Goal: Task Accomplishment & Management: Use online tool/utility

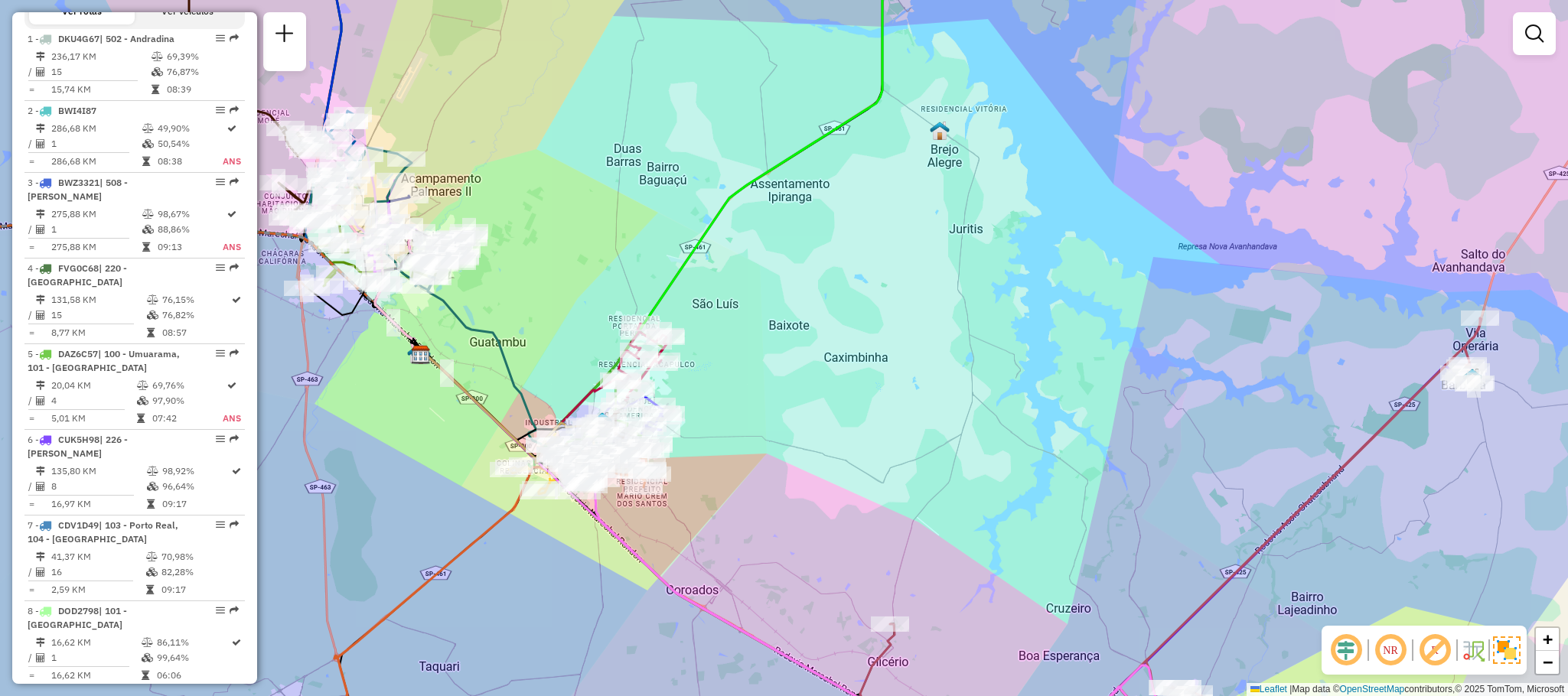
scroll to position [2057, 0]
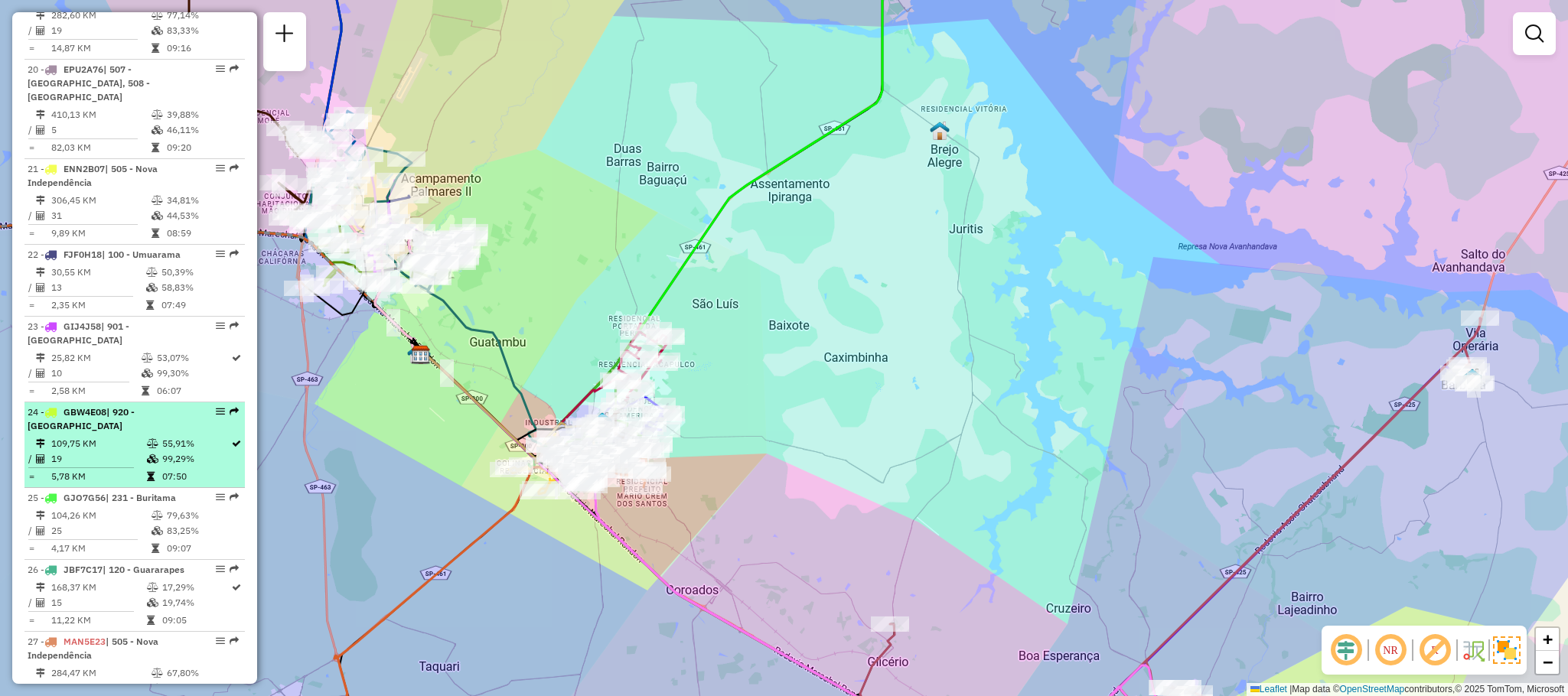
click at [217, 407] on em at bounding box center [220, 411] width 9 height 9
select select "**********"
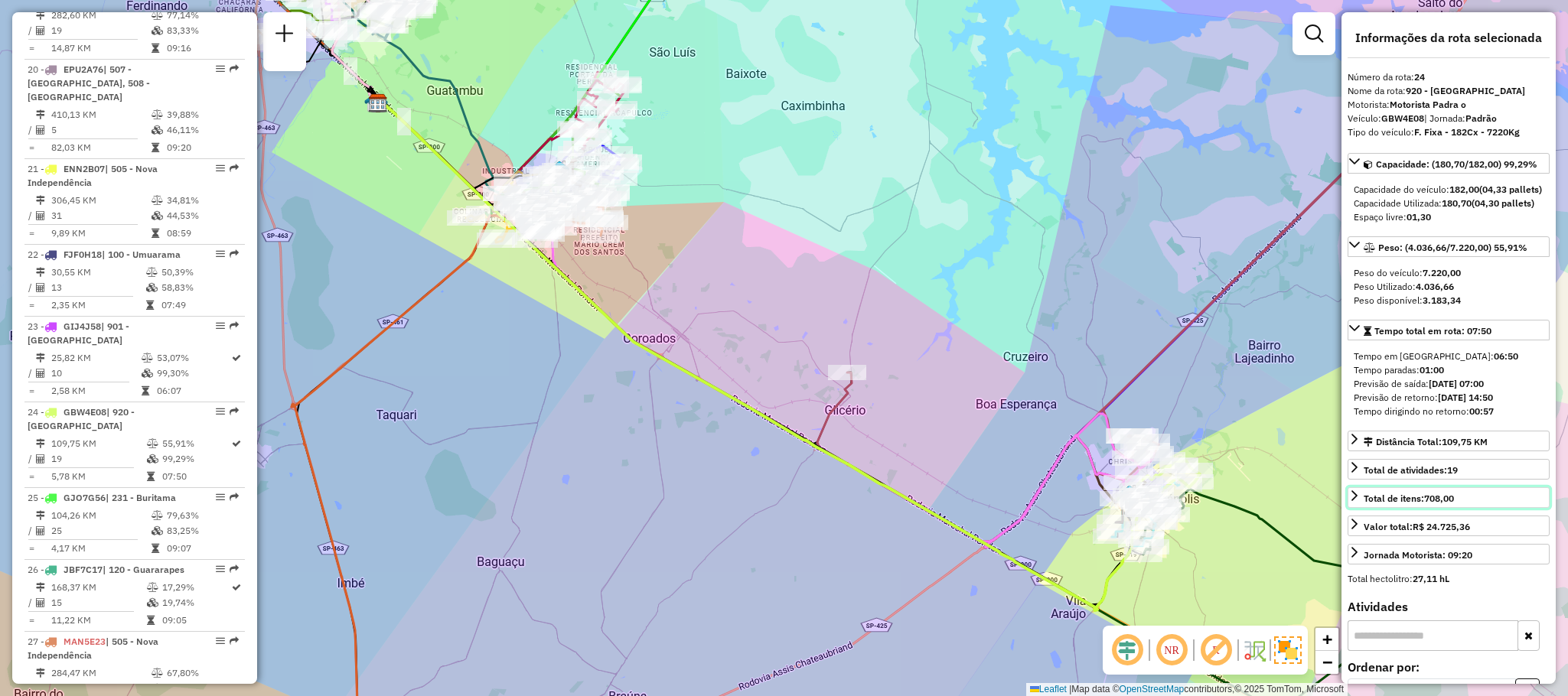
click at [1355, 502] on icon at bounding box center [1354, 496] width 12 height 12
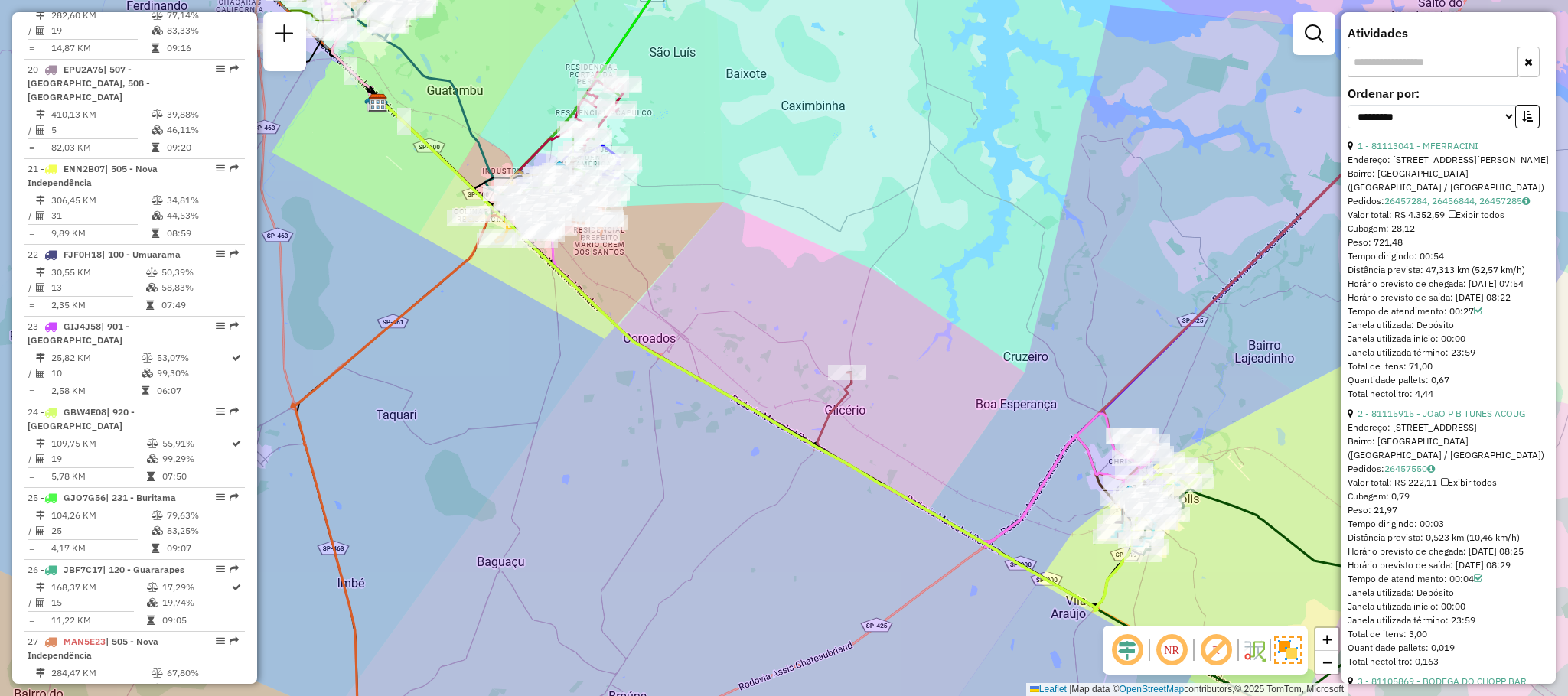
scroll to position [459, 0]
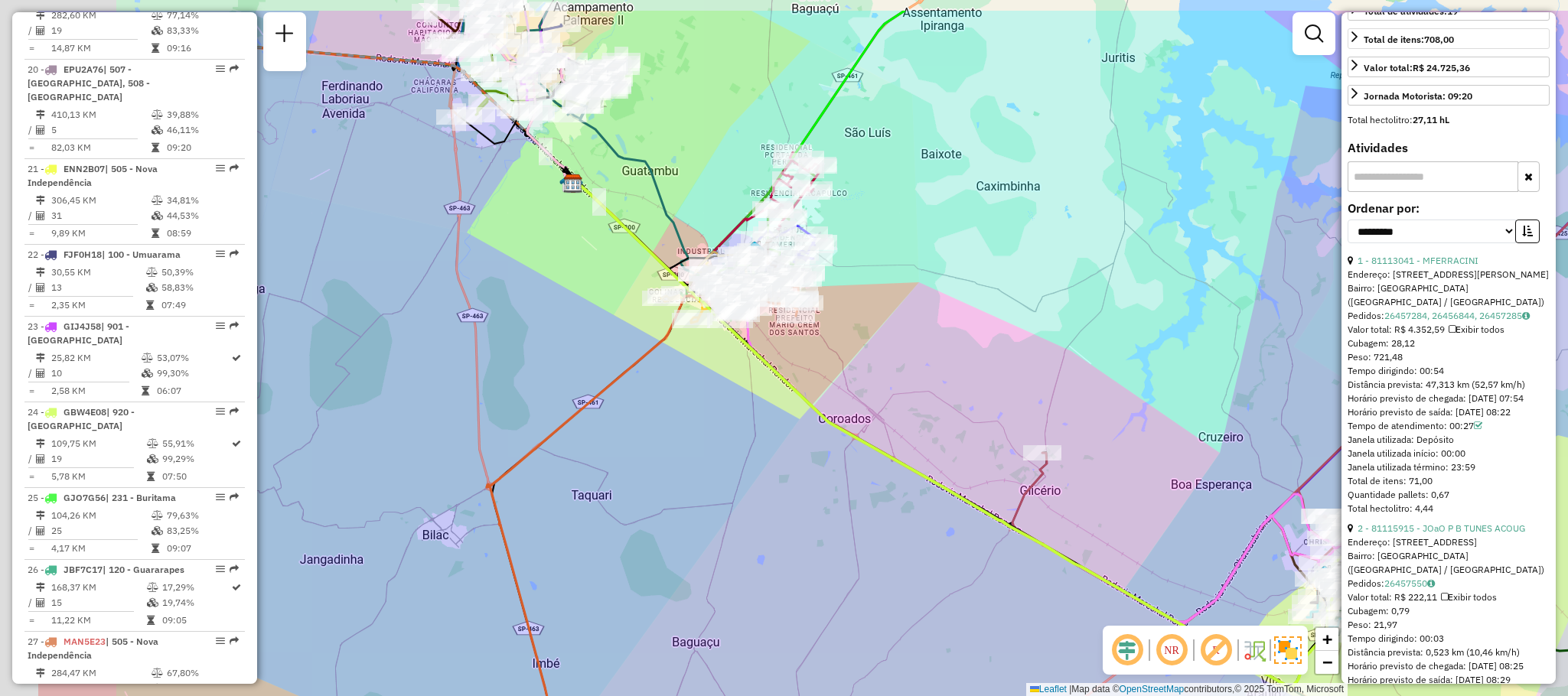
drag, startPoint x: 926, startPoint y: 379, endPoint x: 930, endPoint y: 393, distance: 14.6
click at [937, 393] on div "Janela de atendimento Grade de atendimento Capacidade Transportadoras Veículos …" at bounding box center [784, 348] width 1568 height 696
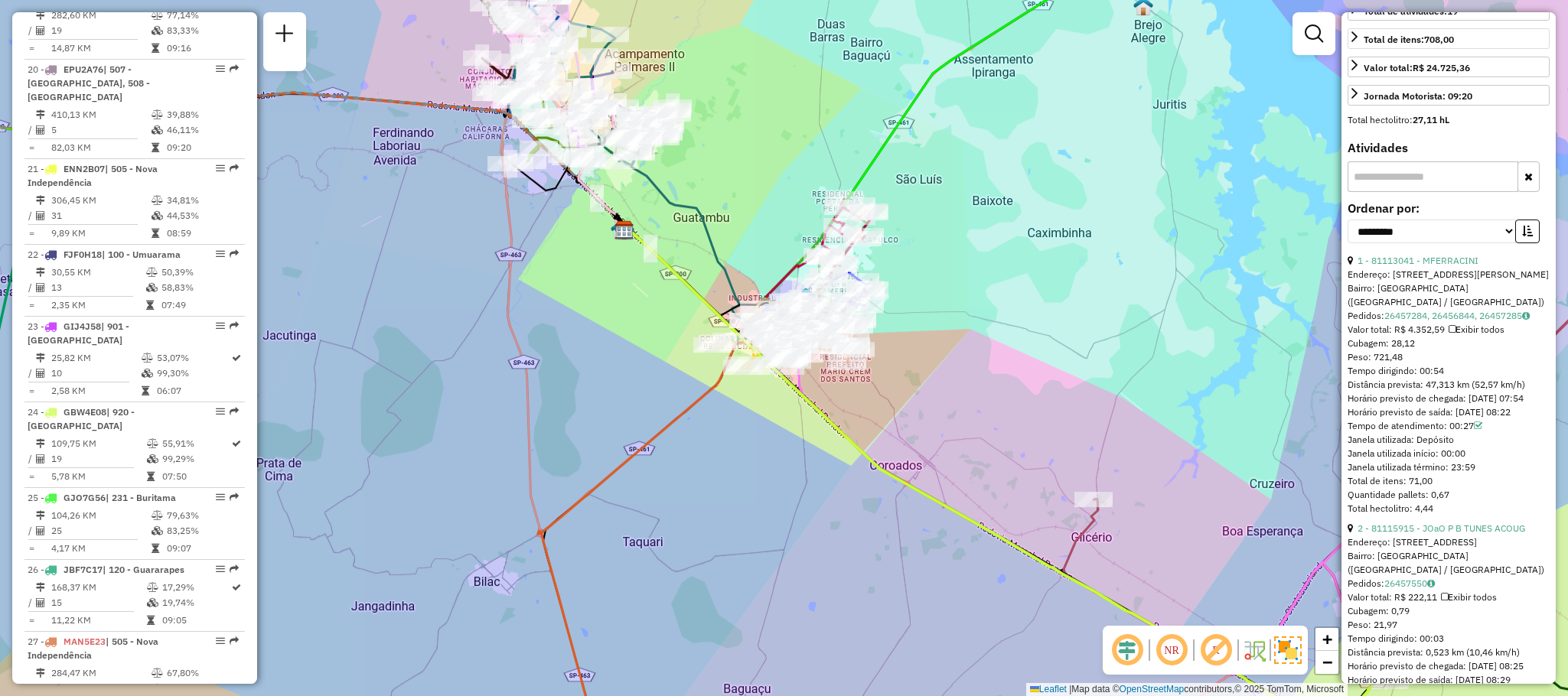
drag, startPoint x: 882, startPoint y: 351, endPoint x: 940, endPoint y: 411, distance: 83.5
click at [940, 411] on div "Janela de atendimento Grade de atendimento Capacidade Transportadoras Veículos …" at bounding box center [784, 348] width 1568 height 696
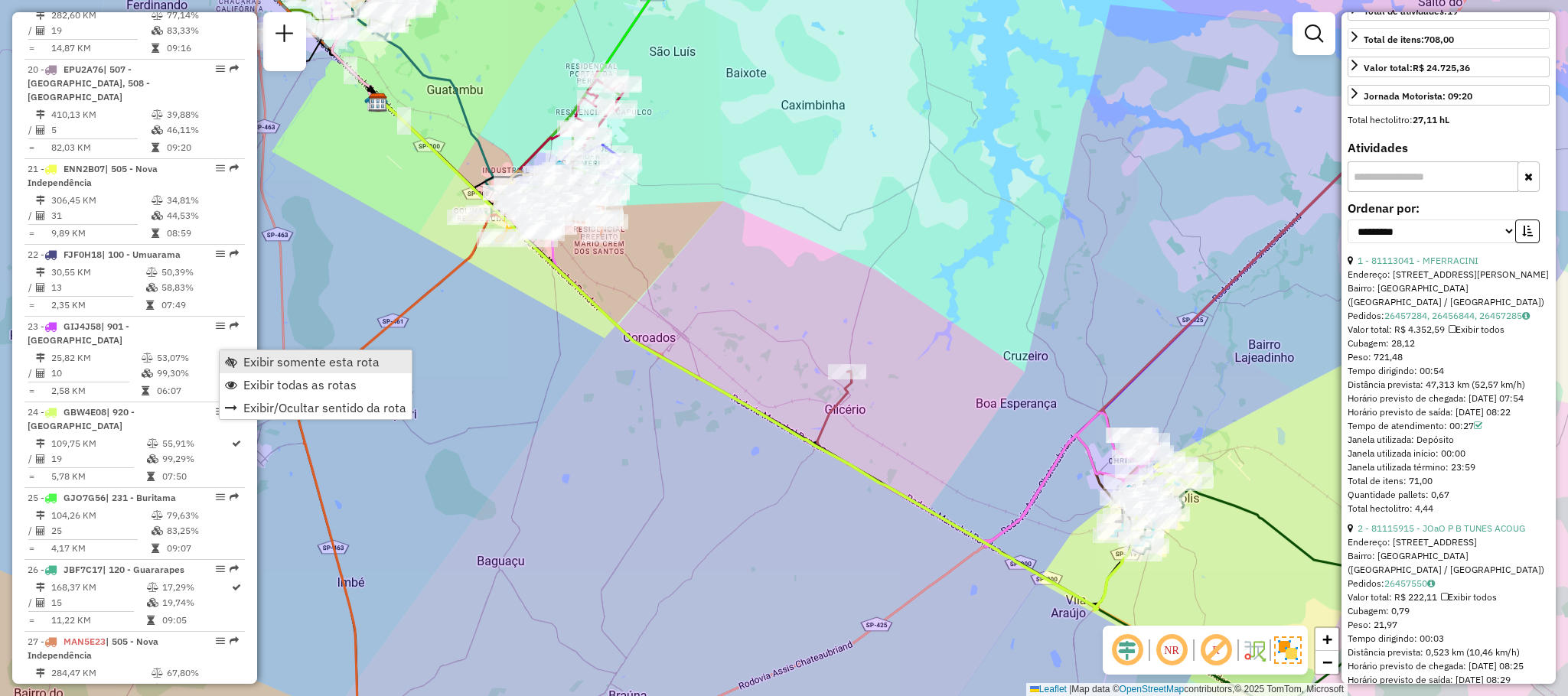
click at [283, 356] on span "Exibir somente esta rota" at bounding box center [312, 361] width 137 height 12
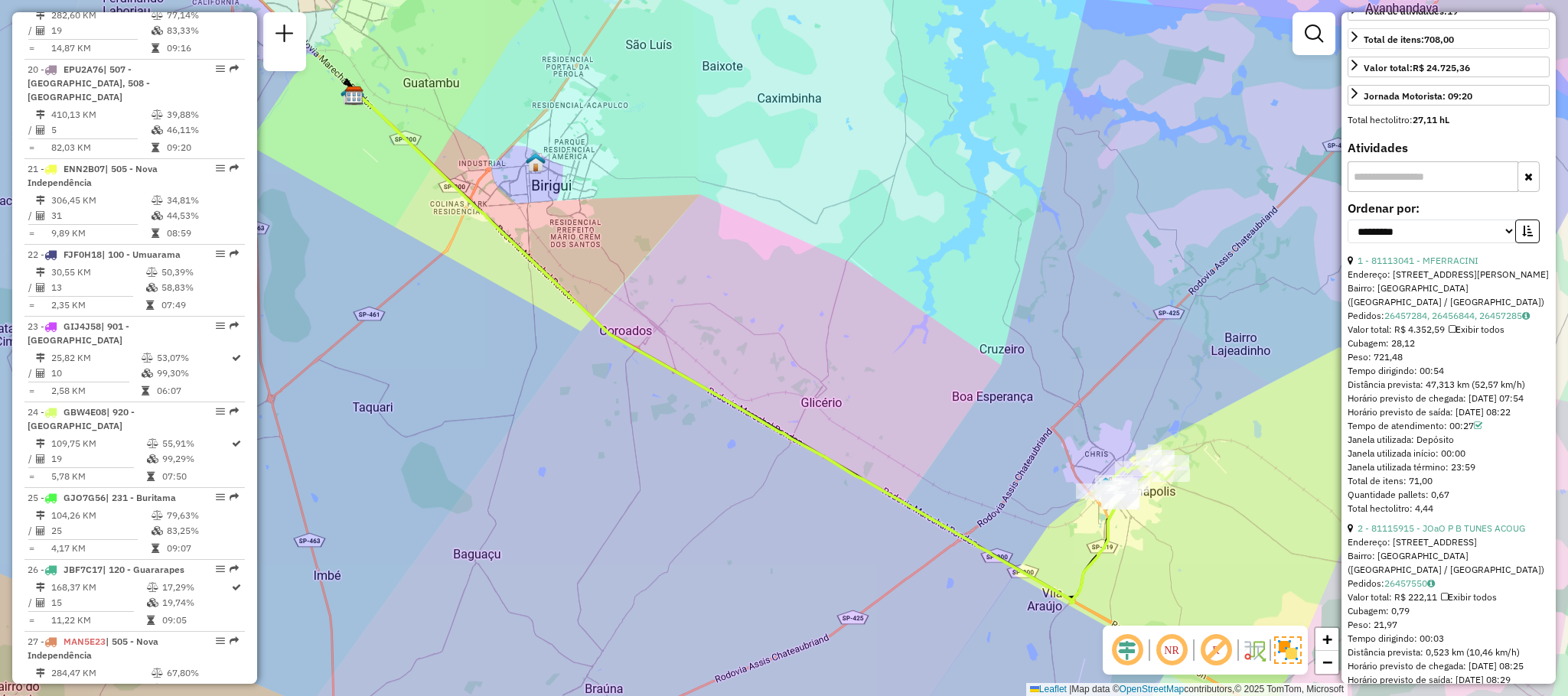
drag, startPoint x: 892, startPoint y: 312, endPoint x: 583, endPoint y: 170, distance: 340.1
click at [583, 170] on div "Janela de atendimento Grade de atendimento Capacidade Transportadoras Veículos …" at bounding box center [784, 348] width 1568 height 696
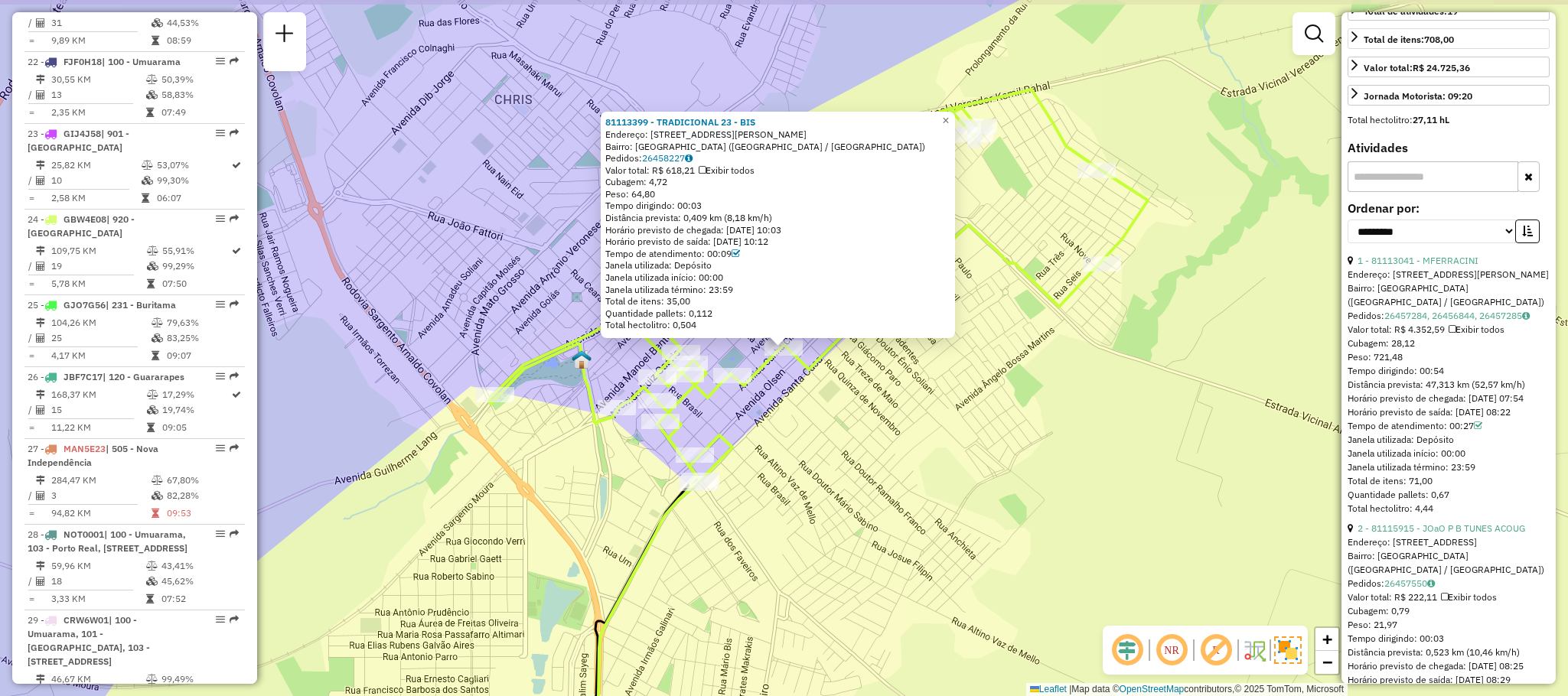
scroll to position [2382, 0]
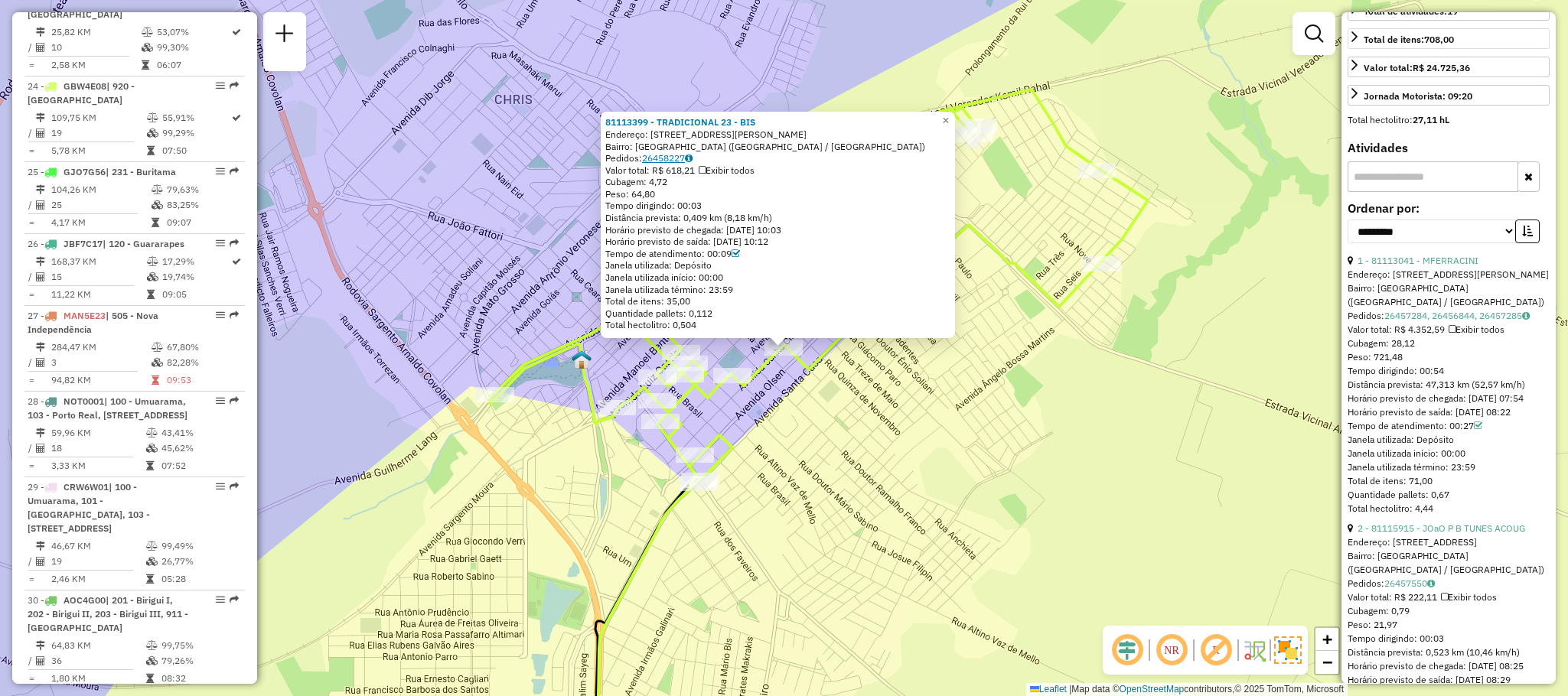
click at [678, 154] on link "26458227" at bounding box center [667, 158] width 51 height 11
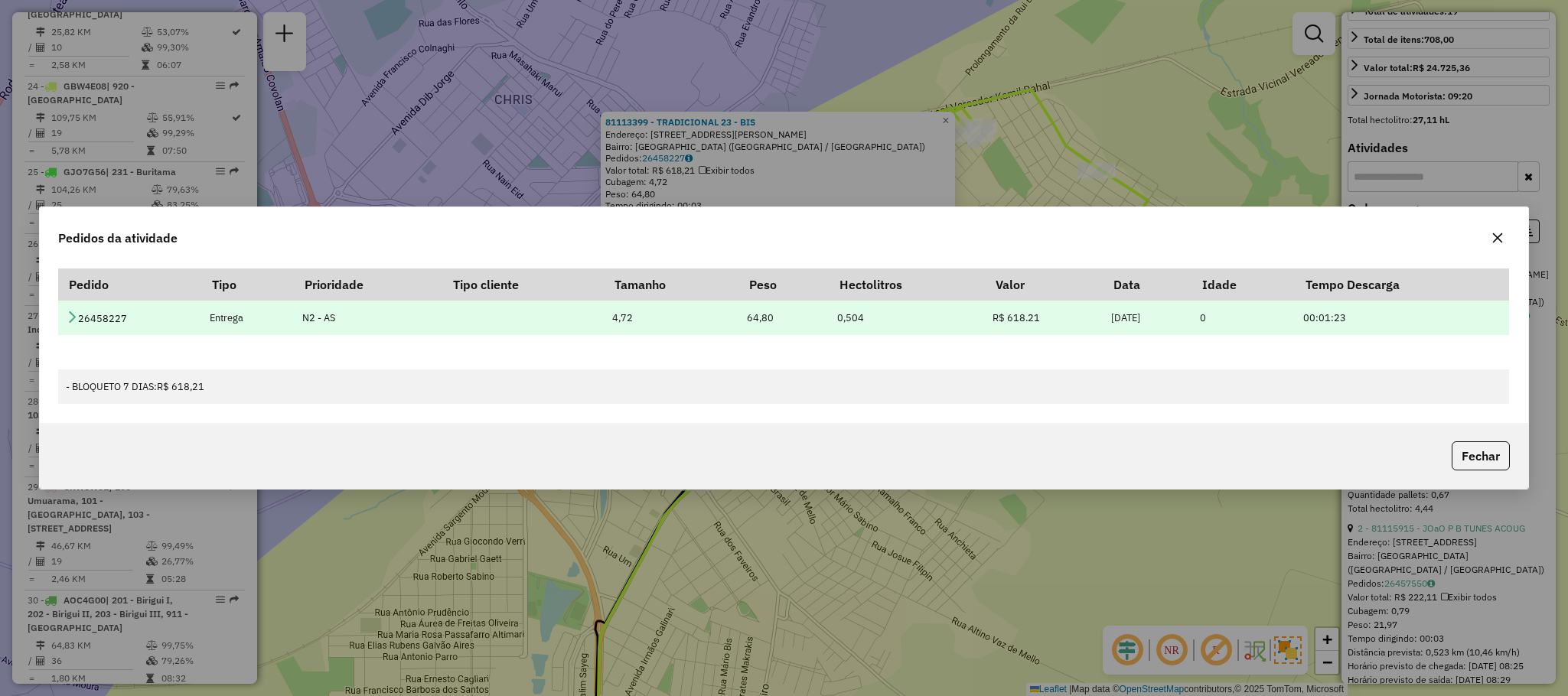
click at [63, 308] on td "26458227" at bounding box center [129, 318] width 143 height 34
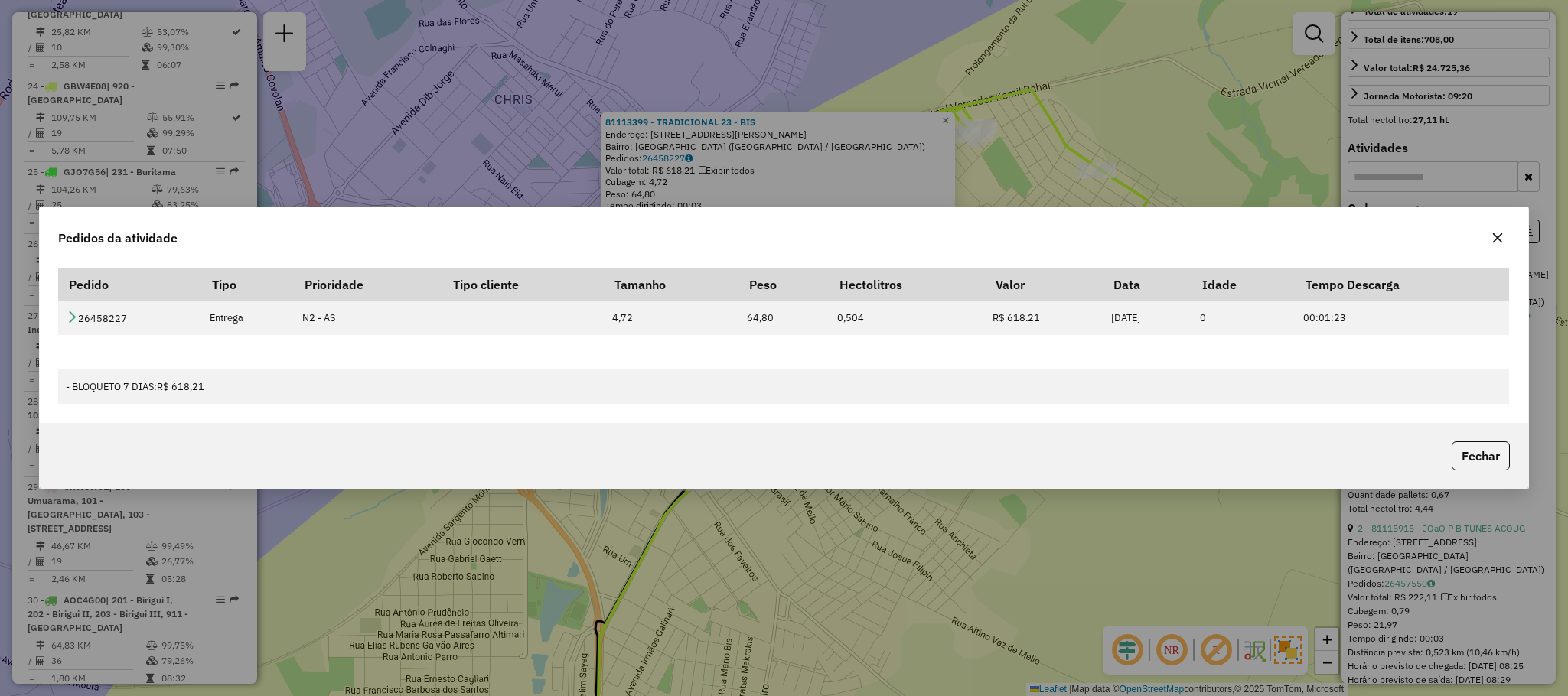
click at [52, 317] on div "Pedido Tipo Prioridade Tipo cliente Tamanho Peso Hectolitros Valor Data Idade T…" at bounding box center [784, 343] width 1489 height 160
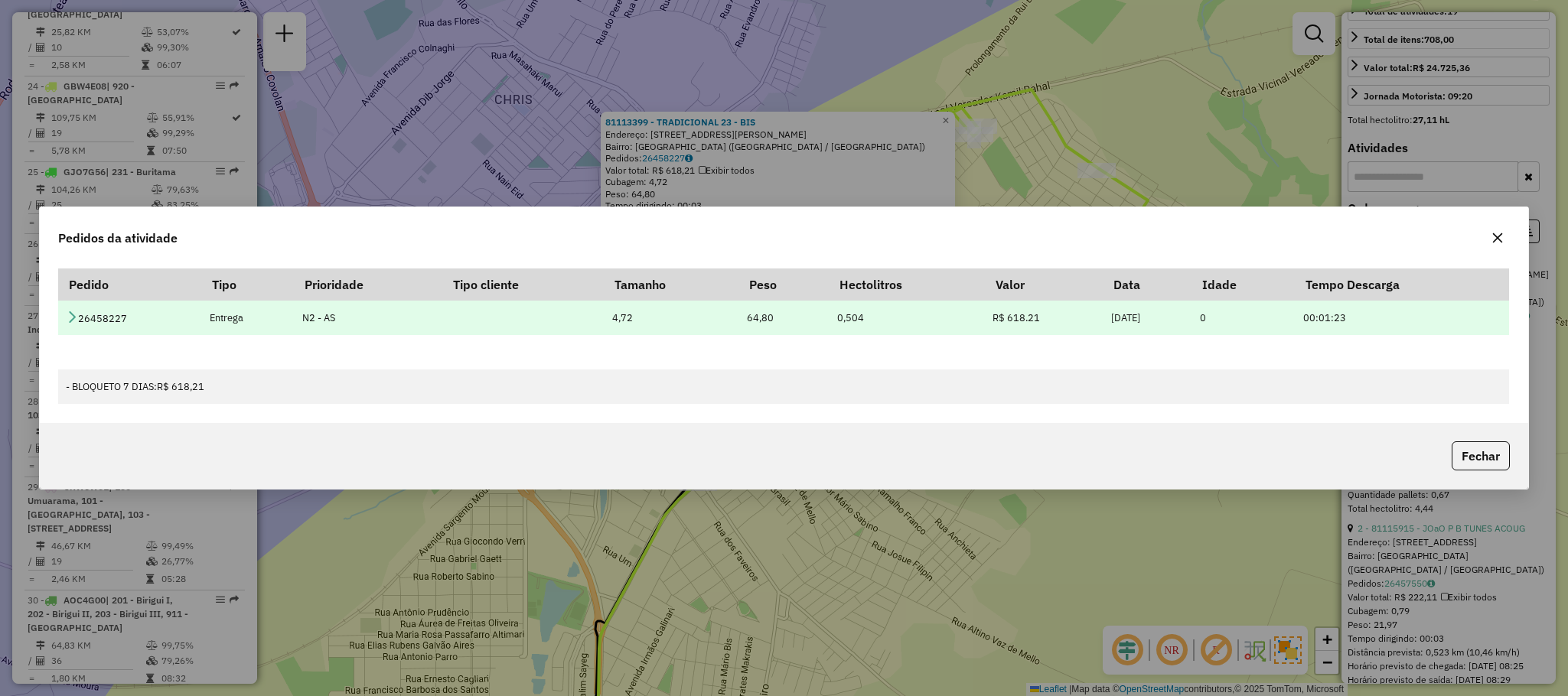
click at [70, 313] on icon at bounding box center [71, 317] width 12 height 12
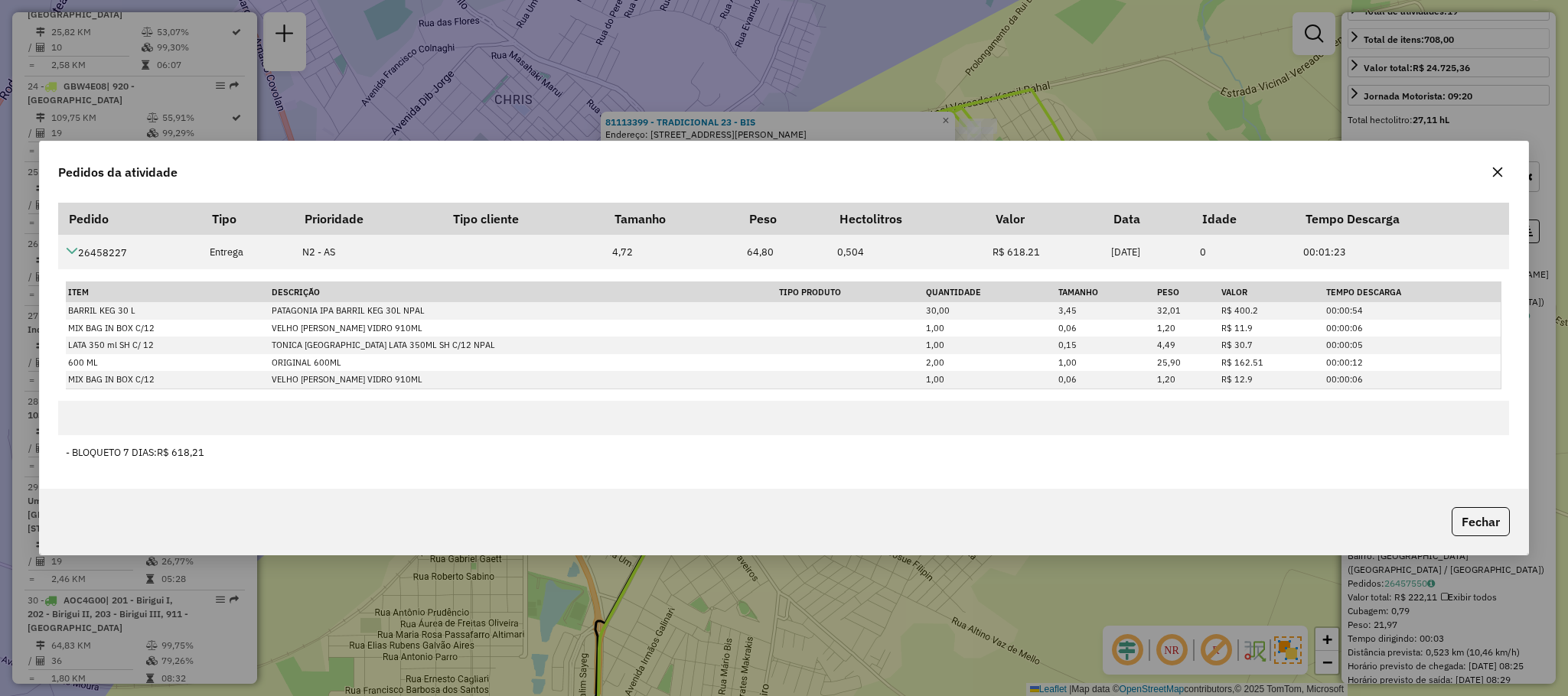
click at [1498, 164] on button "button" at bounding box center [1498, 173] width 25 height 25
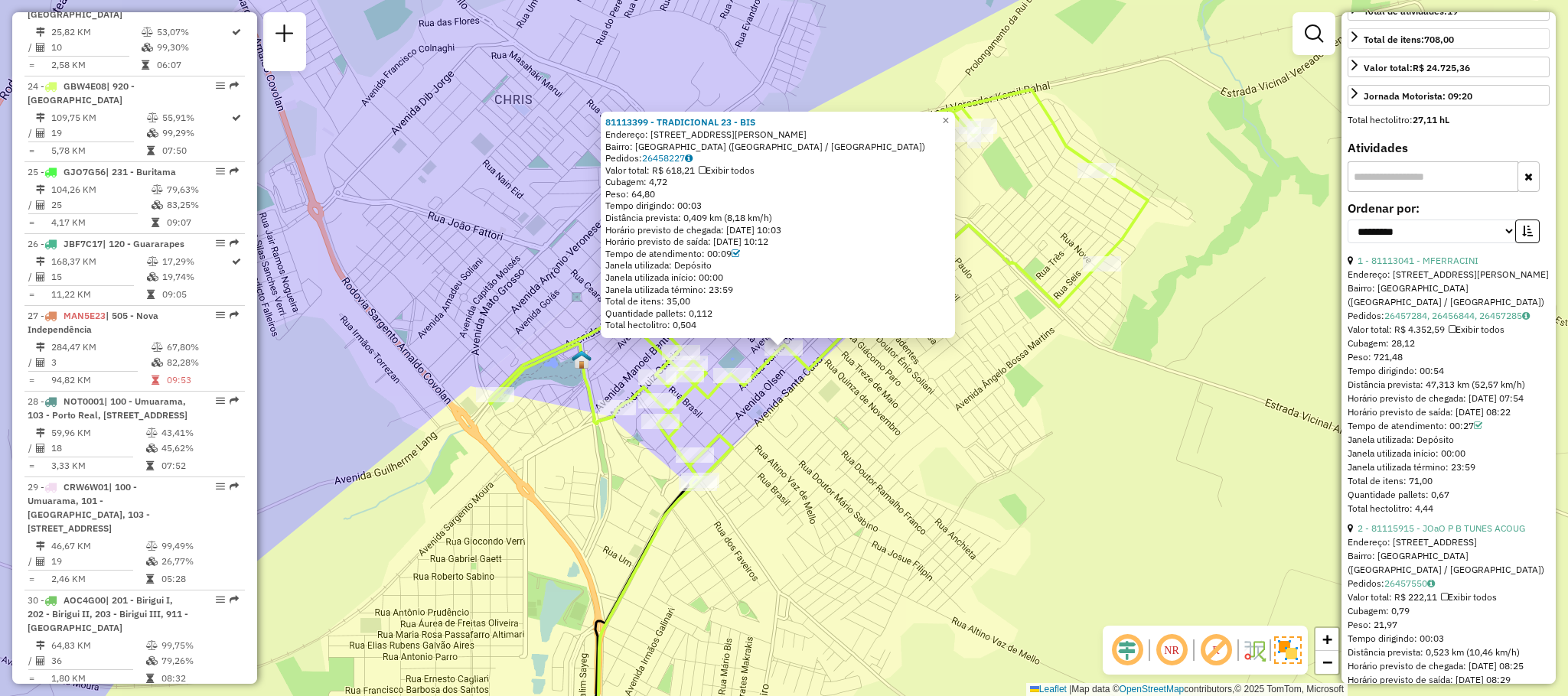
click at [968, 342] on div "81113399 - TRADICIONAL 23 - BIS Endereço: Rua [PERSON_NAME] de Oliv 624 Bairro:…" at bounding box center [784, 348] width 1568 height 696
click at [968, 399] on div "81113399 - TRADICIONAL 23 - BIS Endereço: Rua [PERSON_NAME] de Oliv 624 Bairro:…" at bounding box center [784, 348] width 1568 height 696
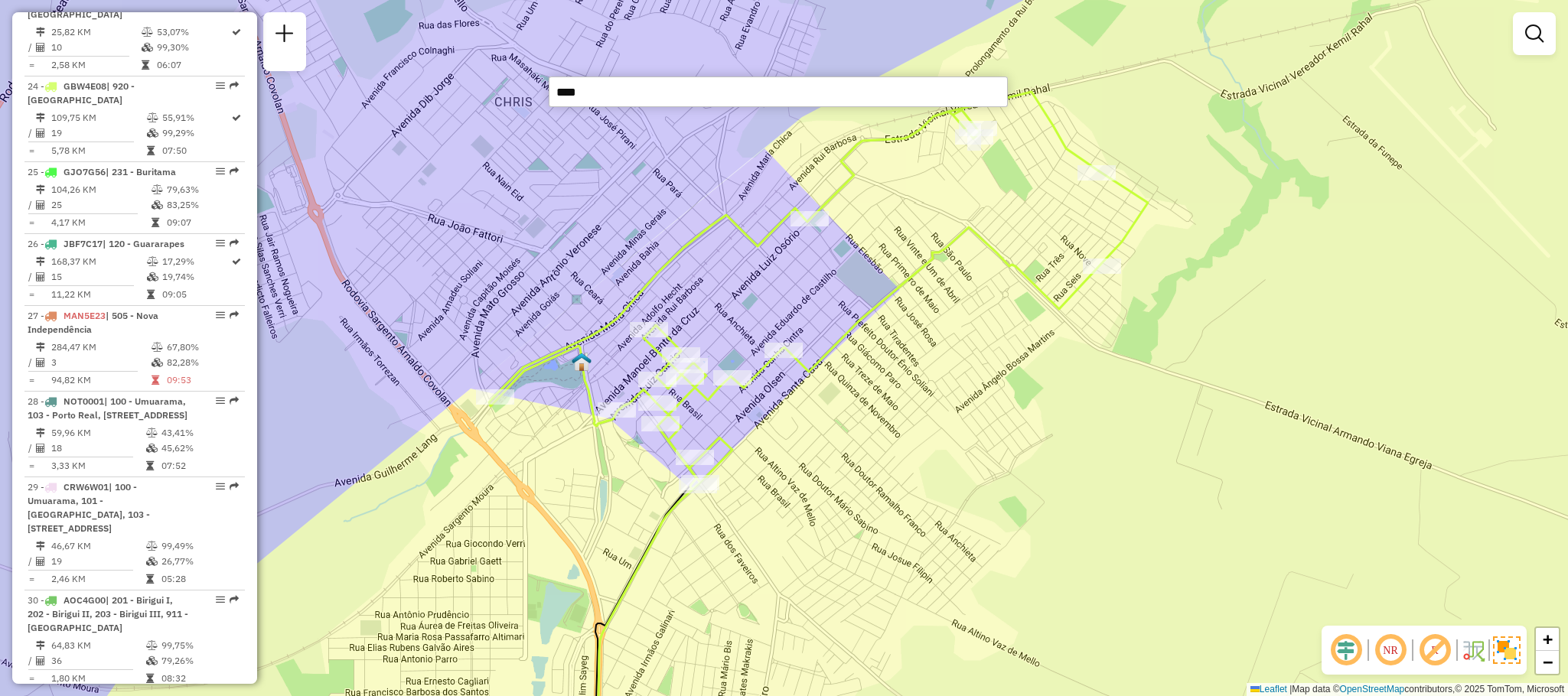
type input "*****"
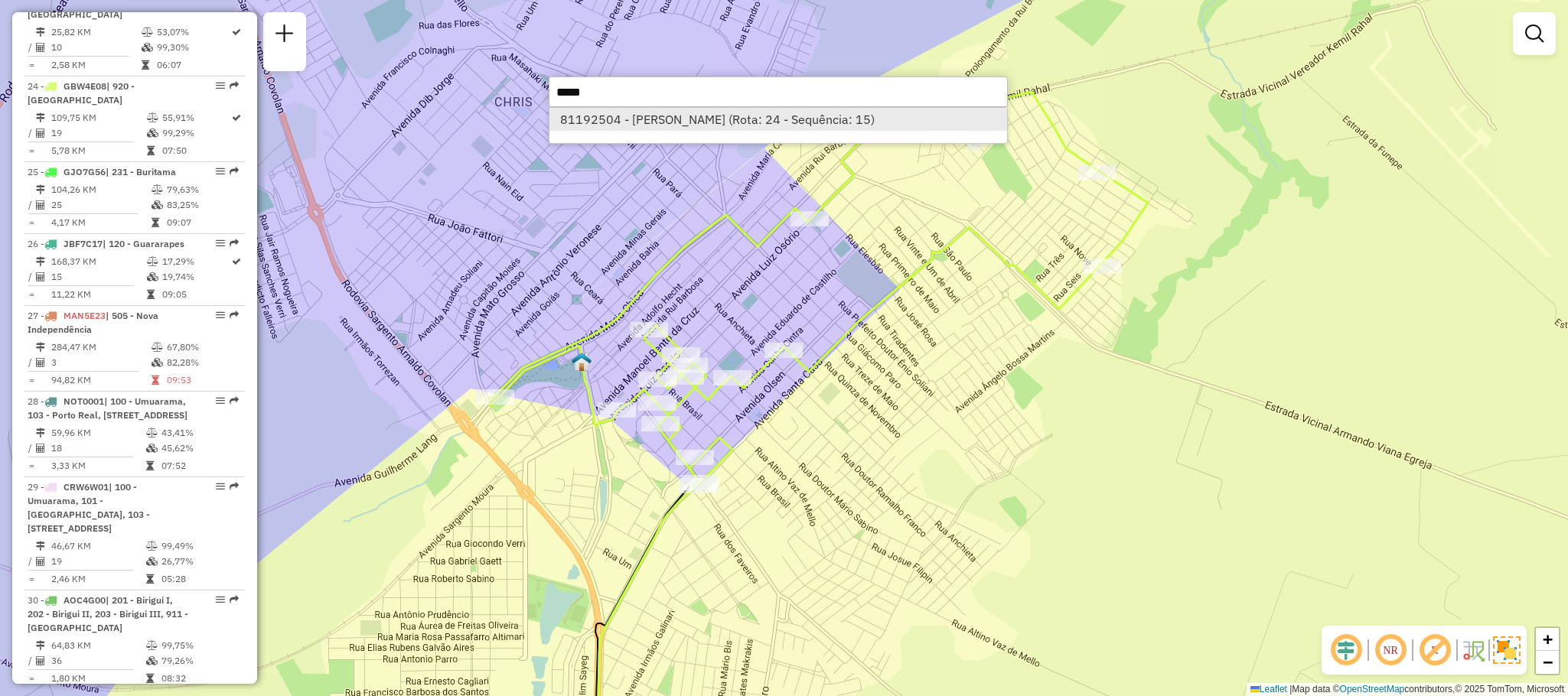
click at [694, 118] on li "81192504 - [PERSON_NAME] (Rota: 24 - Sequência: 15)" at bounding box center [778, 119] width 457 height 23
select select "**********"
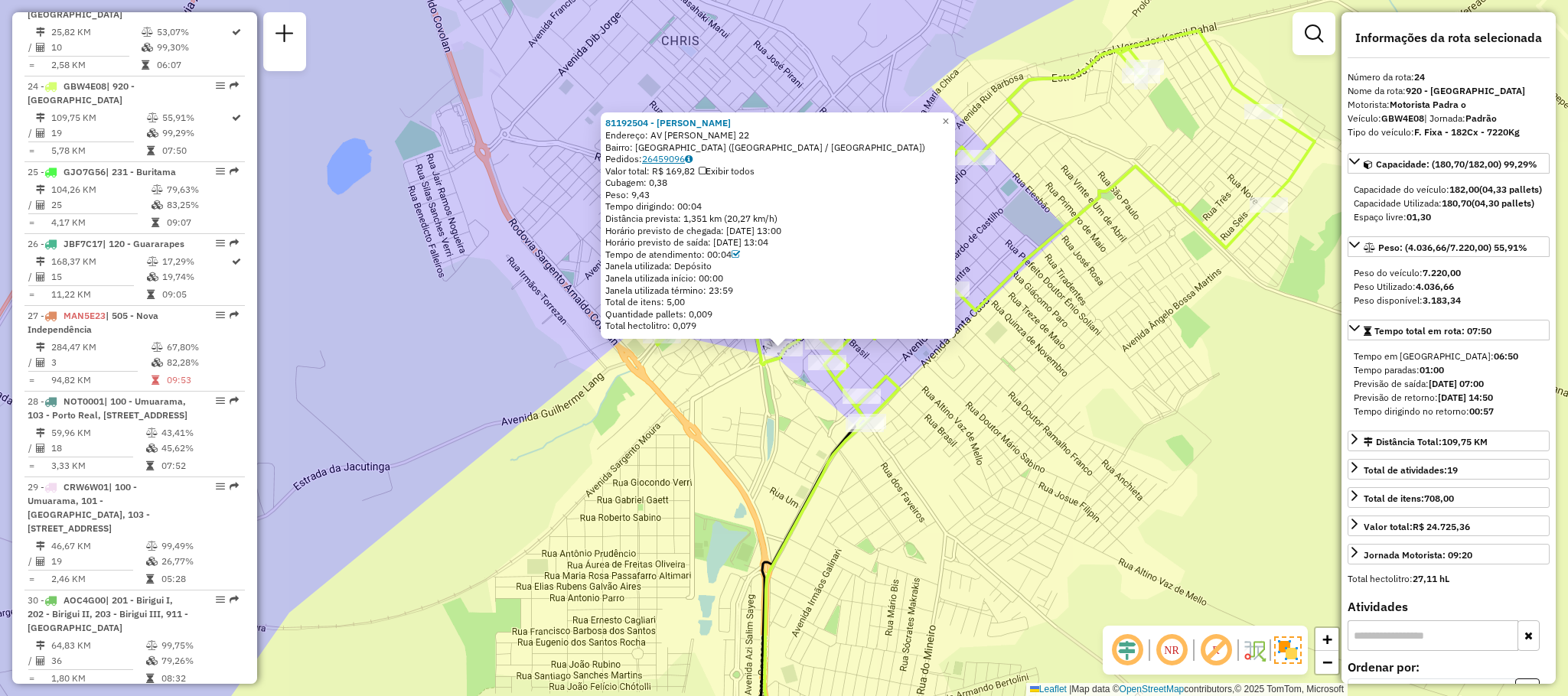
click at [655, 159] on link "26459096" at bounding box center [667, 159] width 51 height 11
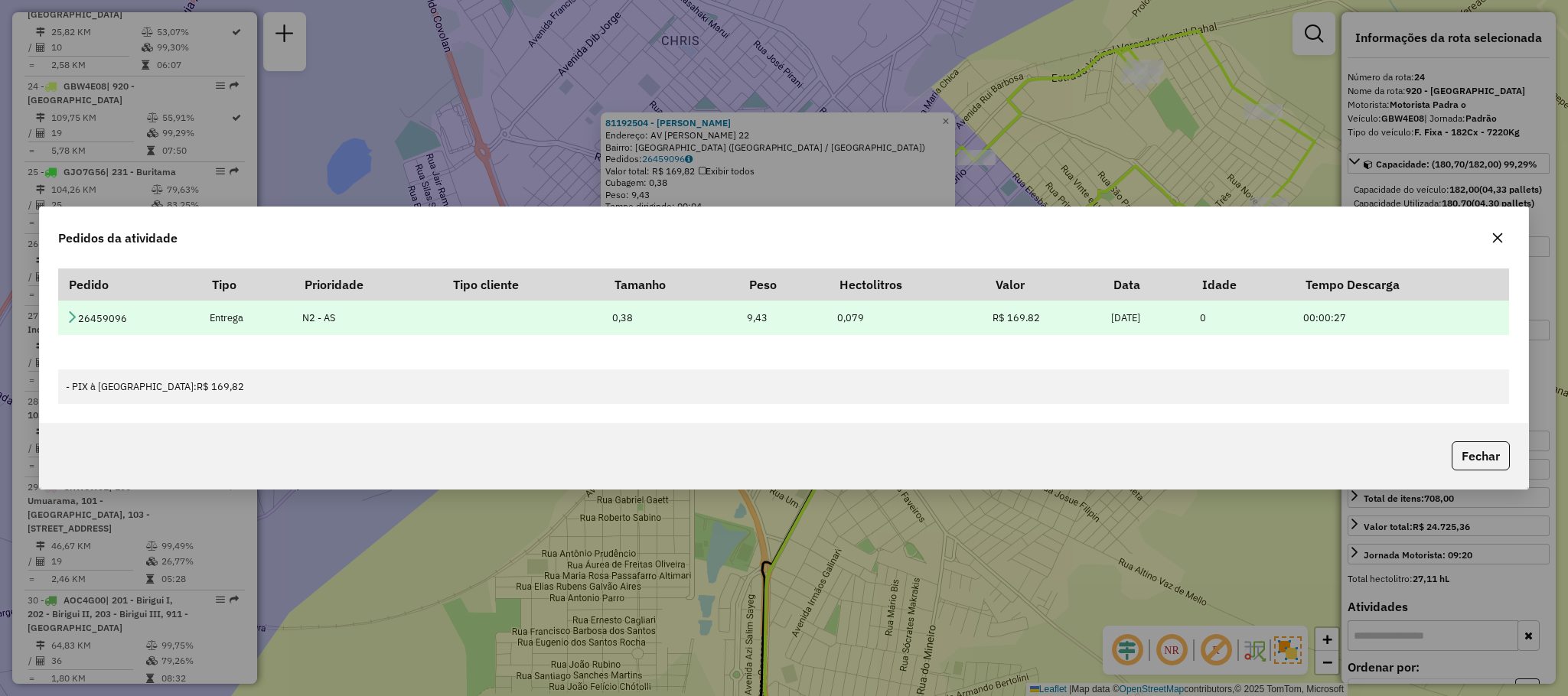
click at [78, 319] on td "26459096" at bounding box center [129, 318] width 143 height 34
click at [69, 312] on icon at bounding box center [71, 317] width 12 height 12
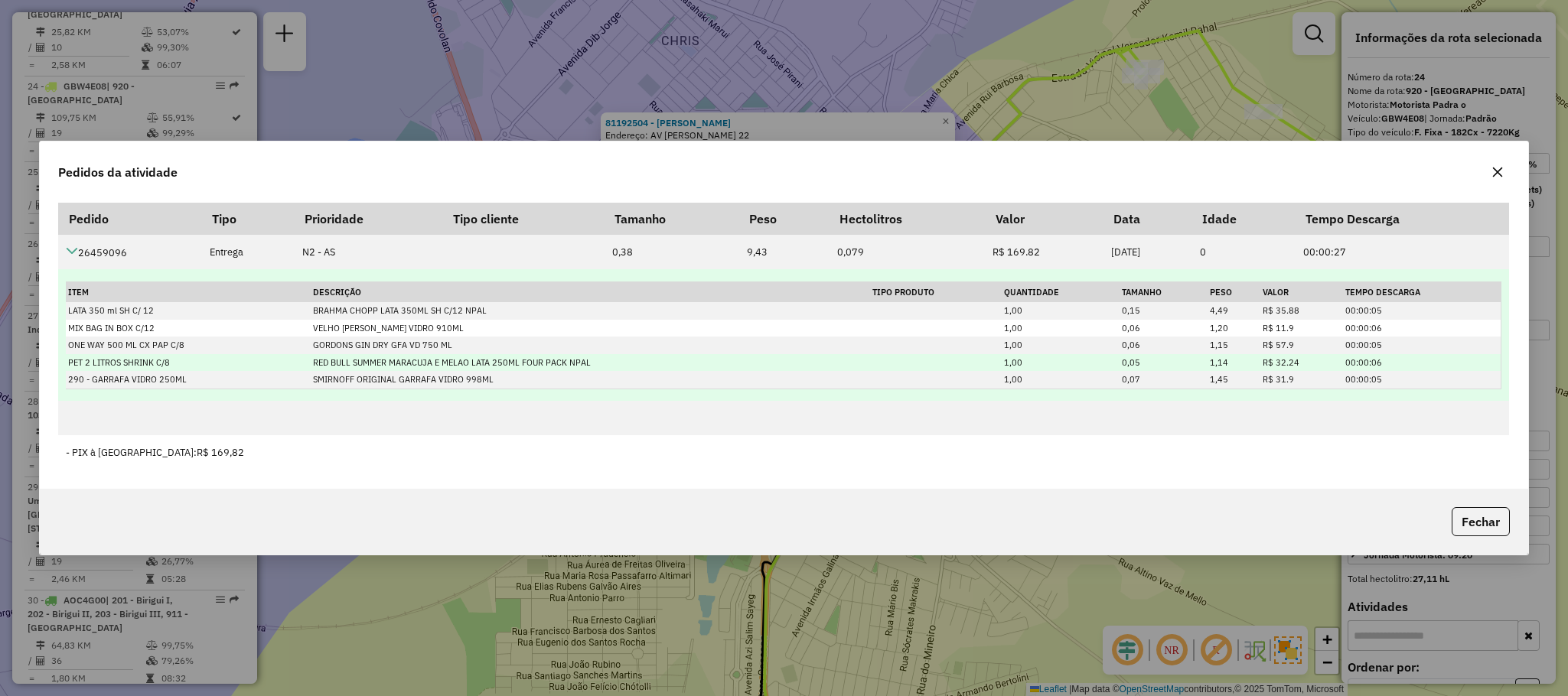
click at [567, 365] on td "RED BULL SUMMER MARACUJA E MELAO LATA 250ML FOUR PACK NPAL" at bounding box center [591, 363] width 559 height 18
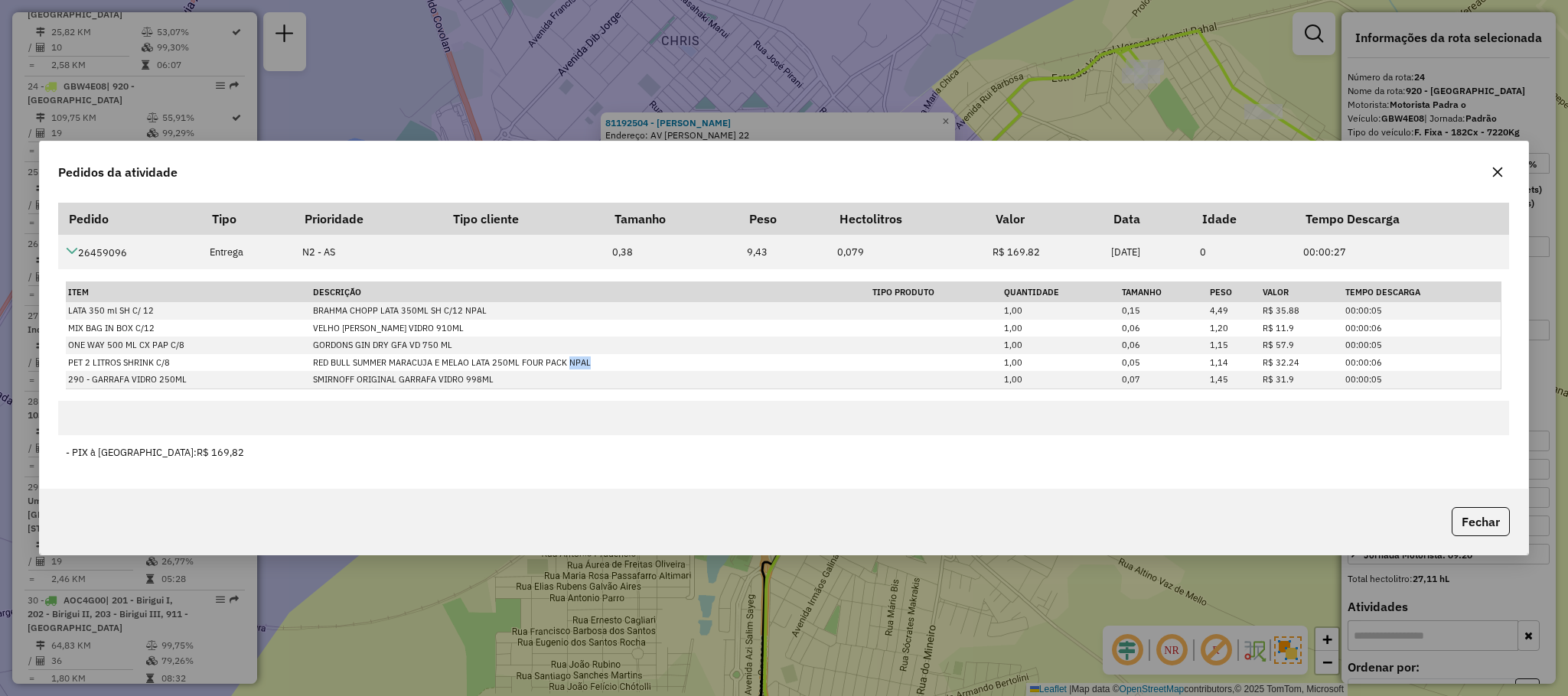
drag, startPoint x: 1497, startPoint y: 163, endPoint x: 1348, endPoint y: 232, distance: 164.2
click at [1497, 163] on button "button" at bounding box center [1498, 173] width 25 height 25
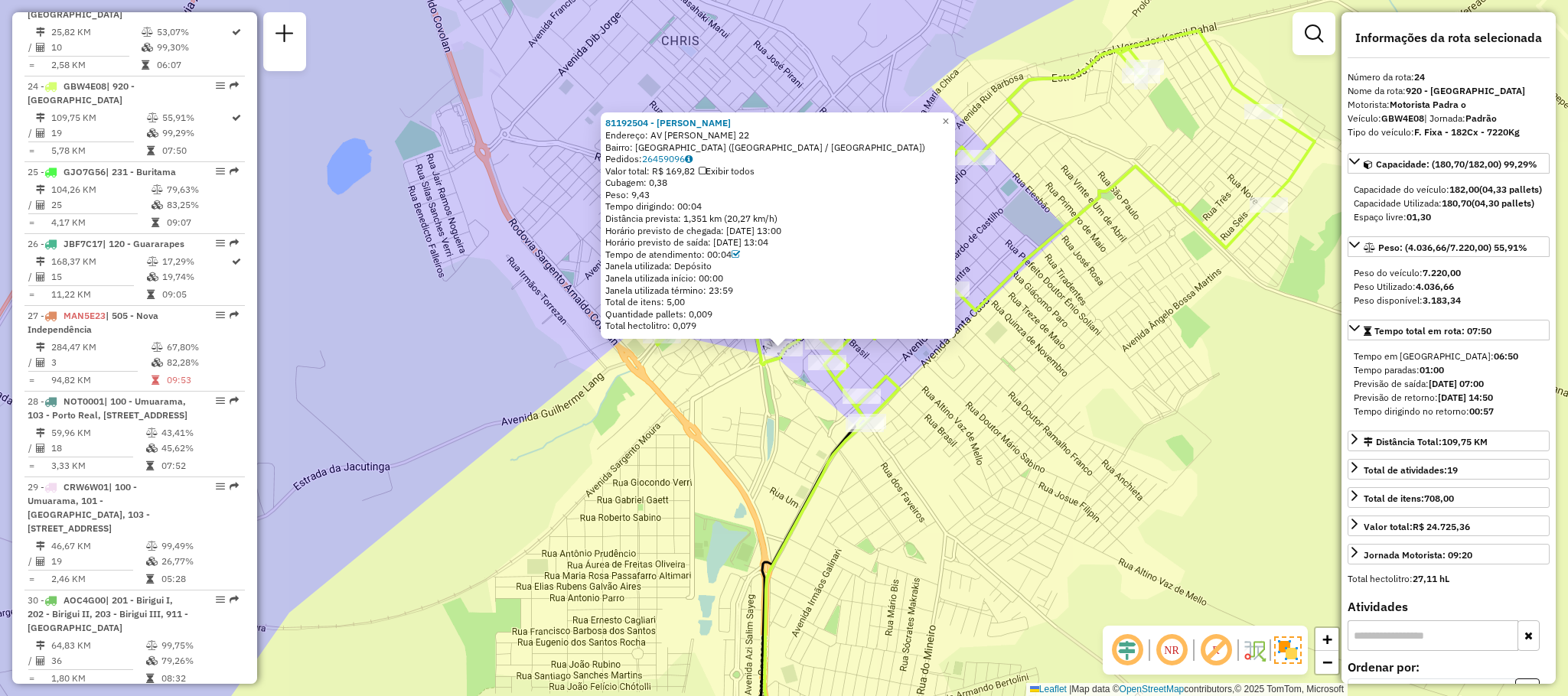
scroll to position [4001, 0]
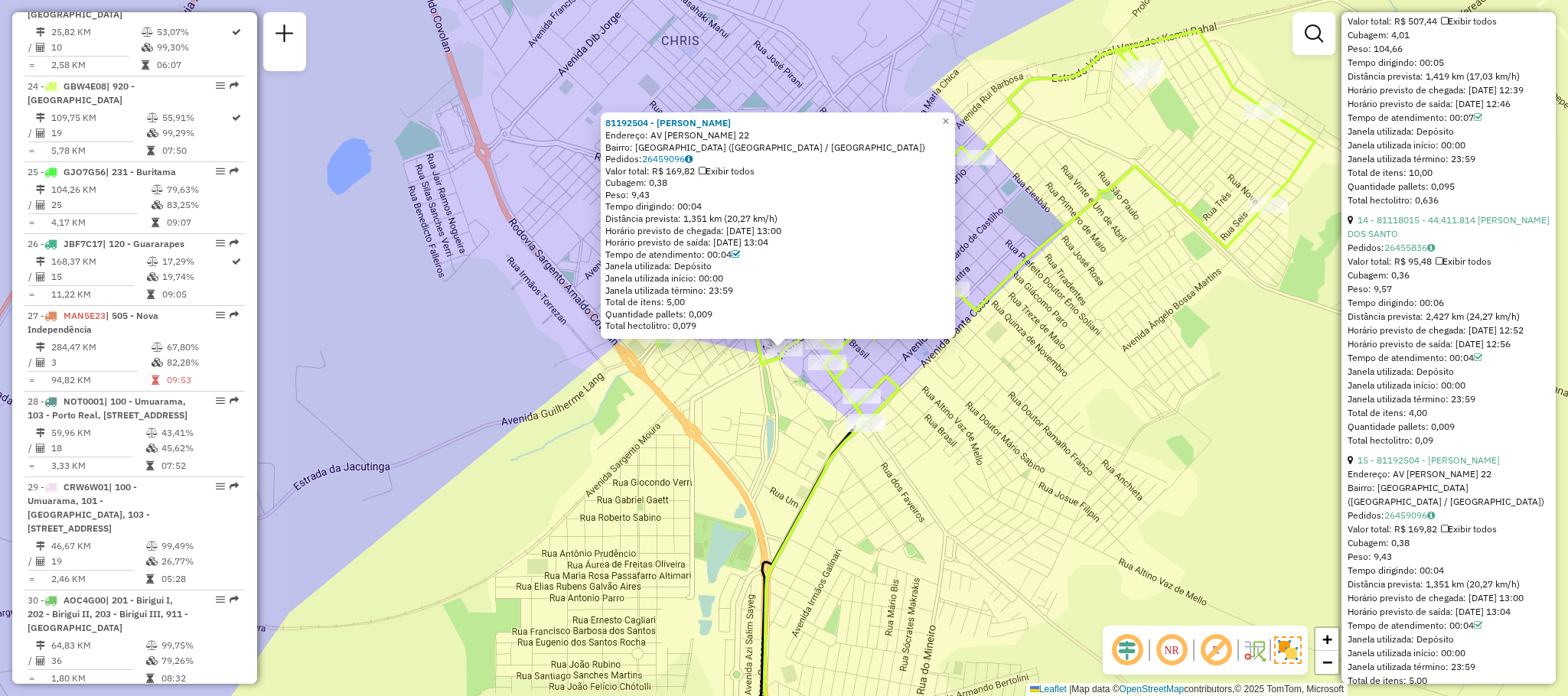
click at [1084, 240] on div "81192504 - [PERSON_NAME]: AV [PERSON_NAME] 22 Bairro: [GEOGRAPHIC_DATA] ([GEOGR…" at bounding box center [784, 348] width 1568 height 696
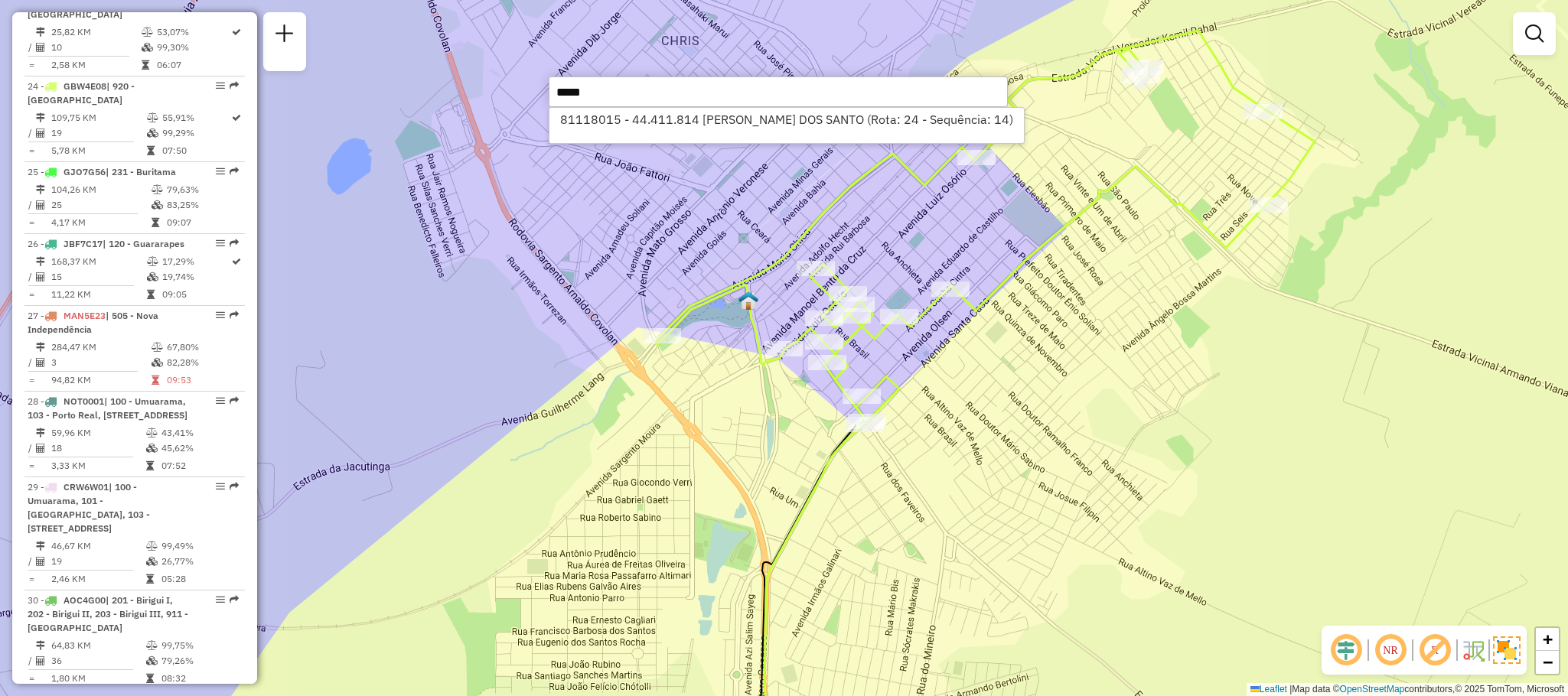
type input "*****"
click at [654, 132] on div "81118015 - 44.411.814 [PERSON_NAME] DOS SANTO (Rota: 24 - Sequência: 14)" at bounding box center [786, 125] width 475 height 37
click at [657, 119] on li "81118015 - 44.411.814 [PERSON_NAME] DOS SANTO (Rota: 24 - Sequência: 14)" at bounding box center [786, 119] width 474 height 23
select select "**********"
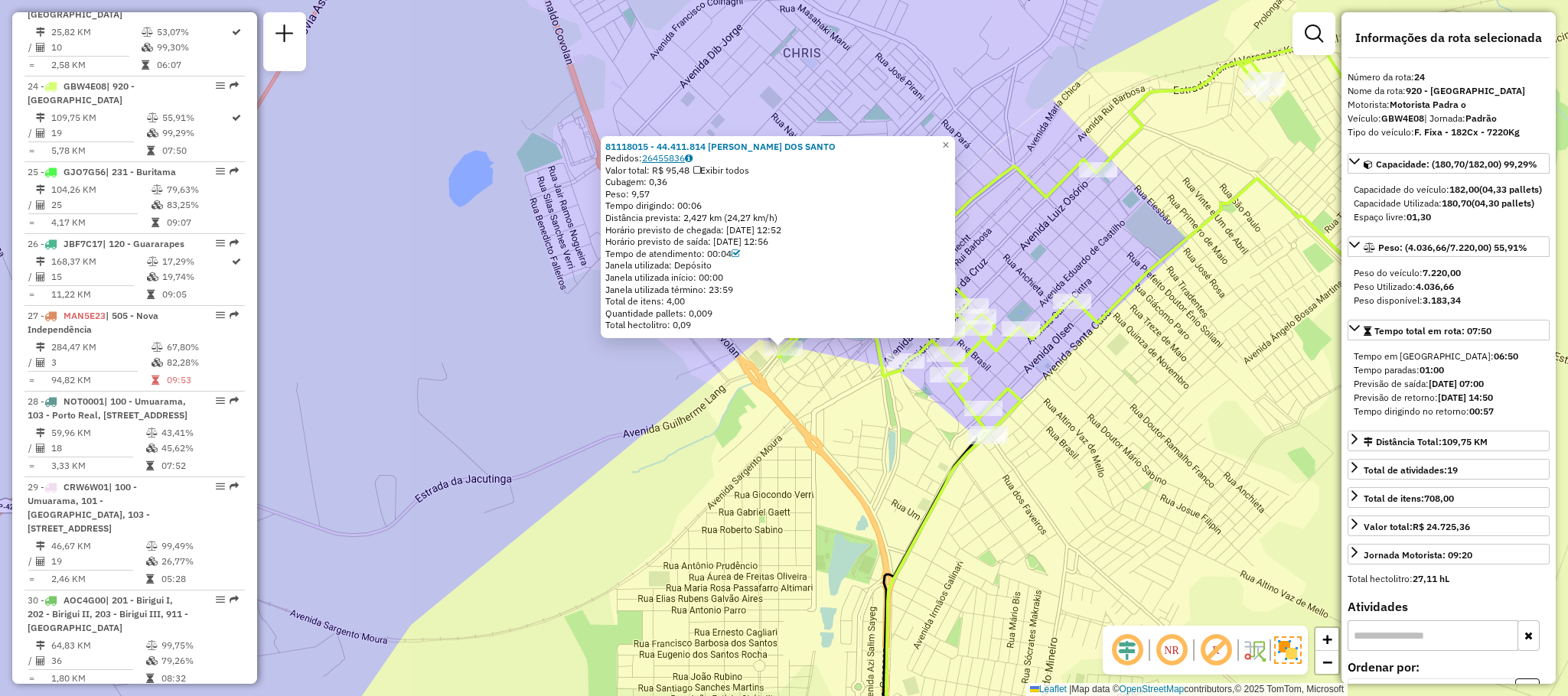
click at [684, 152] on link "26455836" at bounding box center [667, 158] width 51 height 11
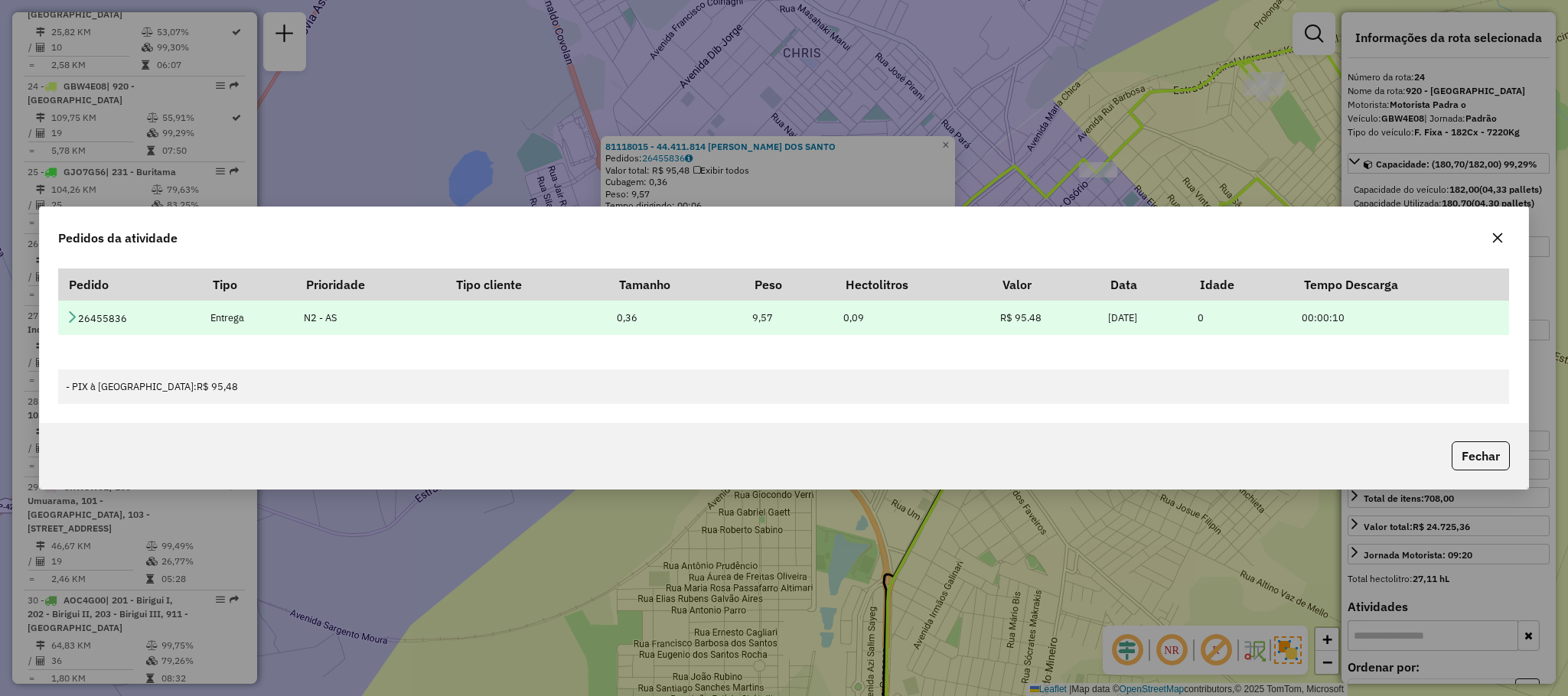
click at [65, 308] on td "26455836" at bounding box center [130, 318] width 145 height 34
click at [74, 313] on icon at bounding box center [71, 317] width 12 height 12
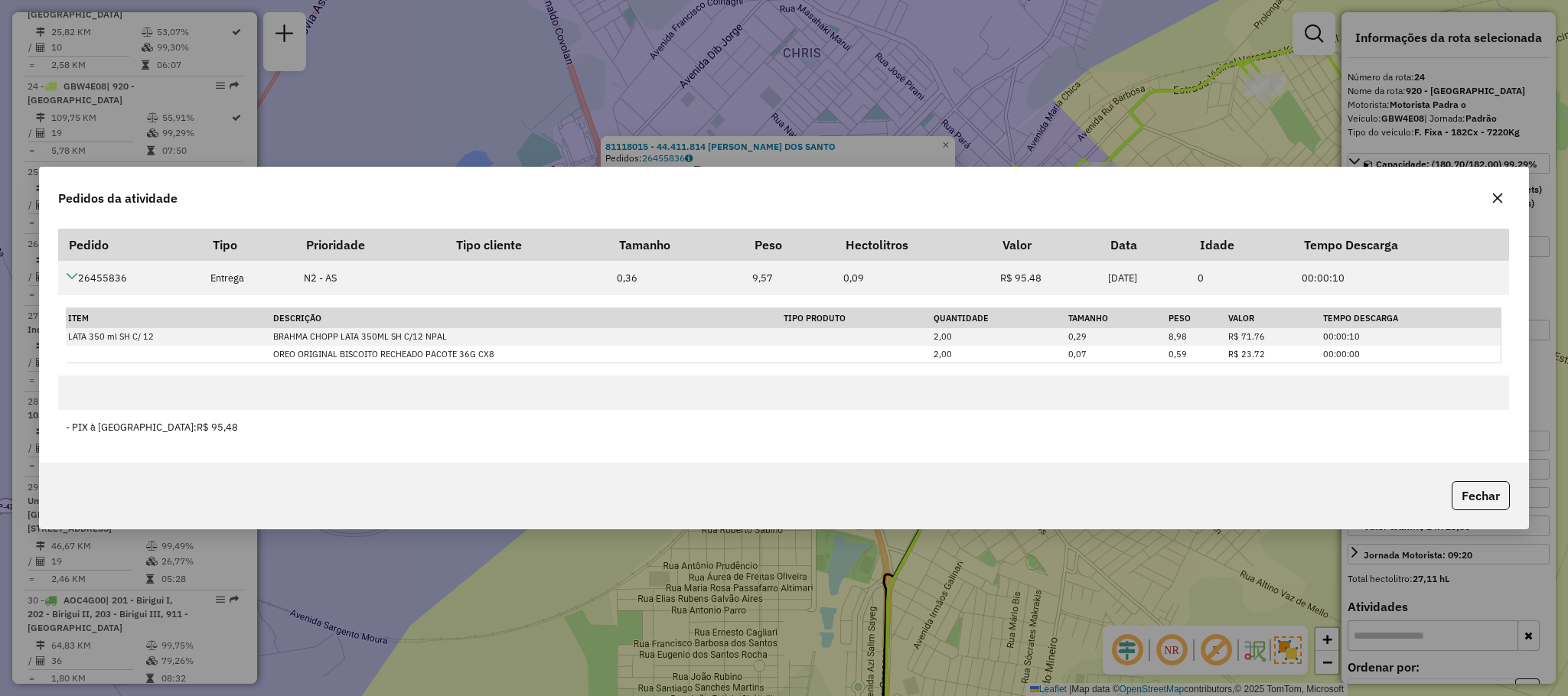
click at [1492, 177] on div "Pedidos da atividade" at bounding box center [784, 195] width 1489 height 55
click at [1492, 186] on button "button" at bounding box center [1498, 198] width 25 height 25
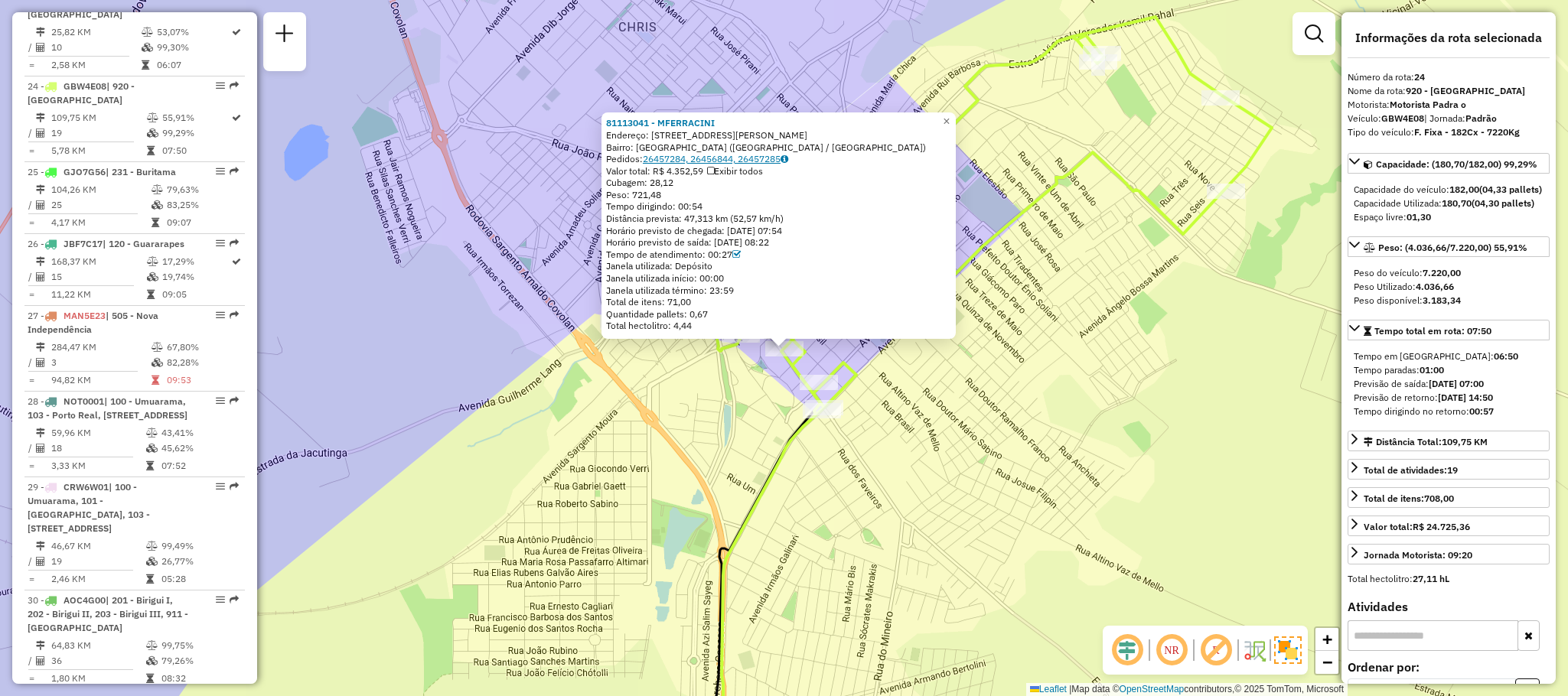
click at [751, 159] on link "26457284, 26456844, 26457285" at bounding box center [716, 159] width 146 height 11
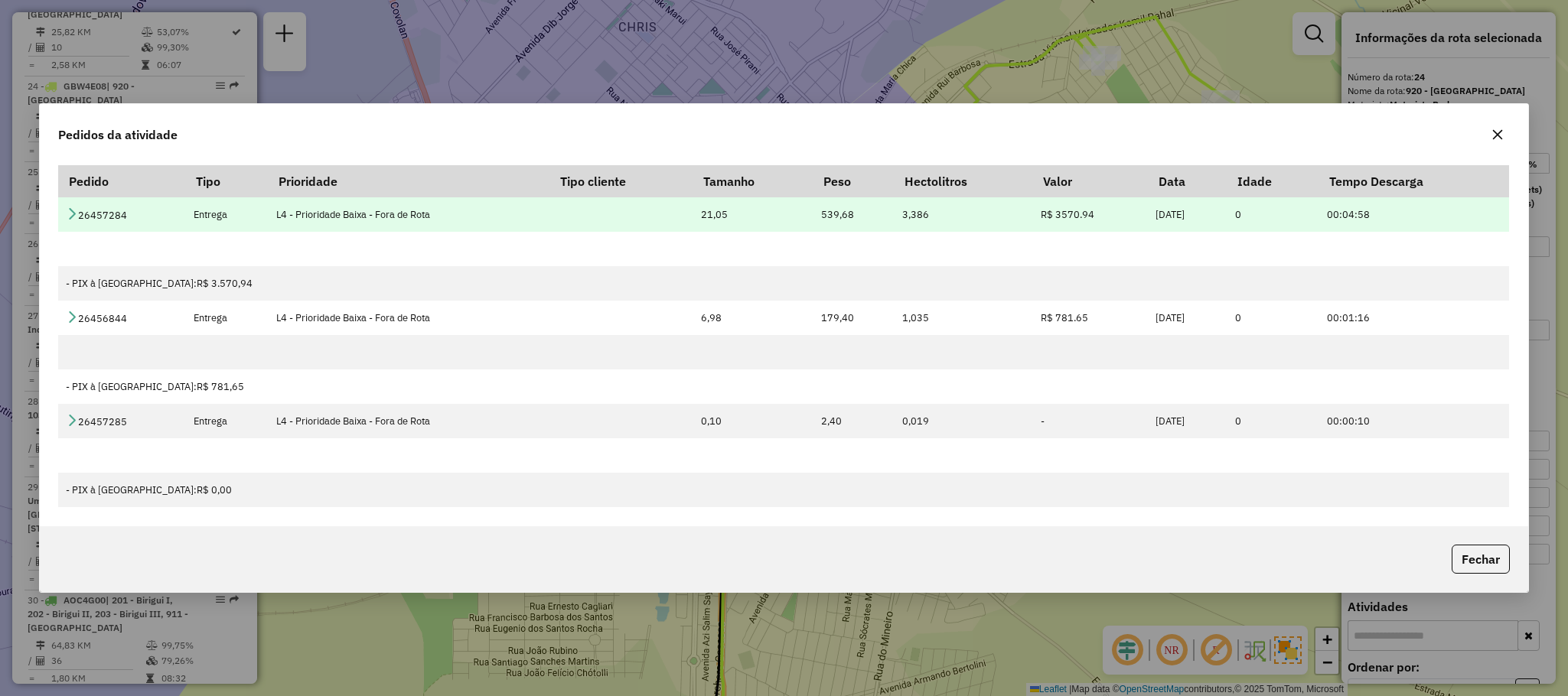
click at [67, 203] on td "26457284" at bounding box center [121, 214] width 127 height 34
click at [74, 209] on icon at bounding box center [71, 213] width 12 height 12
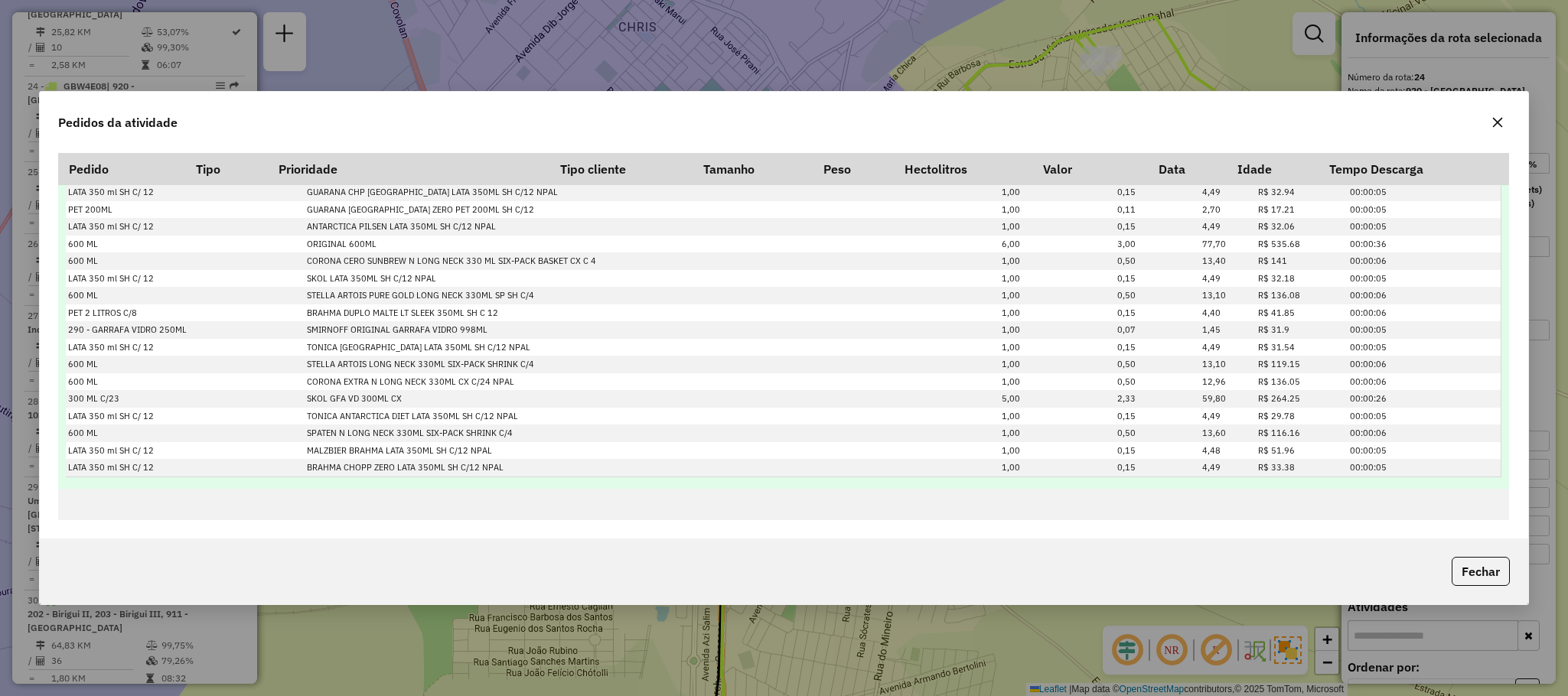
scroll to position [459, 0]
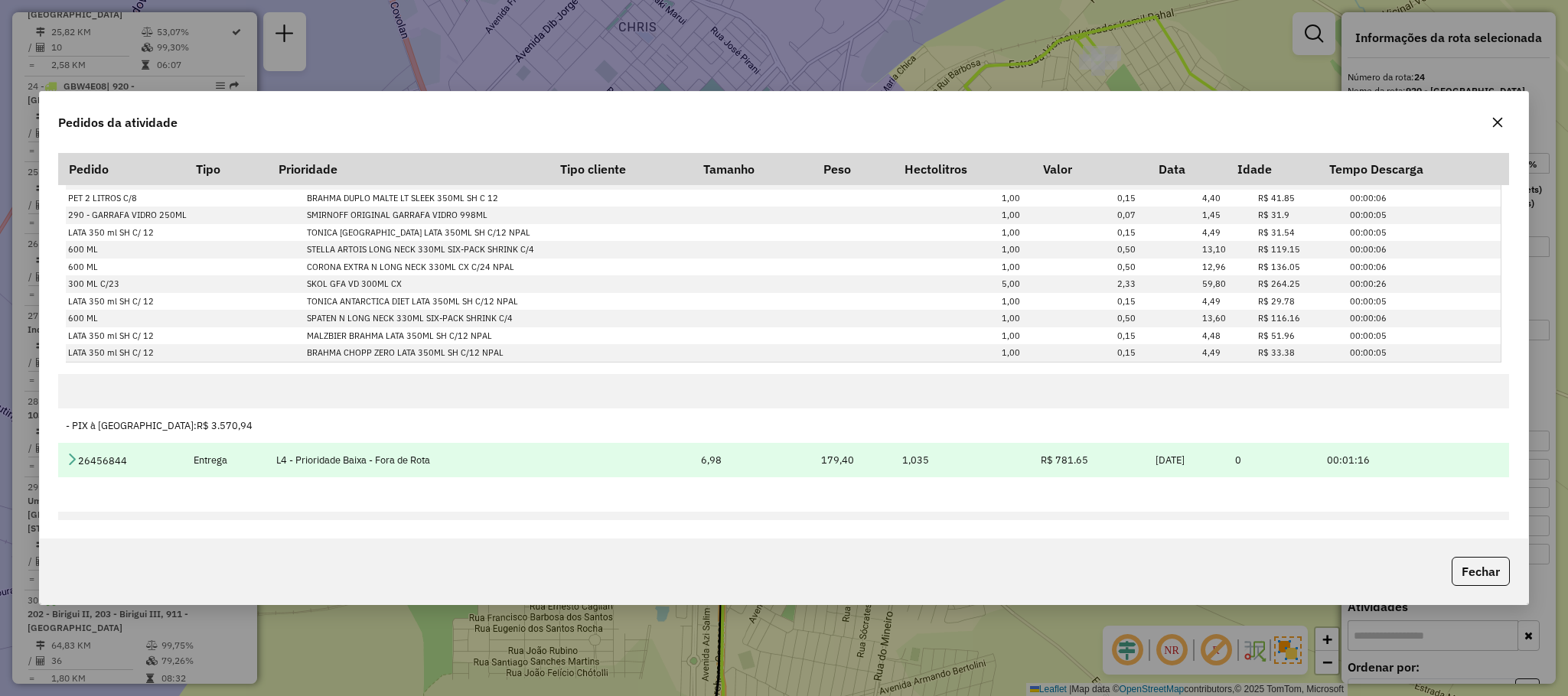
click at [72, 456] on icon at bounding box center [71, 459] width 12 height 12
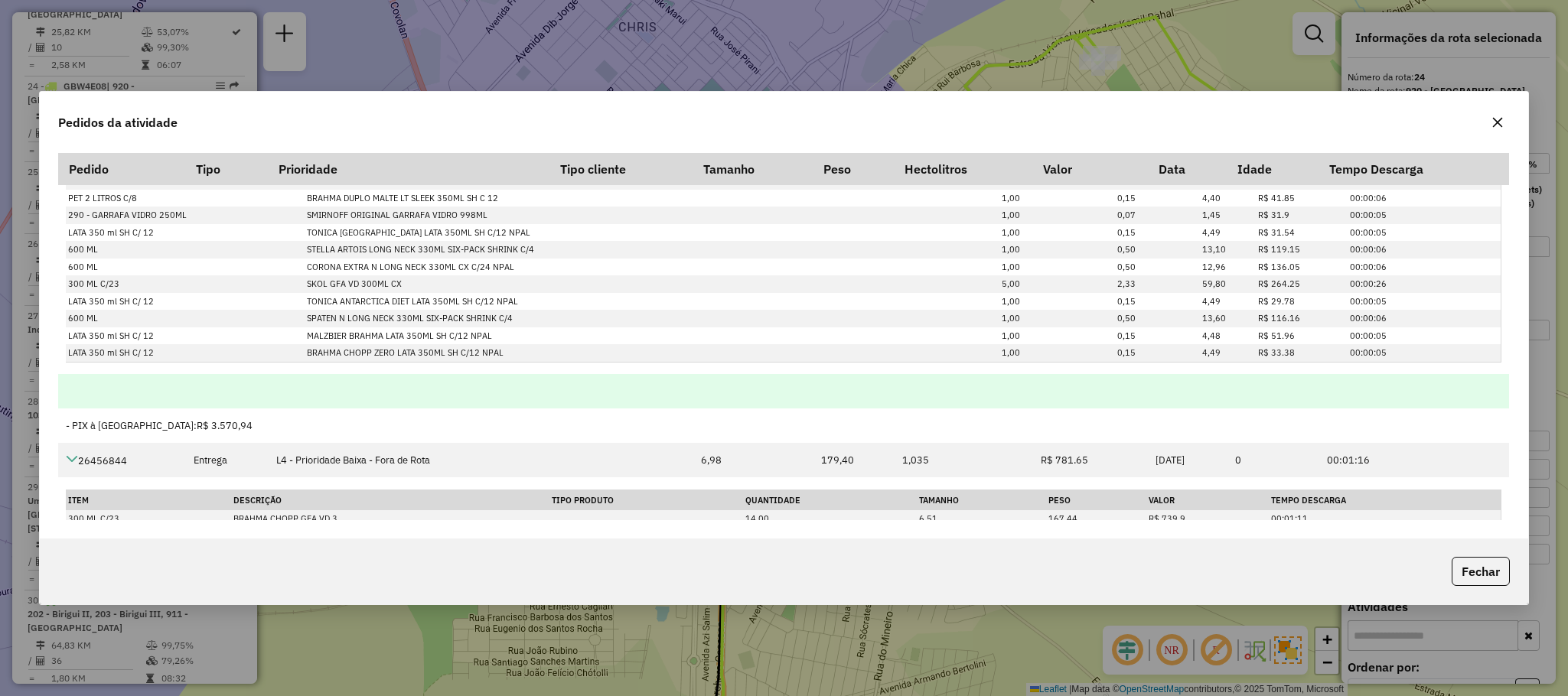
scroll to position [671, 0]
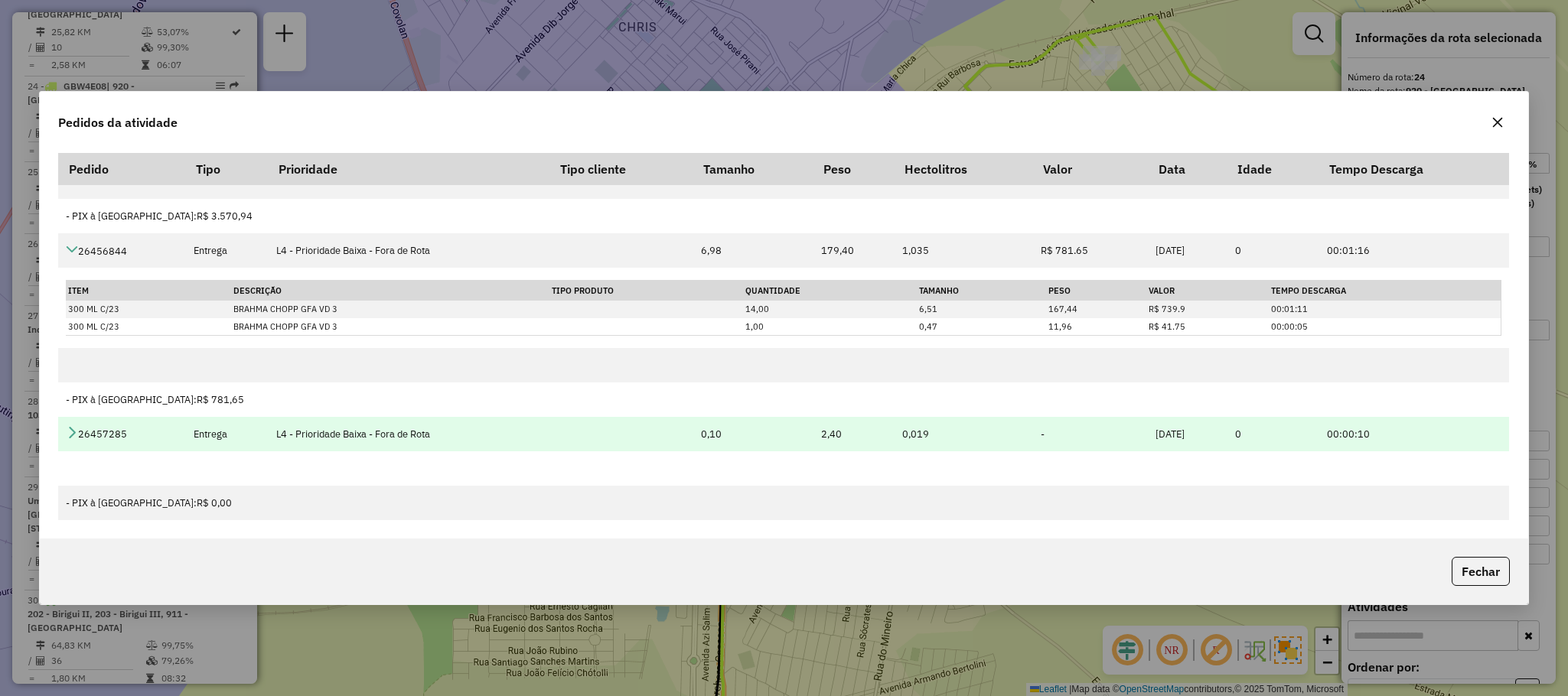
click at [67, 436] on icon at bounding box center [71, 432] width 12 height 12
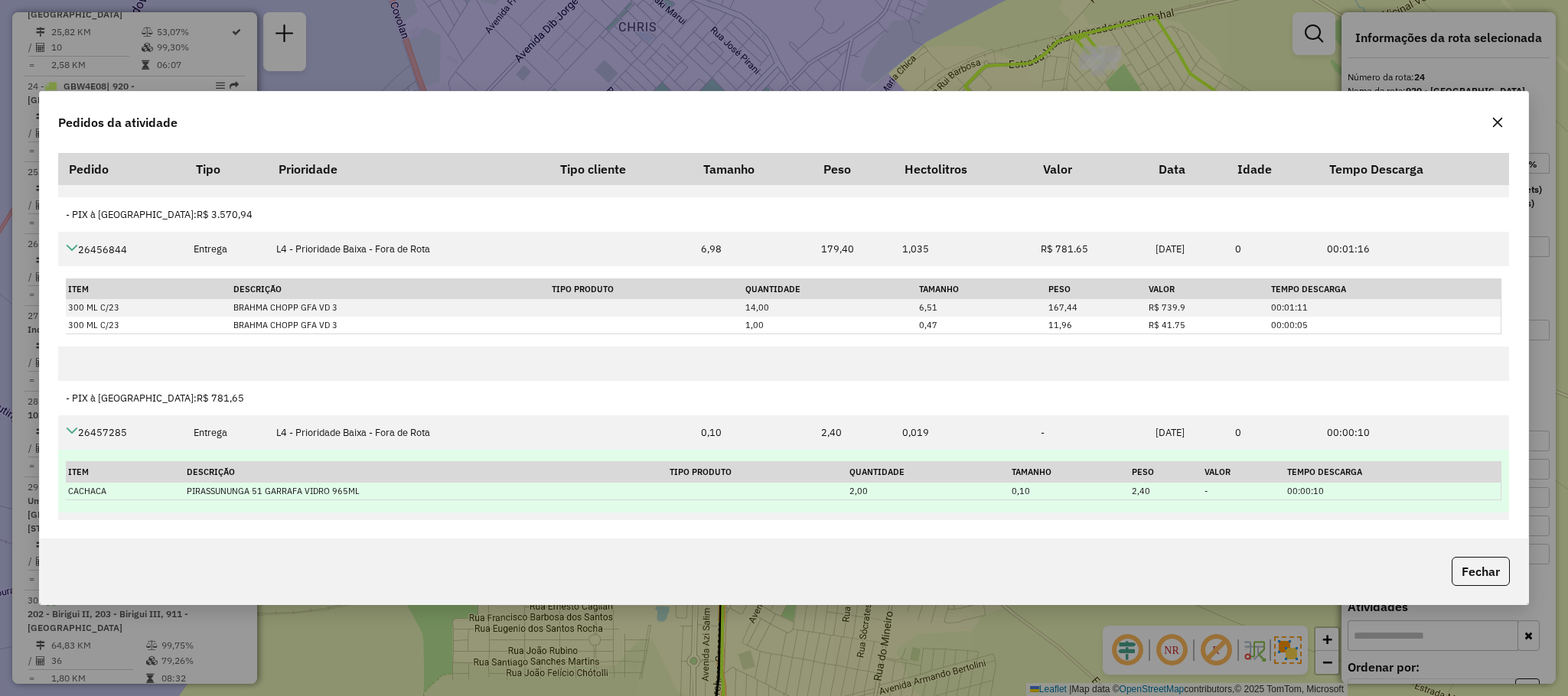
scroll to position [734, 0]
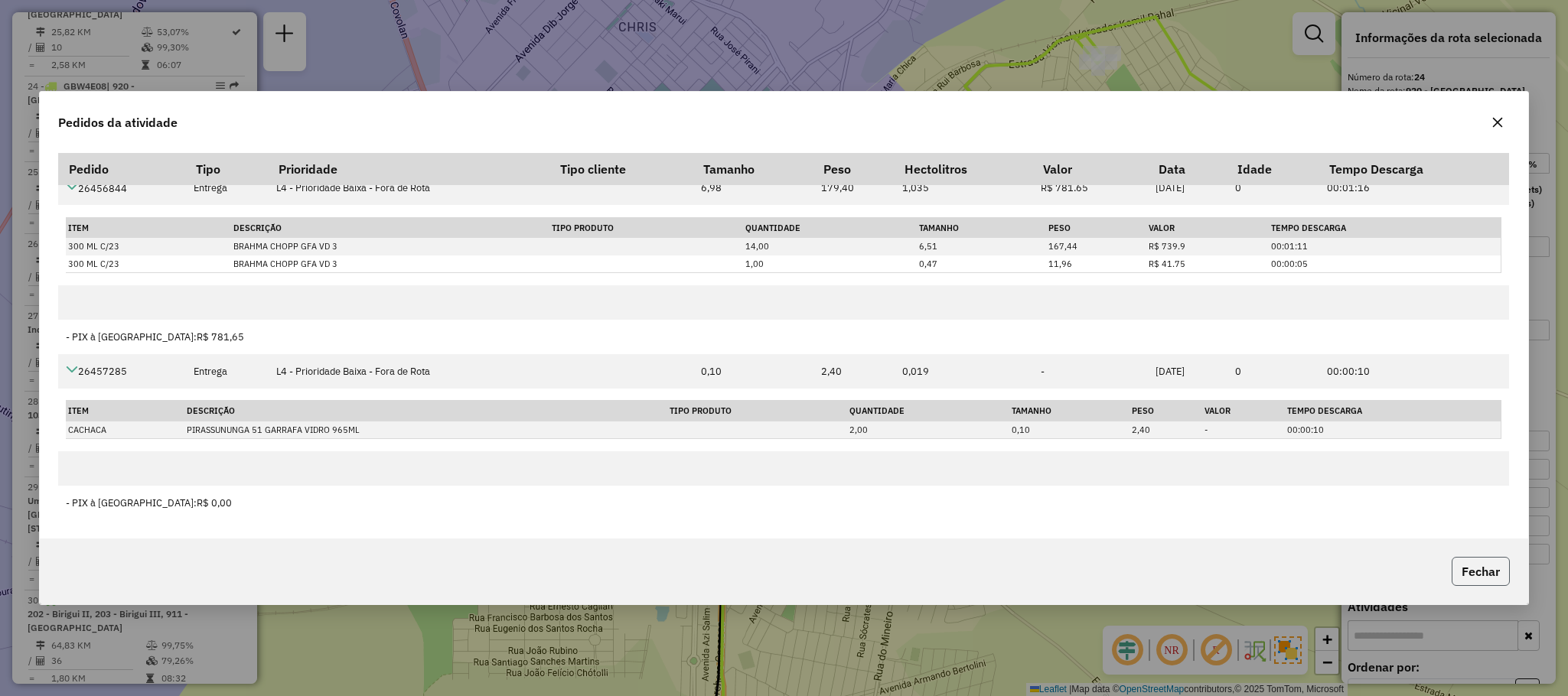
click at [1494, 567] on button "Fechar" at bounding box center [1480, 572] width 58 height 29
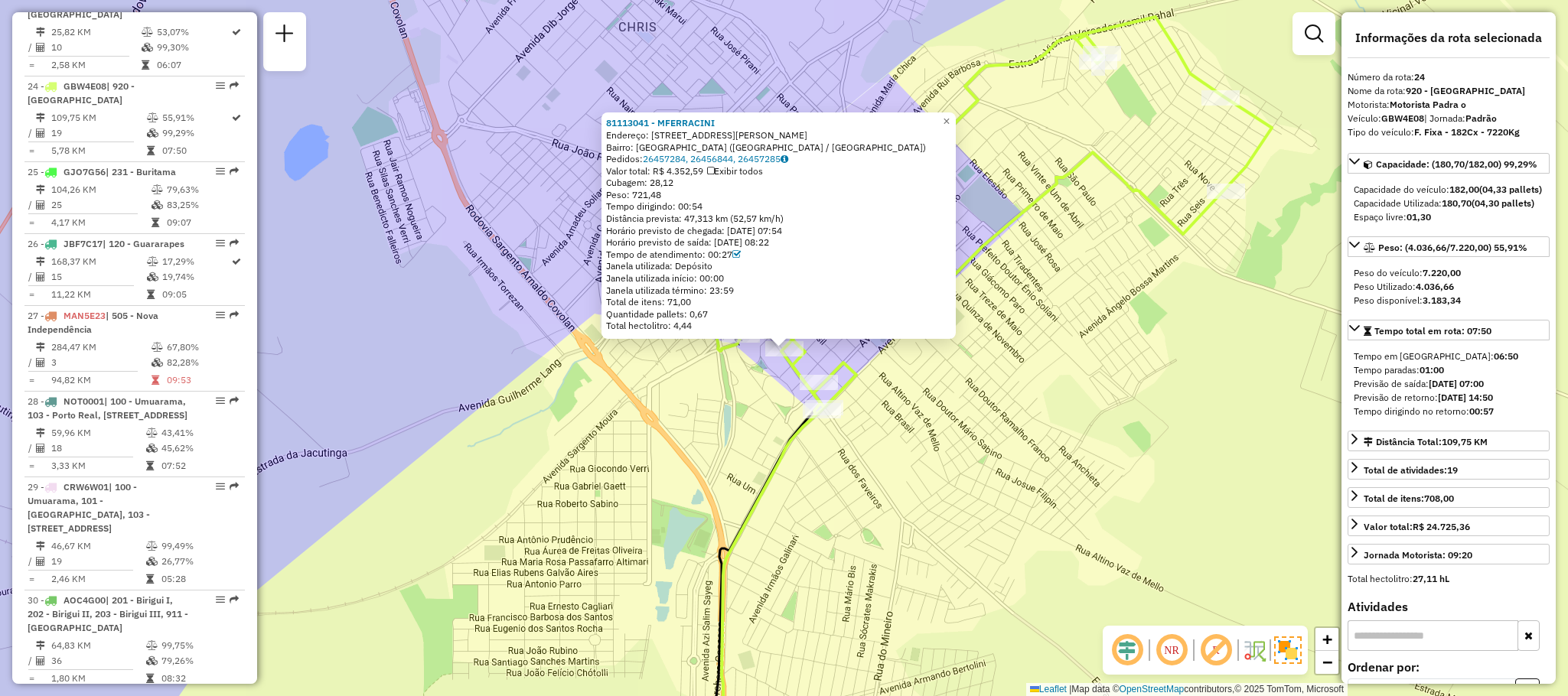
click at [897, 388] on div "Rota 24 - Placa GBW4E08 81117917 - [PERSON_NAME] JUNIOR 21977654 81113041 - MFE…" at bounding box center [784, 348] width 1568 height 696
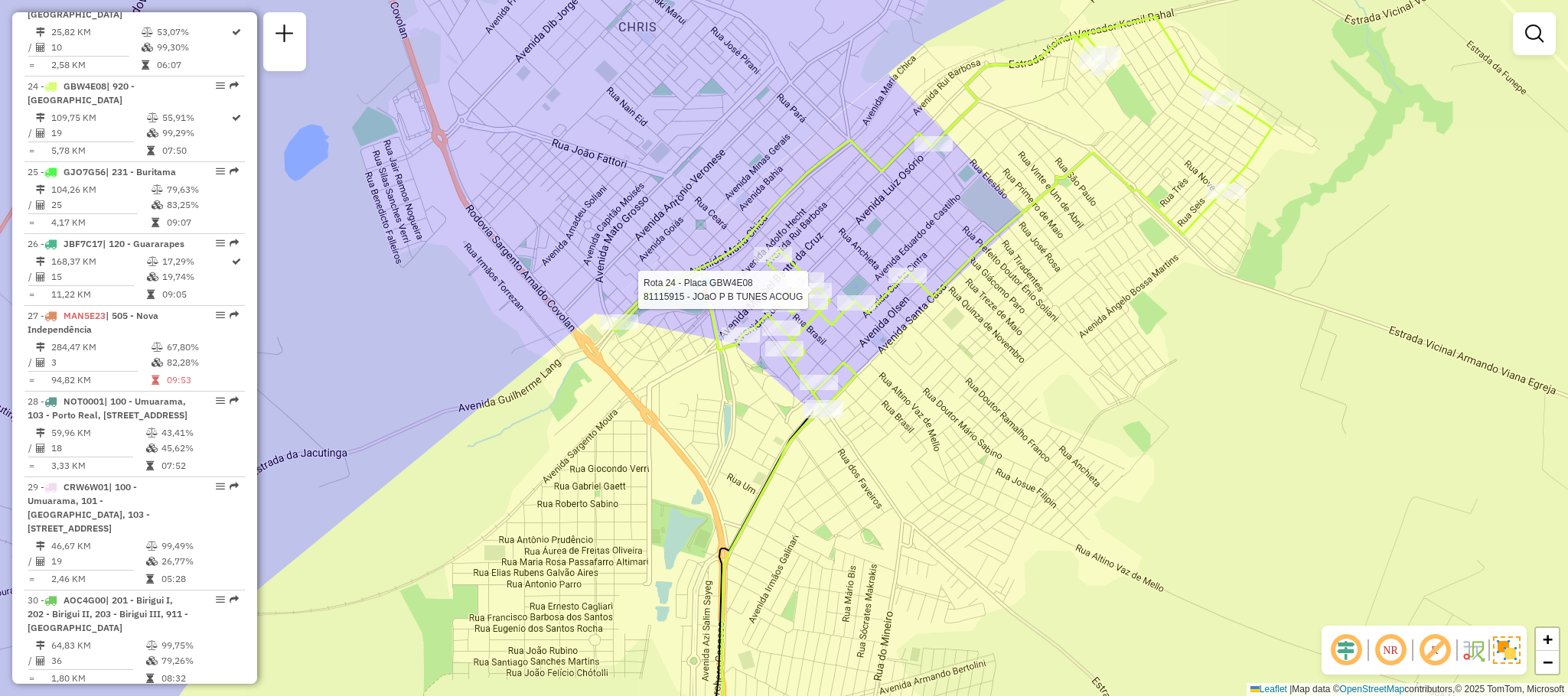
select select "**********"
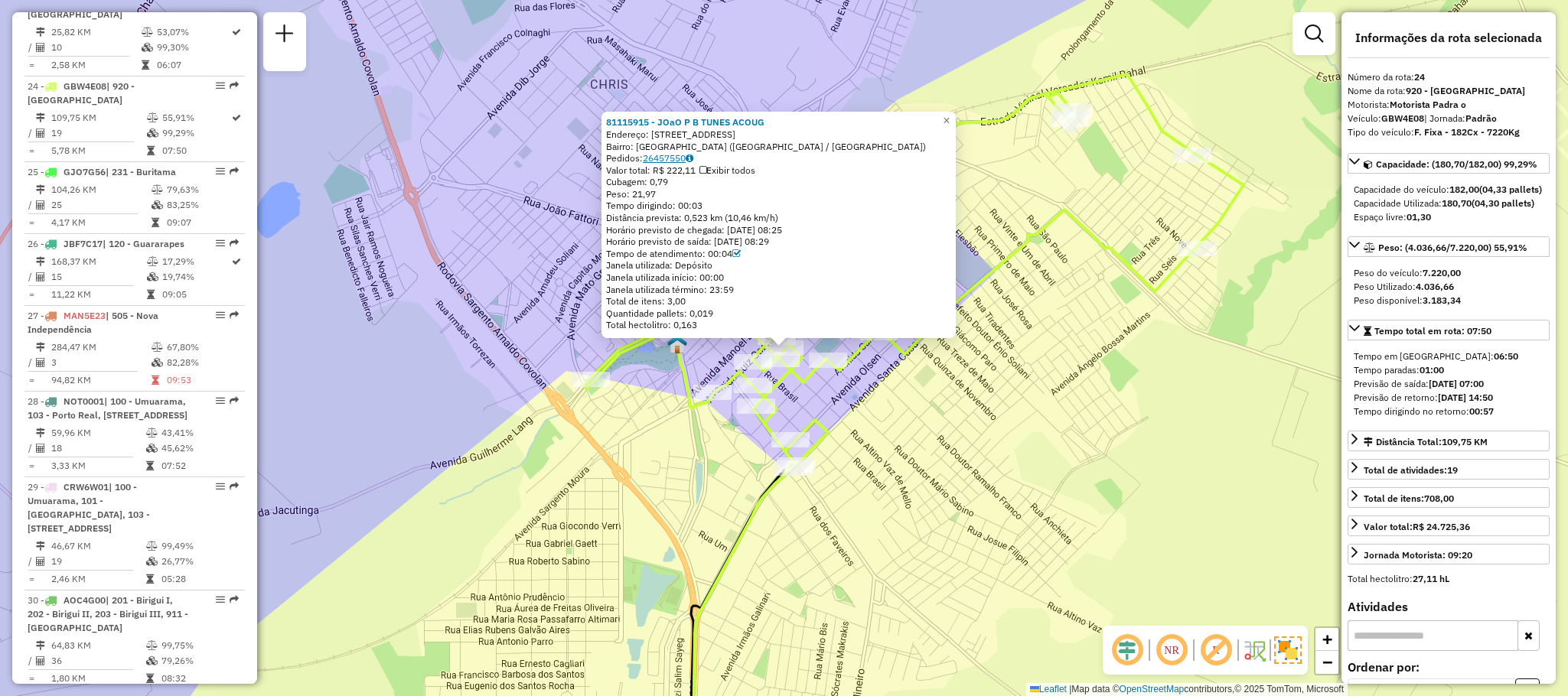
click at [683, 152] on link "26457550" at bounding box center [668, 158] width 51 height 11
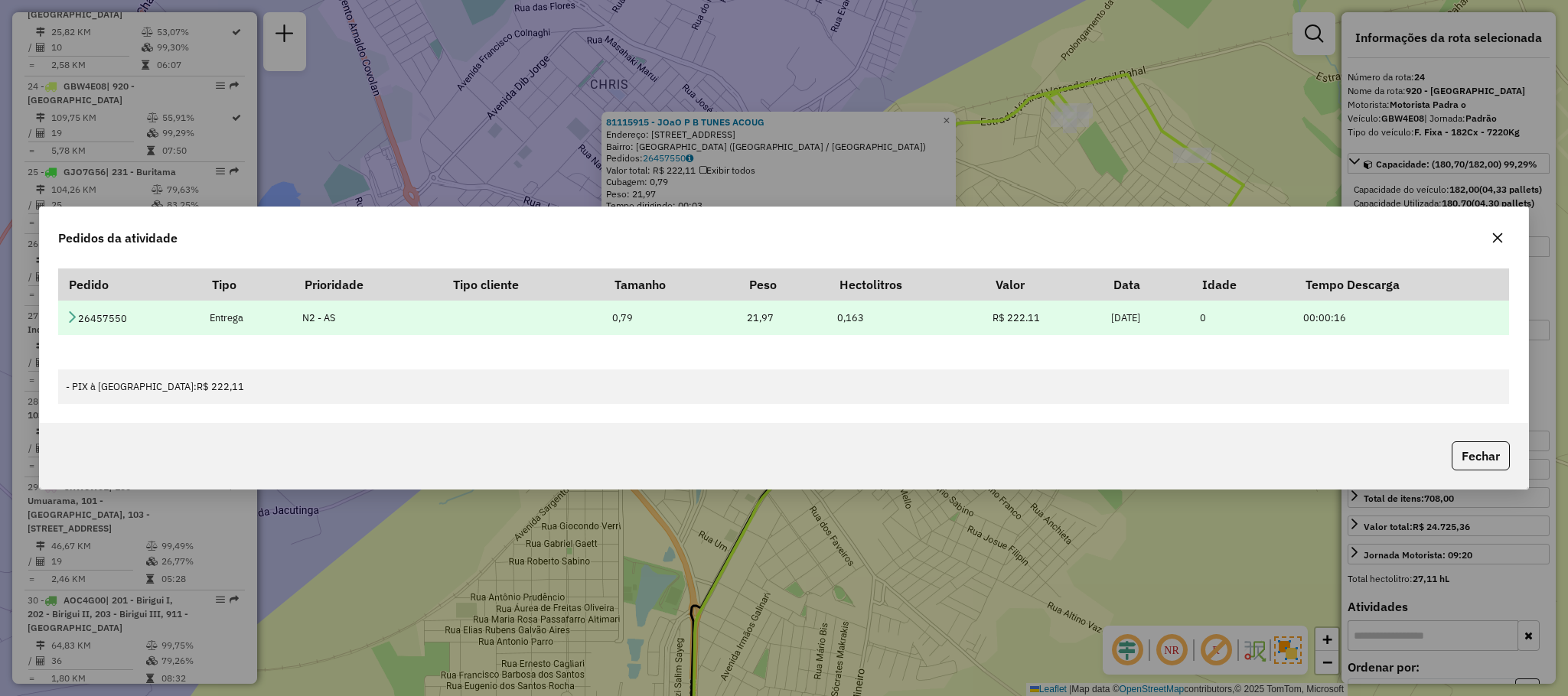
click at [67, 319] on icon at bounding box center [71, 317] width 12 height 12
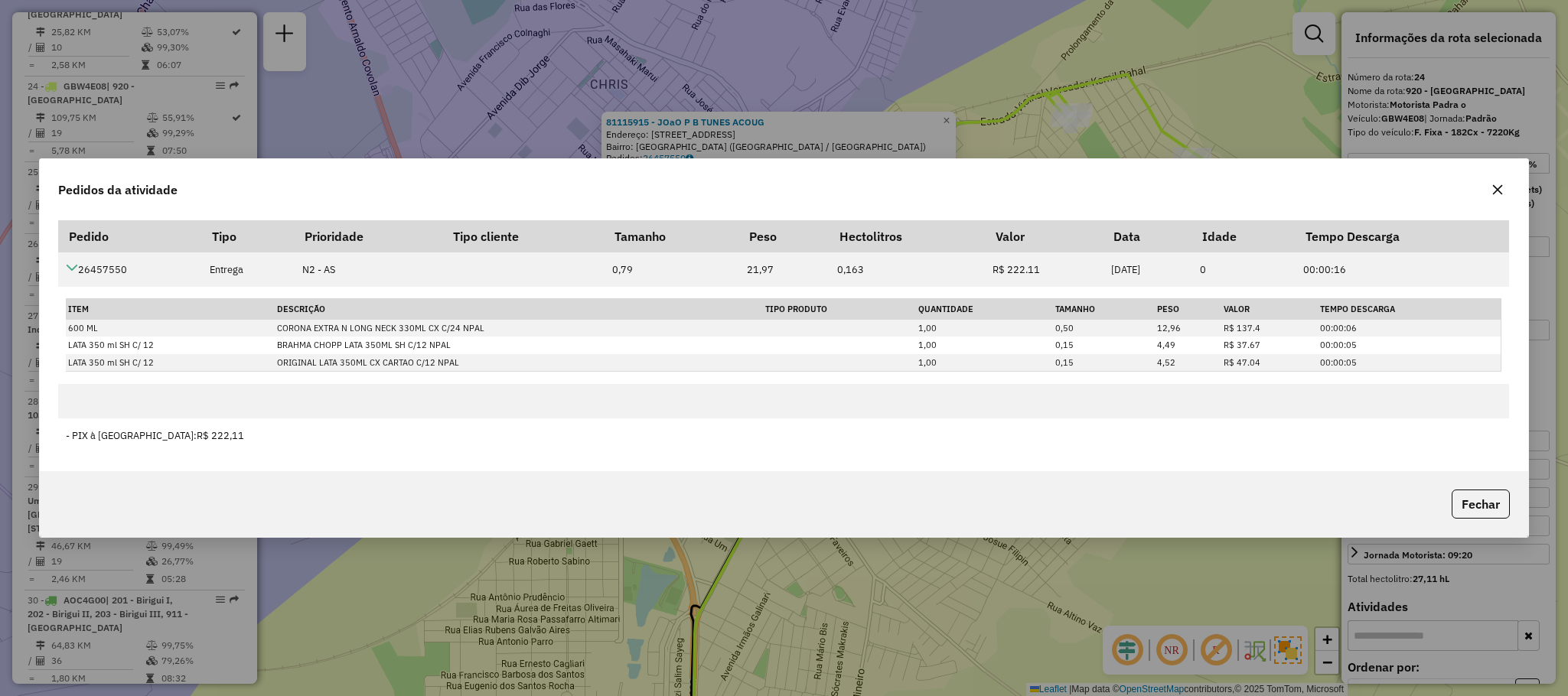
click at [1491, 184] on icon "button" at bounding box center [1497, 190] width 12 height 12
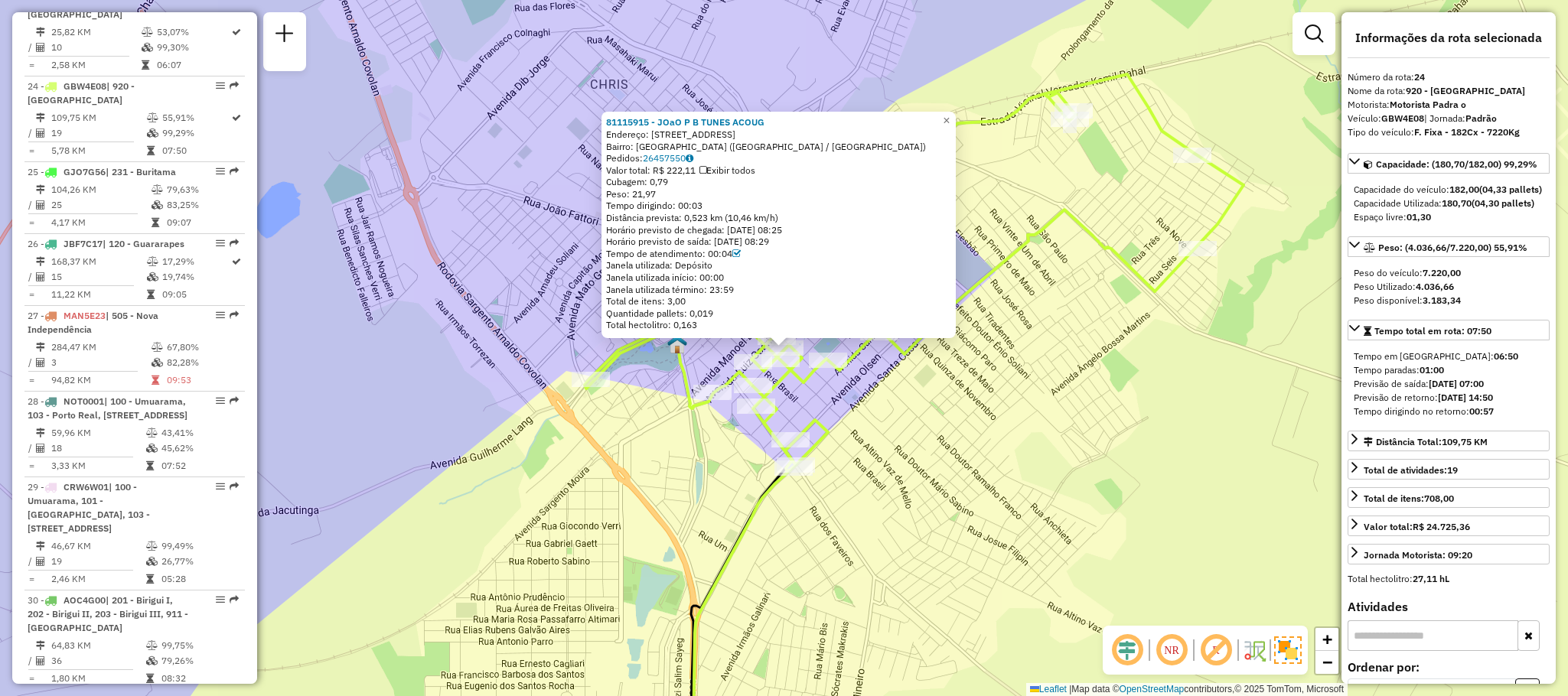
click at [948, 503] on div "81115915 - JOaO P B TUNES ACOUG Endereço: [STREET_ADDRESS] Bairro: [GEOGRAPHIC_…" at bounding box center [784, 348] width 1568 height 696
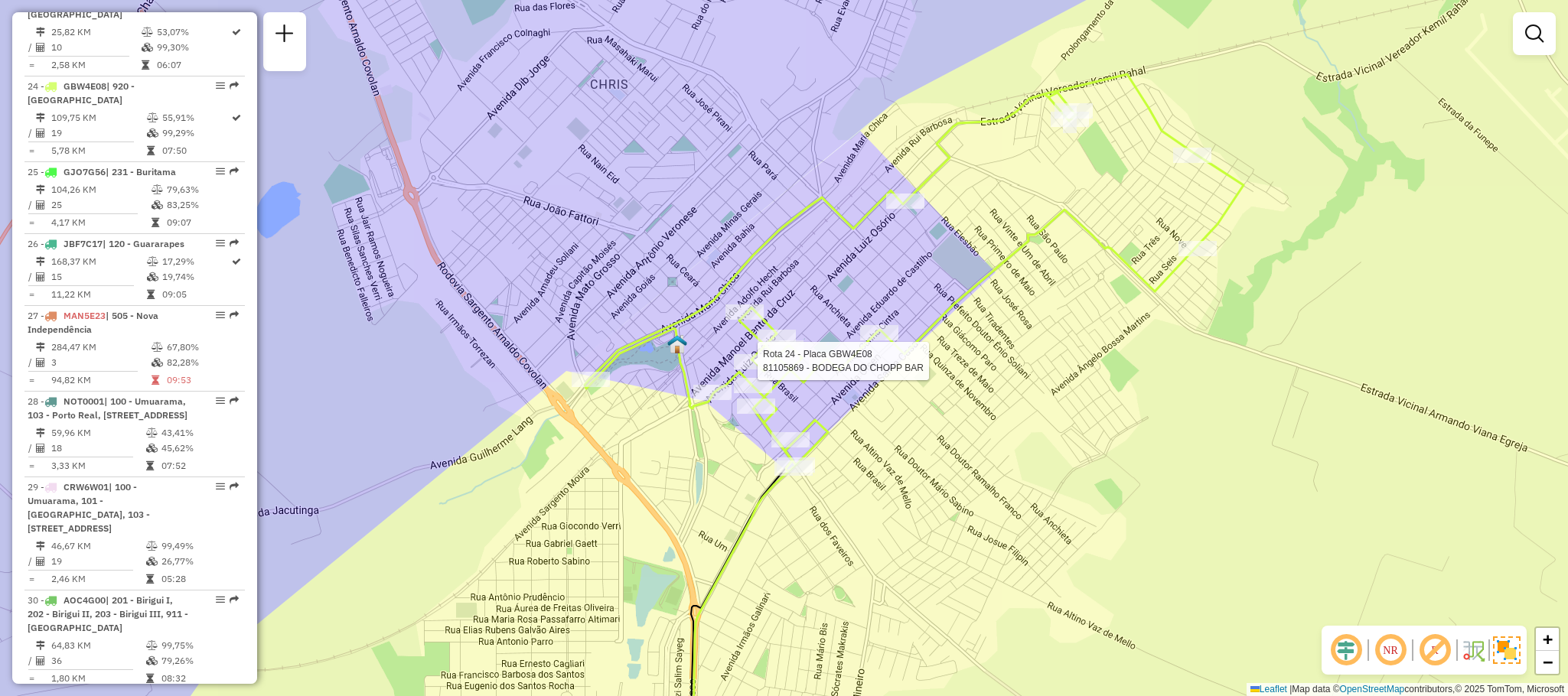
select select "**********"
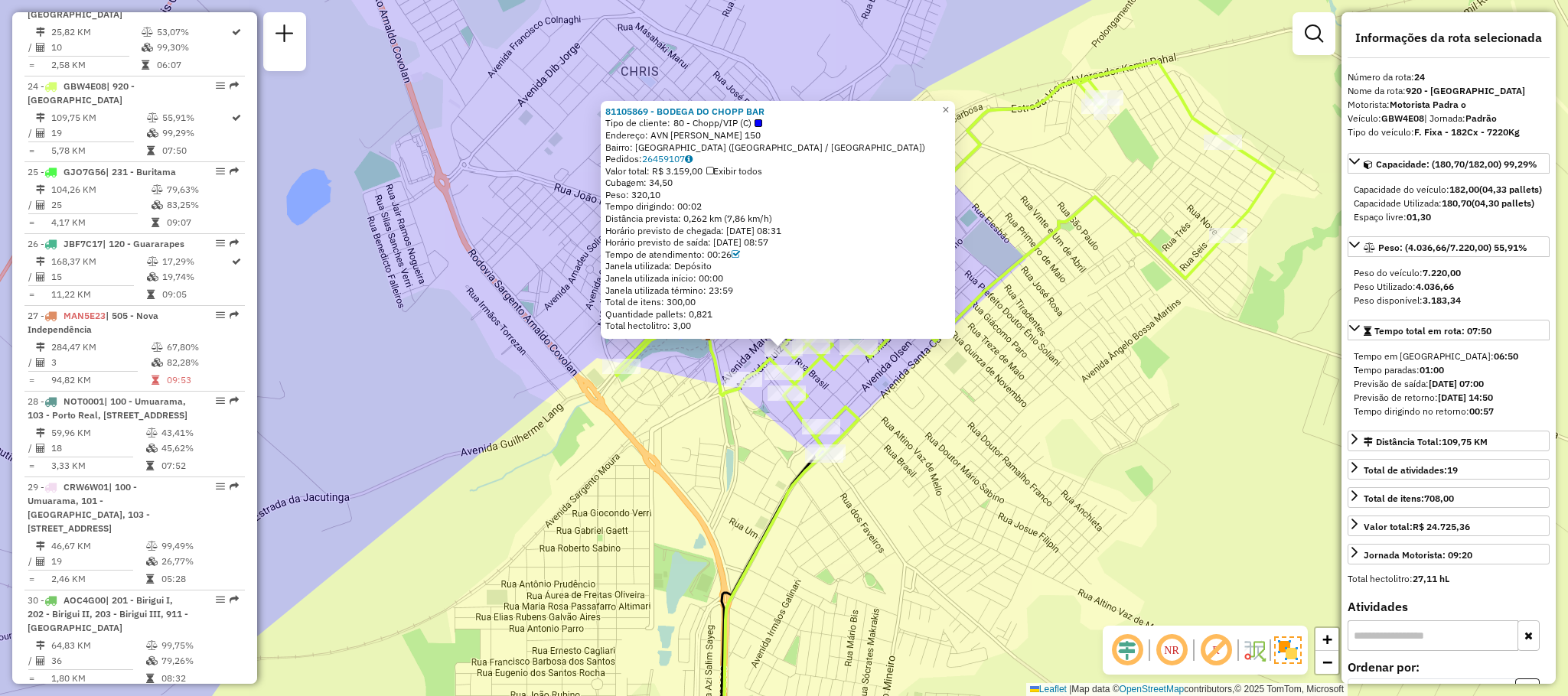
click at [675, 165] on div "Valor total: R$ 3.159,00 Exibir todos" at bounding box center [778, 171] width 345 height 12
click at [671, 159] on link "26459107" at bounding box center [667, 159] width 51 height 11
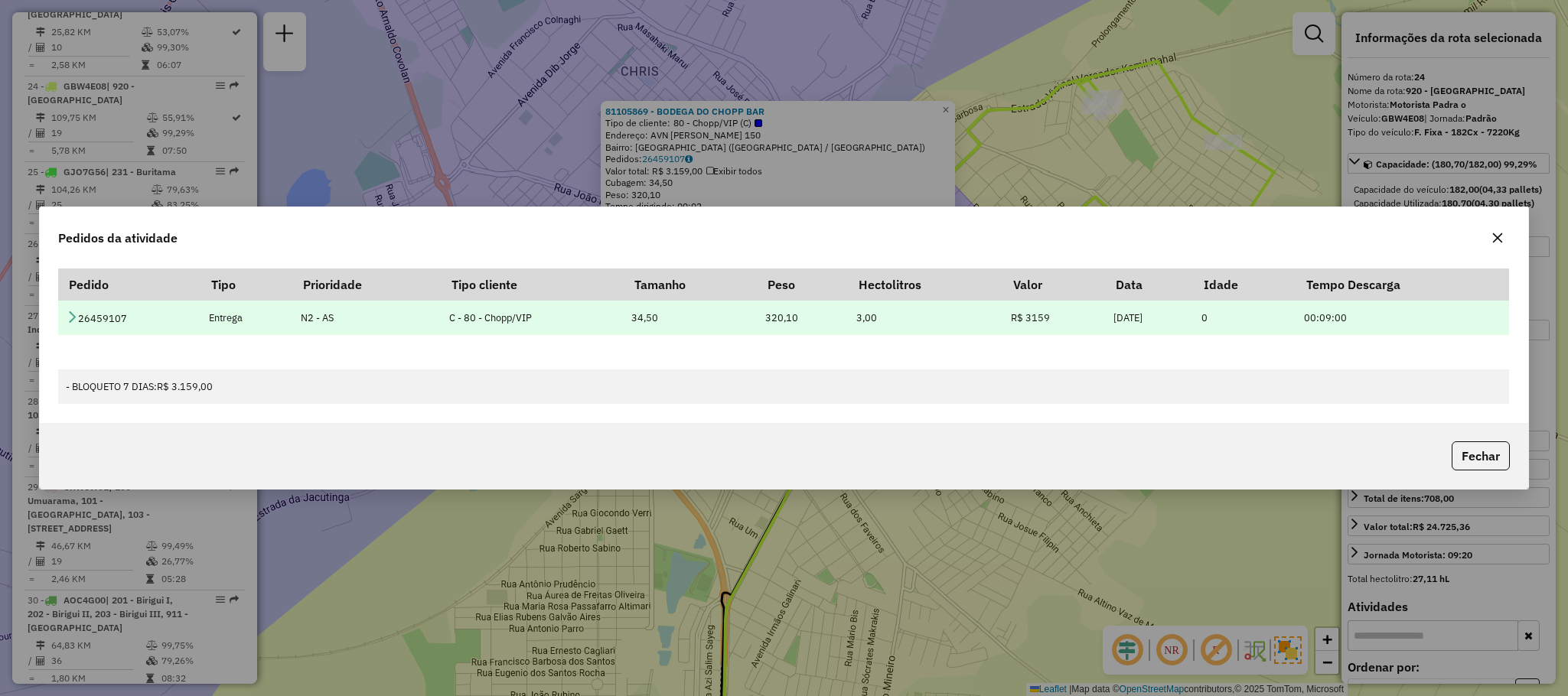
click at [71, 313] on icon at bounding box center [71, 317] width 12 height 12
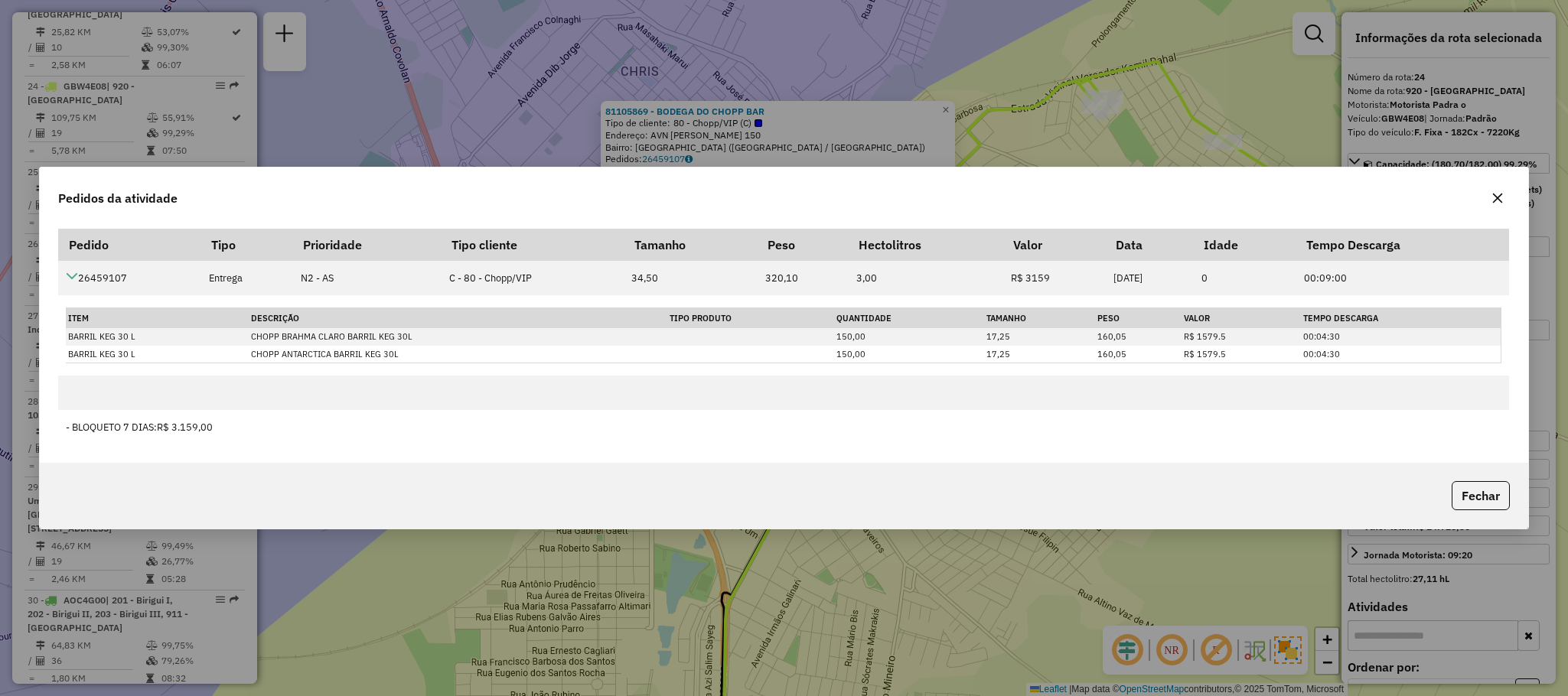
click at [1493, 202] on icon "button" at bounding box center [1497, 199] width 10 height 10
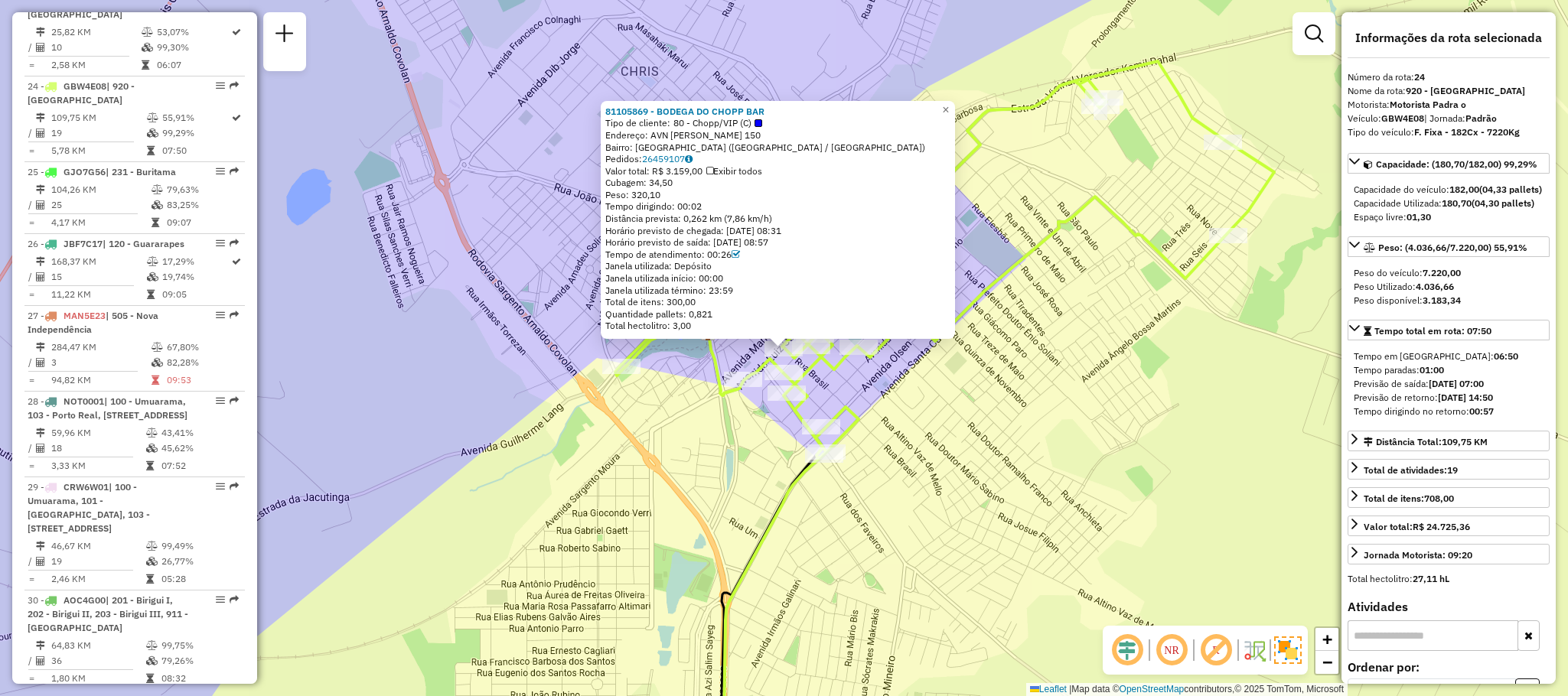
click at [1076, 512] on div "81105869 - BODEGA DO CHOPP BAR Tipo de cliente: 80 - Chopp/VIP (C) Endereço: AV…" at bounding box center [784, 348] width 1568 height 696
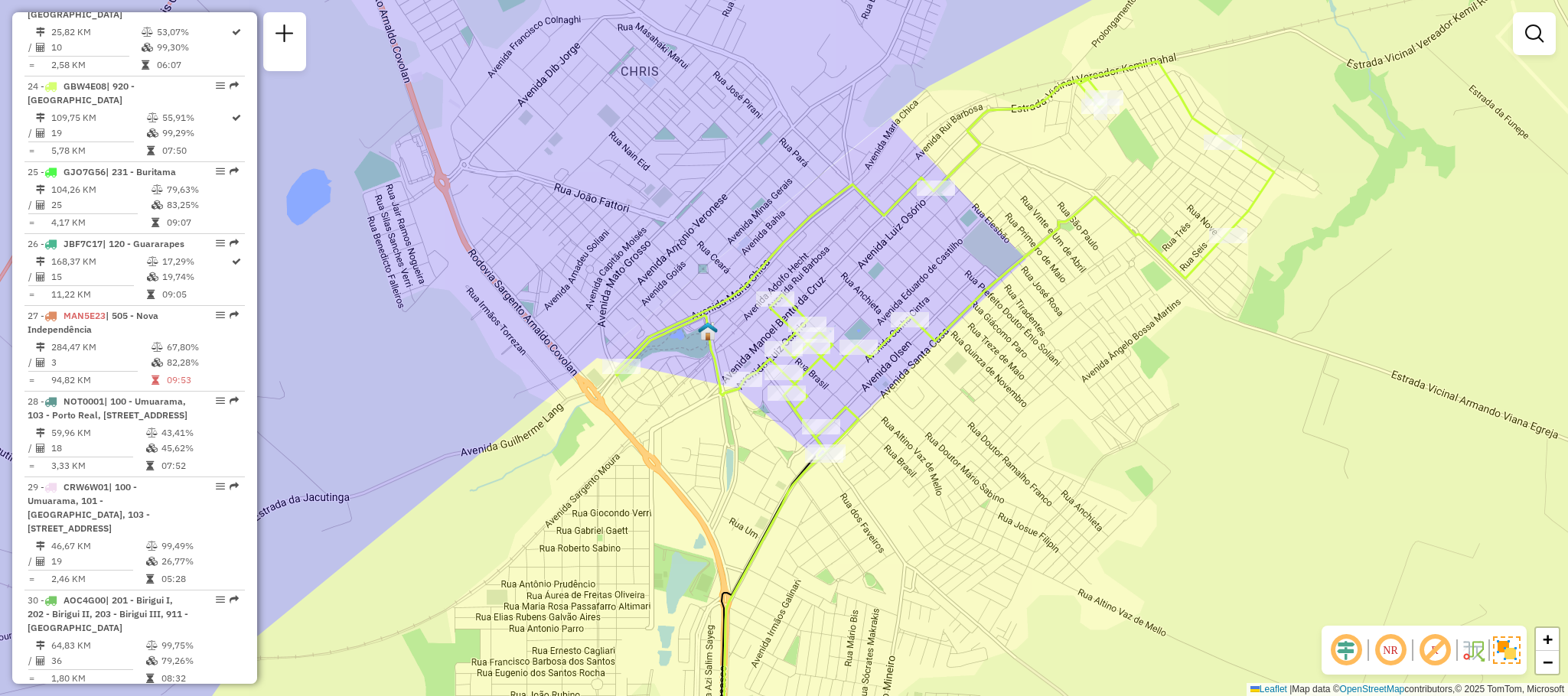
click at [808, 313] on icon at bounding box center [945, 260] width 659 height 397
select select "**********"
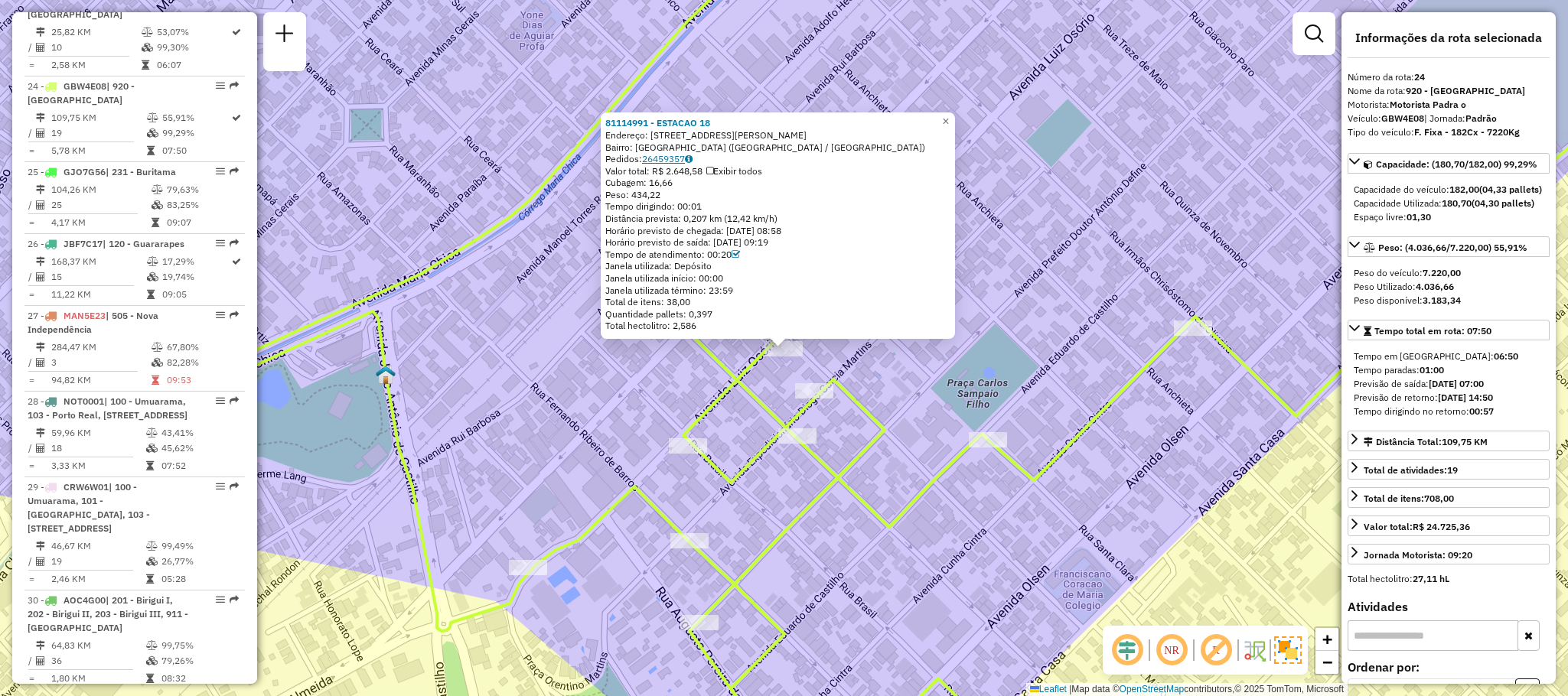
click at [683, 160] on link "26459357" at bounding box center [667, 159] width 51 height 11
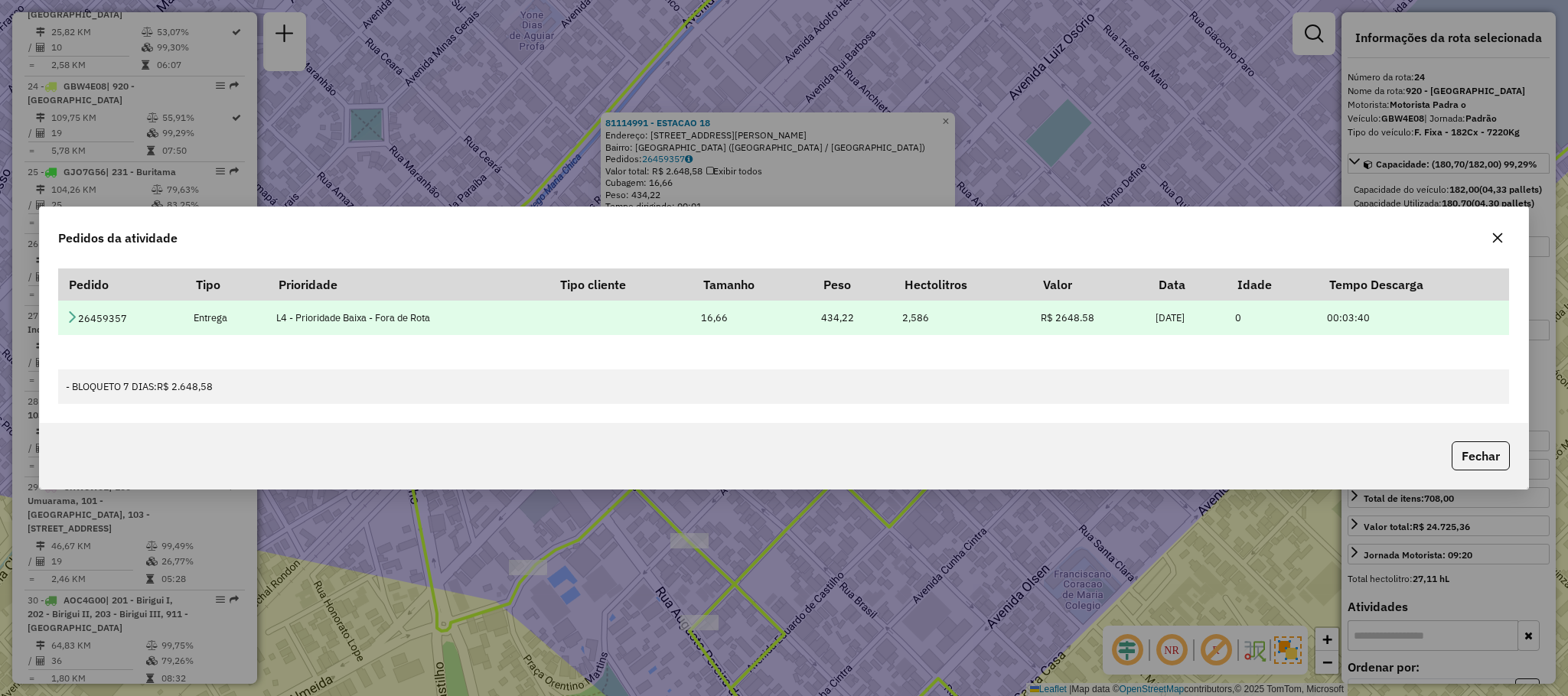
click at [77, 315] on icon at bounding box center [71, 317] width 12 height 12
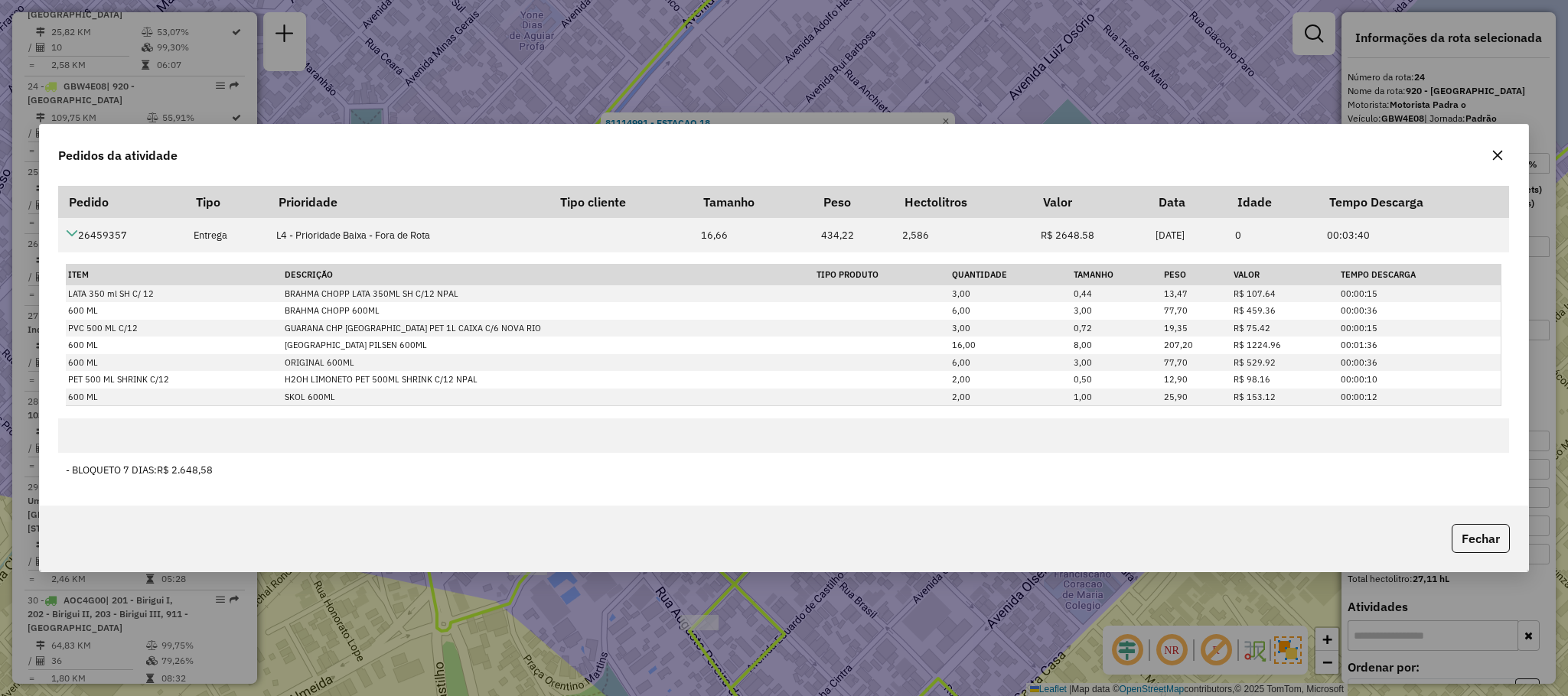
click at [1500, 157] on icon "button" at bounding box center [1497, 155] width 10 height 10
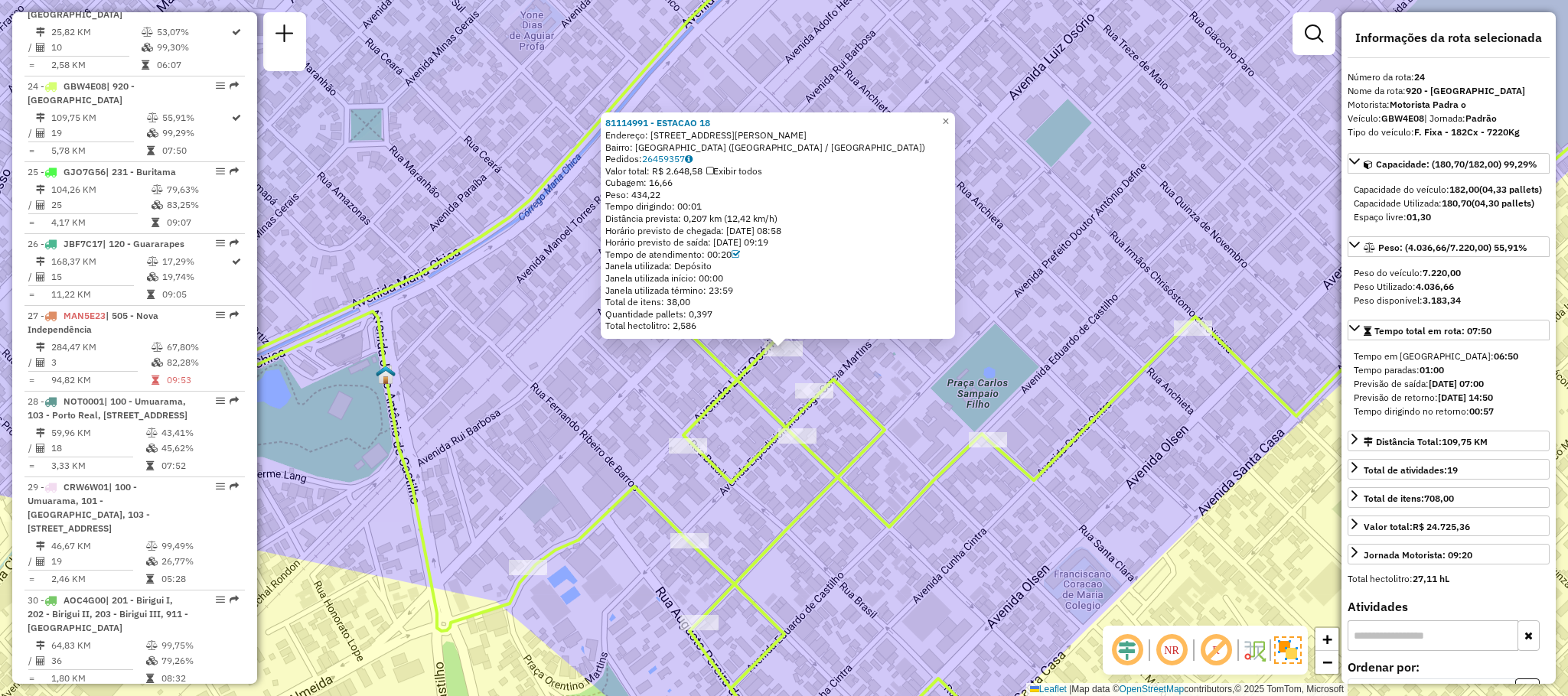
click at [1022, 366] on div "81114991 - ESTACAO 18 Endereço: [STREET_ADDRESS][PERSON_NAME] Bairro: [GEOGRAPH…" at bounding box center [784, 348] width 1568 height 696
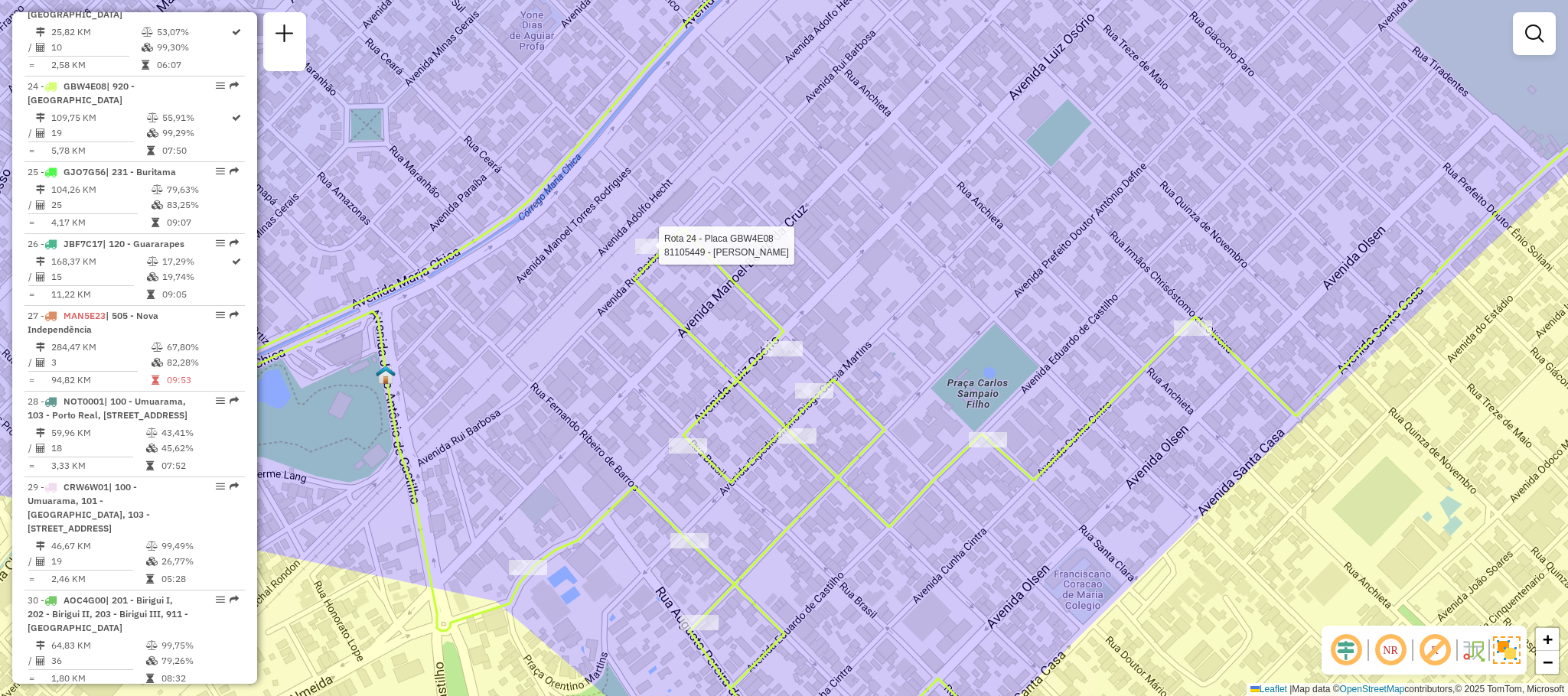
select select "**********"
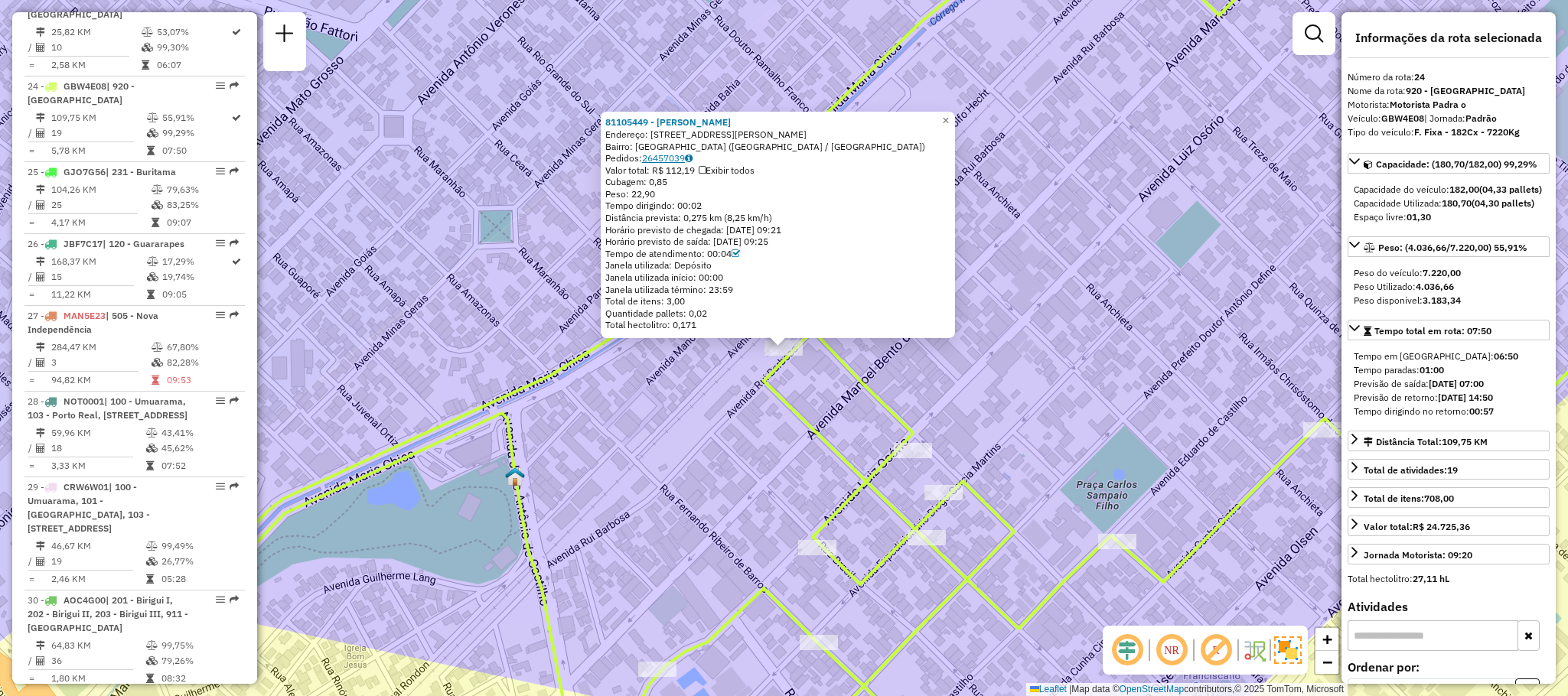
click at [669, 154] on link "26457039" at bounding box center [667, 158] width 51 height 11
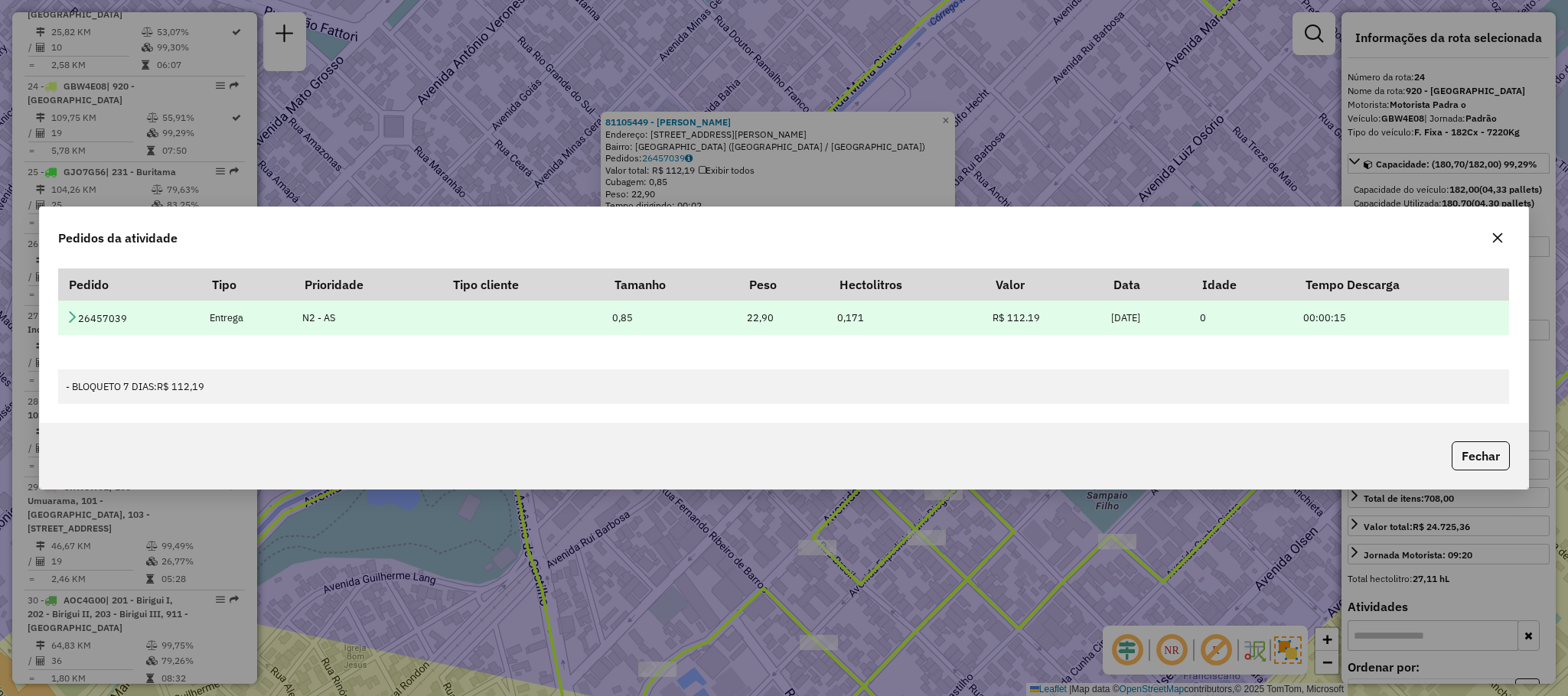
click at [72, 313] on icon at bounding box center [71, 317] width 12 height 12
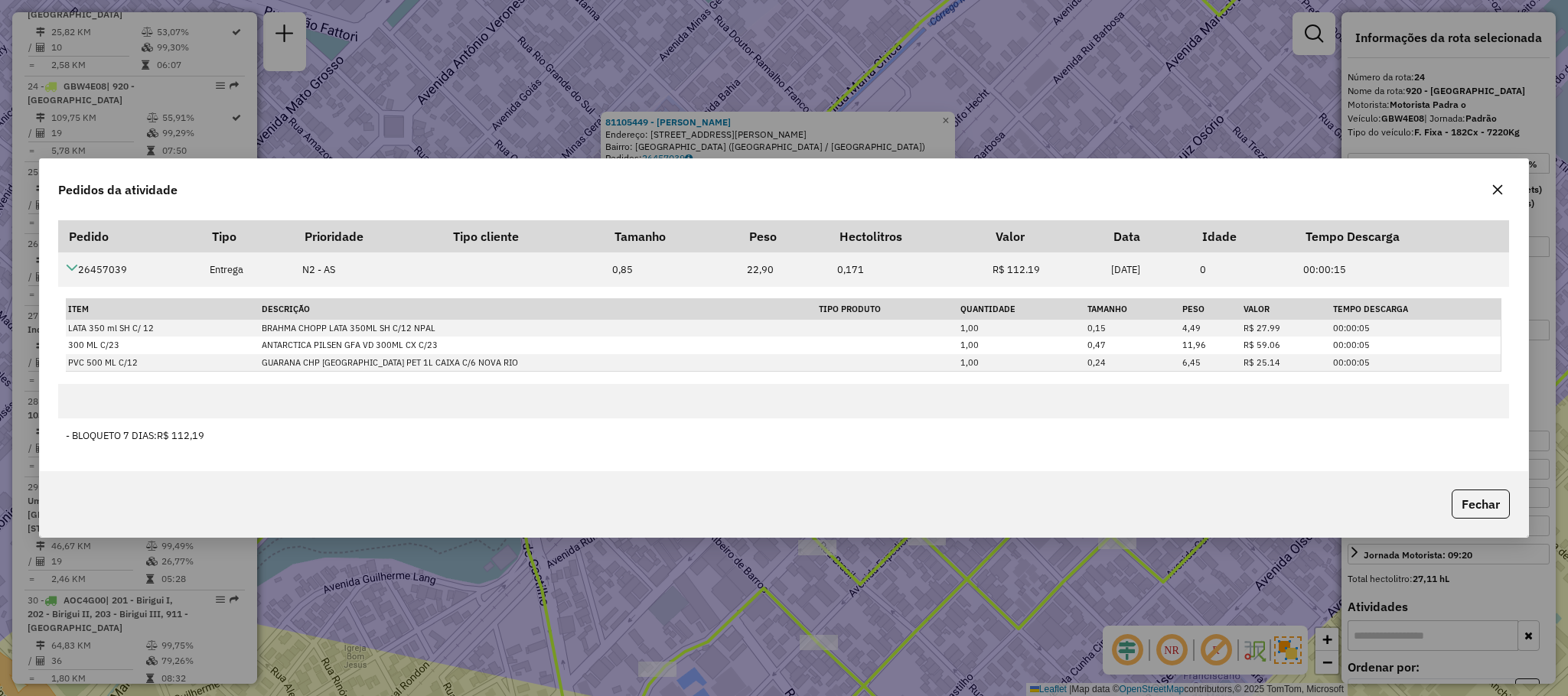
click at [1503, 186] on button "button" at bounding box center [1498, 190] width 25 height 25
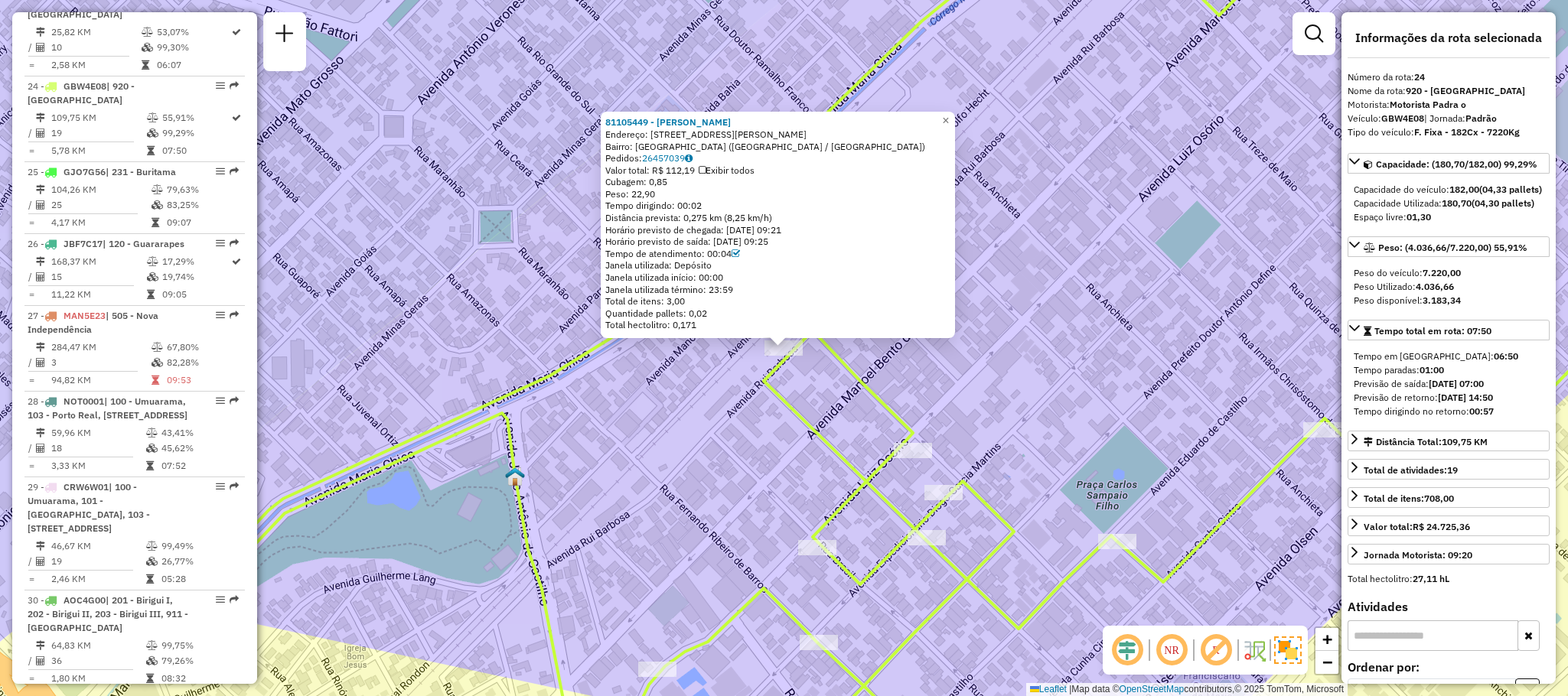
click at [1005, 402] on div "81105449 - [PERSON_NAME]: [STREET_ADDRESS][PERSON_NAME] Bairro: [GEOGRAPHIC_DAT…" at bounding box center [784, 348] width 1568 height 696
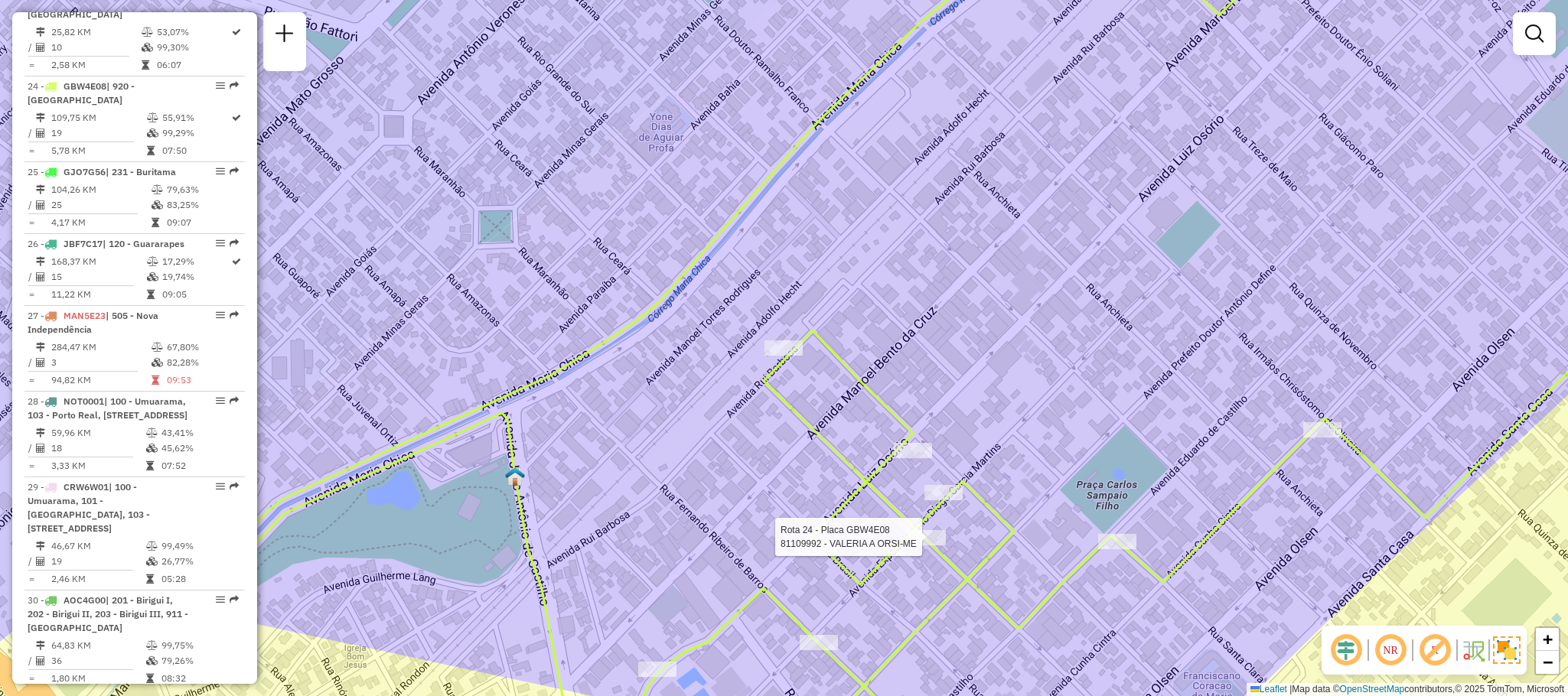
select select "**********"
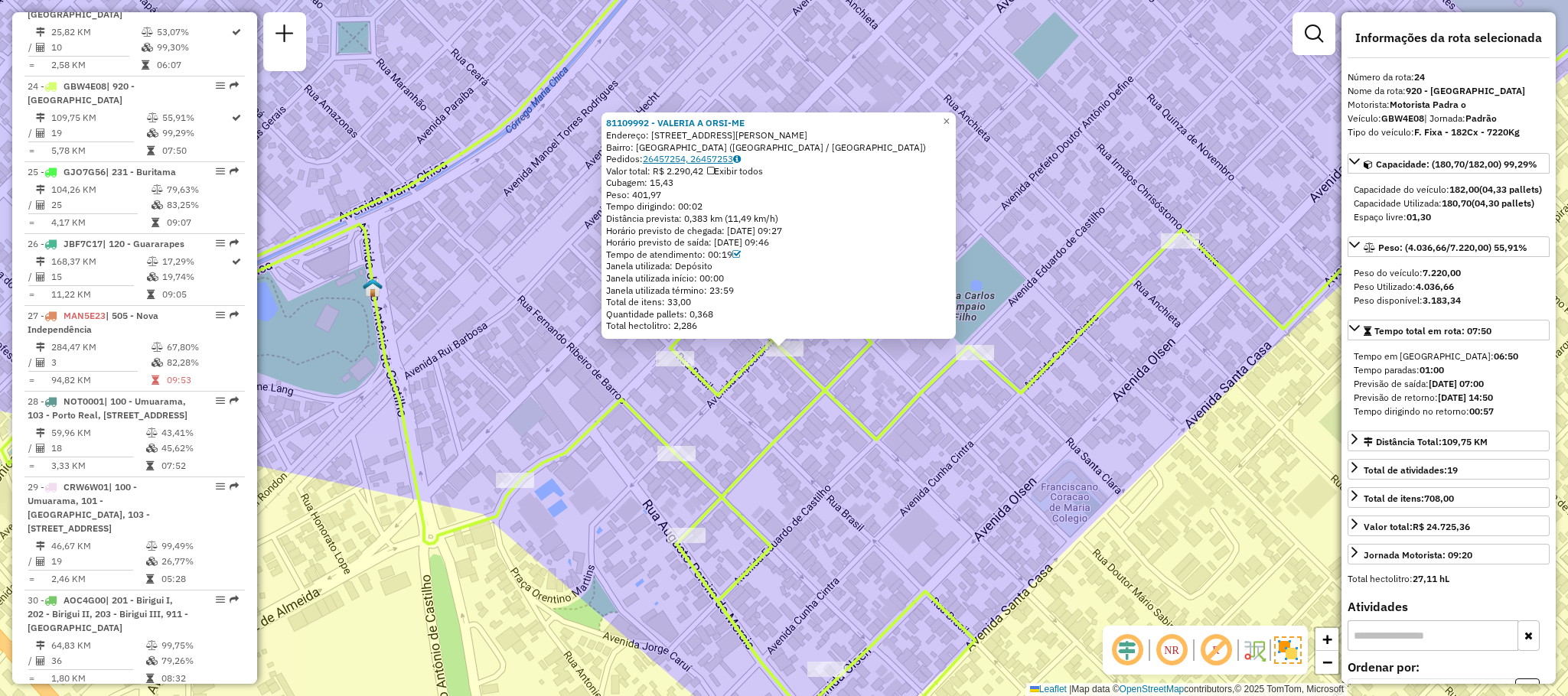
click at [718, 159] on link "26457254, 26457253" at bounding box center [692, 159] width 98 height 11
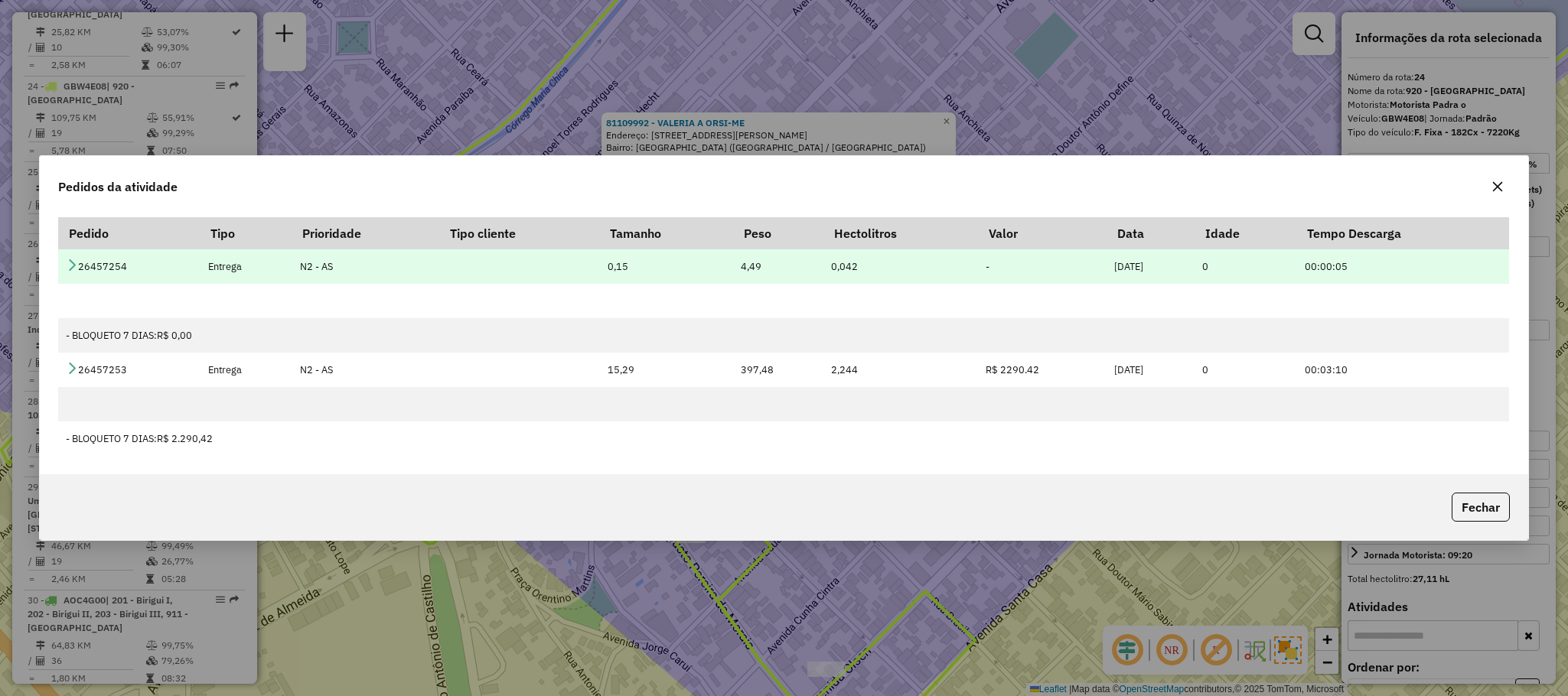
click at [67, 268] on icon at bounding box center [71, 264] width 12 height 12
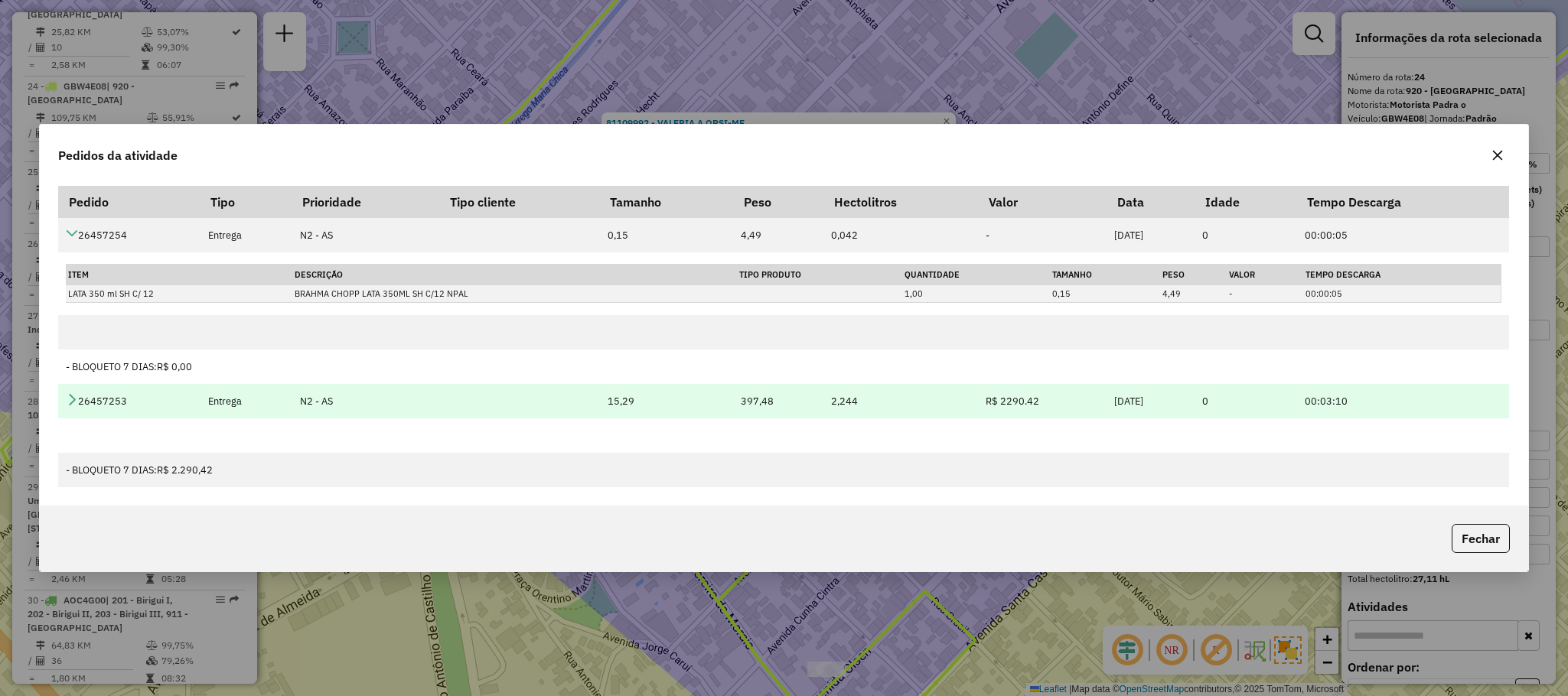
click at [69, 402] on icon at bounding box center [71, 399] width 12 height 12
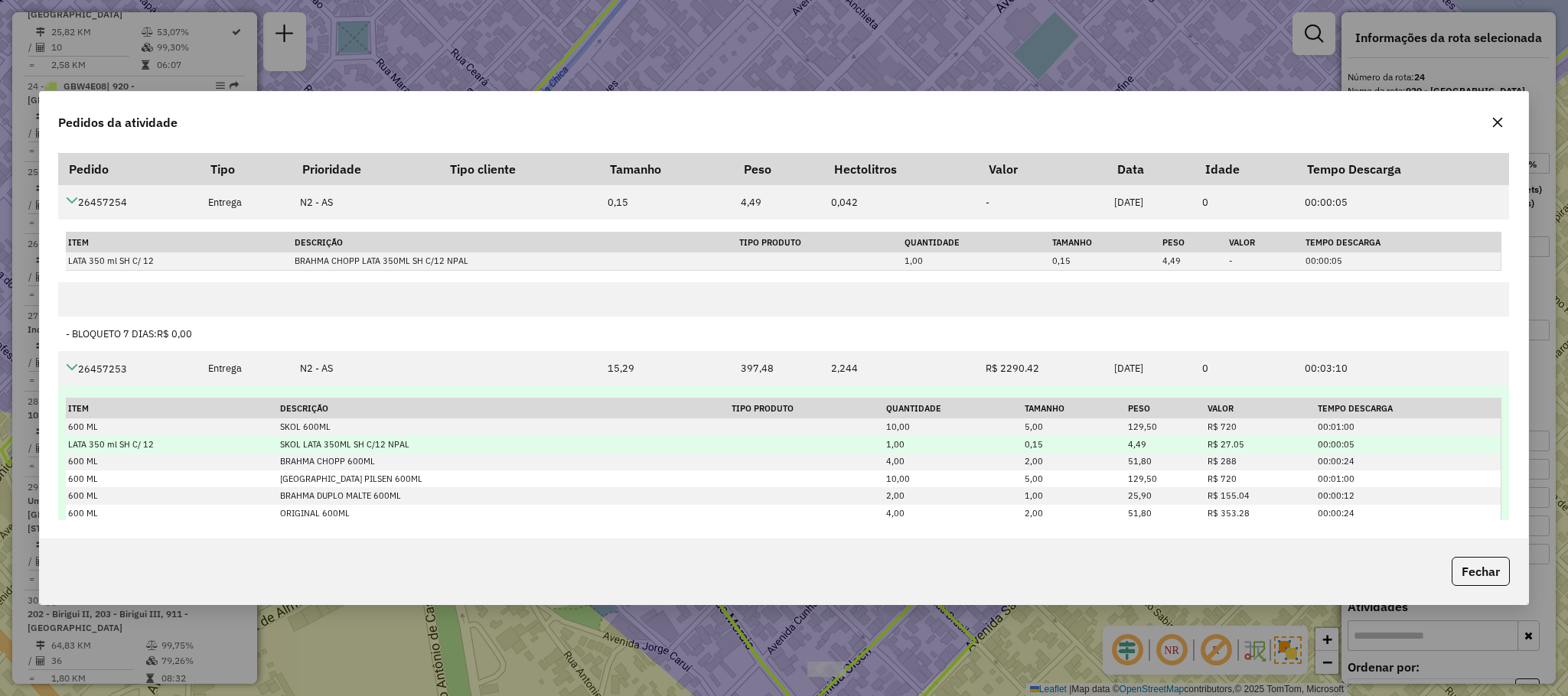
scroll to position [103, 0]
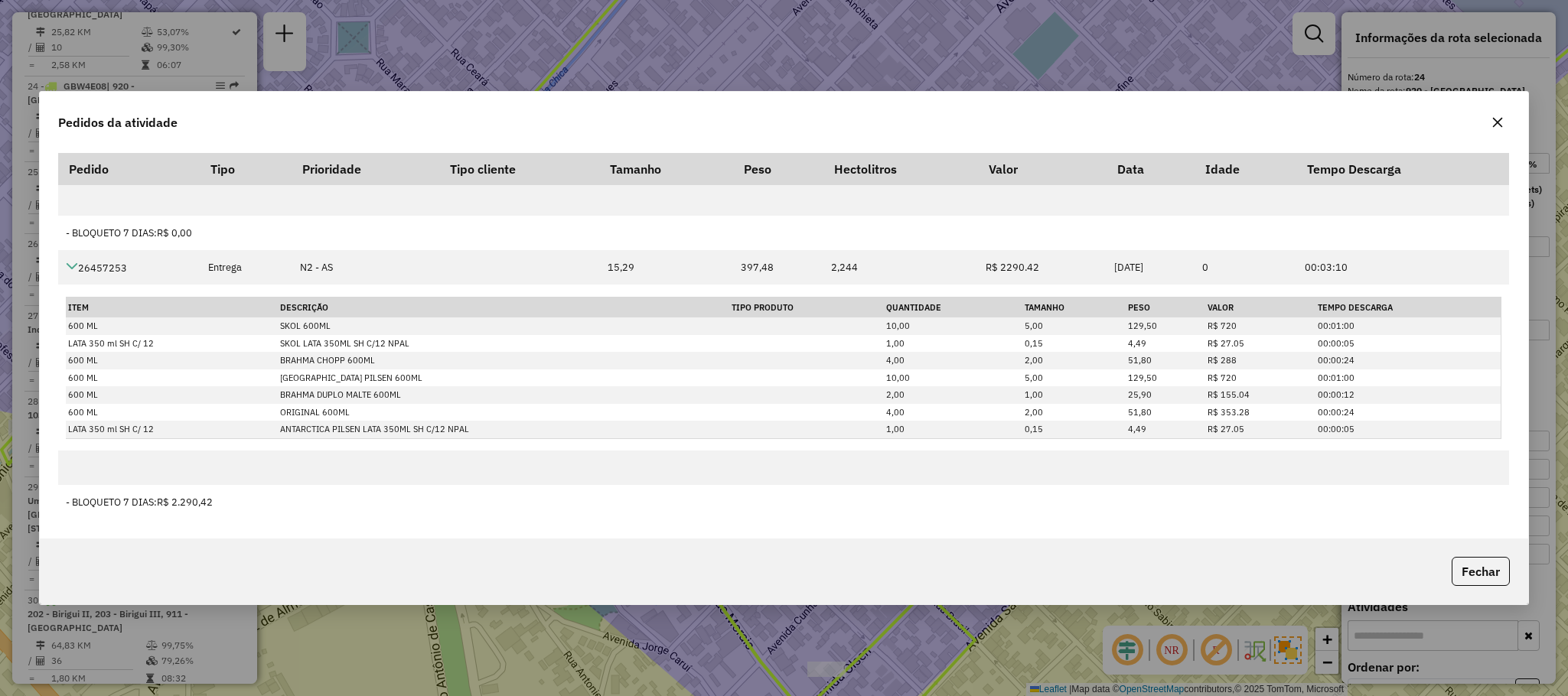
click at [1503, 123] on button "button" at bounding box center [1498, 123] width 25 height 25
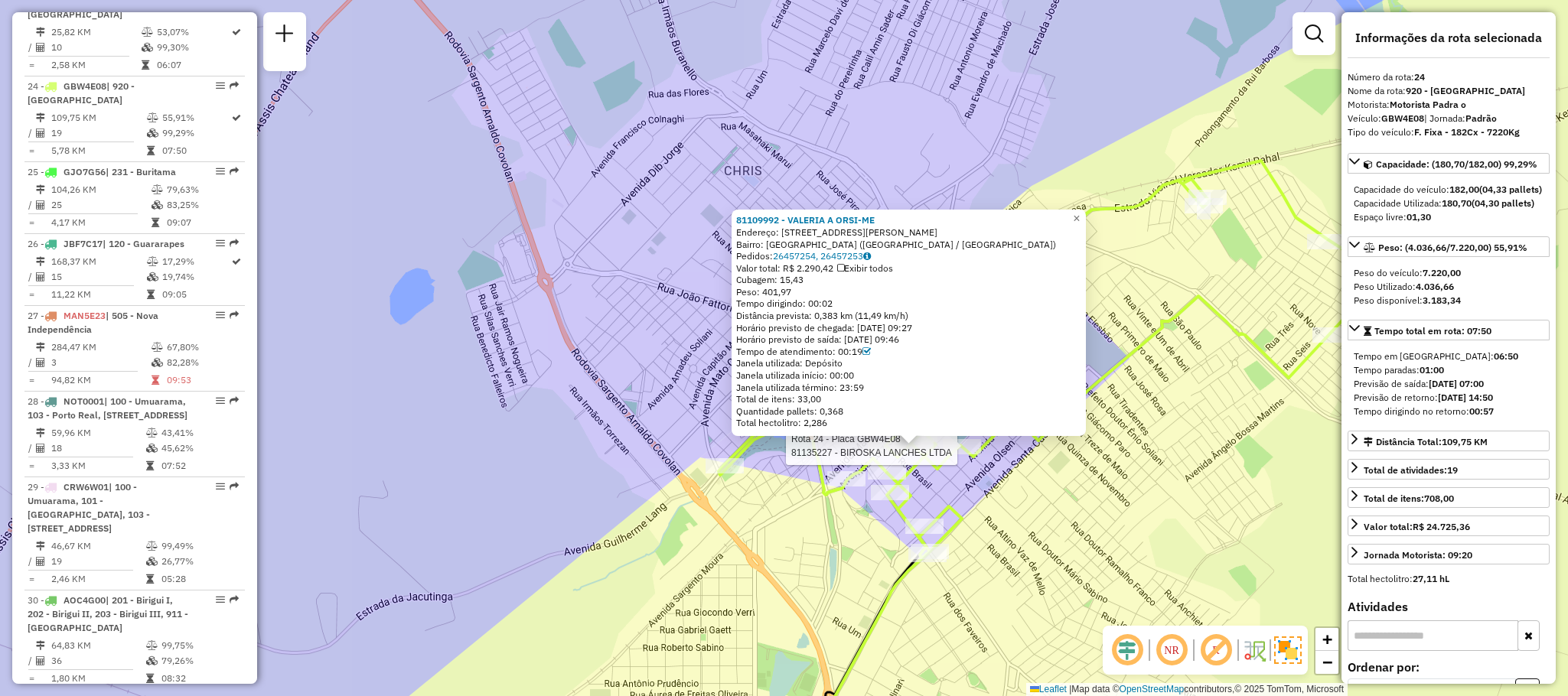
click at [965, 455] on div at bounding box center [962, 447] width 38 height 16
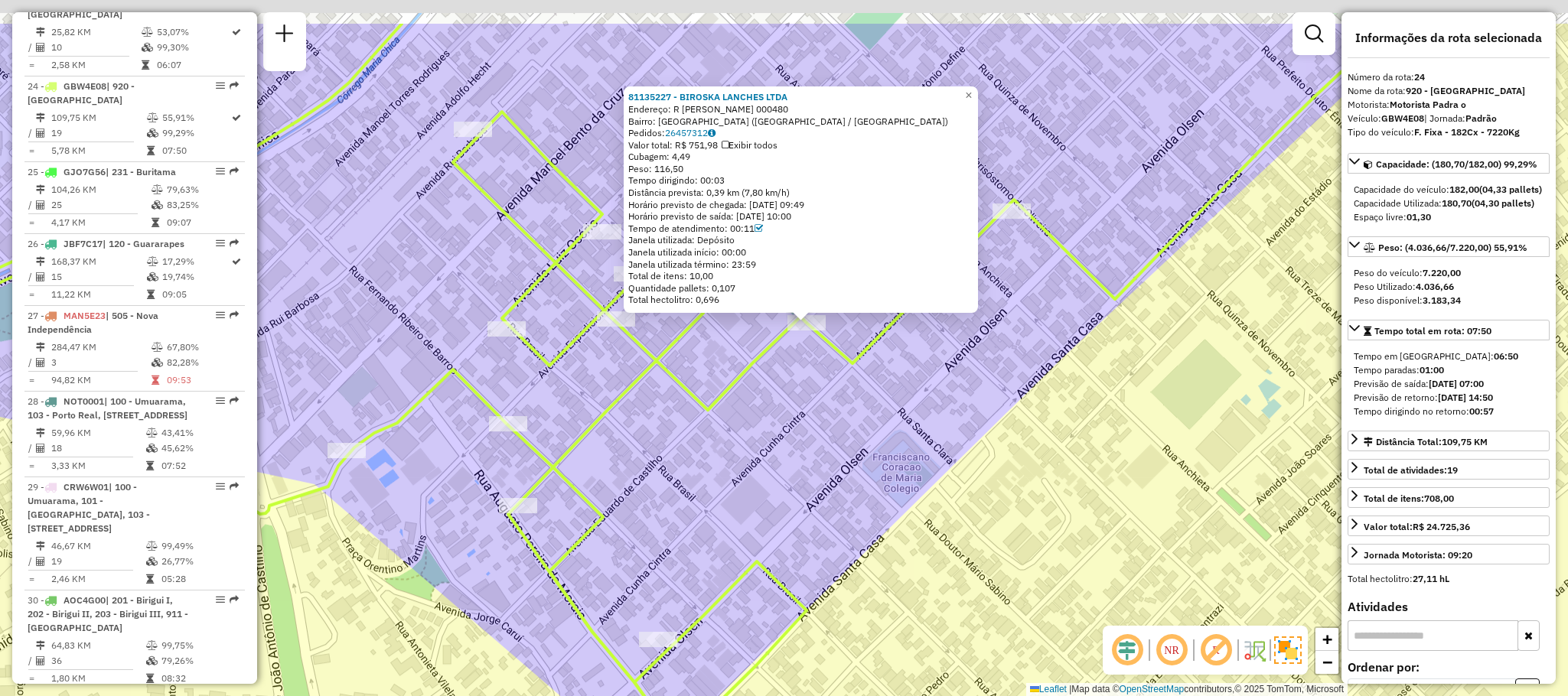
drag, startPoint x: 788, startPoint y: 294, endPoint x: 793, endPoint y: 420, distance: 126.1
click at [793, 420] on div "81135227 - BIROSKA LANCHES LTDA Endereço: R [PERSON_NAME] 000480 Bairro: [GEOGR…" at bounding box center [784, 348] width 1568 height 696
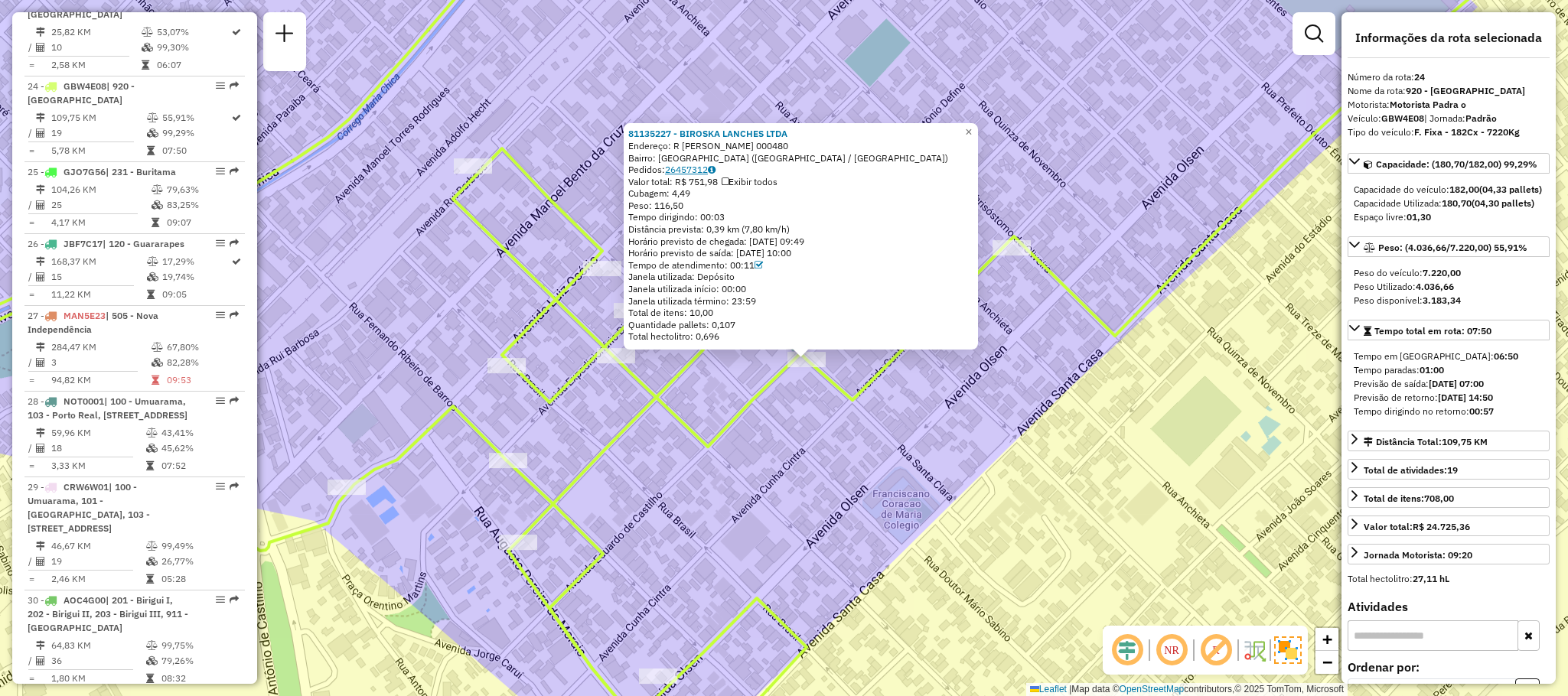
click at [707, 171] on link "26457312" at bounding box center [690, 169] width 51 height 11
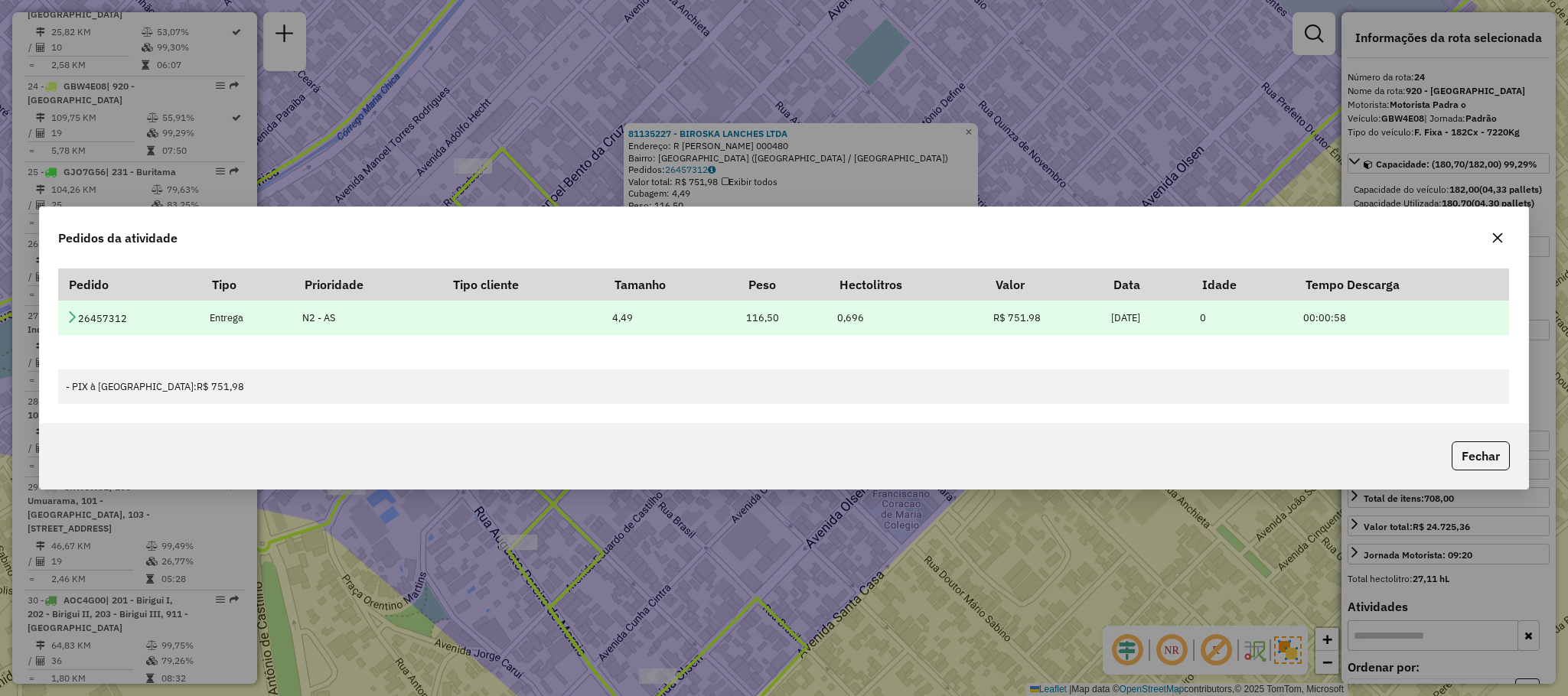
click at [71, 312] on icon at bounding box center [71, 317] width 12 height 12
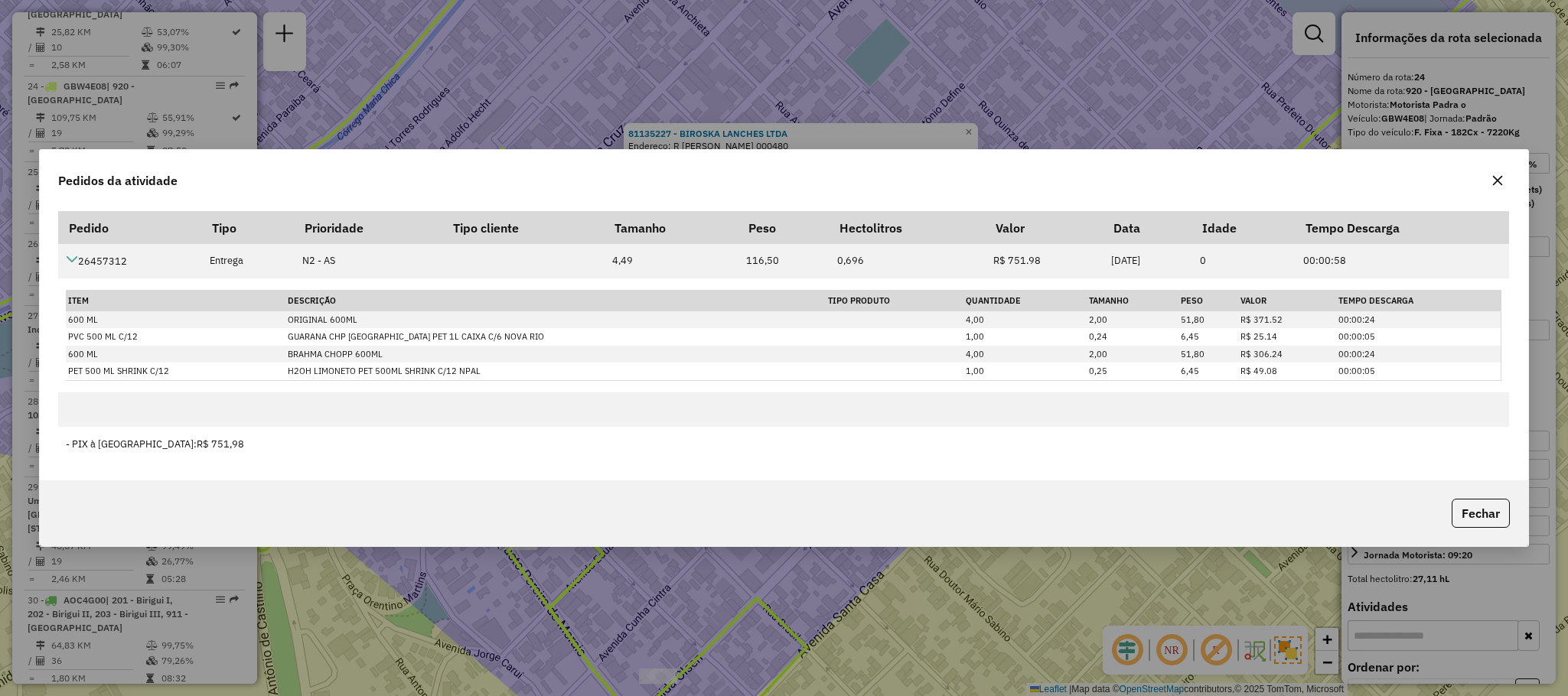
click at [1499, 180] on icon "button" at bounding box center [1497, 180] width 12 height 12
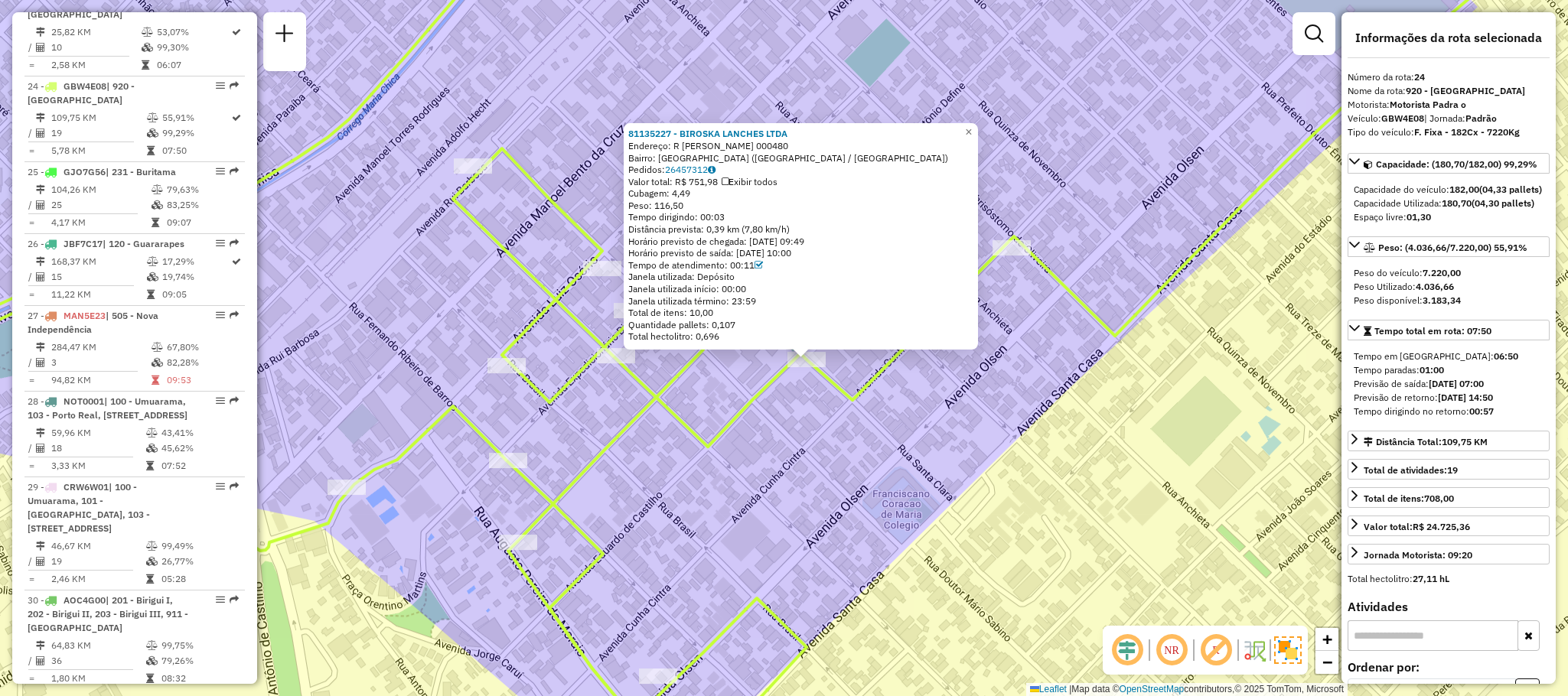
click at [1025, 317] on div "81135227 - BIROSKA LANCHES LTDA Endereço: R [PERSON_NAME] 000480 Bairro: [GEOGR…" at bounding box center [784, 348] width 1568 height 696
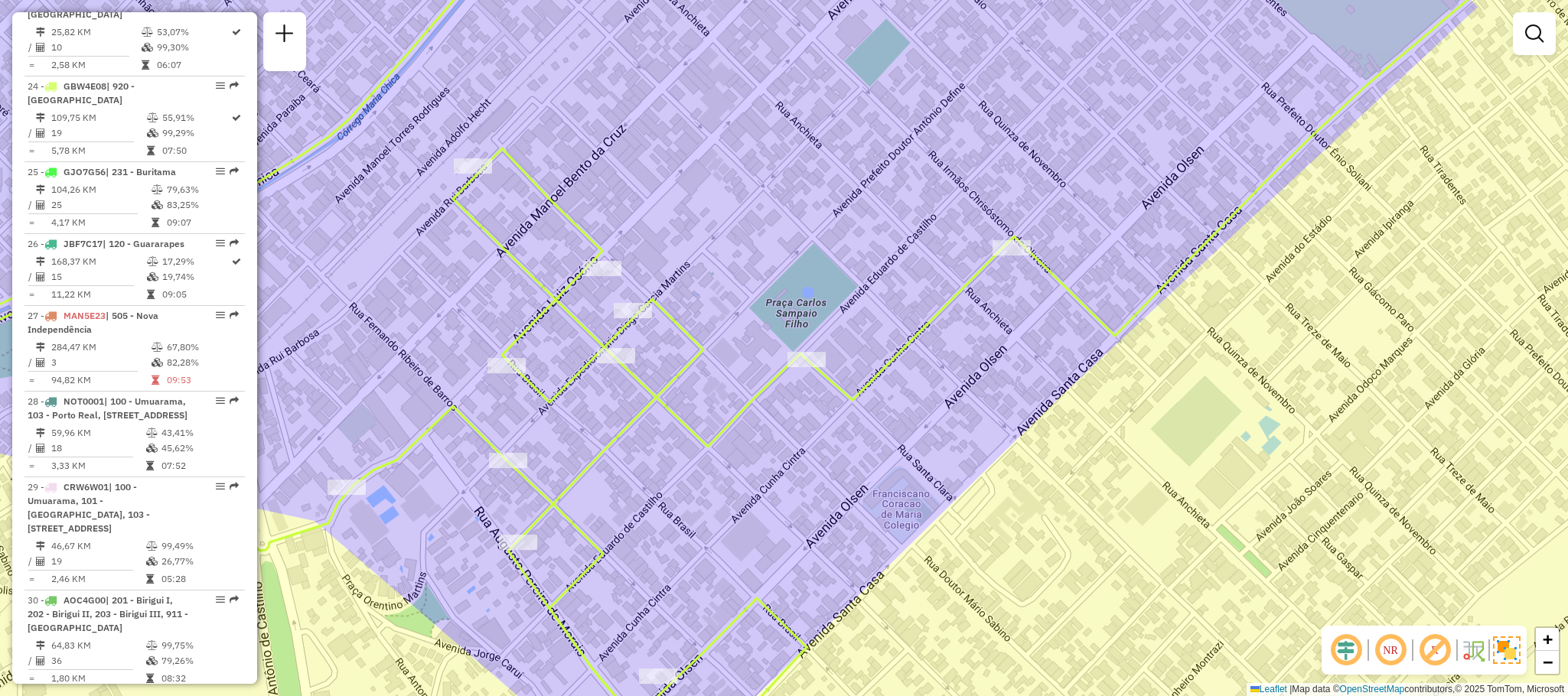
click at [1008, 260] on div "Janela de atendimento Grade de atendimento Capacidade Transportadoras Veículos …" at bounding box center [784, 348] width 1568 height 696
select select "**********"
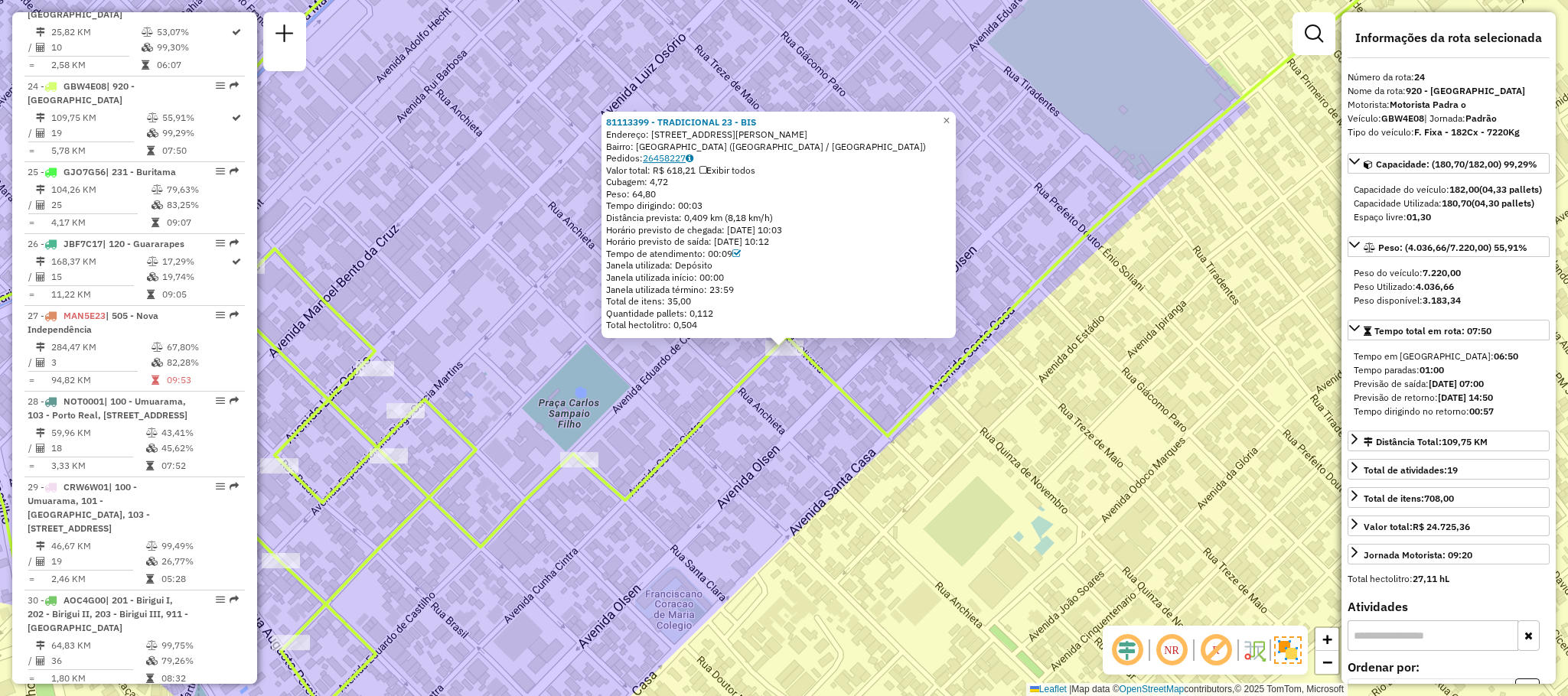
click at [663, 159] on link "26458227" at bounding box center [668, 158] width 51 height 11
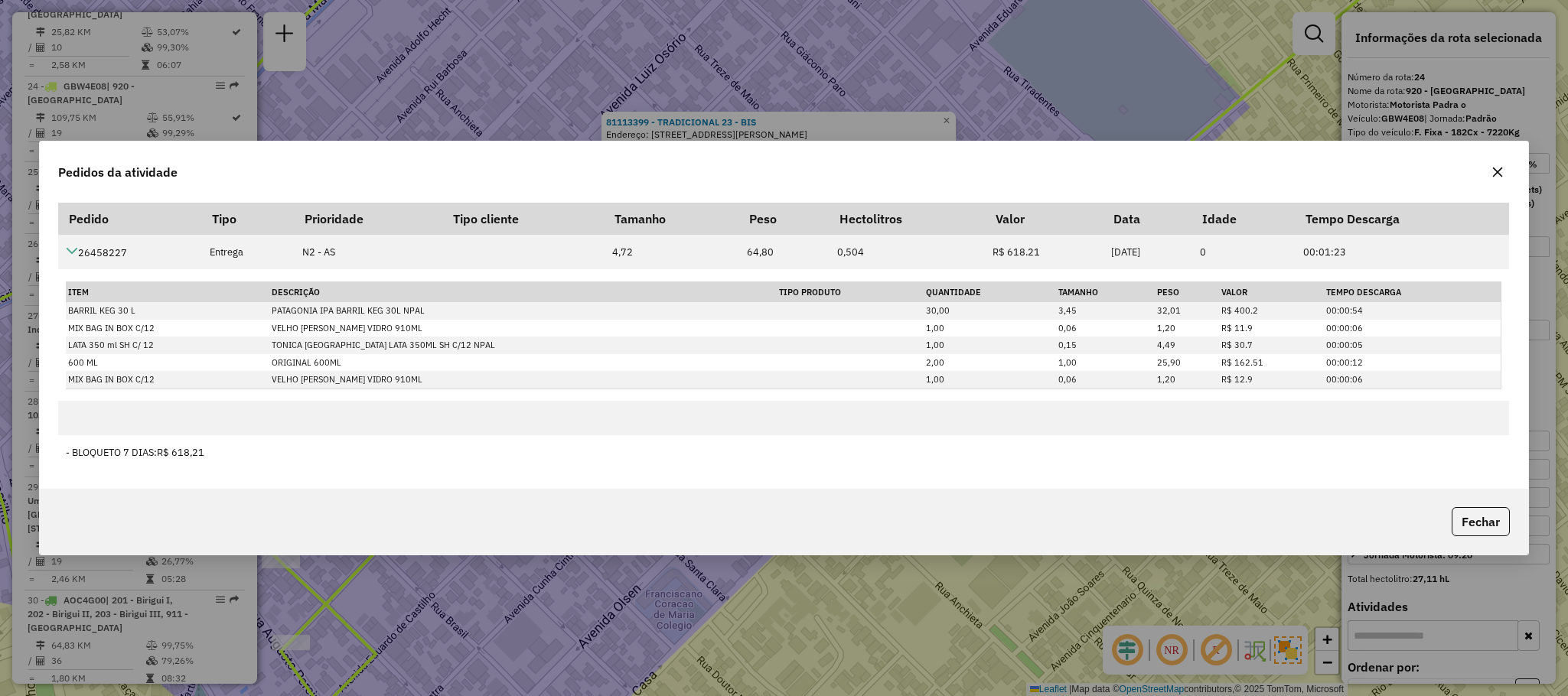
click at [1493, 171] on icon "button" at bounding box center [1497, 172] width 12 height 12
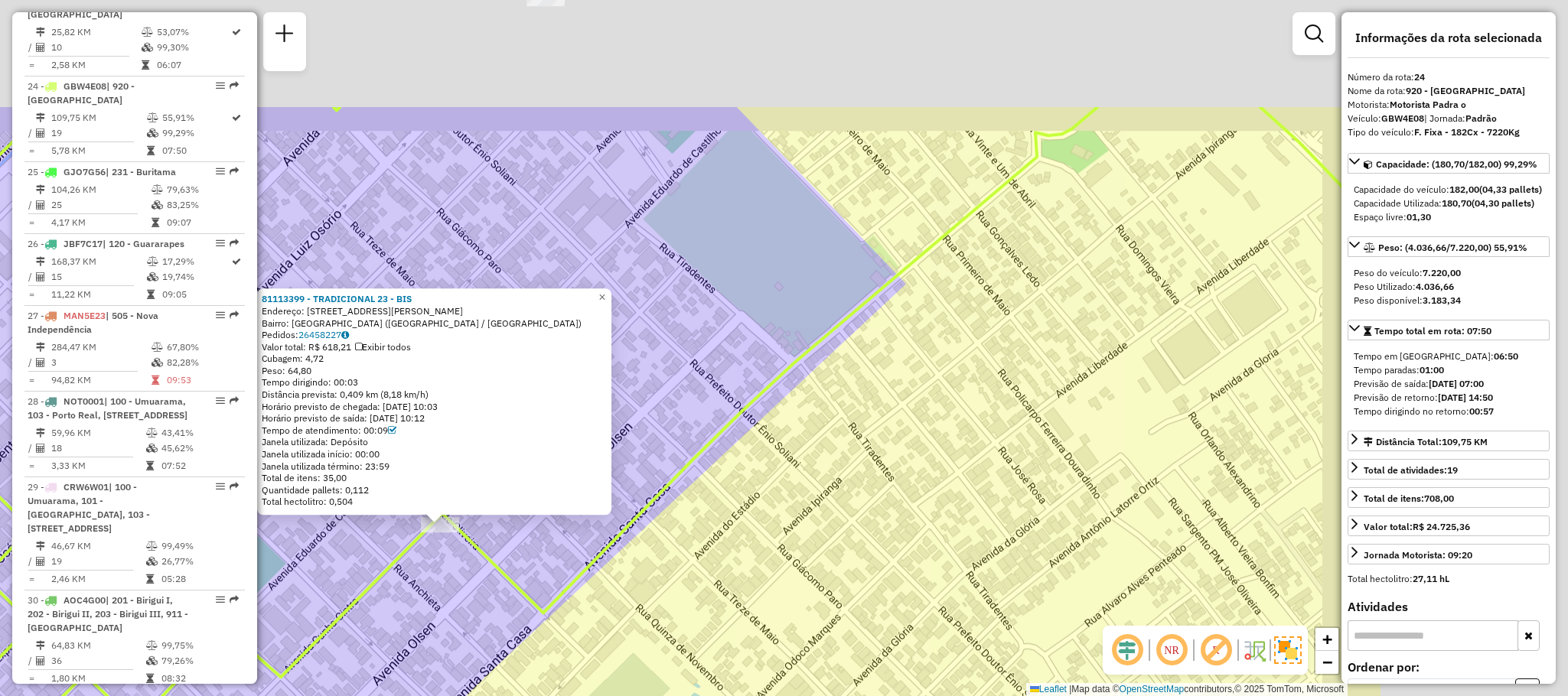
drag, startPoint x: 1061, startPoint y: 308, endPoint x: 683, endPoint y: 492, distance: 420.4
click at [669, 512] on div "81113399 - TRADICIONAL 23 - BIS Endereço: Rua [PERSON_NAME] de Oliv 624 Bairro:…" at bounding box center [784, 348] width 1568 height 696
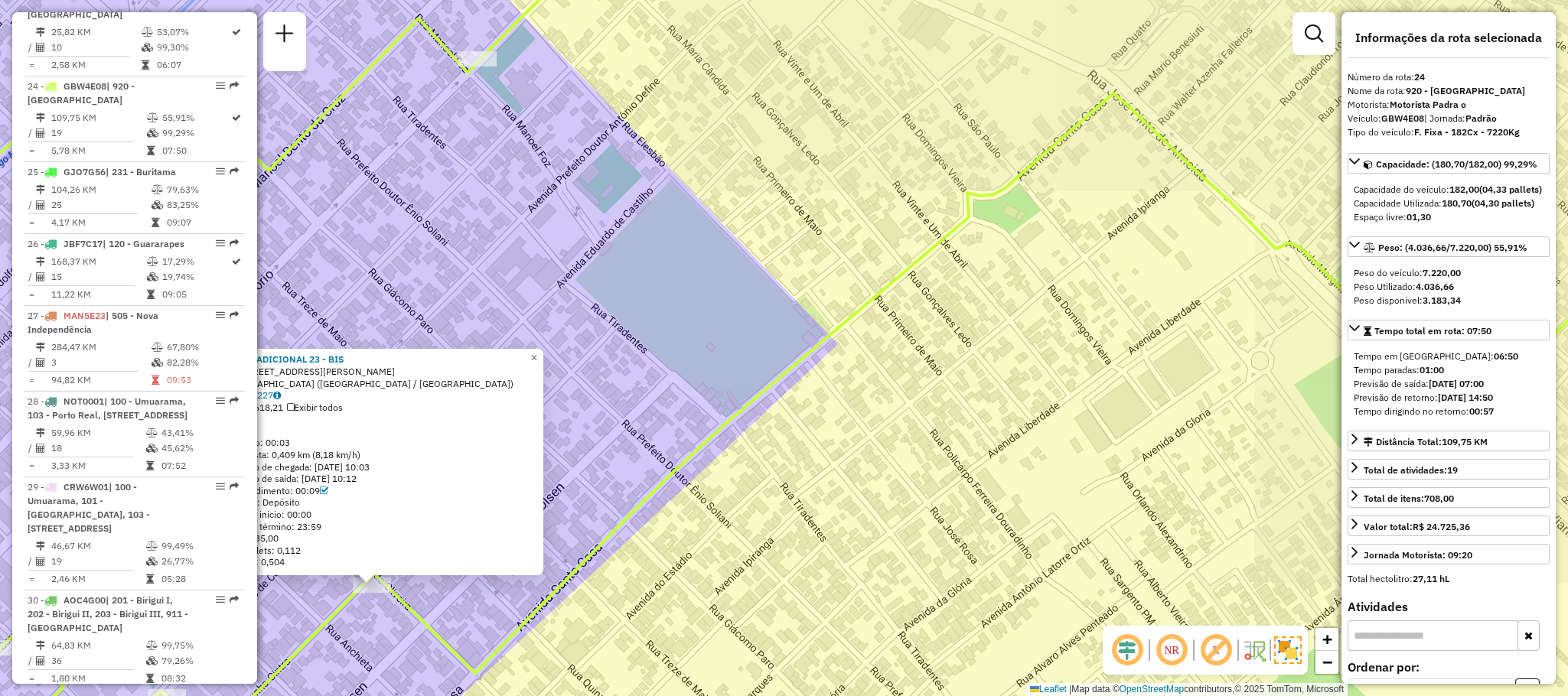
drag, startPoint x: 979, startPoint y: 281, endPoint x: 737, endPoint y: 499, distance: 325.7
click at [737, 499] on div "81113399 - TRADICIONAL 23 - BIS Endereço: Rua [PERSON_NAME] de Oliv 624 Bairro:…" at bounding box center [784, 348] width 1568 height 696
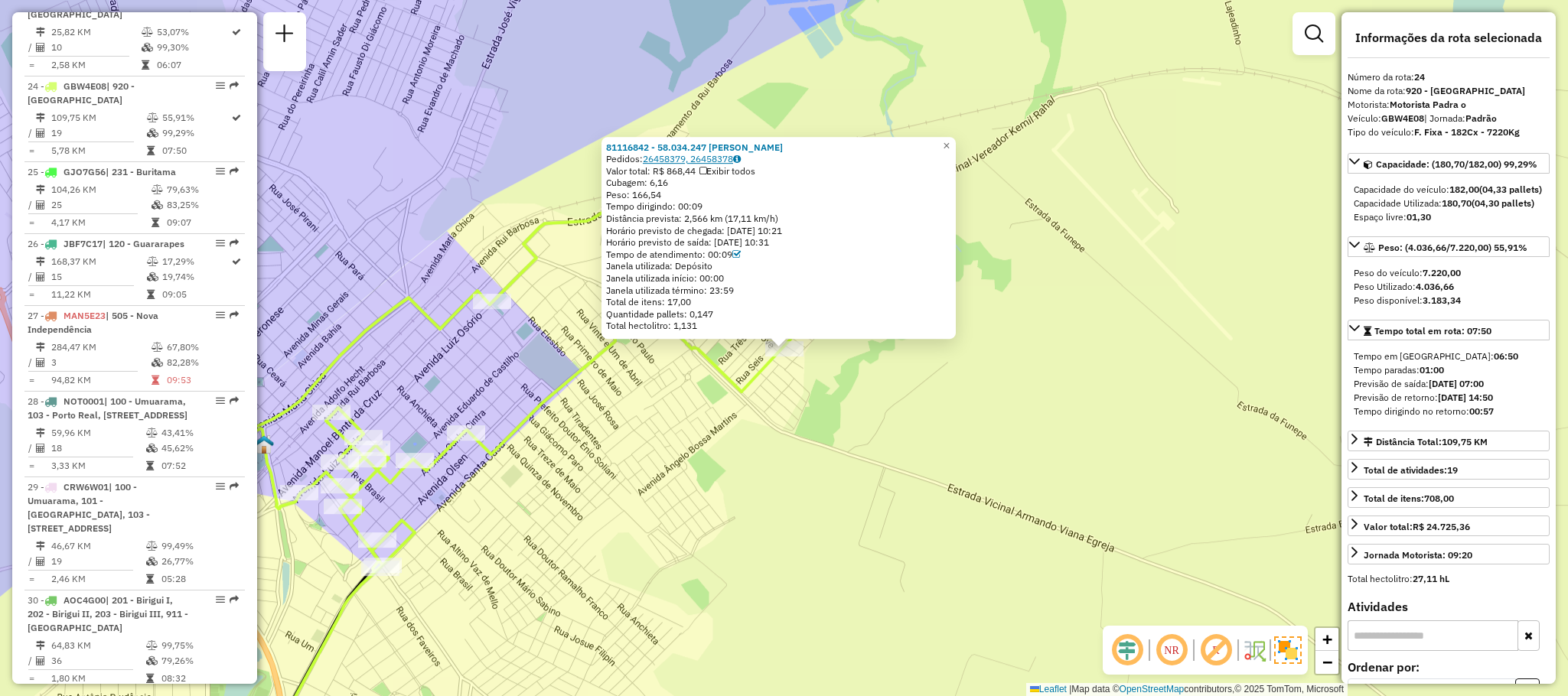
click at [698, 159] on link "26458379, 26458378" at bounding box center [692, 159] width 98 height 11
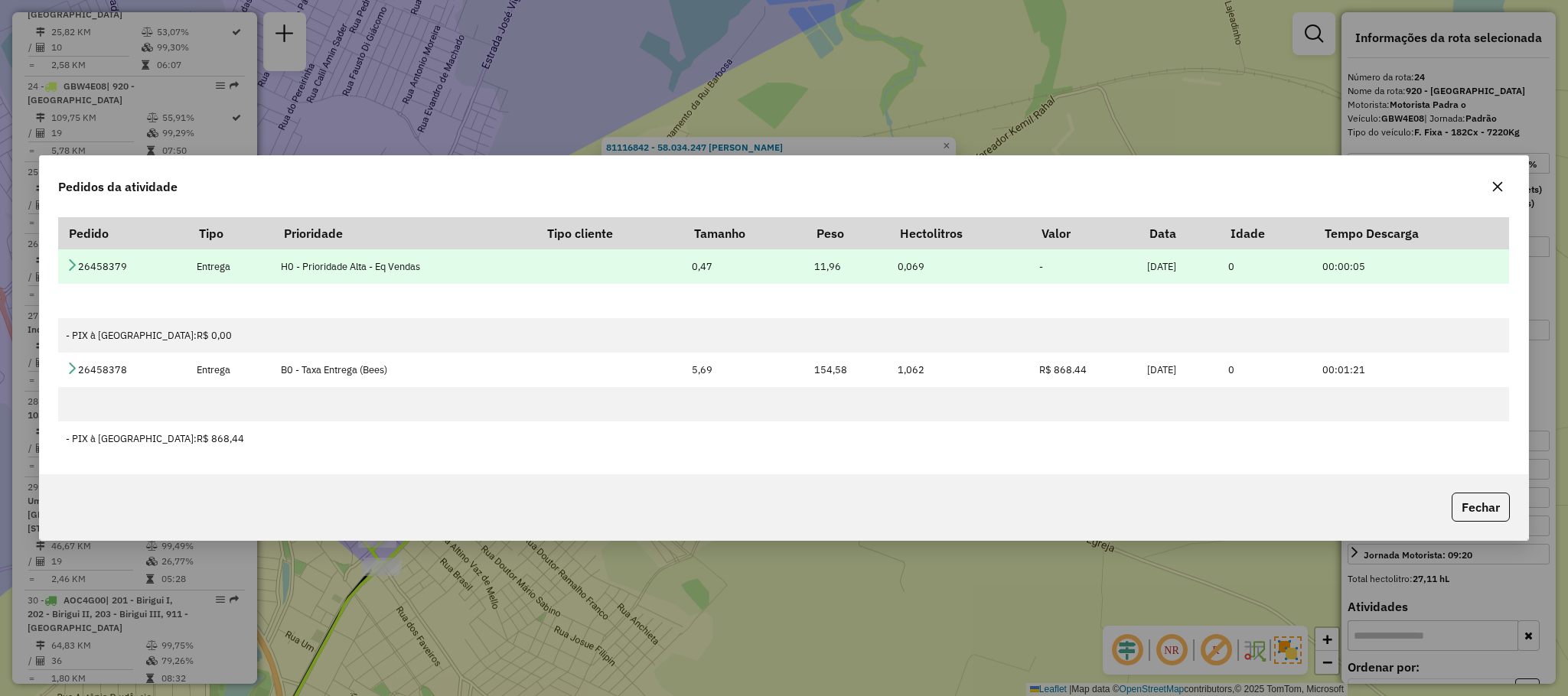
click at [71, 259] on icon at bounding box center [71, 264] width 12 height 12
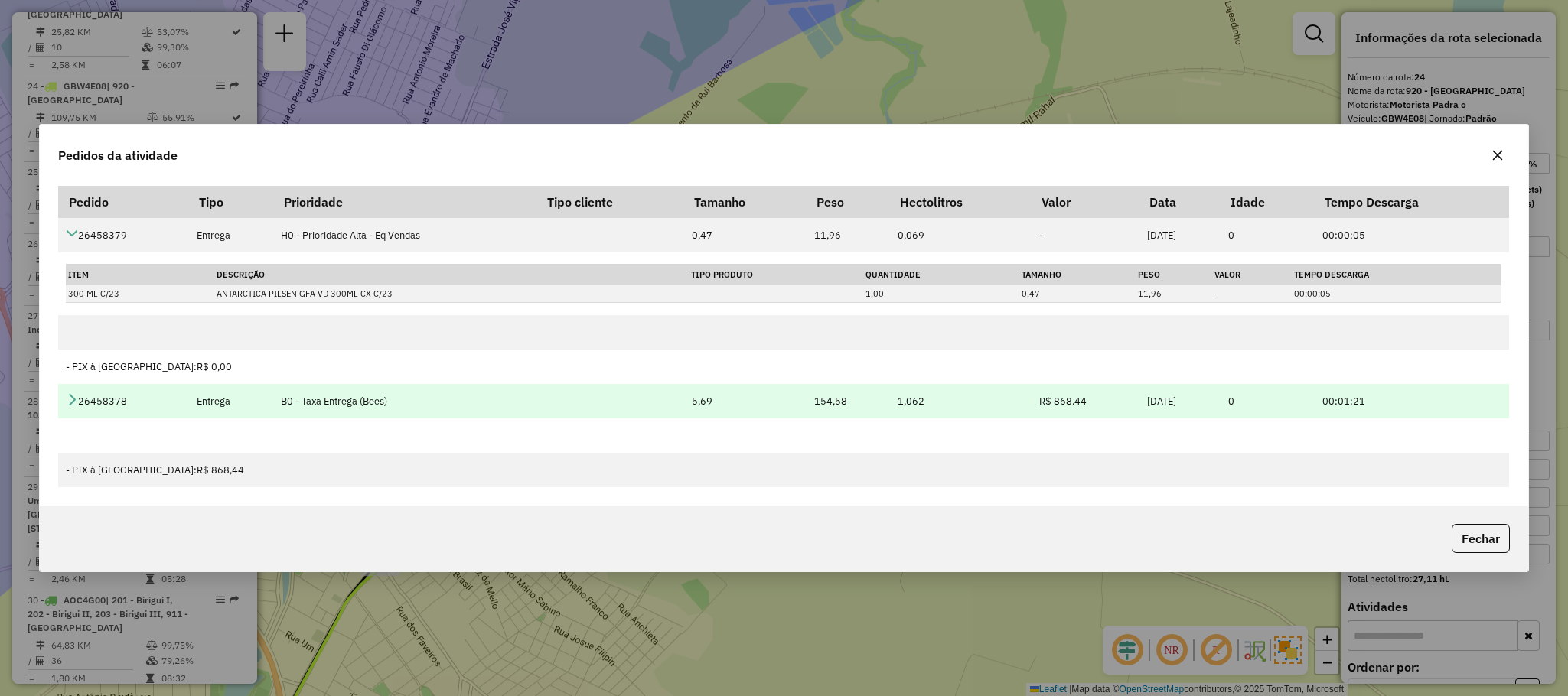
click at [67, 400] on icon at bounding box center [71, 399] width 12 height 12
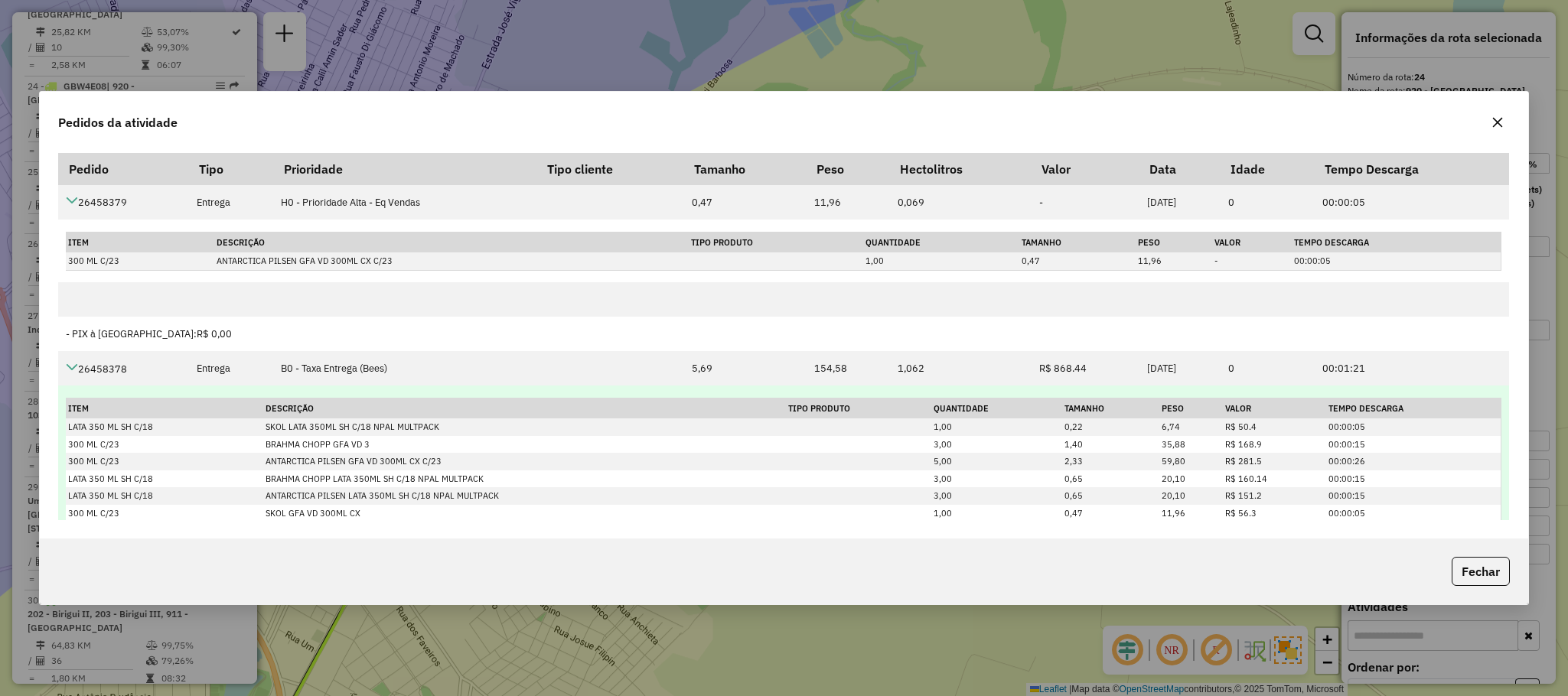
scroll to position [86, 0]
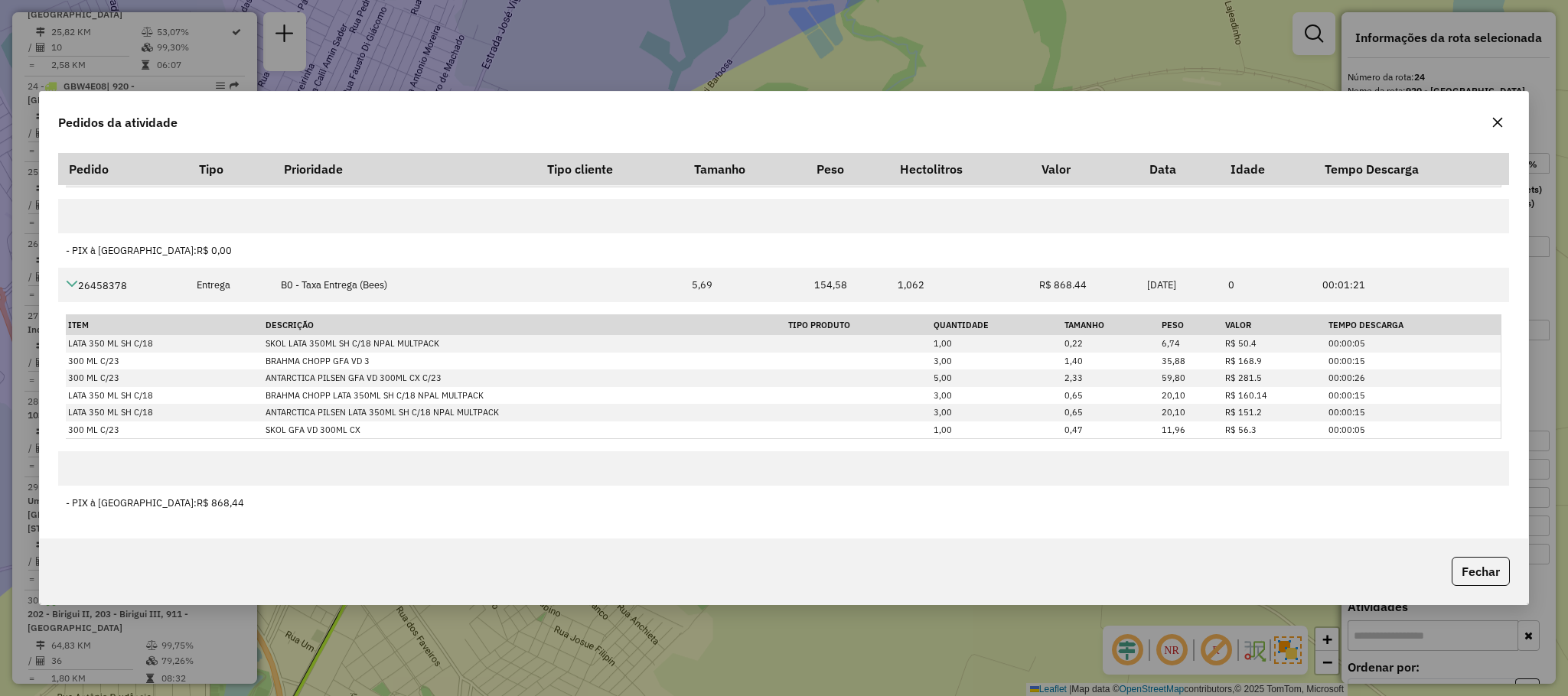
click at [1499, 124] on icon "button" at bounding box center [1497, 123] width 10 height 10
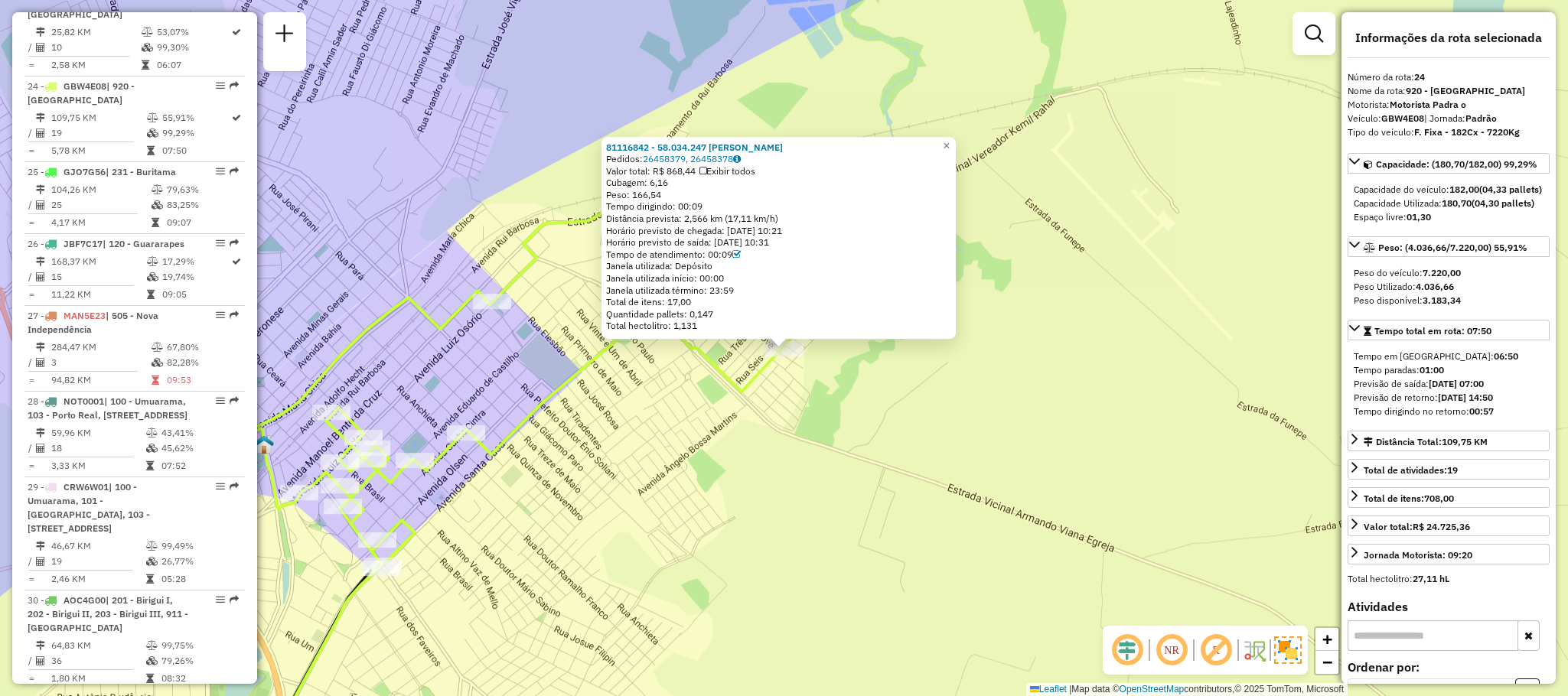
click at [861, 402] on div "81116842 - 58.034.247 MATHEUS BOGO DIAS Pedidos: 26458379, 26458378 Valor total…" at bounding box center [784, 348] width 1568 height 696
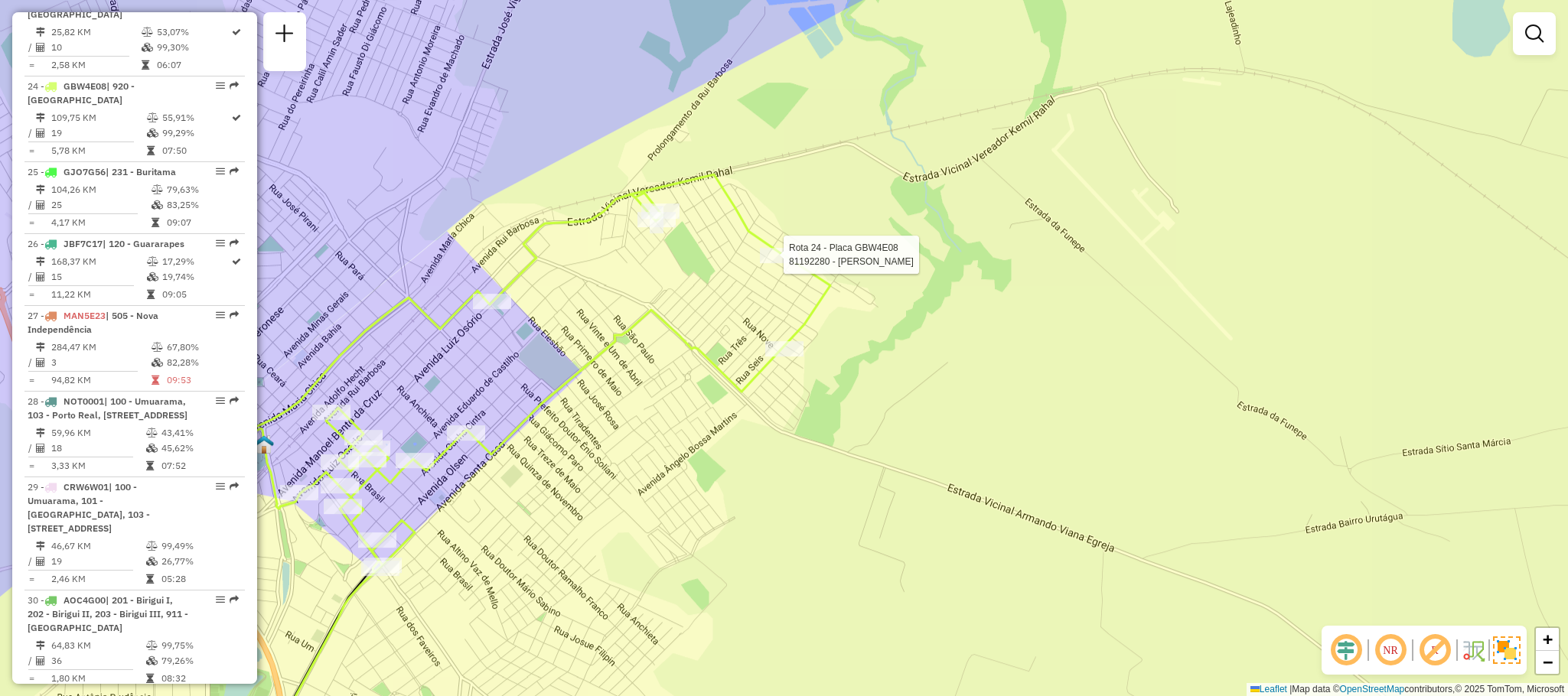
select select "**********"
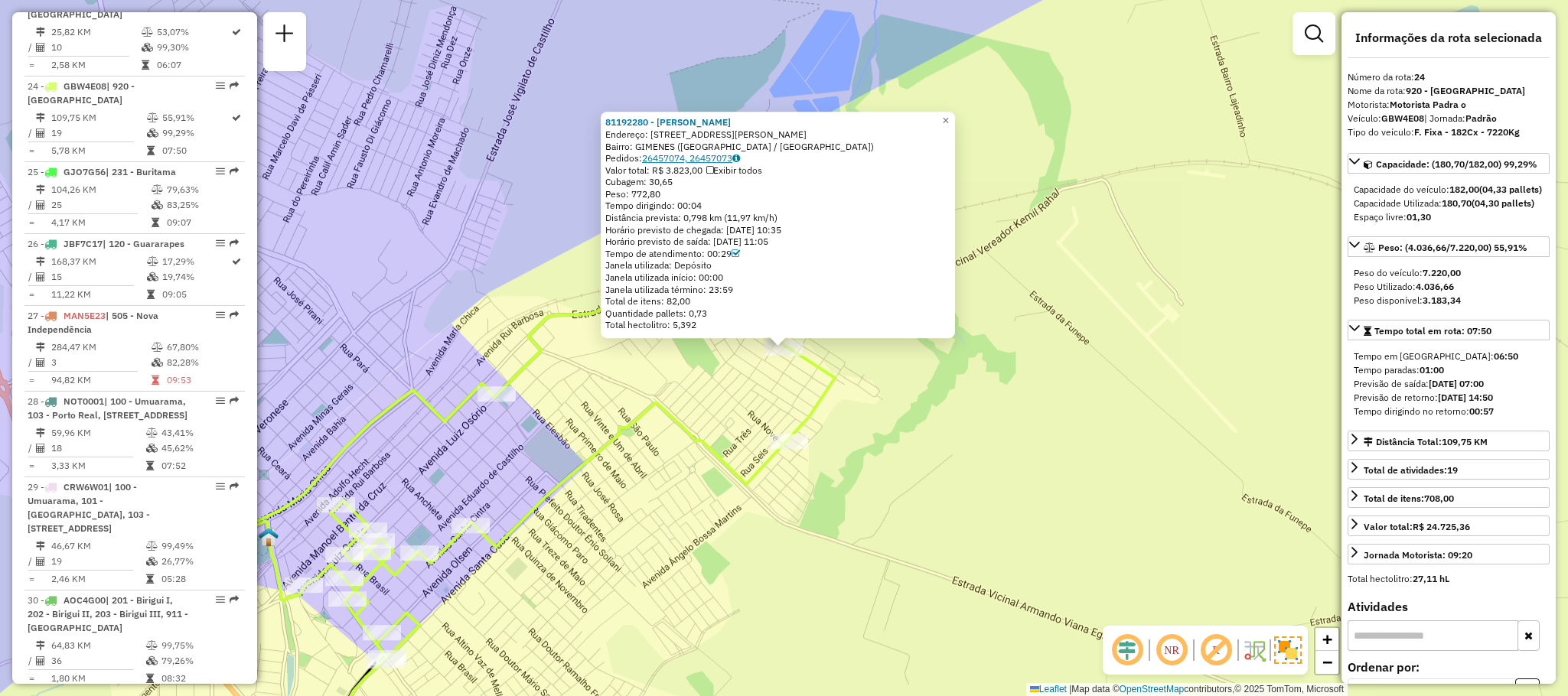
click at [710, 154] on link "26457074, 26457073" at bounding box center [691, 158] width 98 height 11
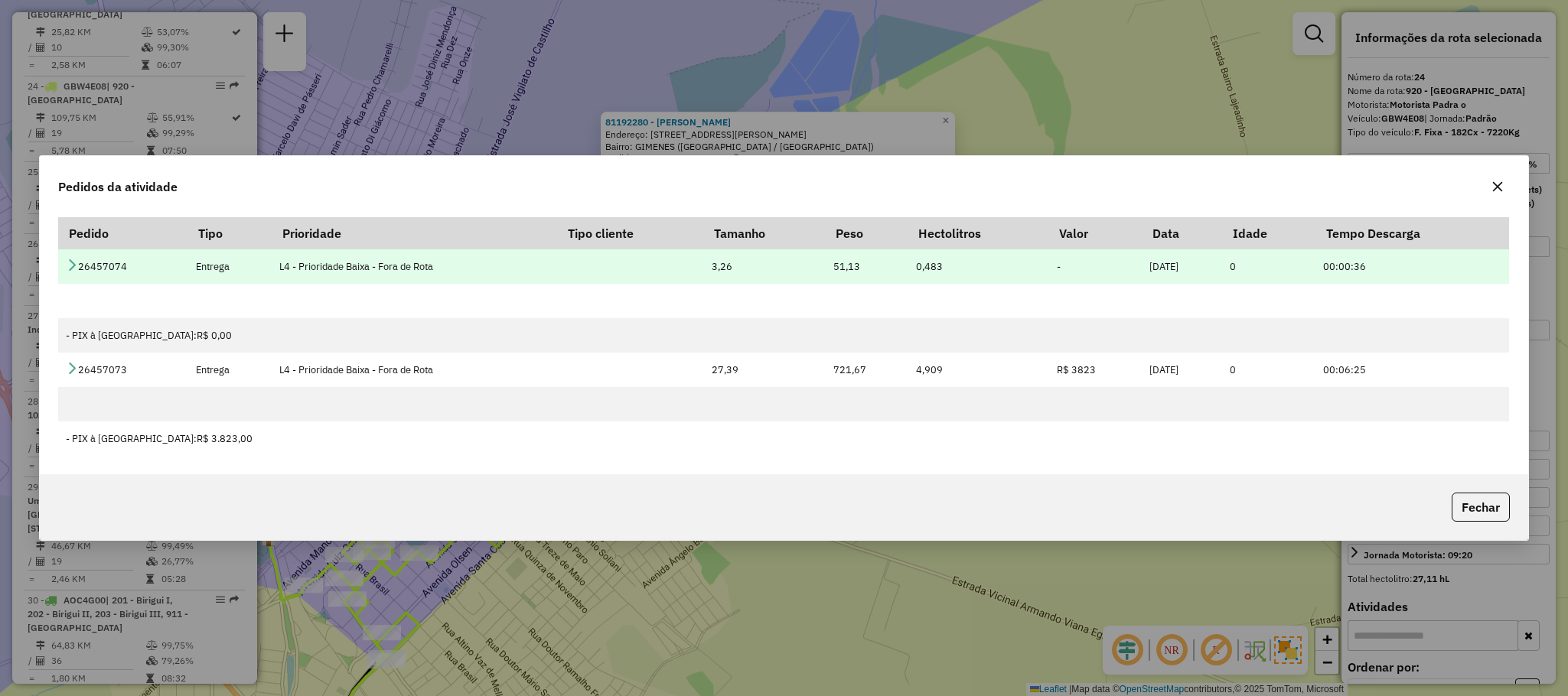
click at [70, 264] on icon at bounding box center [71, 264] width 12 height 12
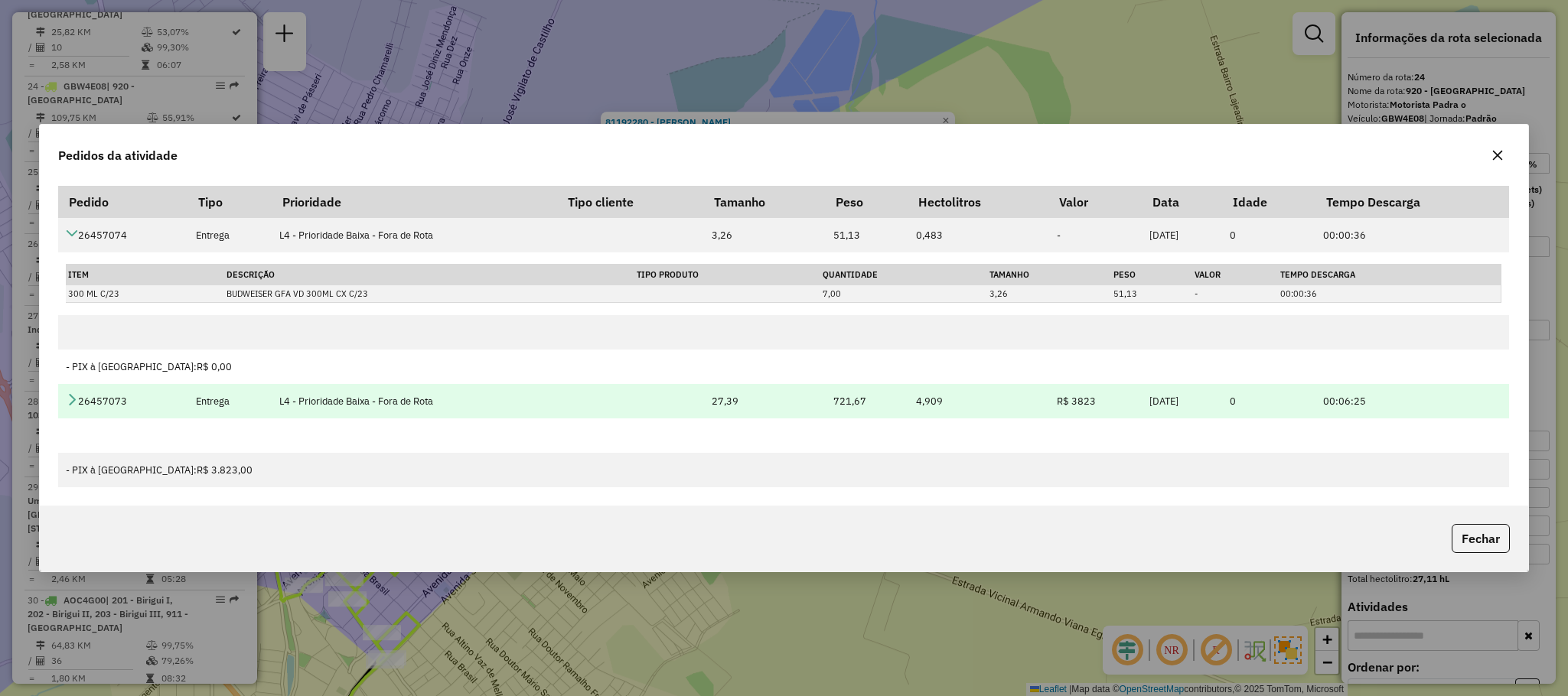
click at [71, 400] on icon at bounding box center [71, 399] width 12 height 12
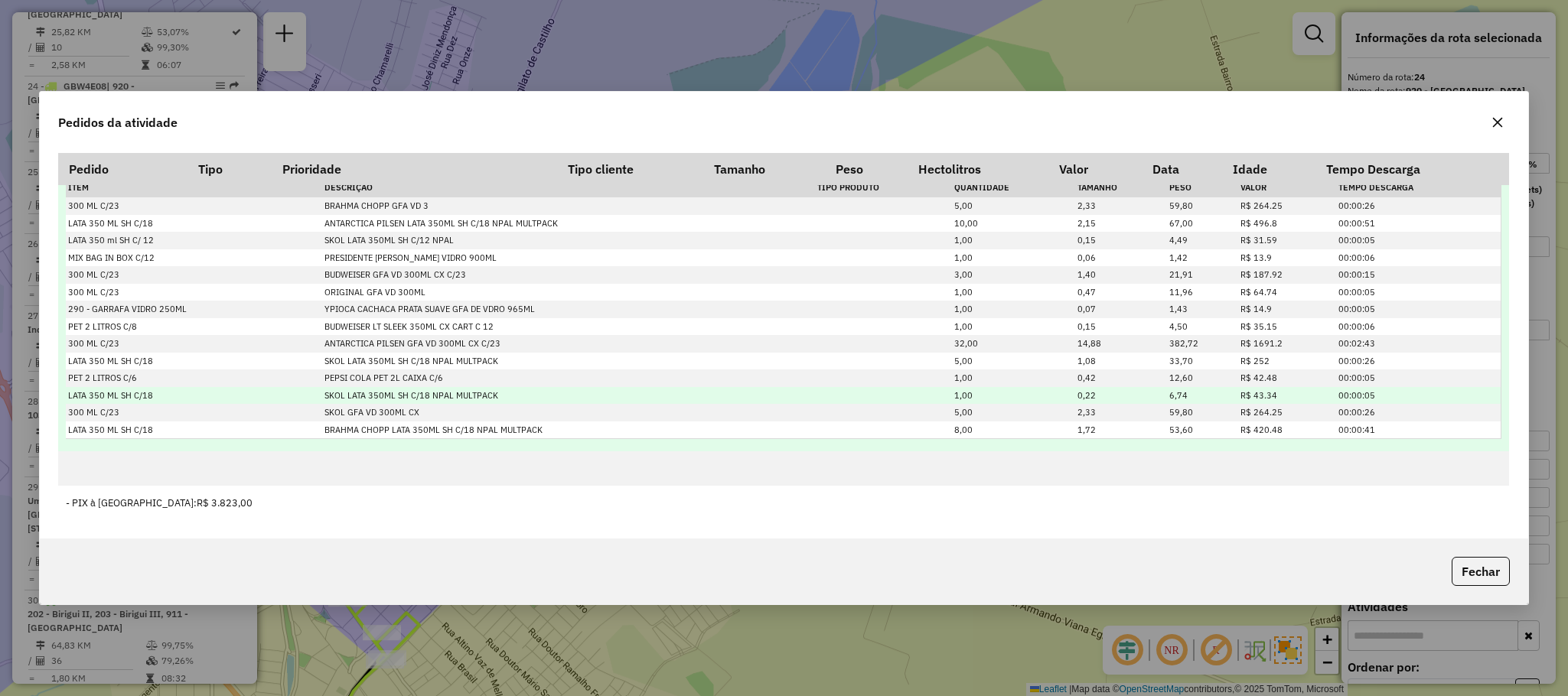
scroll to position [109, 0]
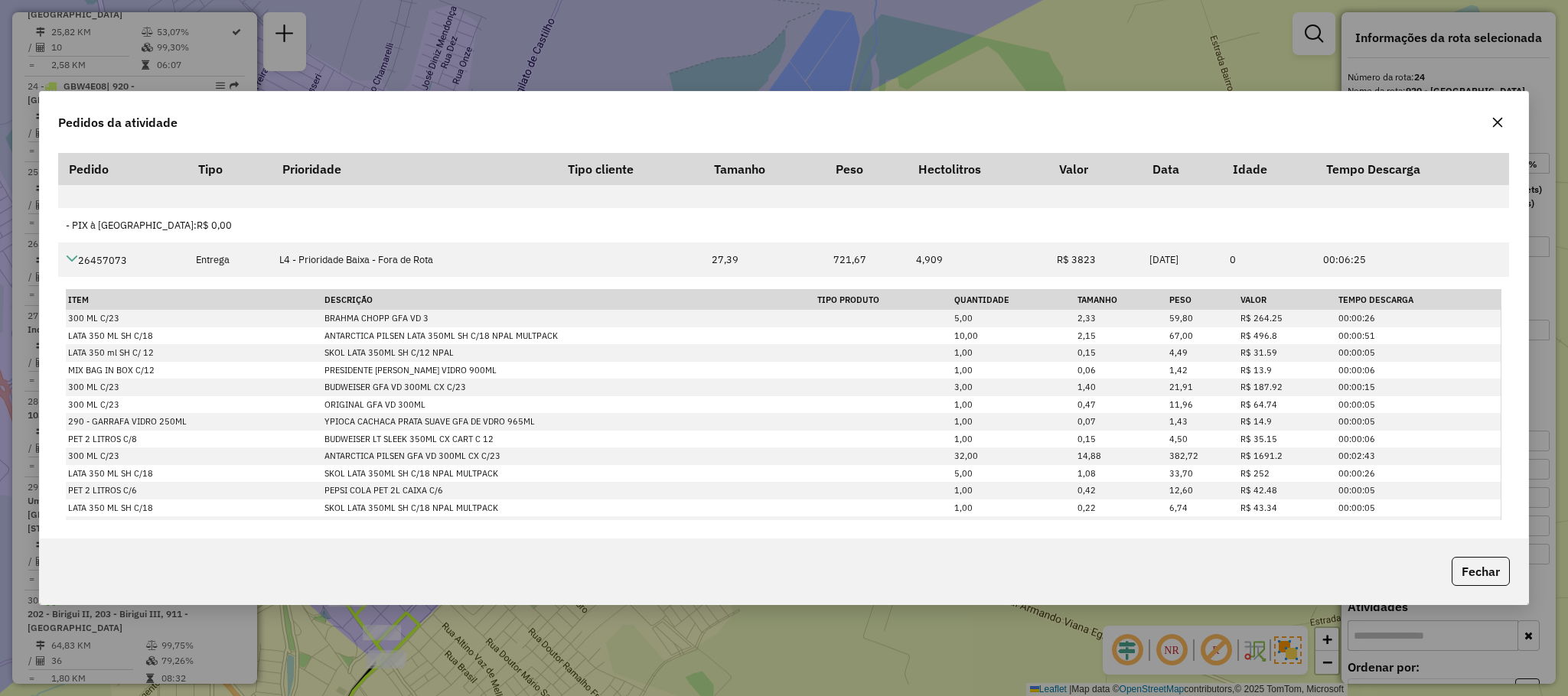
click at [1031, 83] on div "Pedidos da atividade Pedido Tipo Prioridade Tipo cliente Tamanho Peso Hectolitr…" at bounding box center [784, 348] width 1568 height 696
click at [1506, 127] on button "button" at bounding box center [1498, 123] width 25 height 25
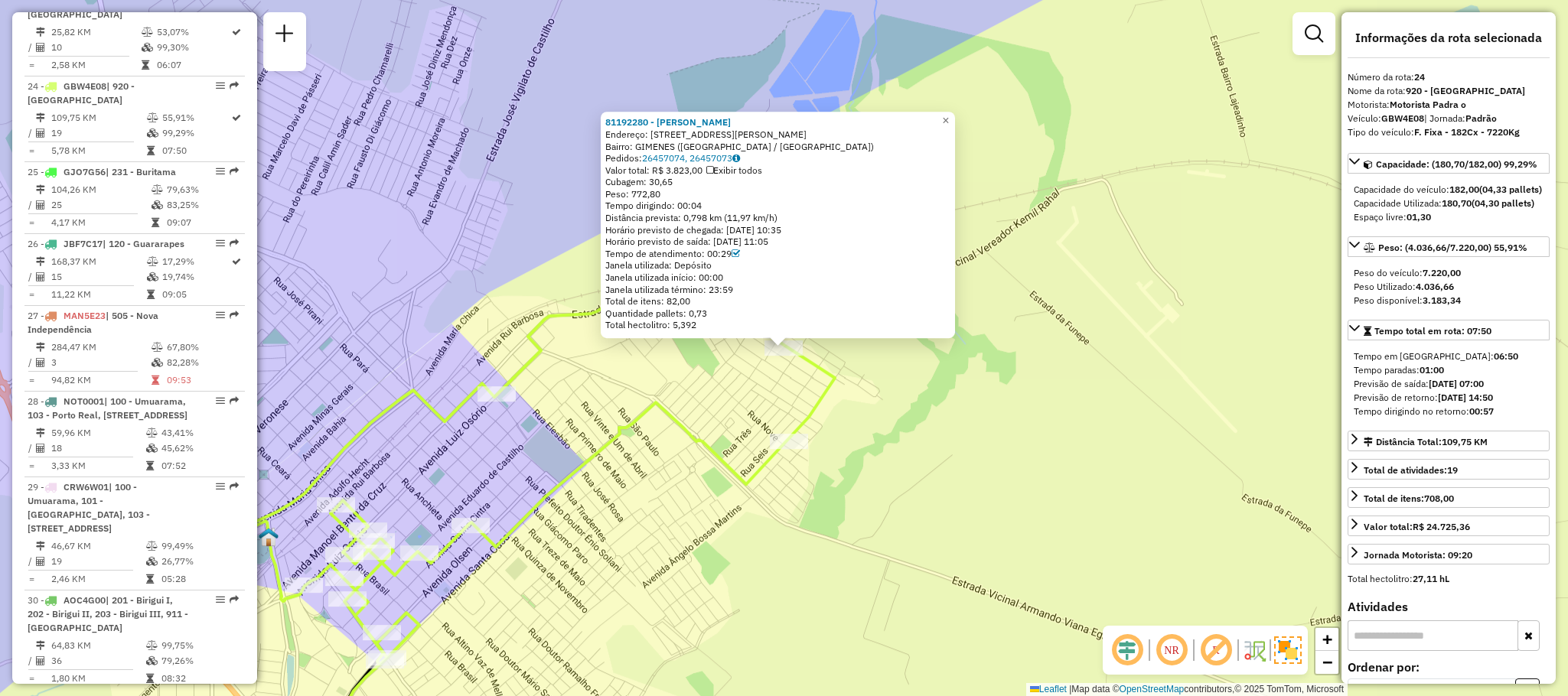
click at [664, 406] on icon at bounding box center [505, 466] width 659 height 397
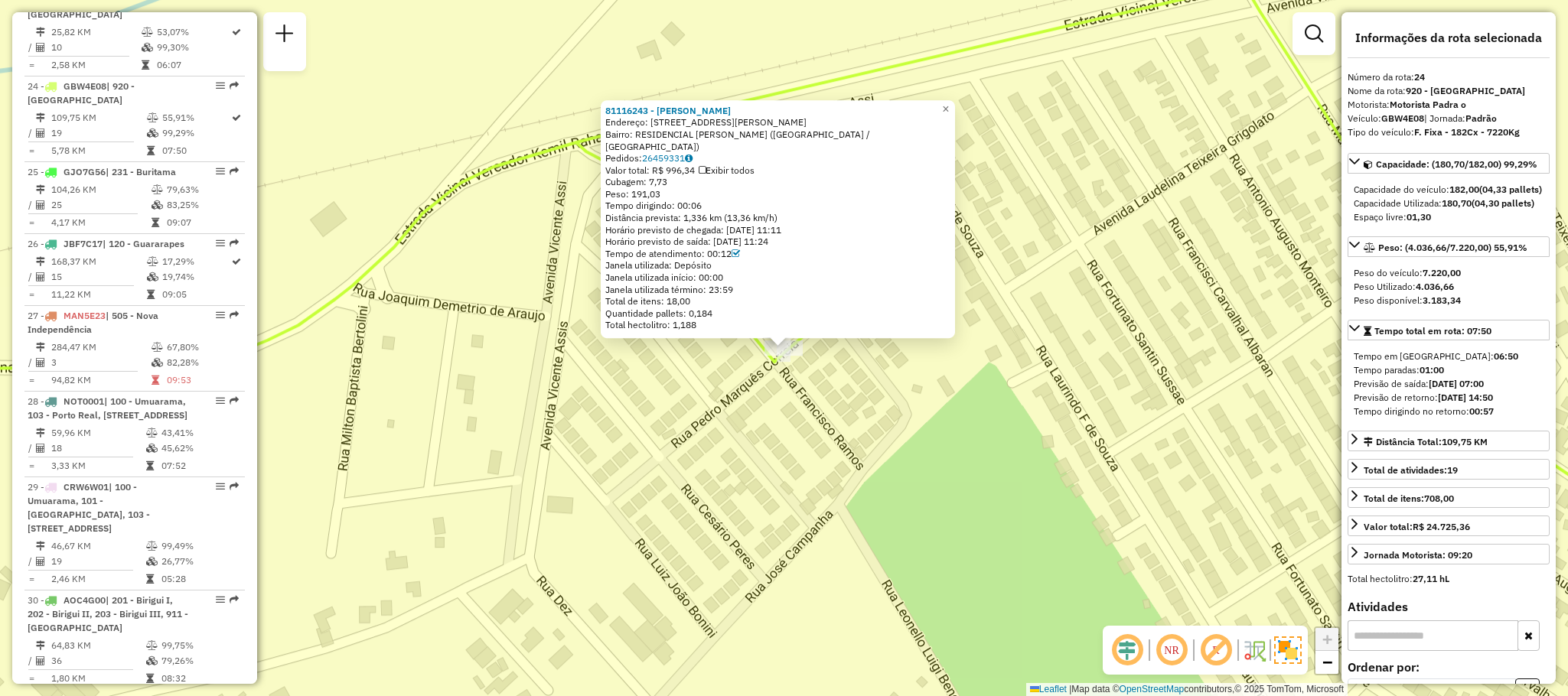
click at [815, 402] on div "81116243 - [PERSON_NAME]: [STREET_ADDRESS][PERSON_NAME] [GEOGRAPHIC_DATA]: 2645…" at bounding box center [784, 348] width 1568 height 696
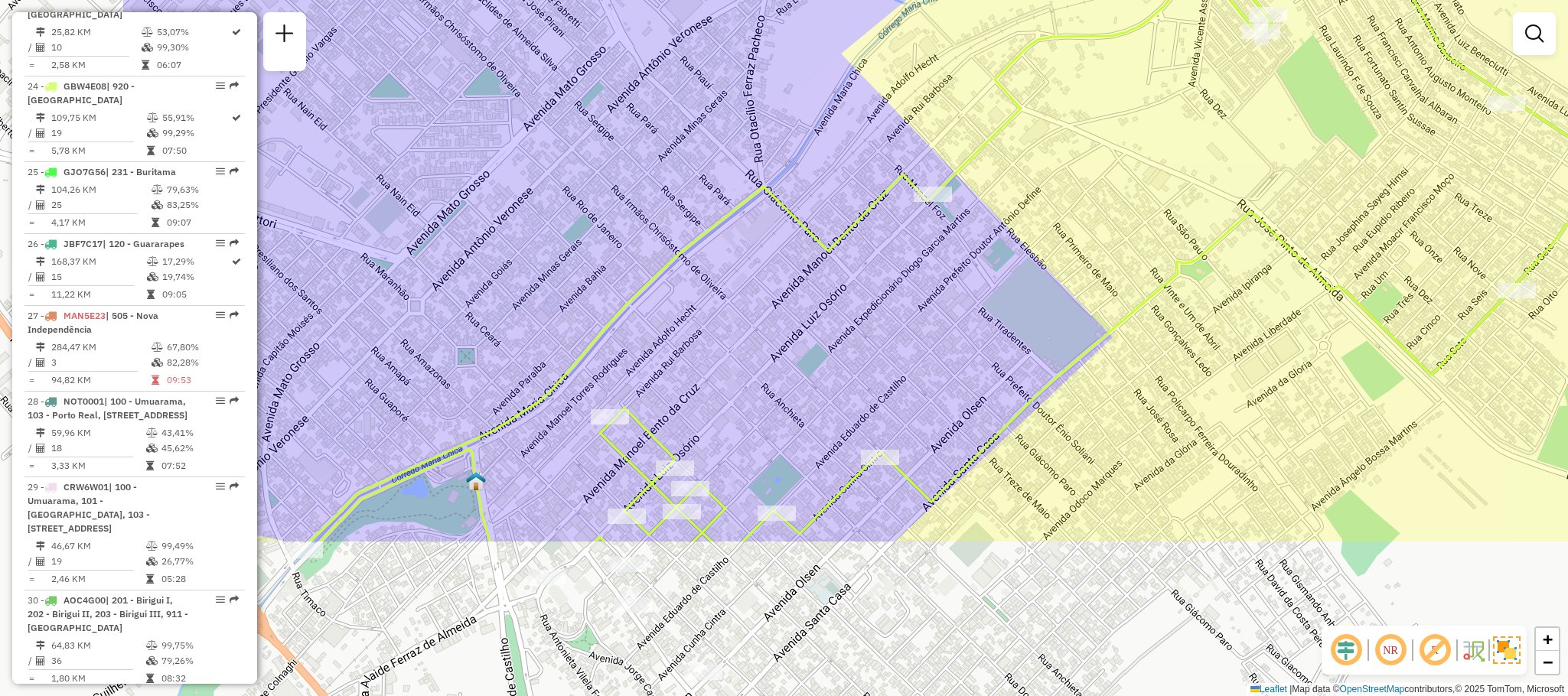
drag, startPoint x: 760, startPoint y: 367, endPoint x: 1040, endPoint y: 141, distance: 359.8
click at [1040, 142] on div "Janela de atendimento Grade de atendimento Capacidade Transportadoras Veículos …" at bounding box center [784, 348] width 1568 height 696
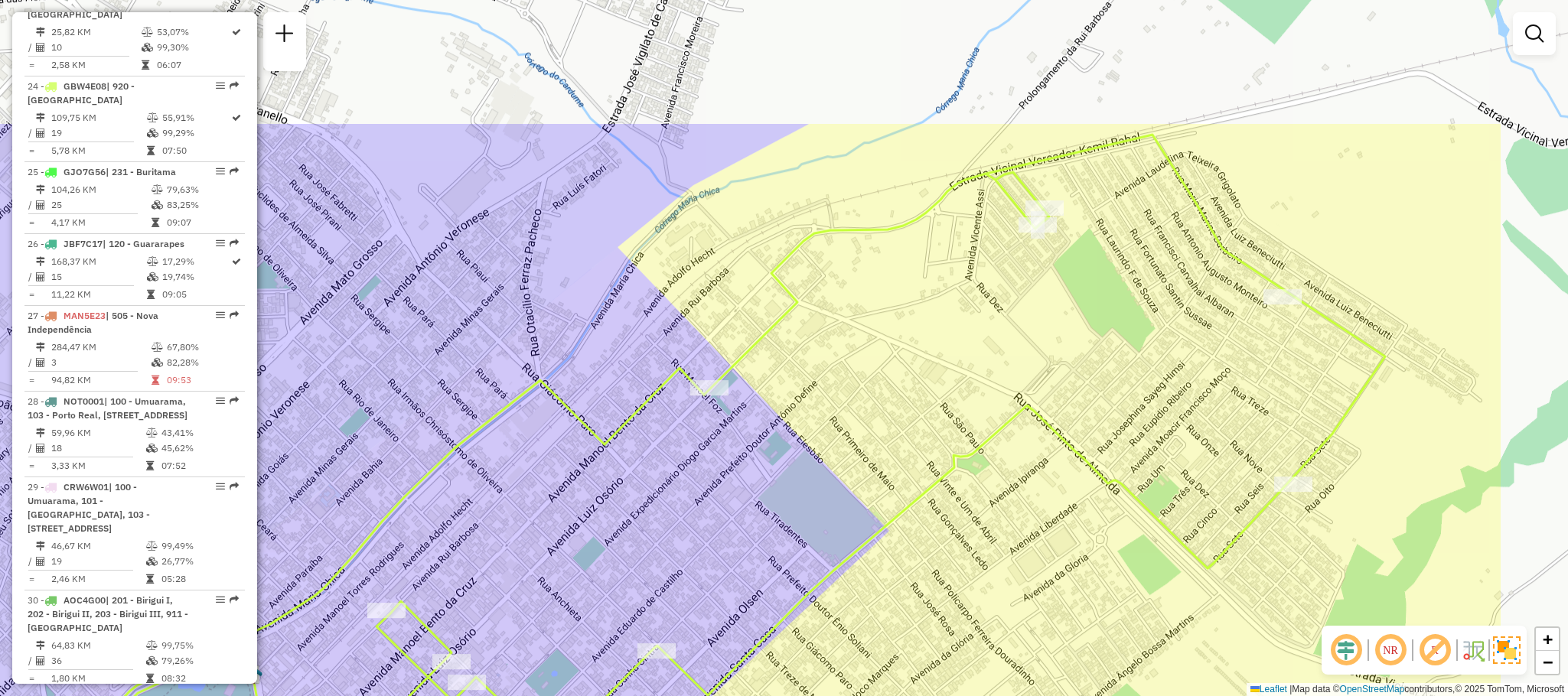
drag, startPoint x: 978, startPoint y: 338, endPoint x: 654, endPoint y: 638, distance: 441.6
click at [663, 635] on div "Janela de atendimento Grade de atendimento Capacidade Transportadoras Veículos …" at bounding box center [784, 348] width 1568 height 696
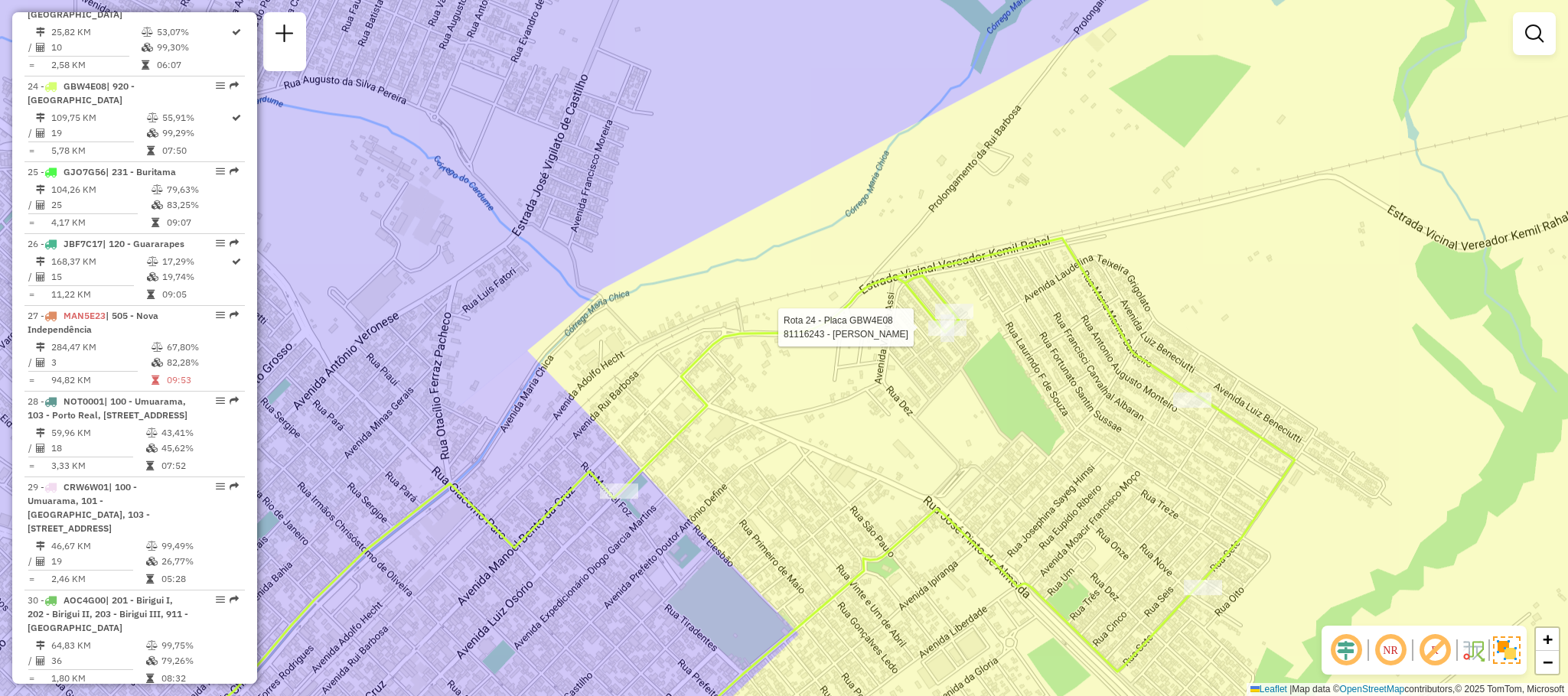
click at [956, 336] on div at bounding box center [947, 328] width 38 height 16
select select "**********"
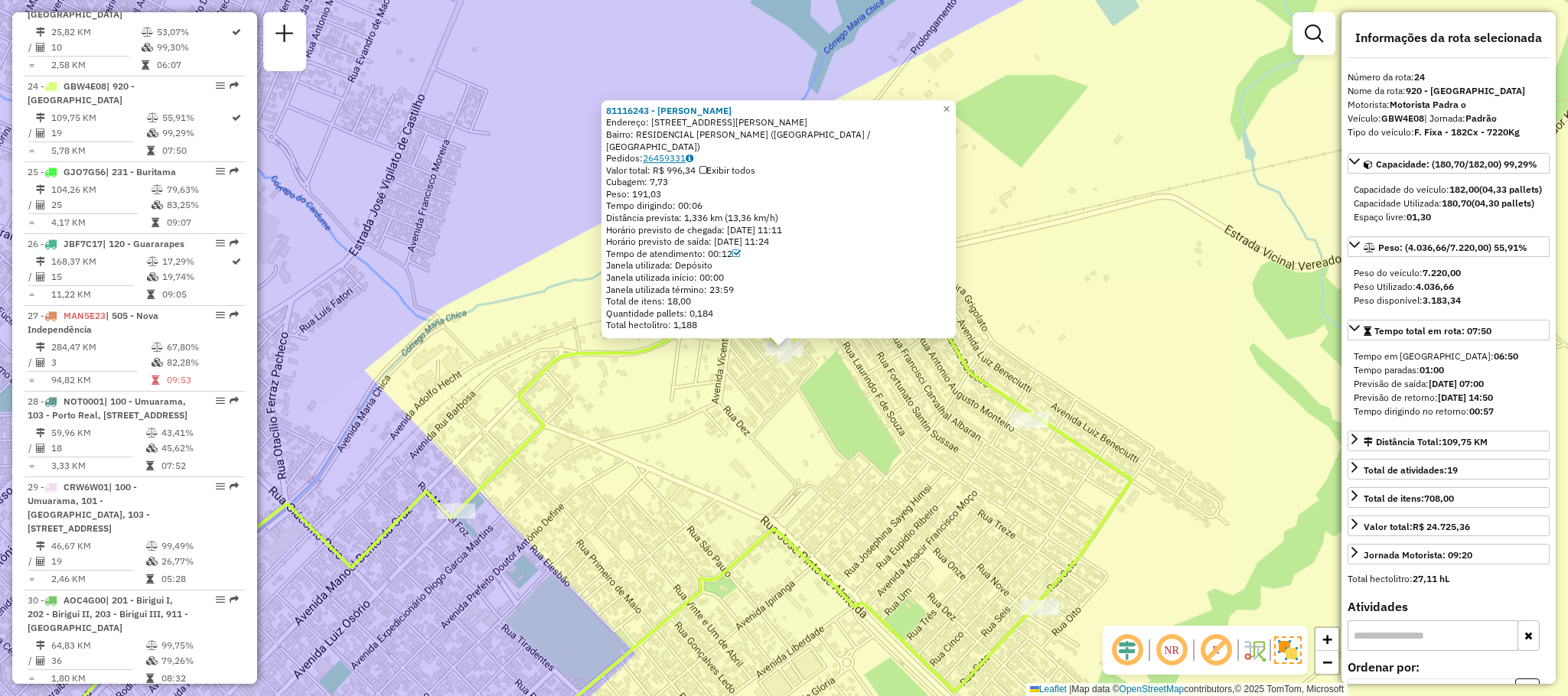
click at [653, 157] on link "26459331" at bounding box center [668, 158] width 51 height 11
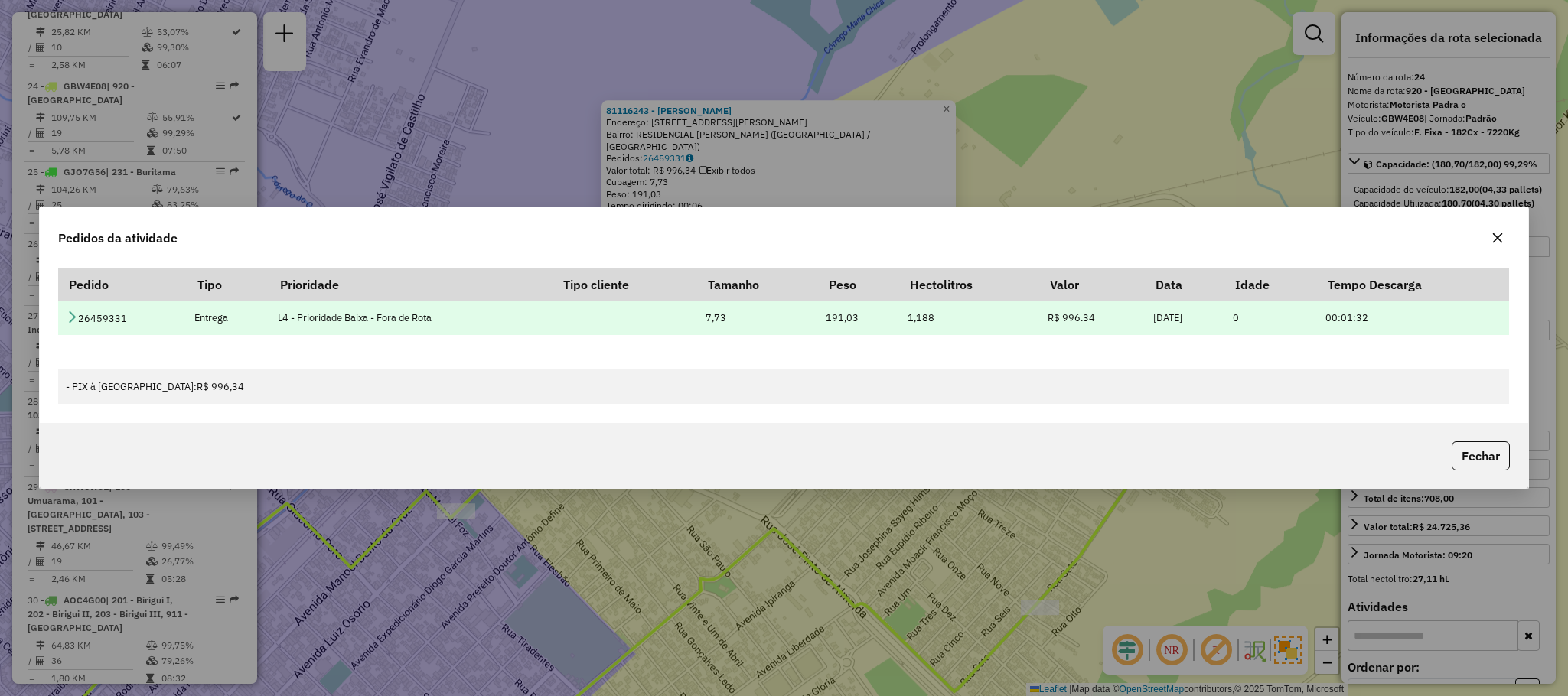
click at [70, 312] on icon at bounding box center [71, 317] width 12 height 12
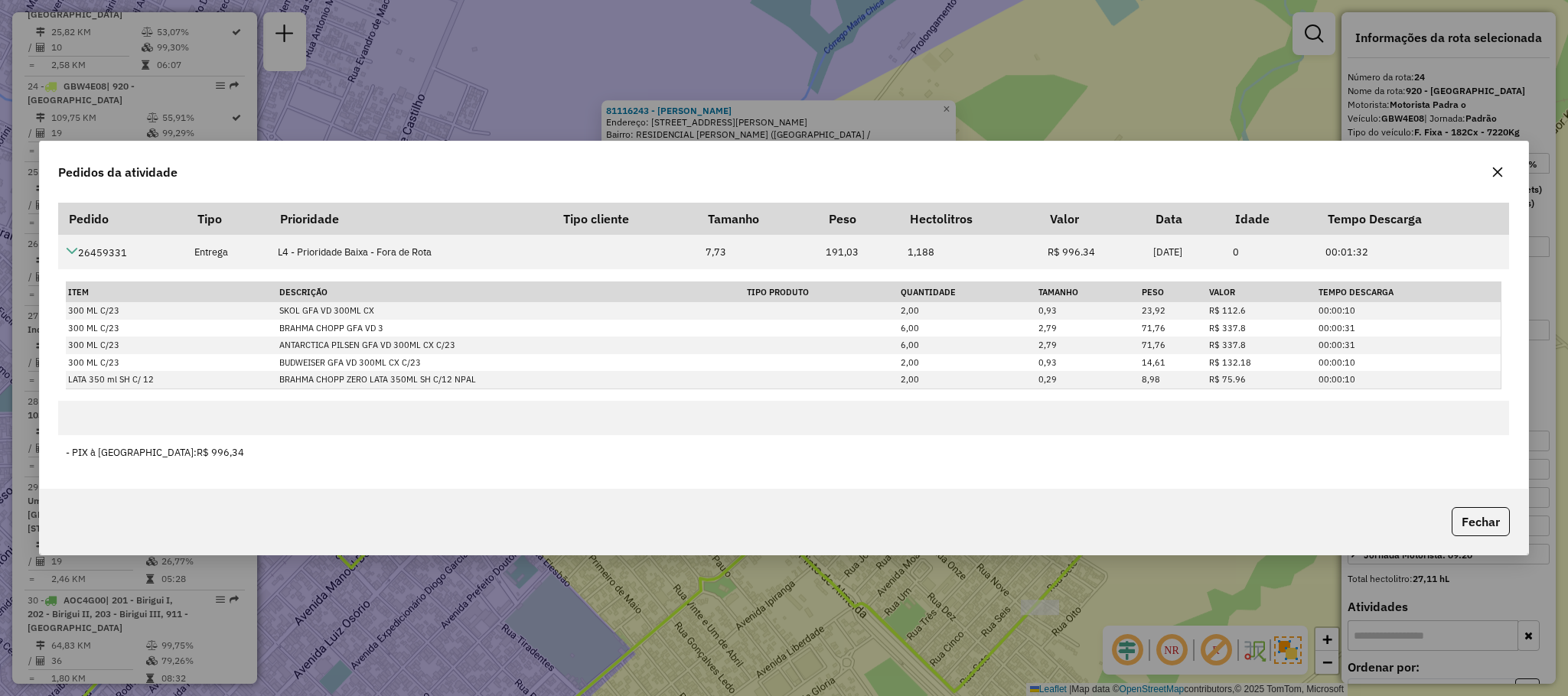
click at [1494, 163] on button "button" at bounding box center [1498, 173] width 25 height 25
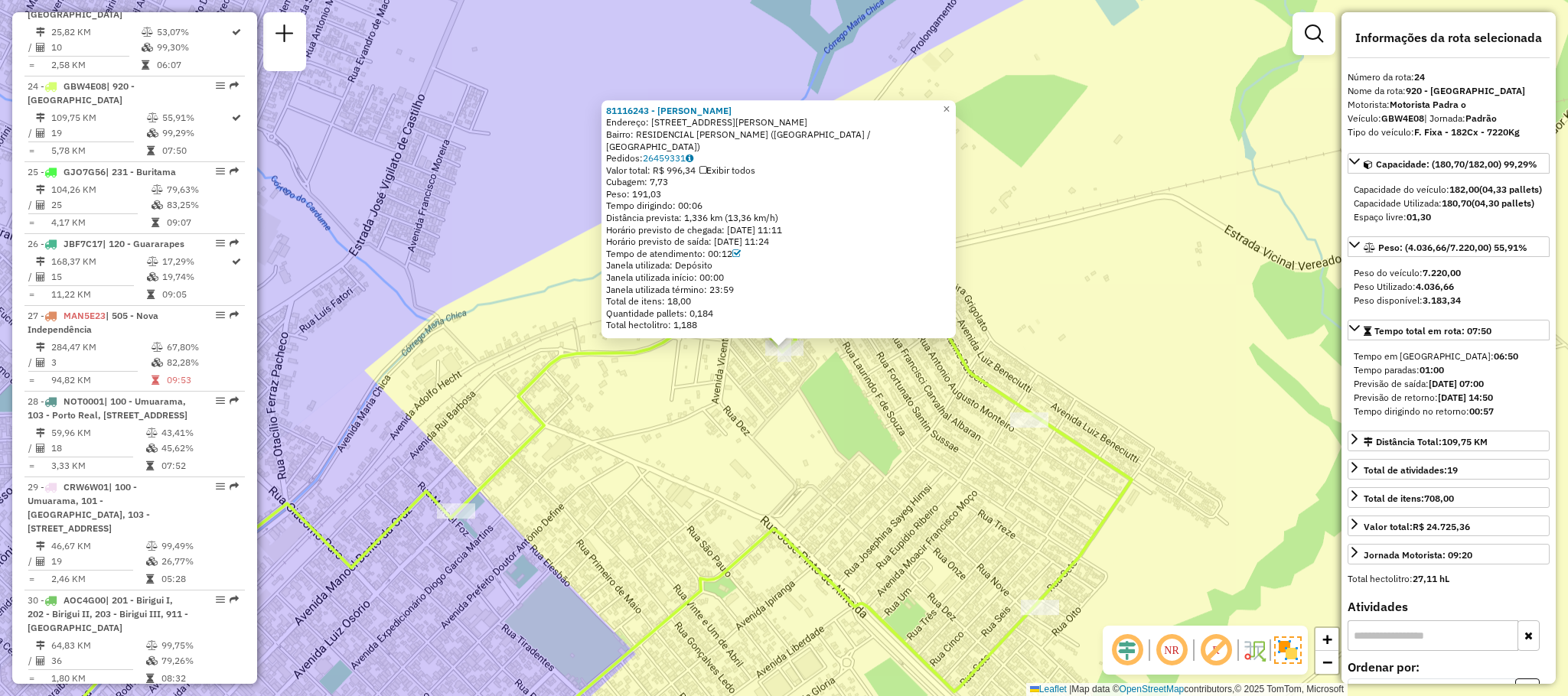
click at [1050, 305] on div "81116243 - [PERSON_NAME]: [STREET_ADDRESS][PERSON_NAME] [GEOGRAPHIC_DATA]: 2645…" at bounding box center [784, 348] width 1568 height 696
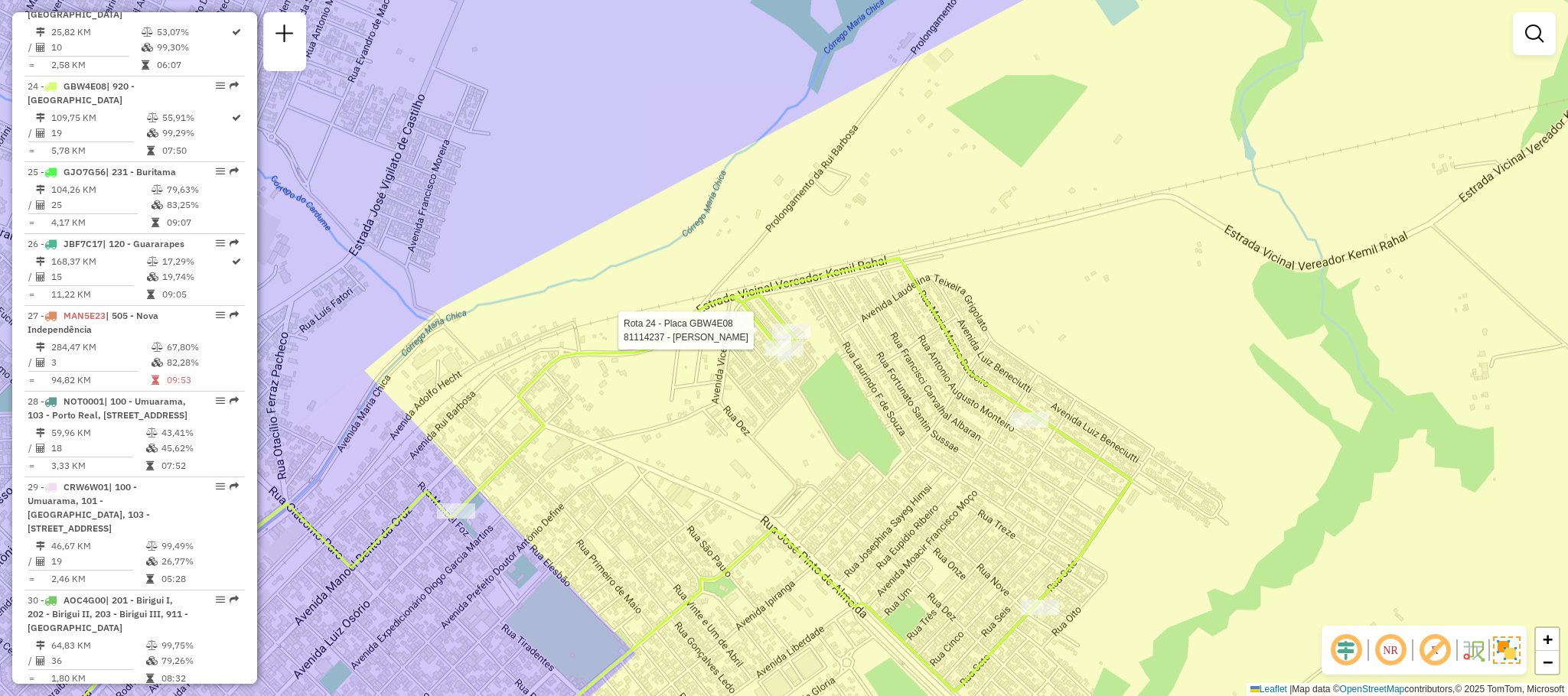
select select "**********"
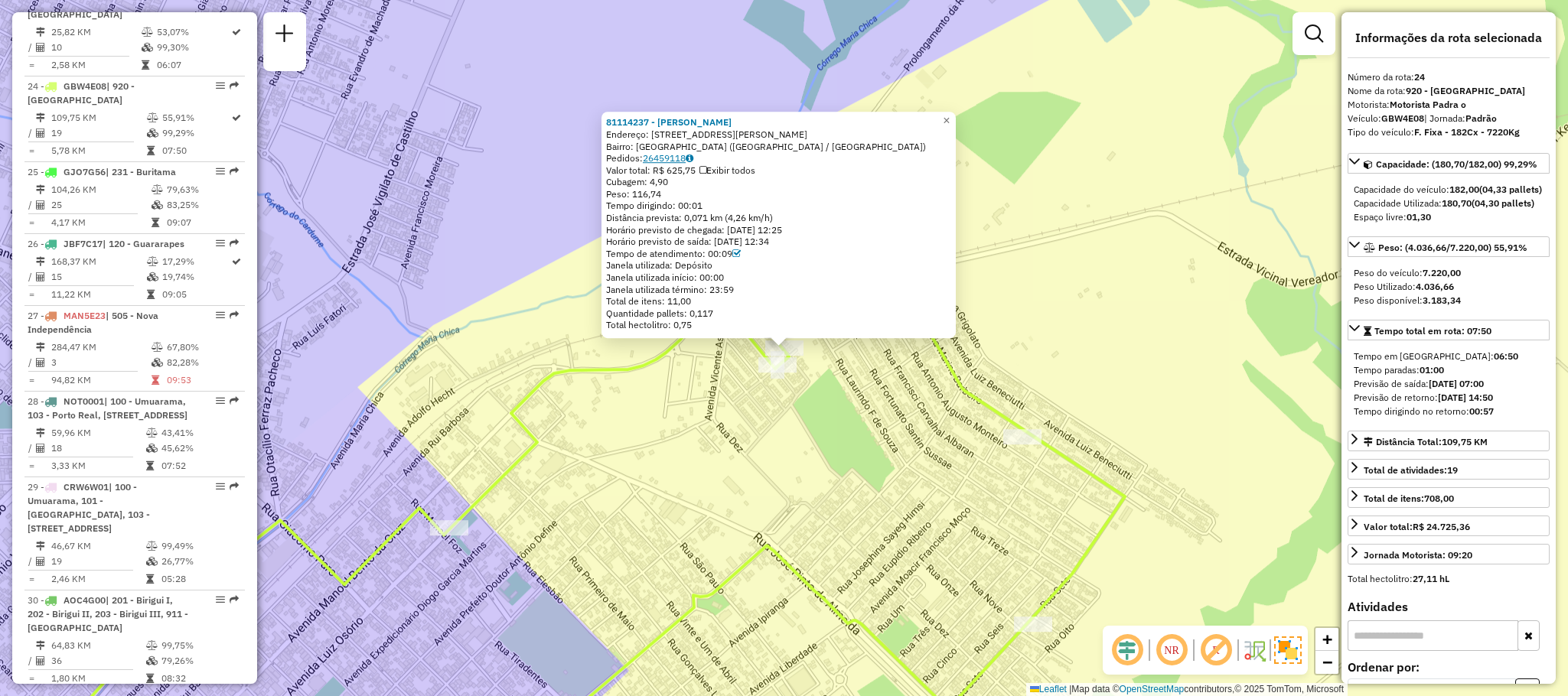
click at [677, 156] on link "26459118" at bounding box center [668, 158] width 51 height 11
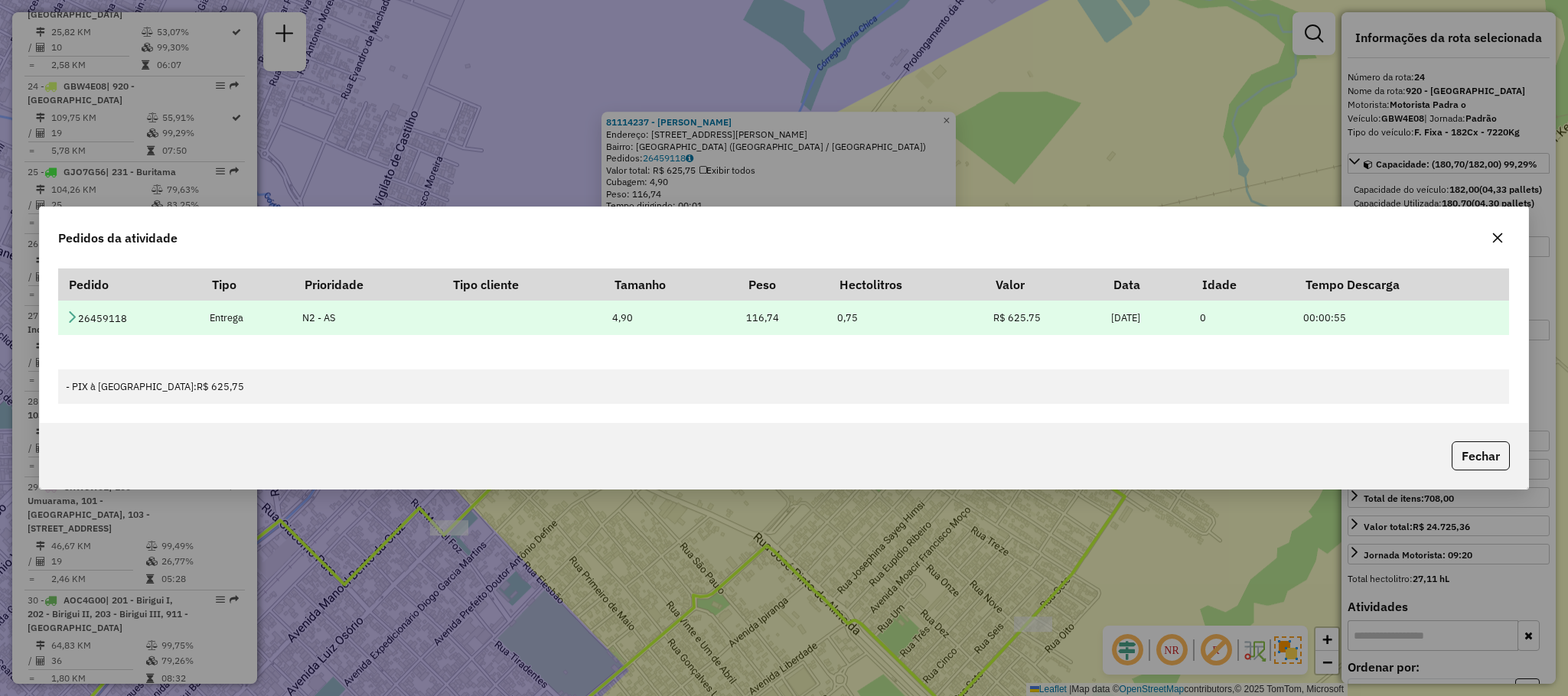
click at [67, 312] on icon at bounding box center [71, 317] width 12 height 12
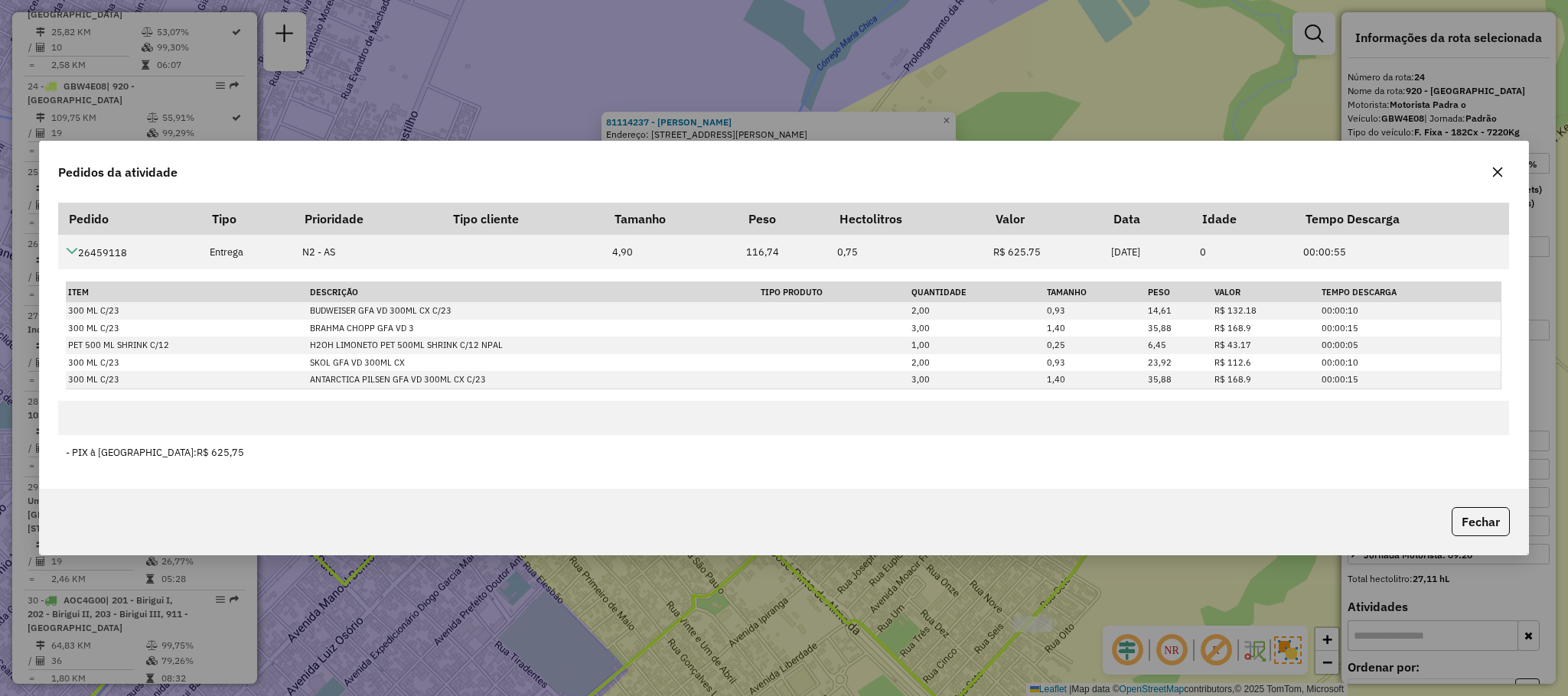
click at [1502, 166] on icon "button" at bounding box center [1497, 172] width 12 height 12
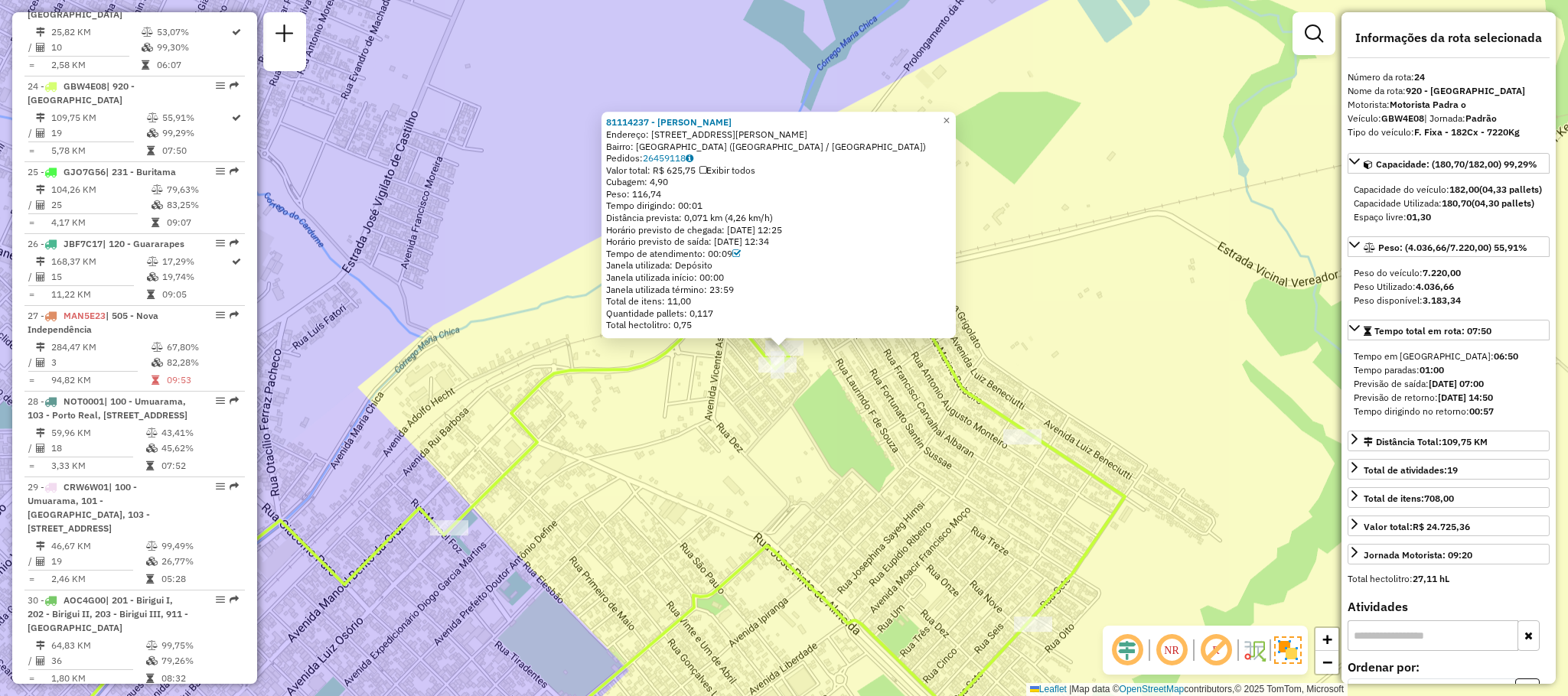
click at [793, 550] on div "81114237 - [PERSON_NAME] COS Endereço: [STREET_ADDRESS][PERSON_NAME] [GEOGRAPHI…" at bounding box center [784, 348] width 1568 height 696
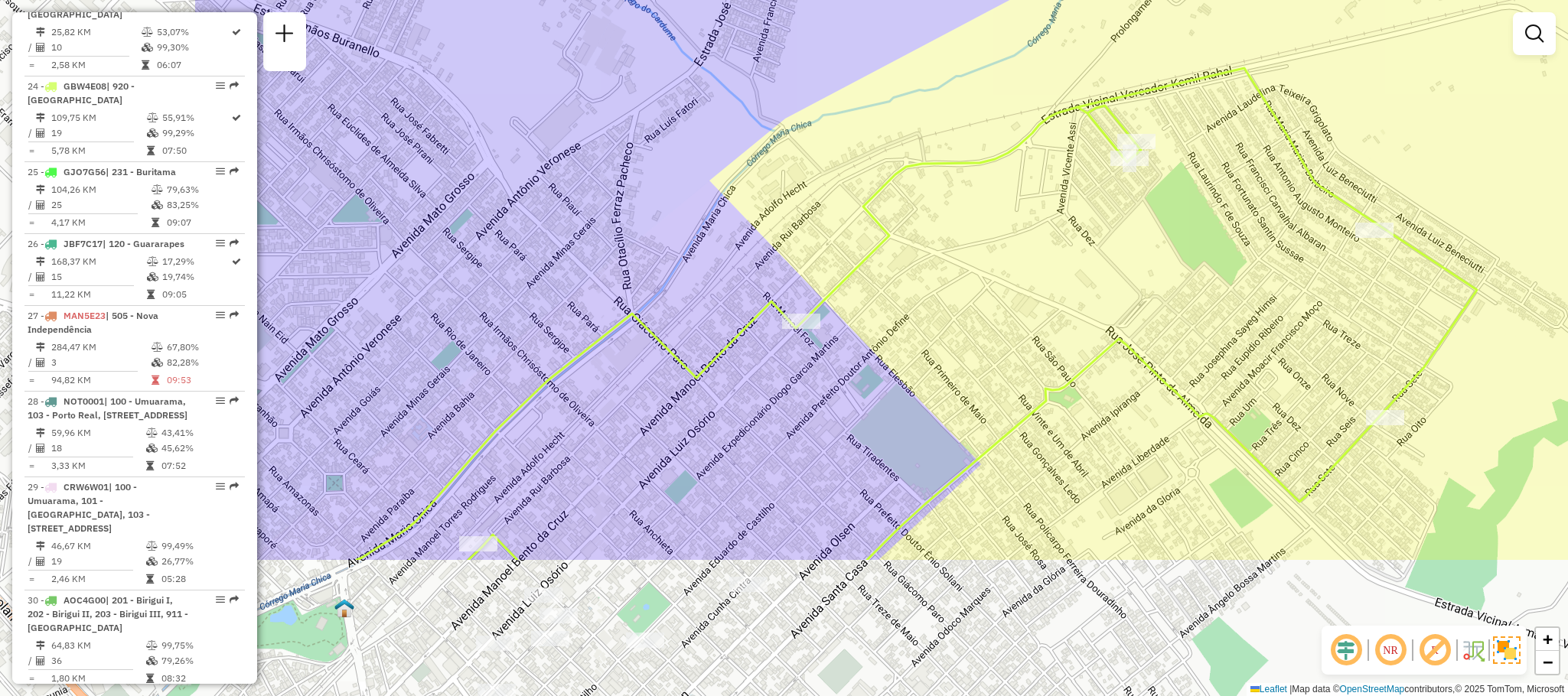
drag, startPoint x: 618, startPoint y: 507, endPoint x: 968, endPoint y: 302, distance: 405.6
click at [968, 302] on div "Janela de atendimento Grade de atendimento Capacidade Transportadoras Veículos …" at bounding box center [784, 348] width 1568 height 696
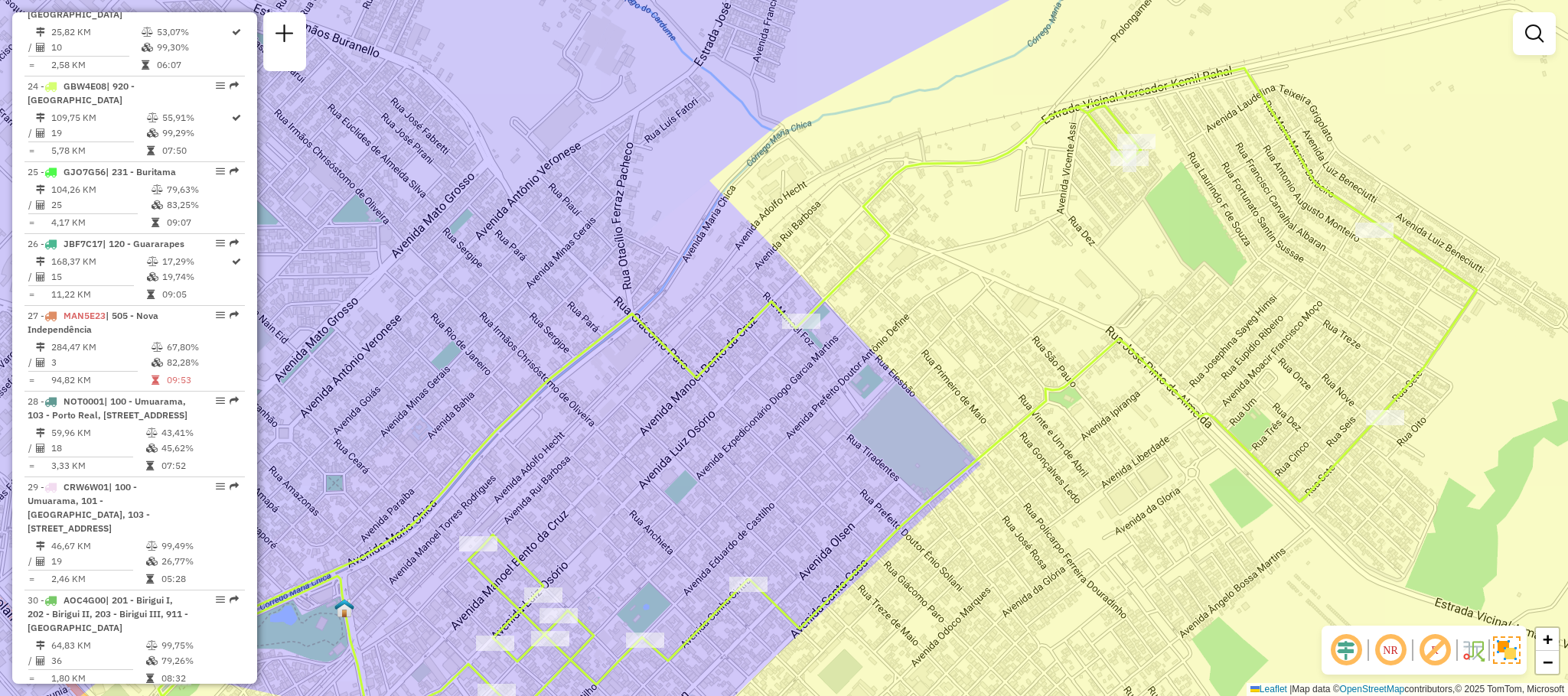
click at [803, 335] on div "Janela de atendimento Grade de atendimento Capacidade Transportadoras Veículos …" at bounding box center [784, 348] width 1568 height 696
select select "**********"
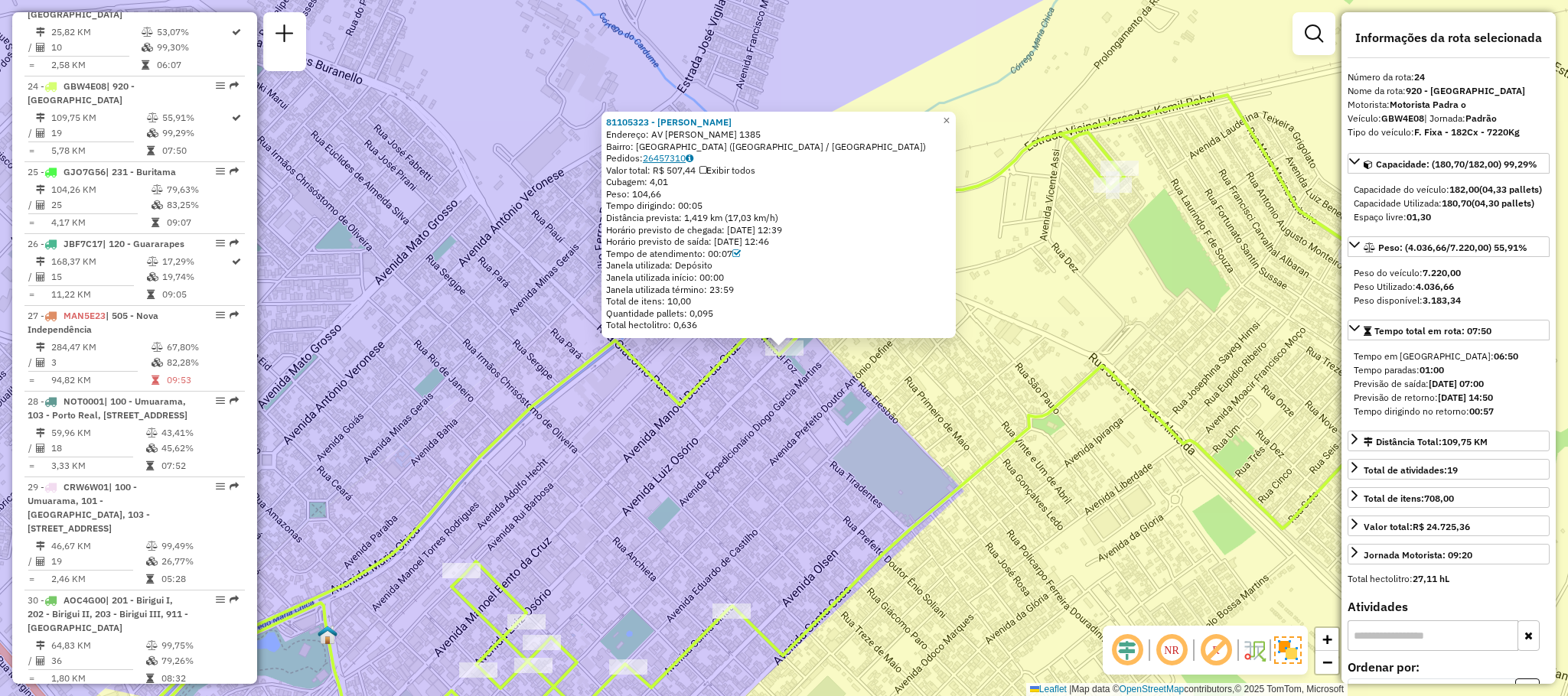
click at [689, 161] on link "26457310" at bounding box center [668, 158] width 51 height 11
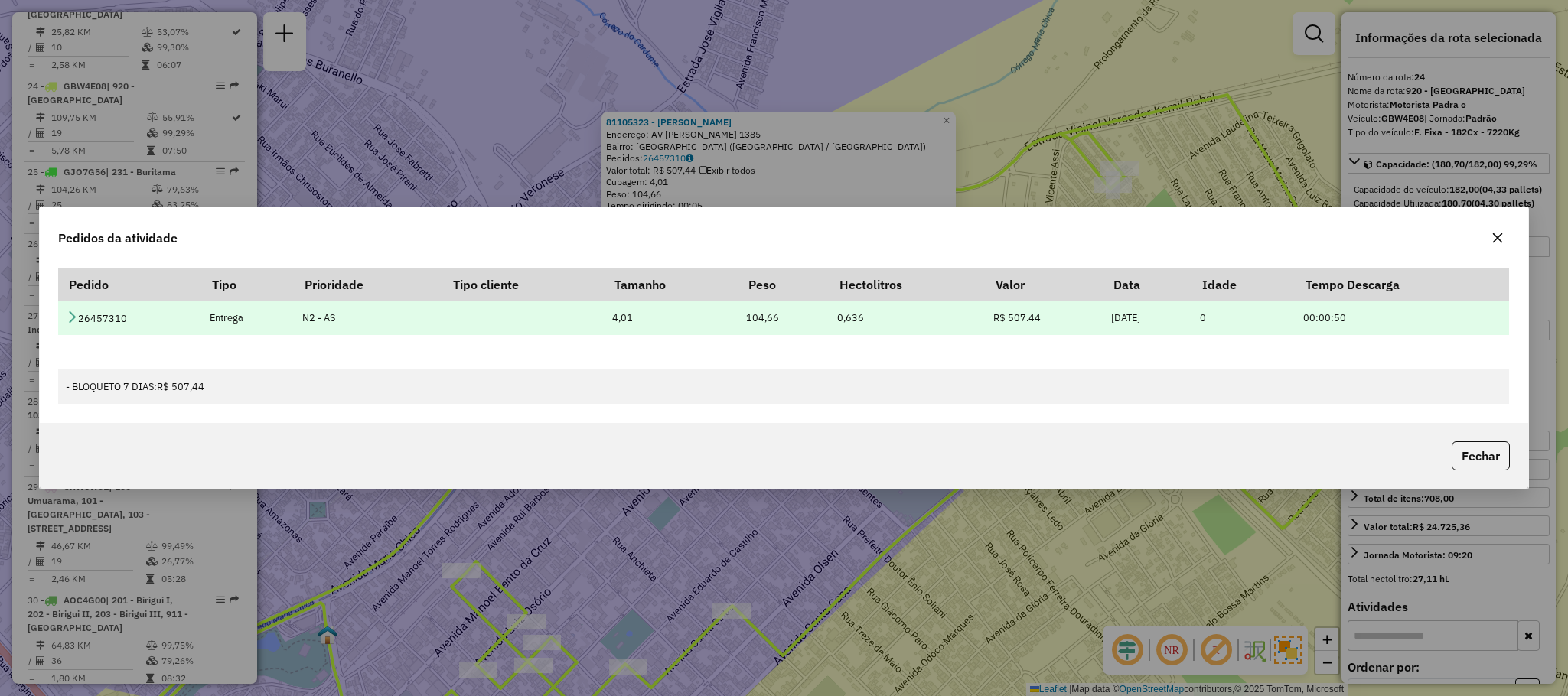
click at [70, 313] on icon at bounding box center [71, 317] width 12 height 12
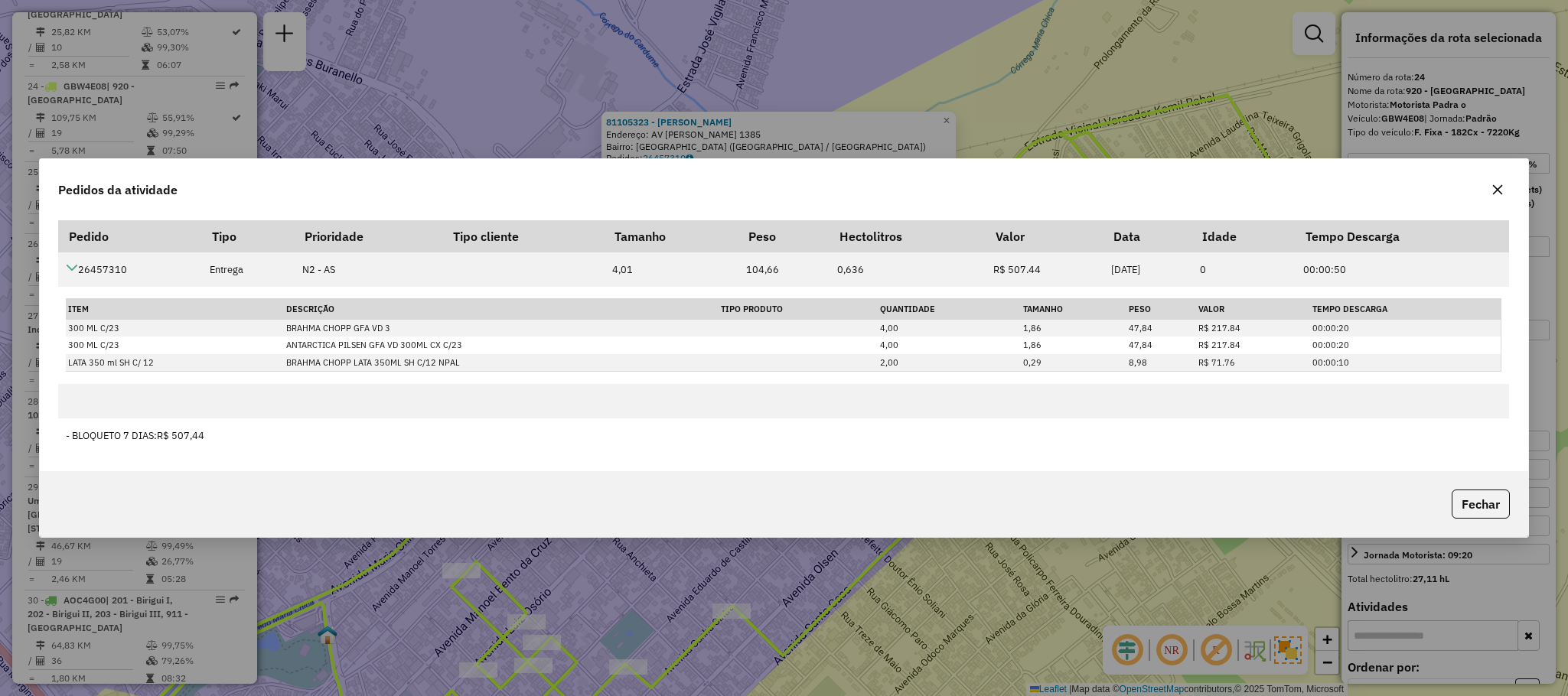
click at [1502, 180] on button "button" at bounding box center [1498, 190] width 25 height 25
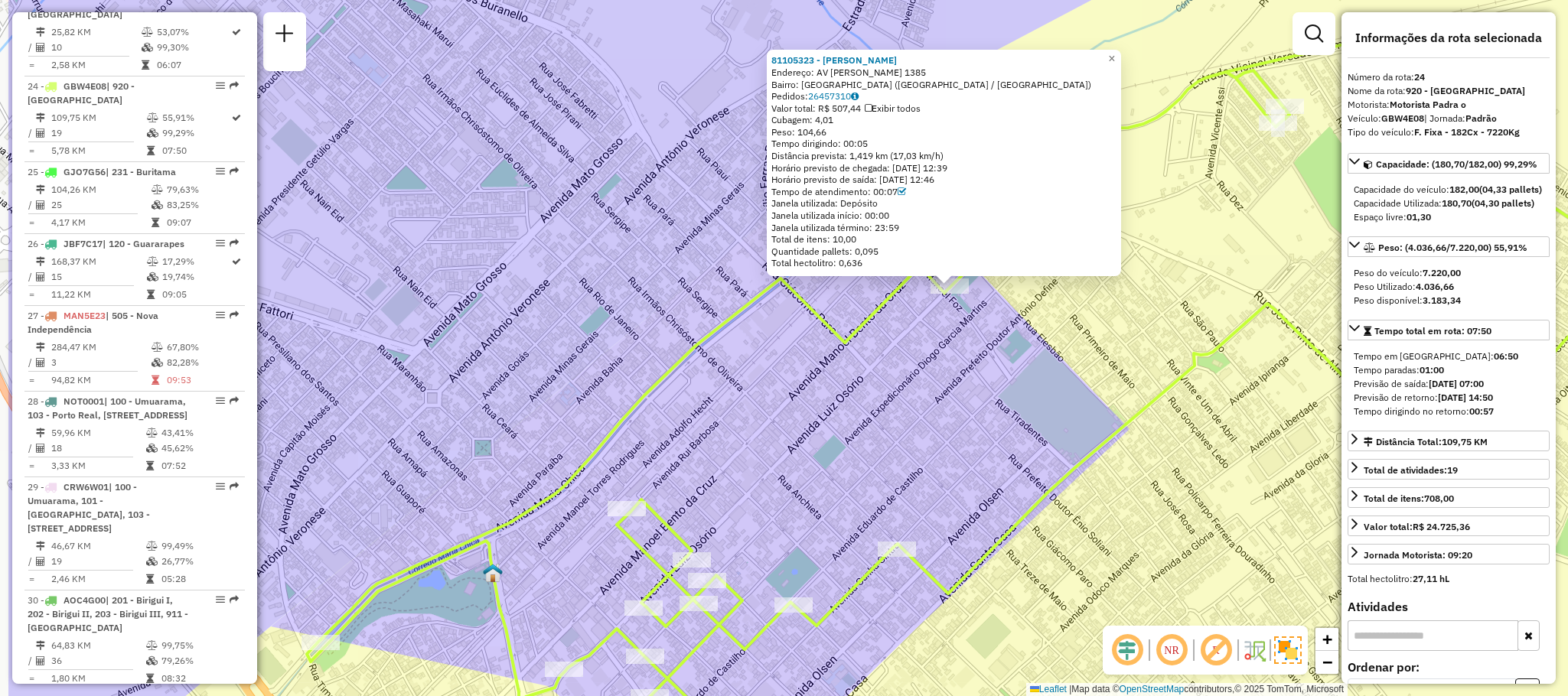
drag, startPoint x: 669, startPoint y: 442, endPoint x: 875, endPoint y: 357, distance: 222.8
click at [875, 357] on div "81105323 - [PERSON_NAME]: AV [PERSON_NAME] 1385 Bairro: [GEOGRAPHIC_DATA] ([GEO…" at bounding box center [784, 348] width 1568 height 696
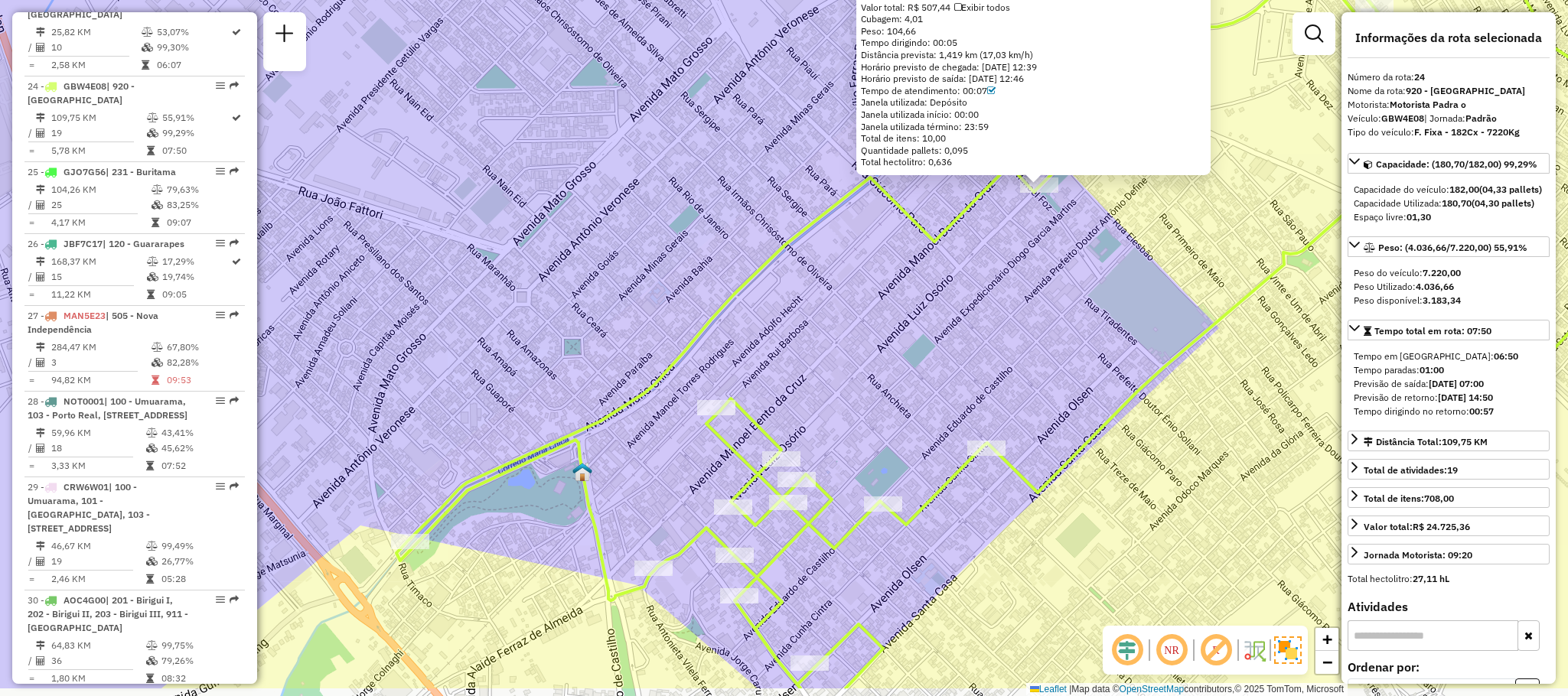
drag, startPoint x: 744, startPoint y: 438, endPoint x: 824, endPoint y: 315, distance: 146.7
click at [824, 315] on div "81105323 - [PERSON_NAME]: AV [PERSON_NAME] 1385 Bairro: [GEOGRAPHIC_DATA] ([GEO…" at bounding box center [784, 348] width 1568 height 696
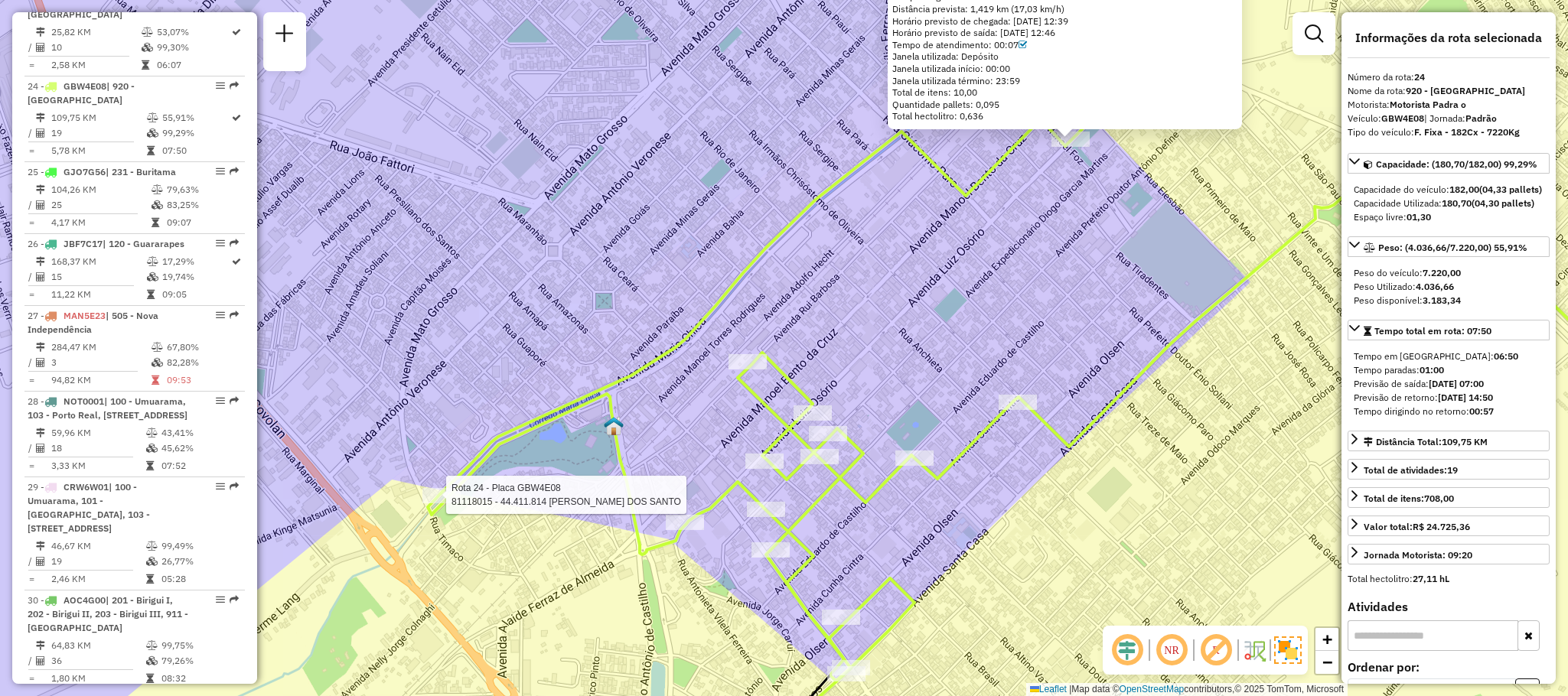
click at [447, 504] on div at bounding box center [441, 496] width 38 height 16
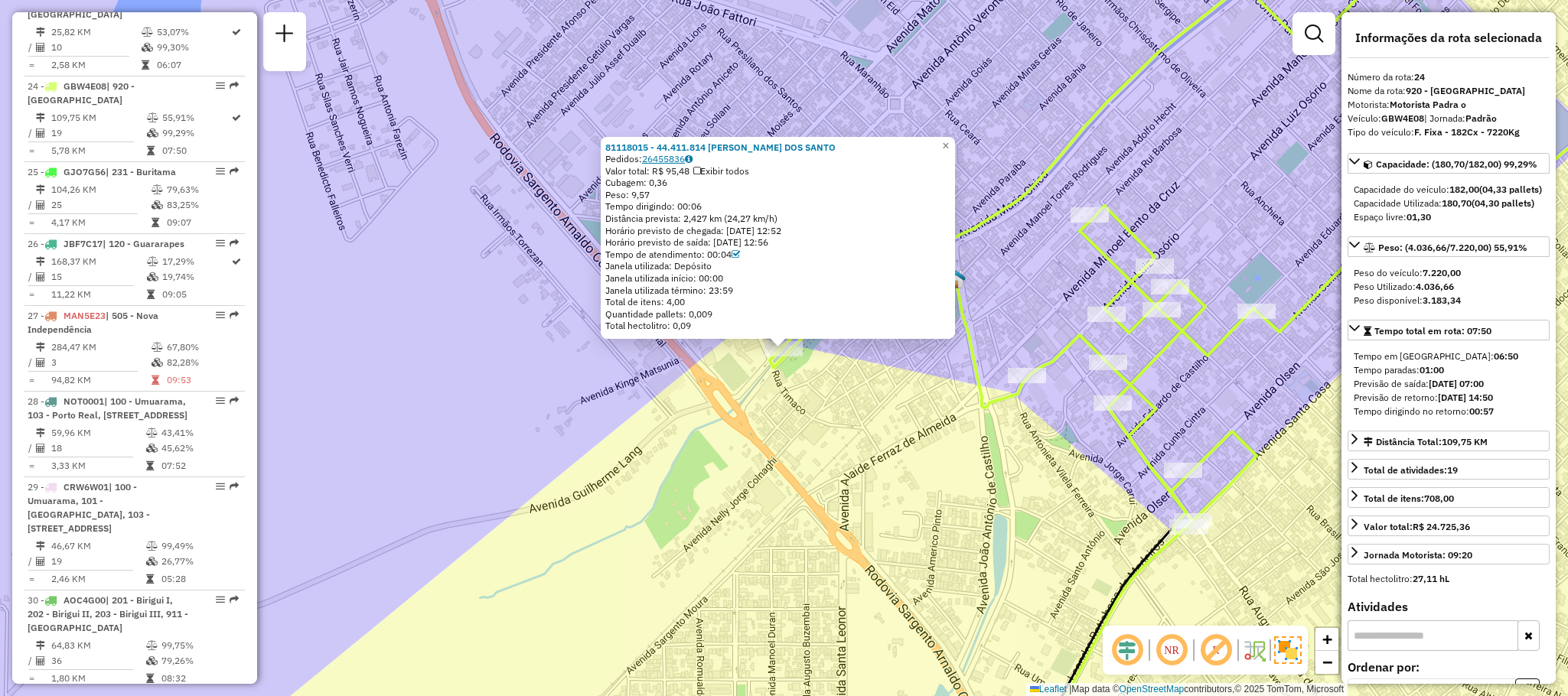
click at [681, 157] on link "26455836" at bounding box center [667, 159] width 51 height 11
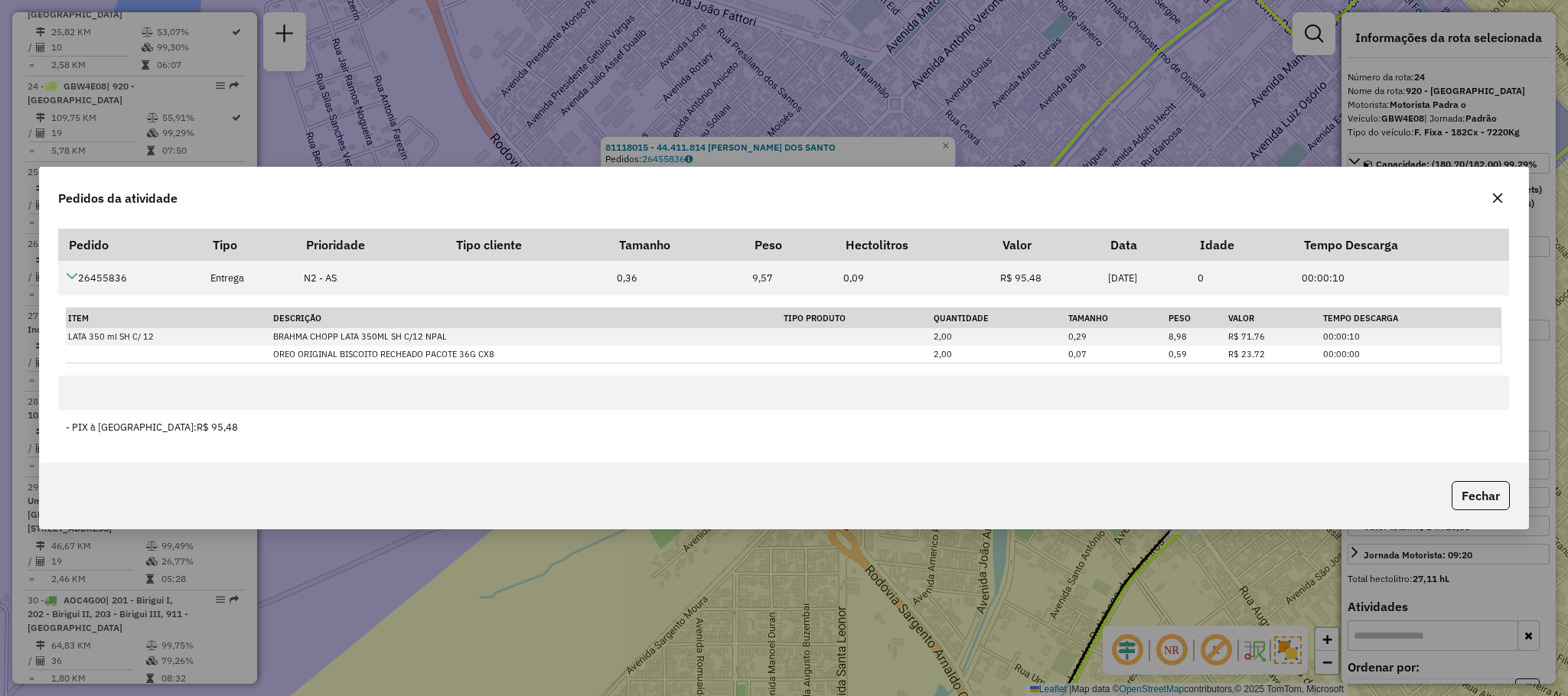
click at [1027, 134] on div "Pedidos da atividade Pedido Tipo Prioridade Tipo cliente Tamanho Peso Hectolitr…" at bounding box center [784, 348] width 1568 height 696
click at [1503, 193] on button "button" at bounding box center [1498, 198] width 25 height 25
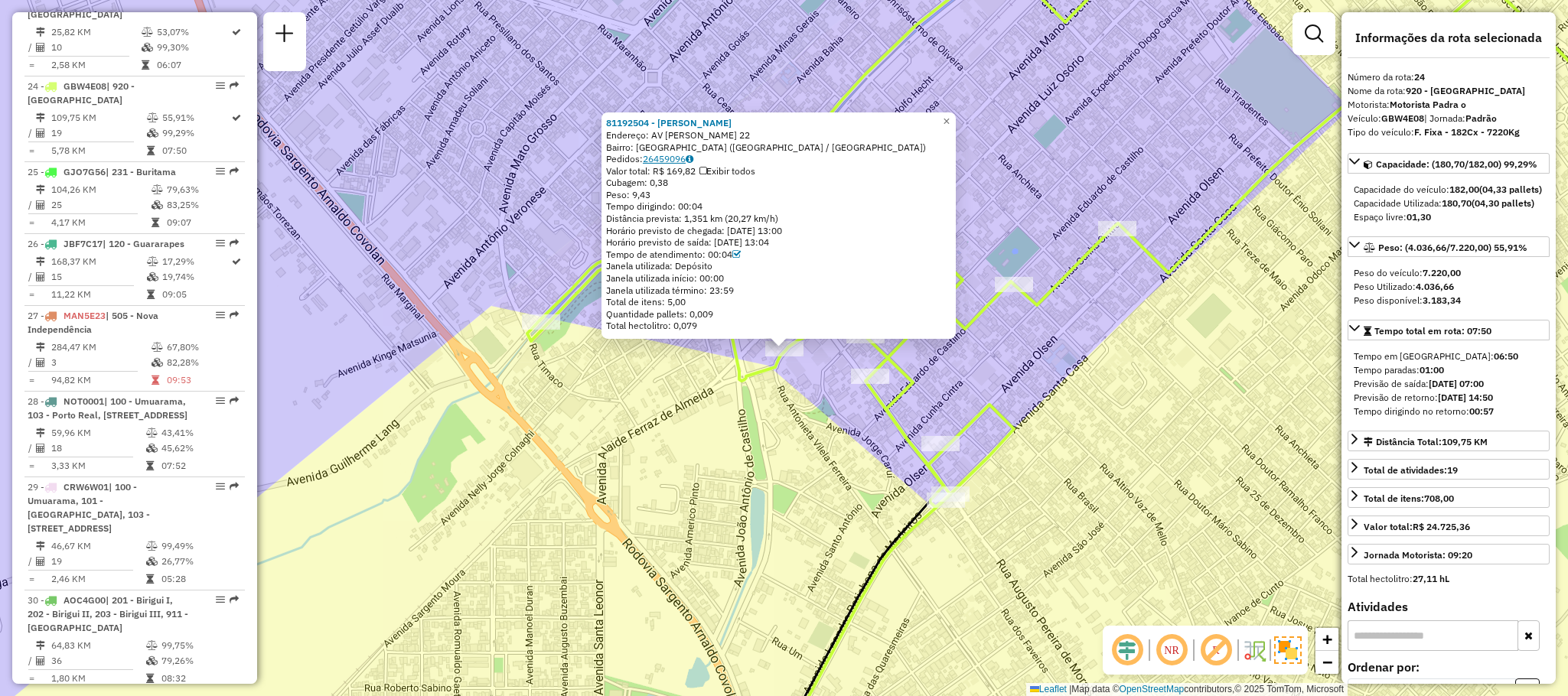
click at [686, 154] on link "26459096" at bounding box center [668, 159] width 51 height 11
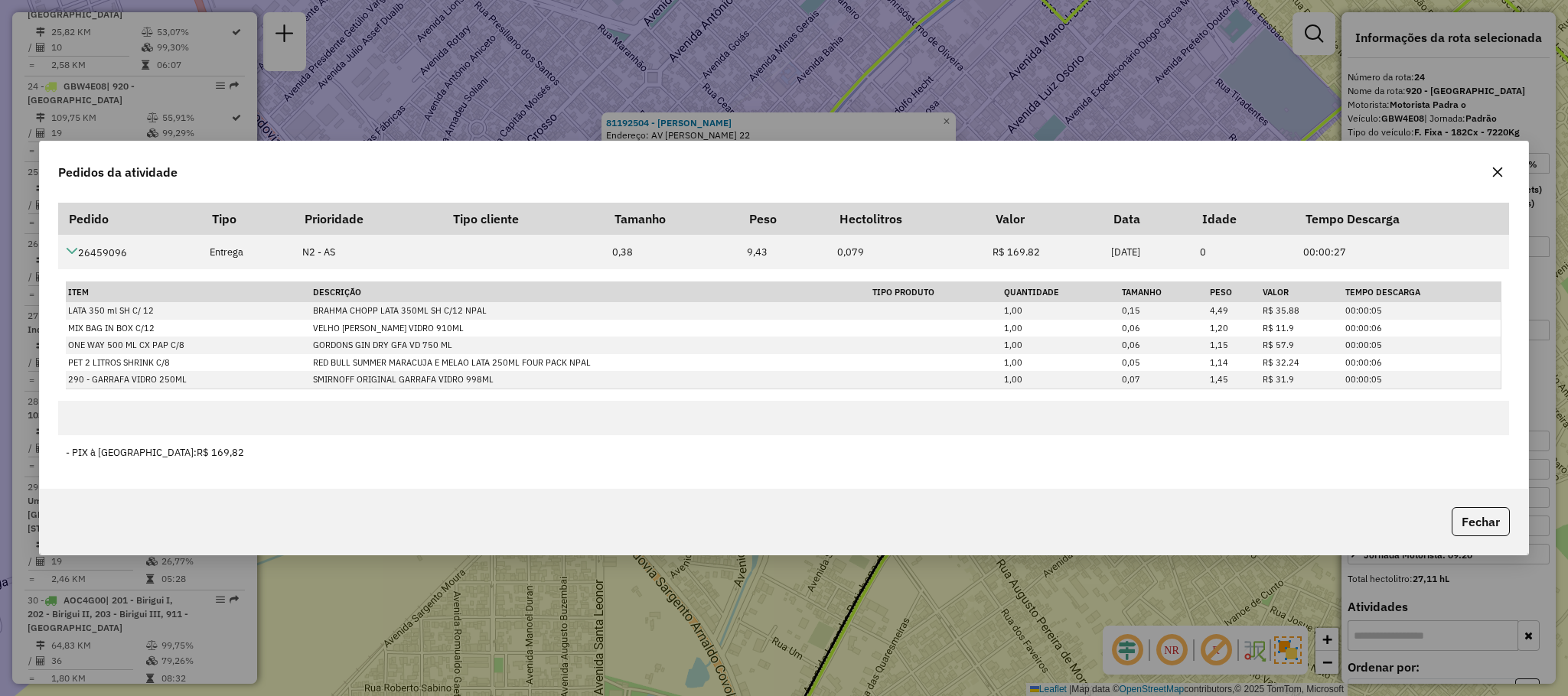
click at [1493, 175] on icon "button" at bounding box center [1497, 173] width 10 height 10
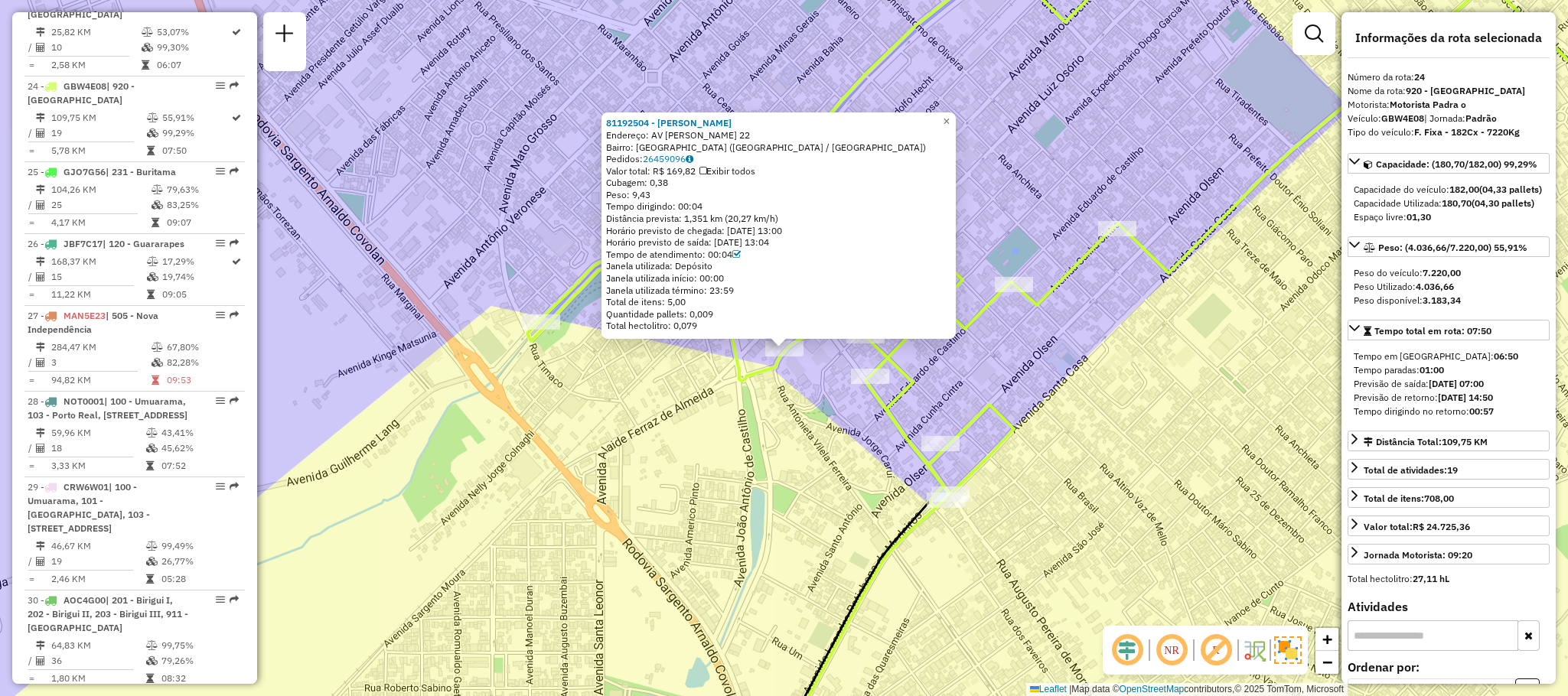
click at [962, 376] on div "81192504 - [PERSON_NAME]: AV [PERSON_NAME] 22 Bairro: [GEOGRAPHIC_DATA] ([GEOGR…" at bounding box center [784, 348] width 1568 height 696
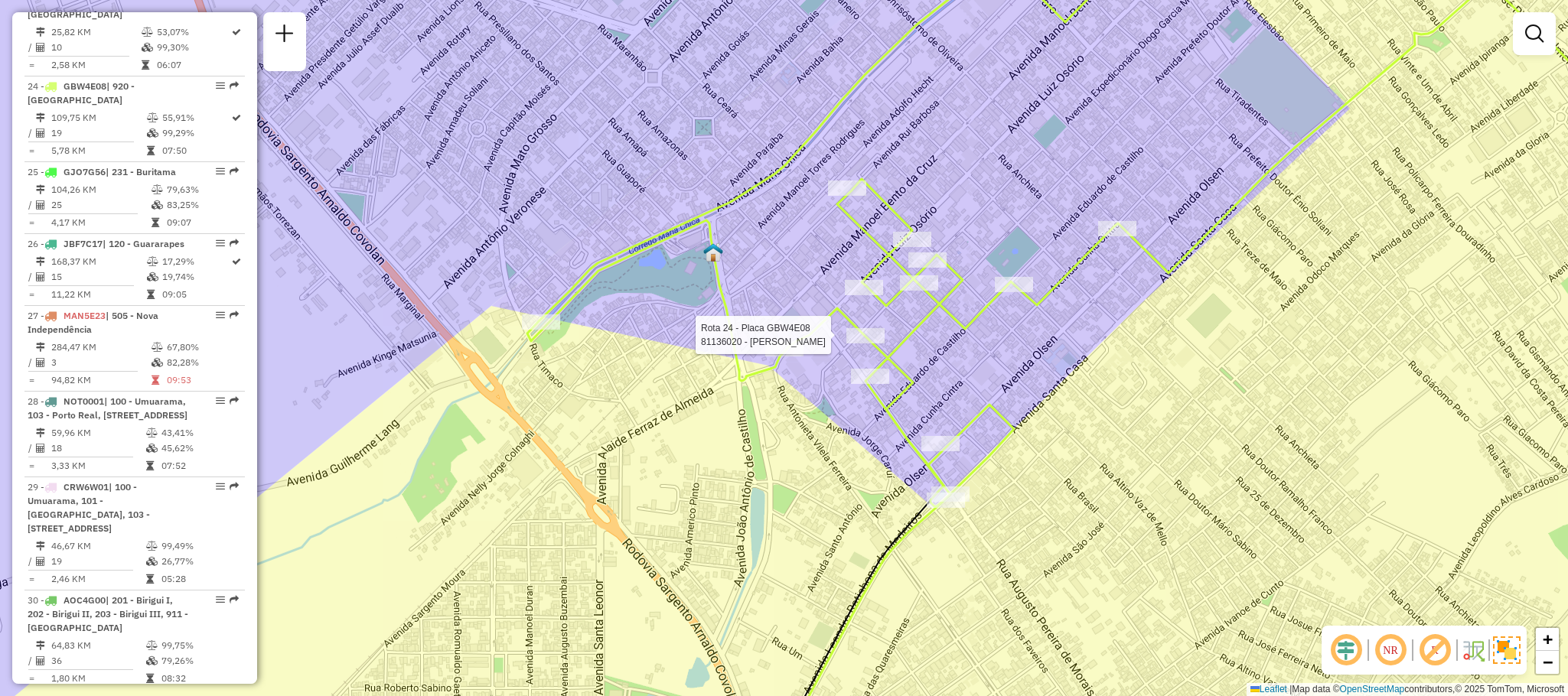
select select "**********"
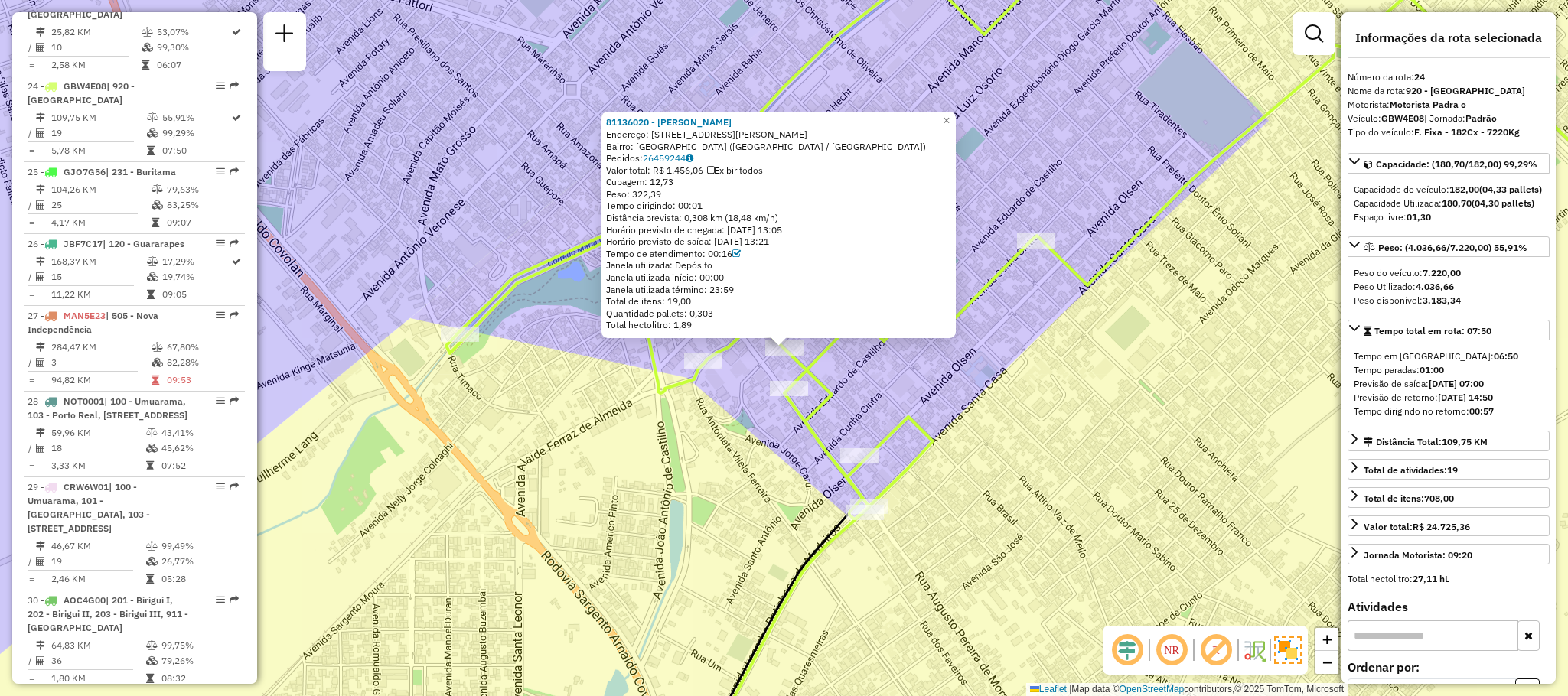
click at [663, 164] on div "81136020 - [PERSON_NAME]: [STREET_ADDRESS][PERSON_NAME] Bairro: [GEOGRAPHIC_DAT…" at bounding box center [779, 223] width 345 height 215
click at [662, 152] on link "26459244" at bounding box center [668, 158] width 51 height 11
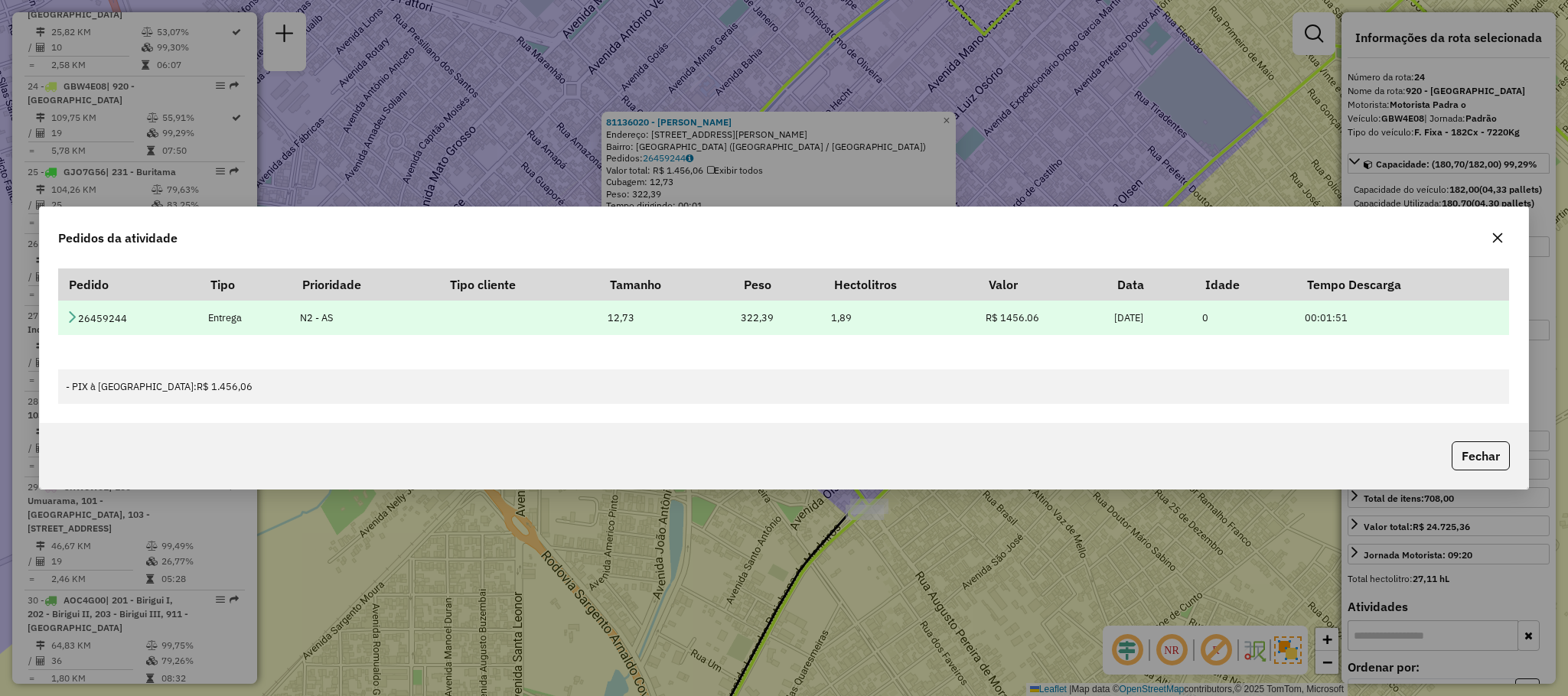
click at [66, 311] on icon at bounding box center [71, 317] width 12 height 12
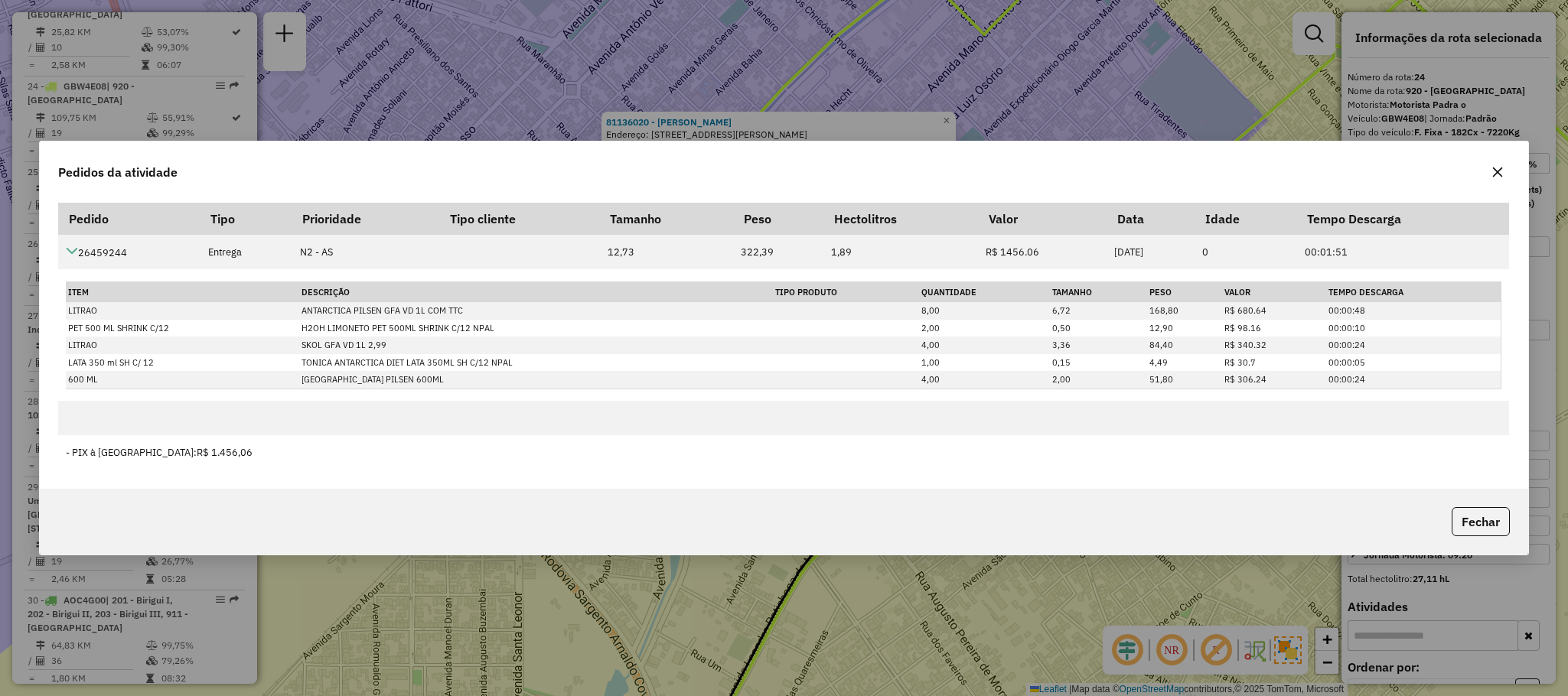
click at [1495, 168] on icon "button" at bounding box center [1497, 172] width 12 height 12
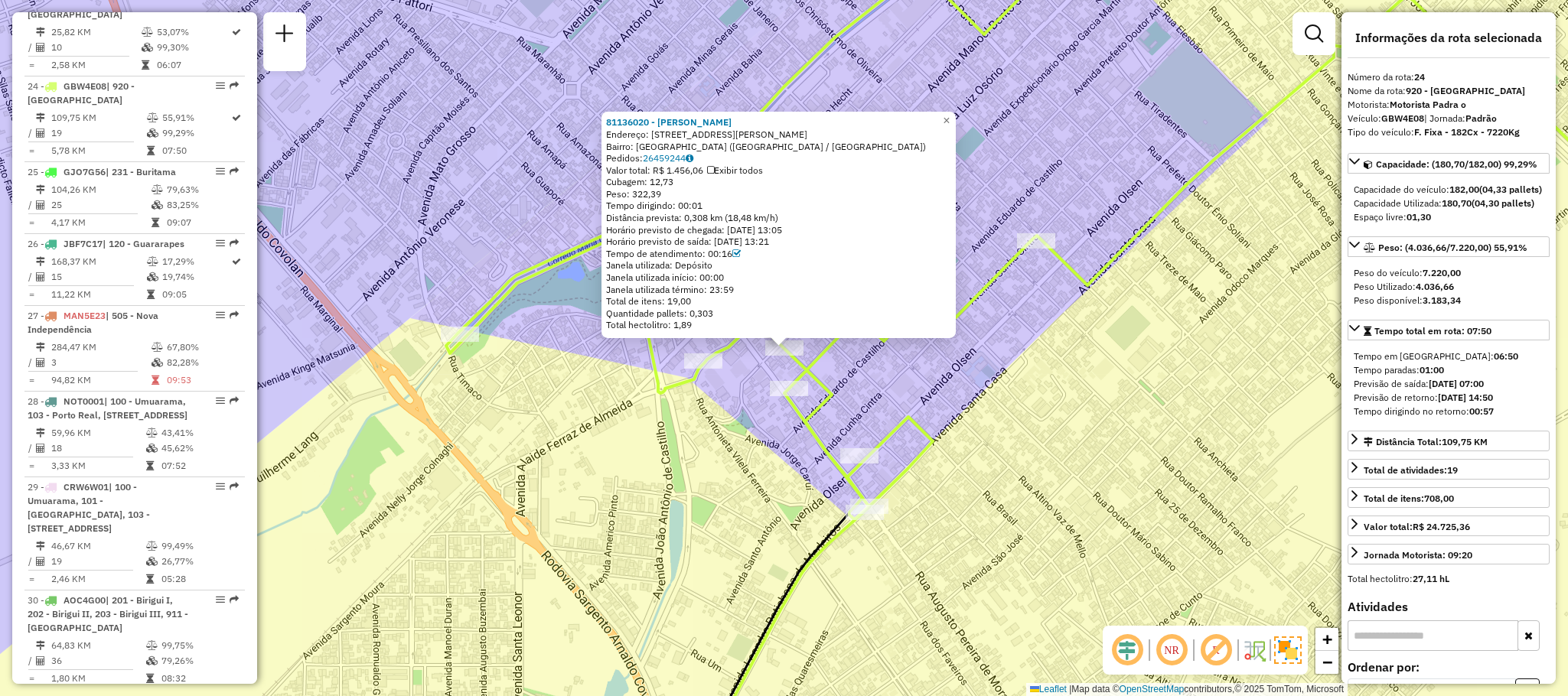
click at [884, 395] on div "Rota 24 - Placa GBW4E08 81117917 - [PERSON_NAME] JUNIOR 21977654 81136020 - [PE…" at bounding box center [784, 348] width 1568 height 696
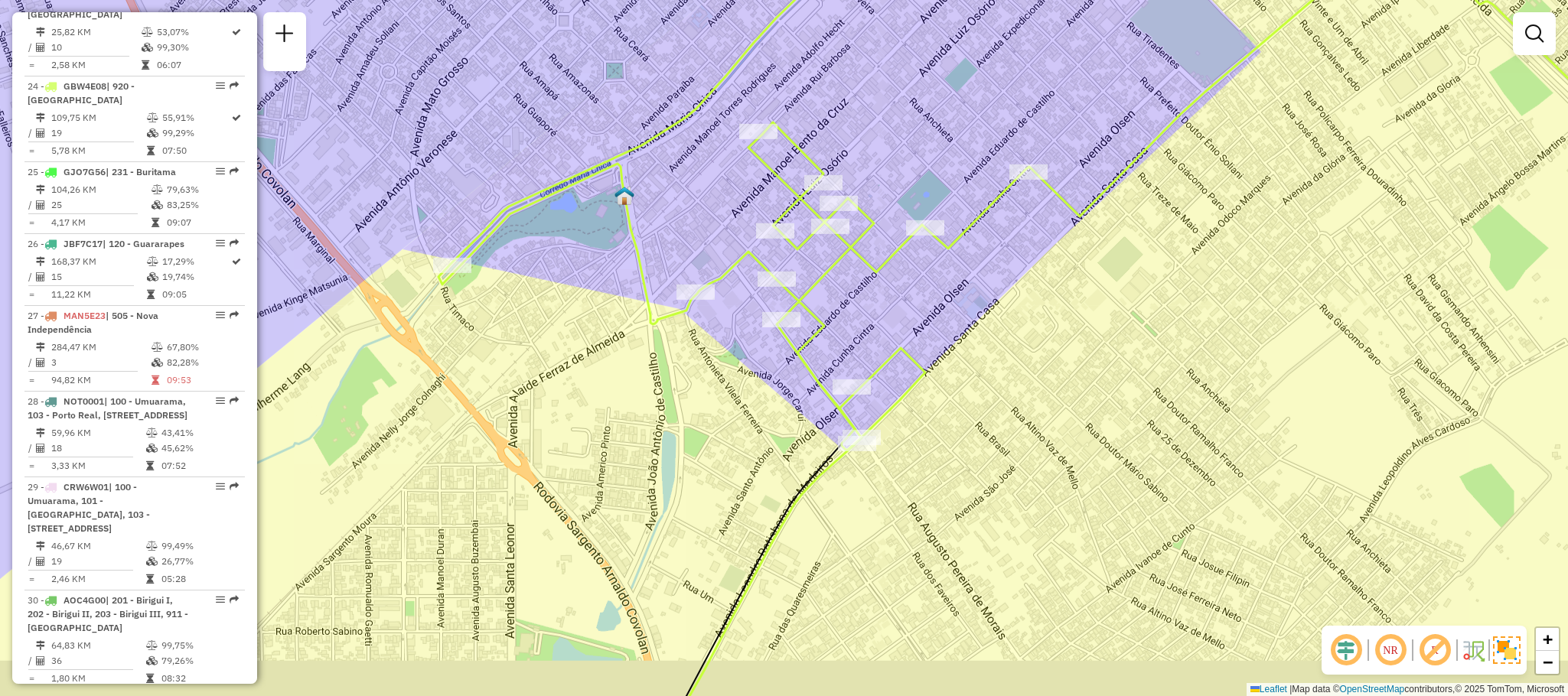
drag, startPoint x: 892, startPoint y: 397, endPoint x: 884, endPoint y: 329, distance: 68.5
click at [884, 329] on div "Janela de atendimento Grade de atendimento Capacidade Transportadoras Veículos …" at bounding box center [784, 348] width 1568 height 696
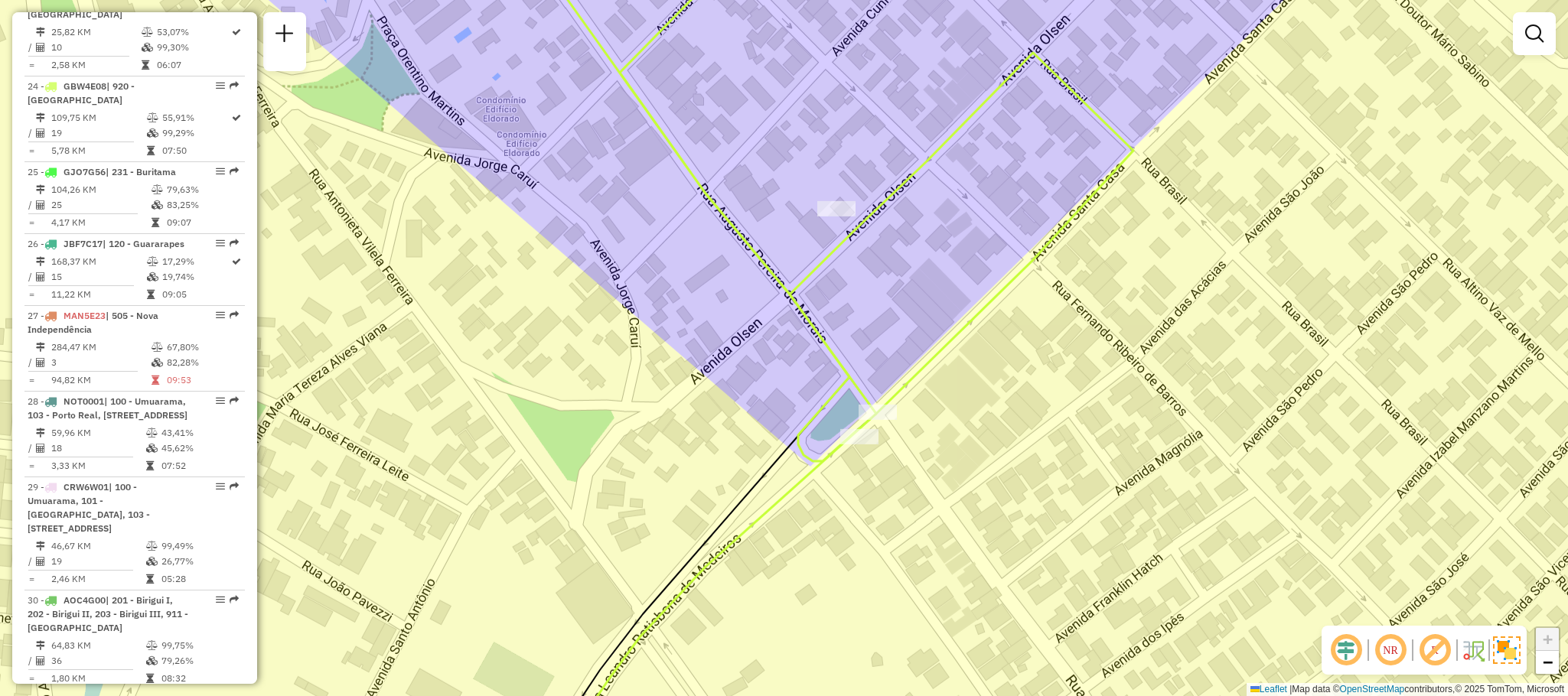
select select "**********"
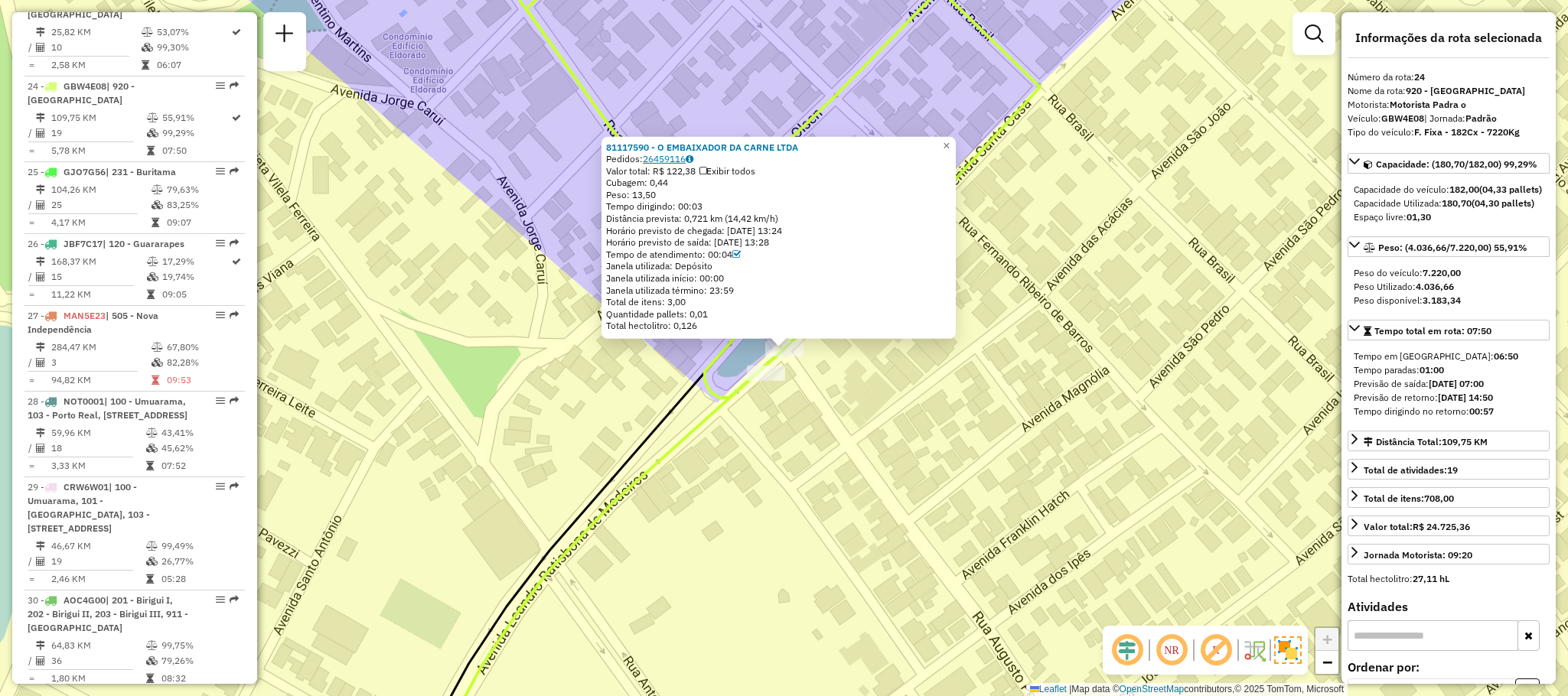
click at [672, 157] on link "26459116" at bounding box center [668, 159] width 51 height 11
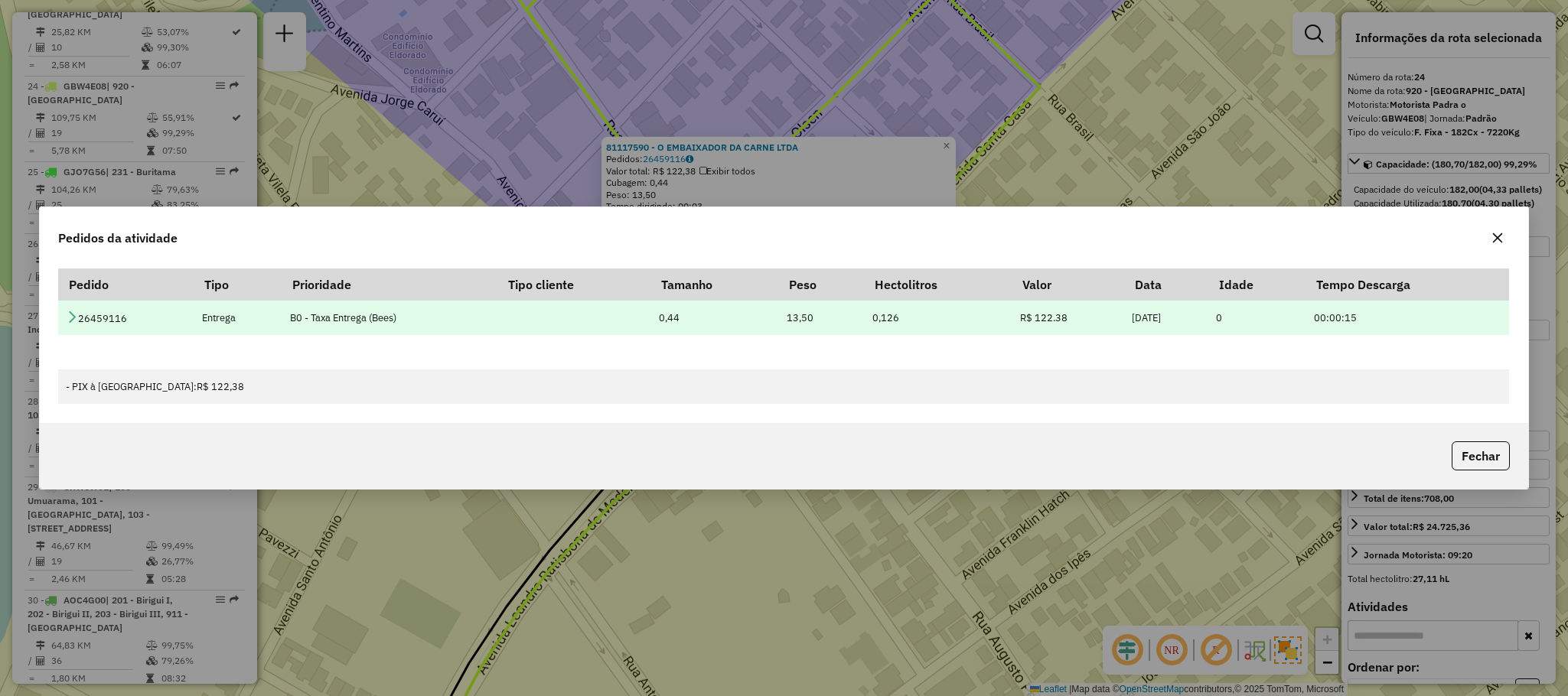
click at [67, 317] on icon at bounding box center [71, 317] width 12 height 12
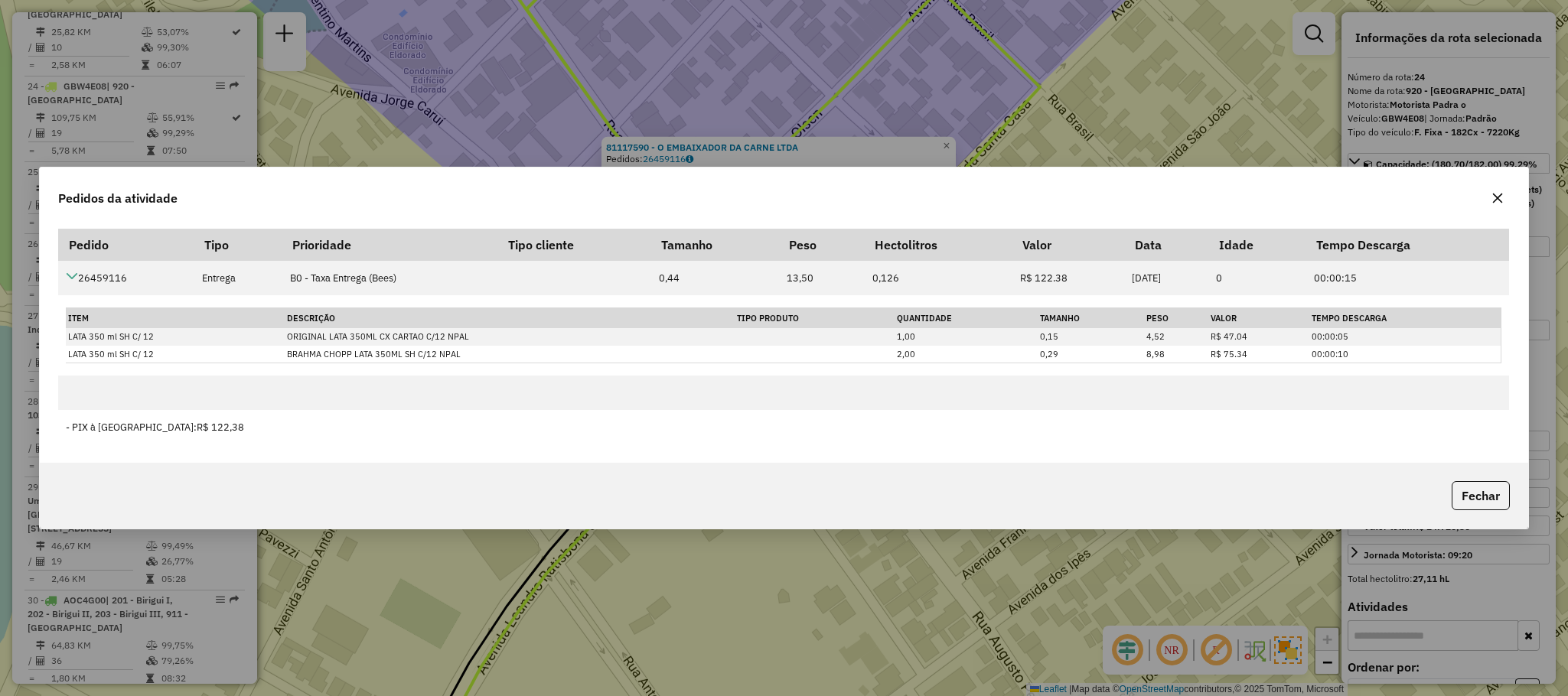
click at [1335, 124] on div "Pedidos da atividade Pedido Tipo Prioridade Tipo cliente Tamanho Peso Hectolitr…" at bounding box center [784, 348] width 1568 height 696
click at [1497, 198] on icon "button" at bounding box center [1497, 198] width 12 height 12
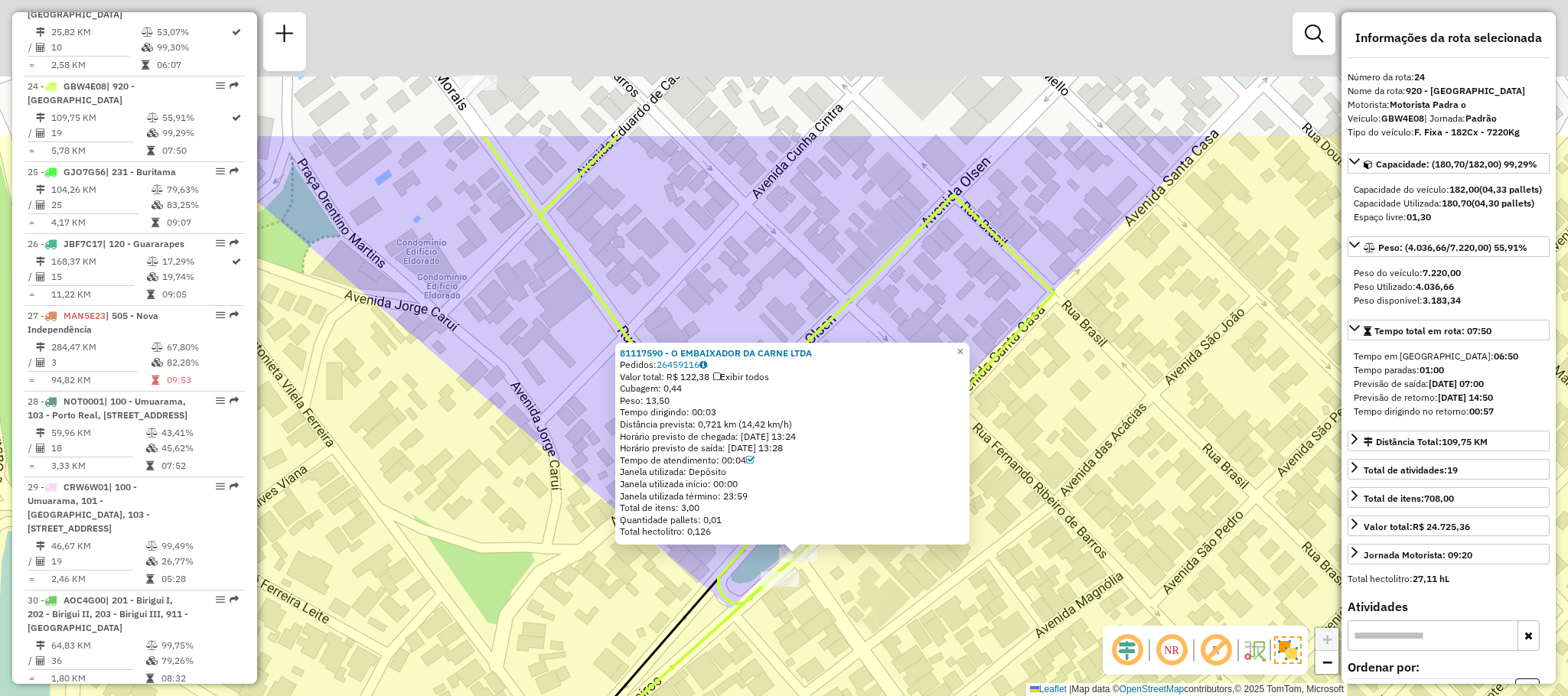
drag, startPoint x: 838, startPoint y: 503, endPoint x: 855, endPoint y: 641, distance: 139.0
click at [855, 641] on div "81117590 - O EMBAIXADOR DA CARNE LTDA Pedidos: 26459116 Valor total: R$ 122,38 …" at bounding box center [784, 348] width 1568 height 696
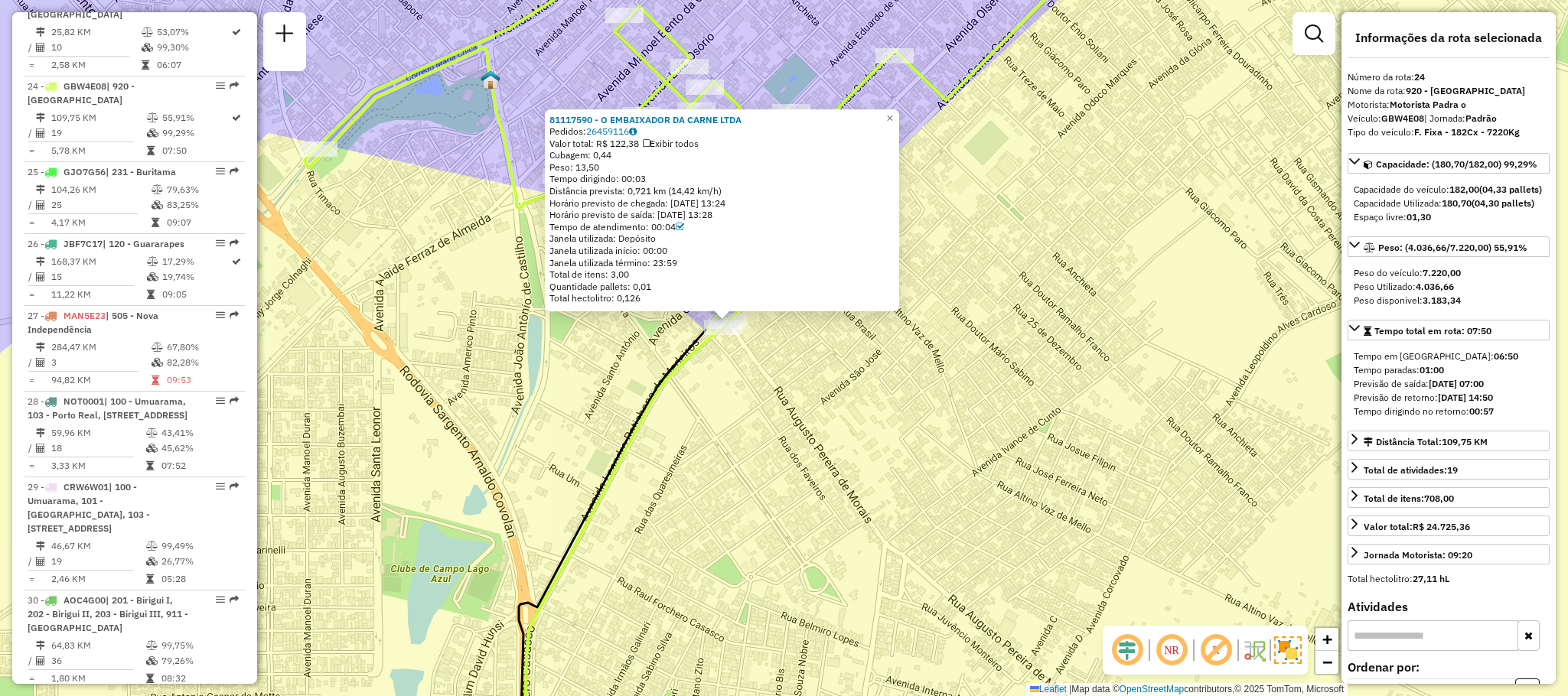
drag, startPoint x: 802, startPoint y: 288, endPoint x: 826, endPoint y: 402, distance: 116.5
click at [826, 402] on div "81117590 - O EMBAIXADOR DA CARNE LTDA Pedidos: 26459116 Valor total: R$ 122,38 …" at bounding box center [784, 348] width 1568 height 696
click at [893, 112] on span "×" at bounding box center [889, 119] width 7 height 13
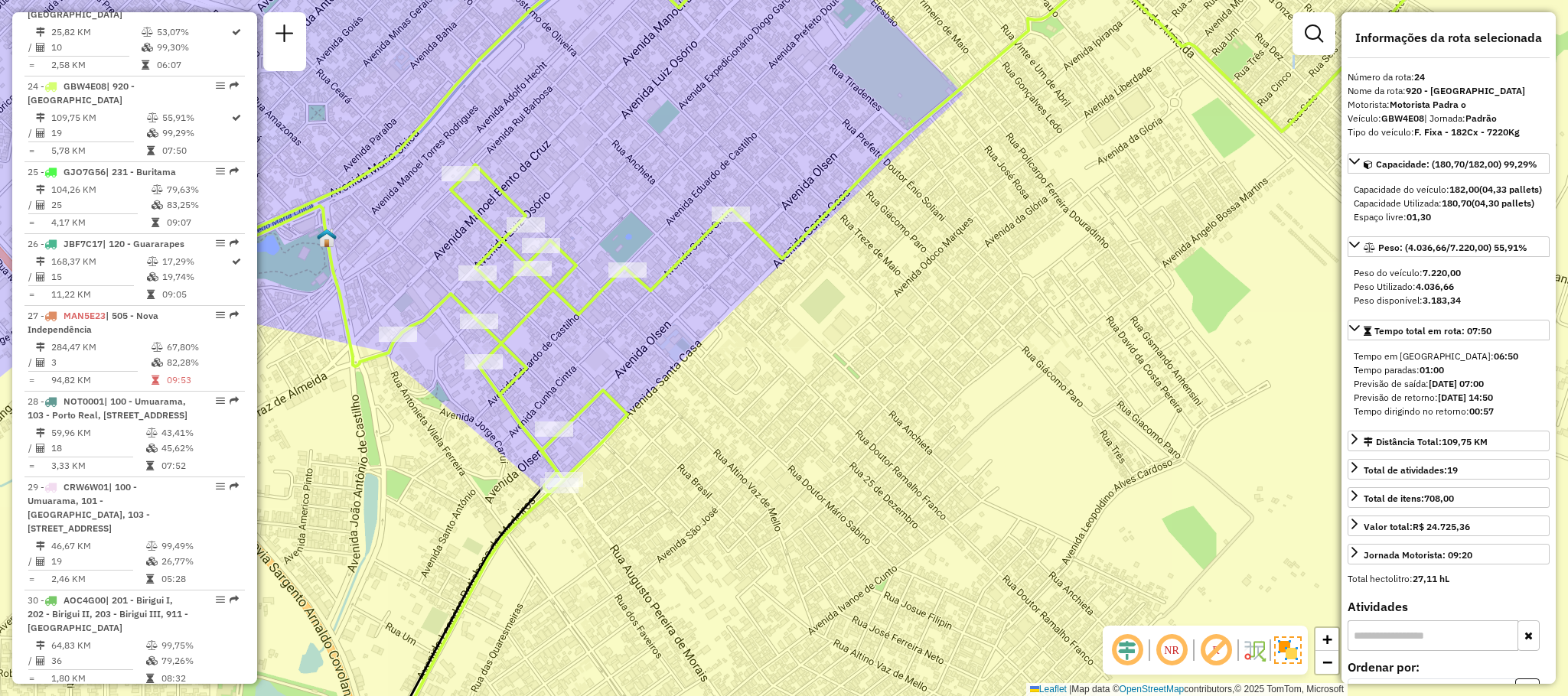
drag, startPoint x: 671, startPoint y: 317, endPoint x: 925, endPoint y: 421, distance: 274.5
click at [925, 421] on div "Janela de atendimento Grade de atendimento Capacidade Transportadoras Veículos …" at bounding box center [784, 348] width 1568 height 696
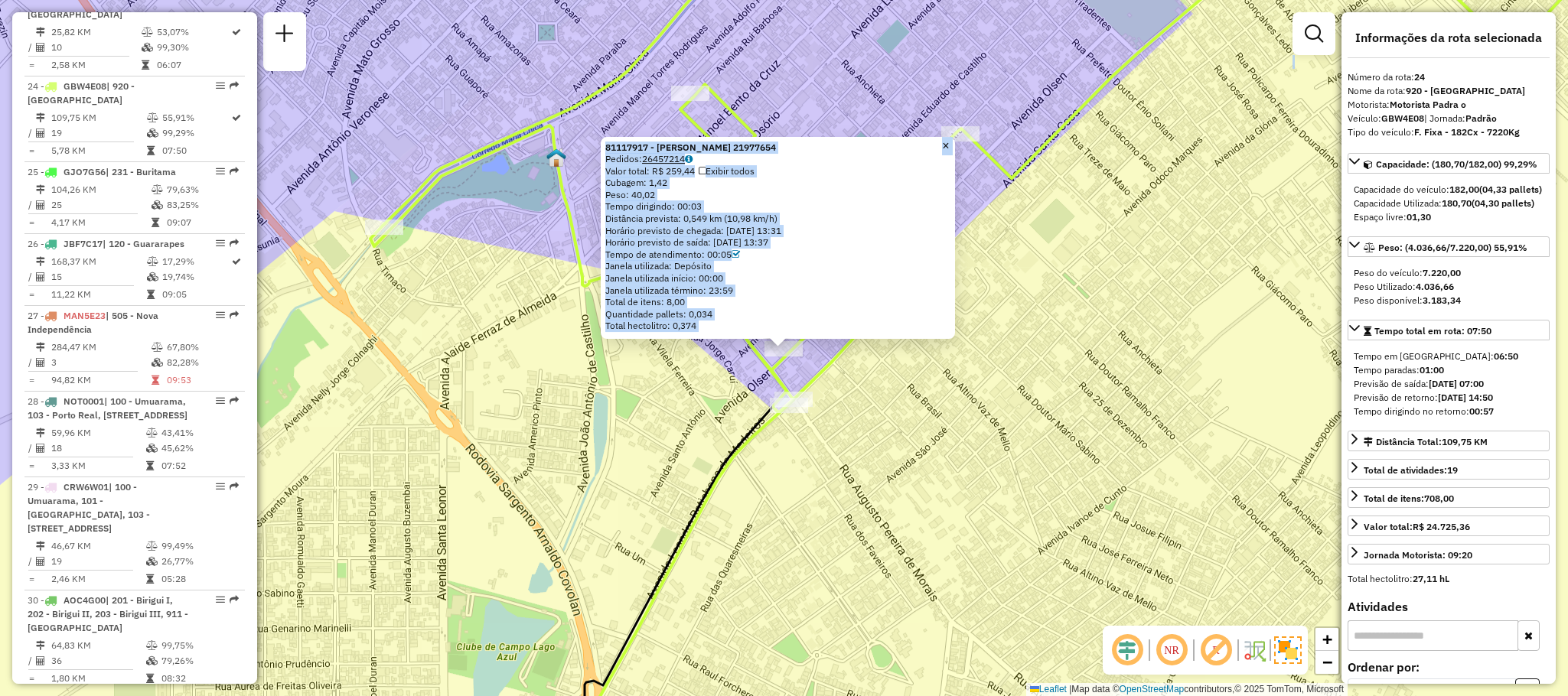
click at [678, 153] on link "26457214" at bounding box center [667, 159] width 51 height 11
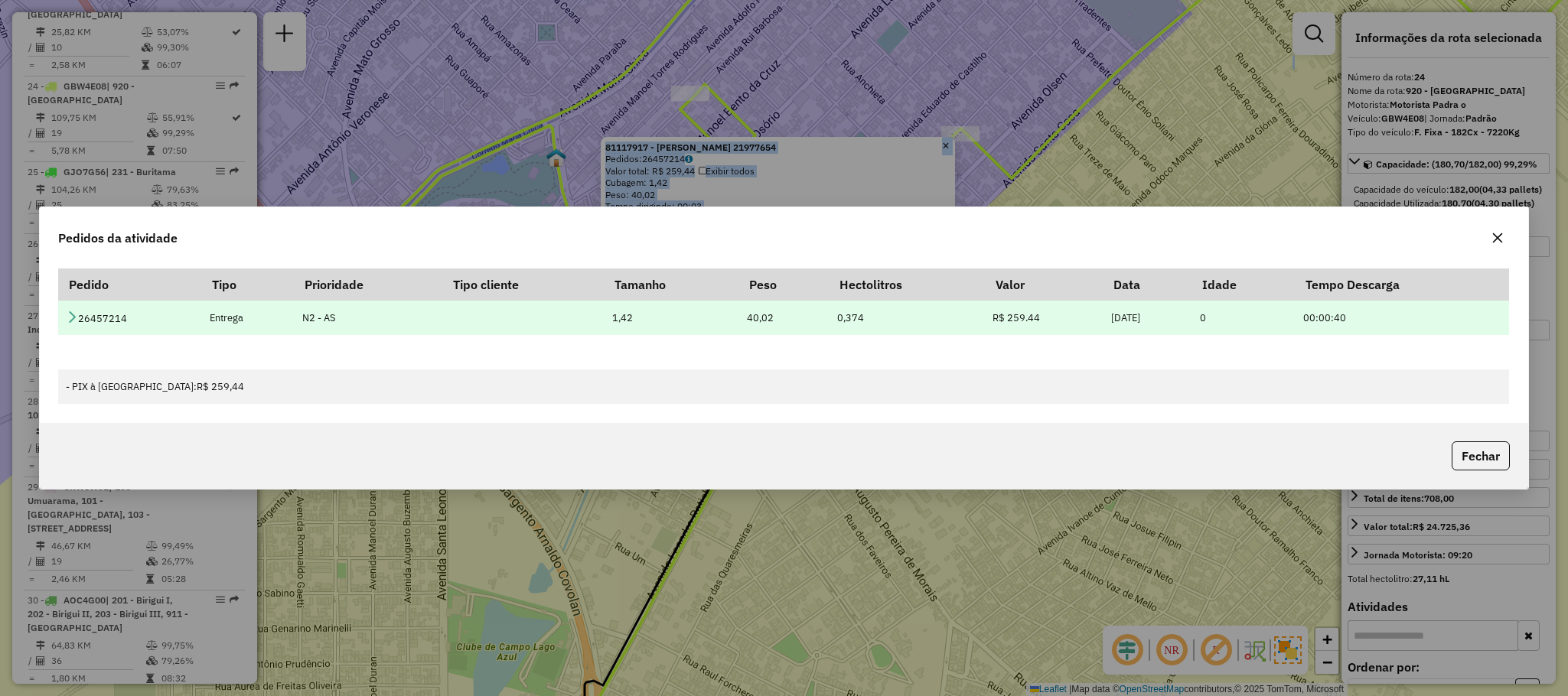
click at [72, 311] on icon at bounding box center [71, 317] width 12 height 12
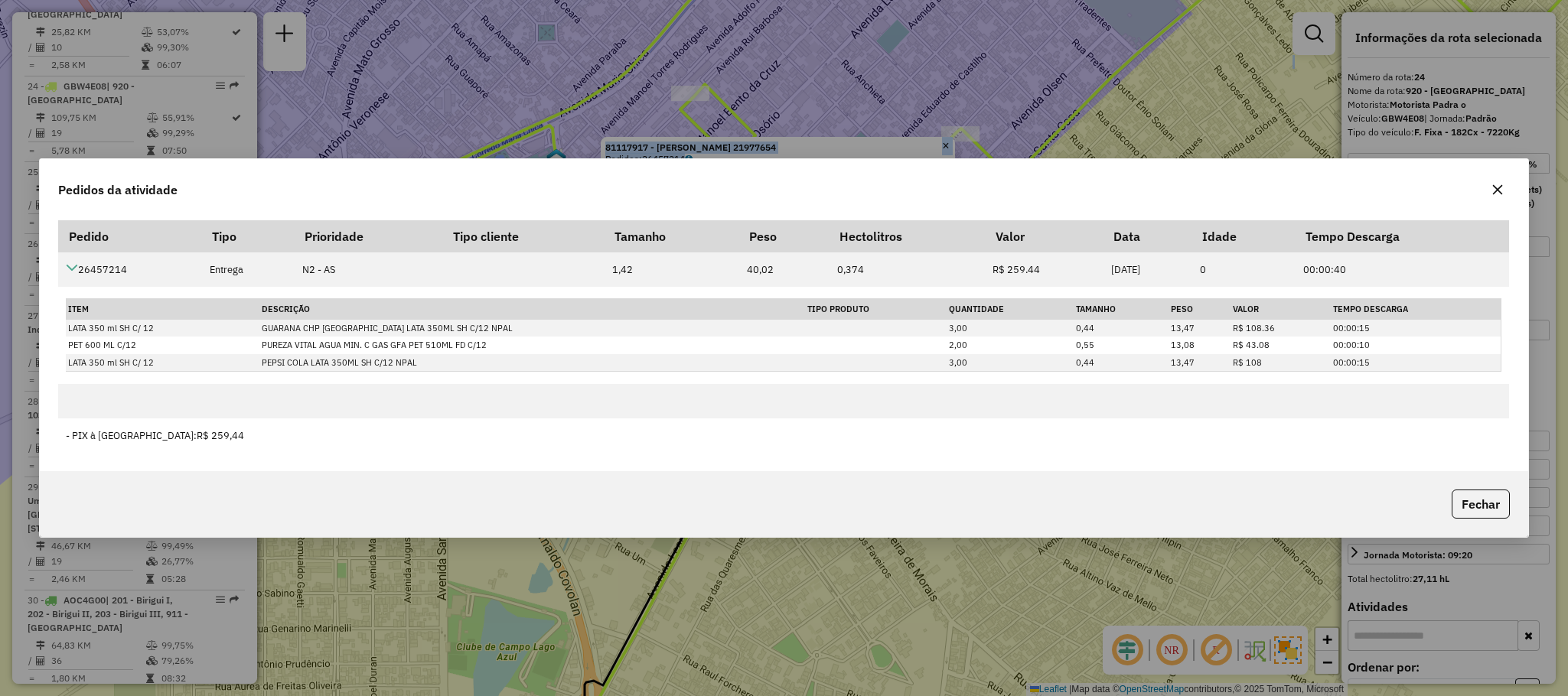
click at [1499, 191] on icon "button" at bounding box center [1497, 189] width 10 height 10
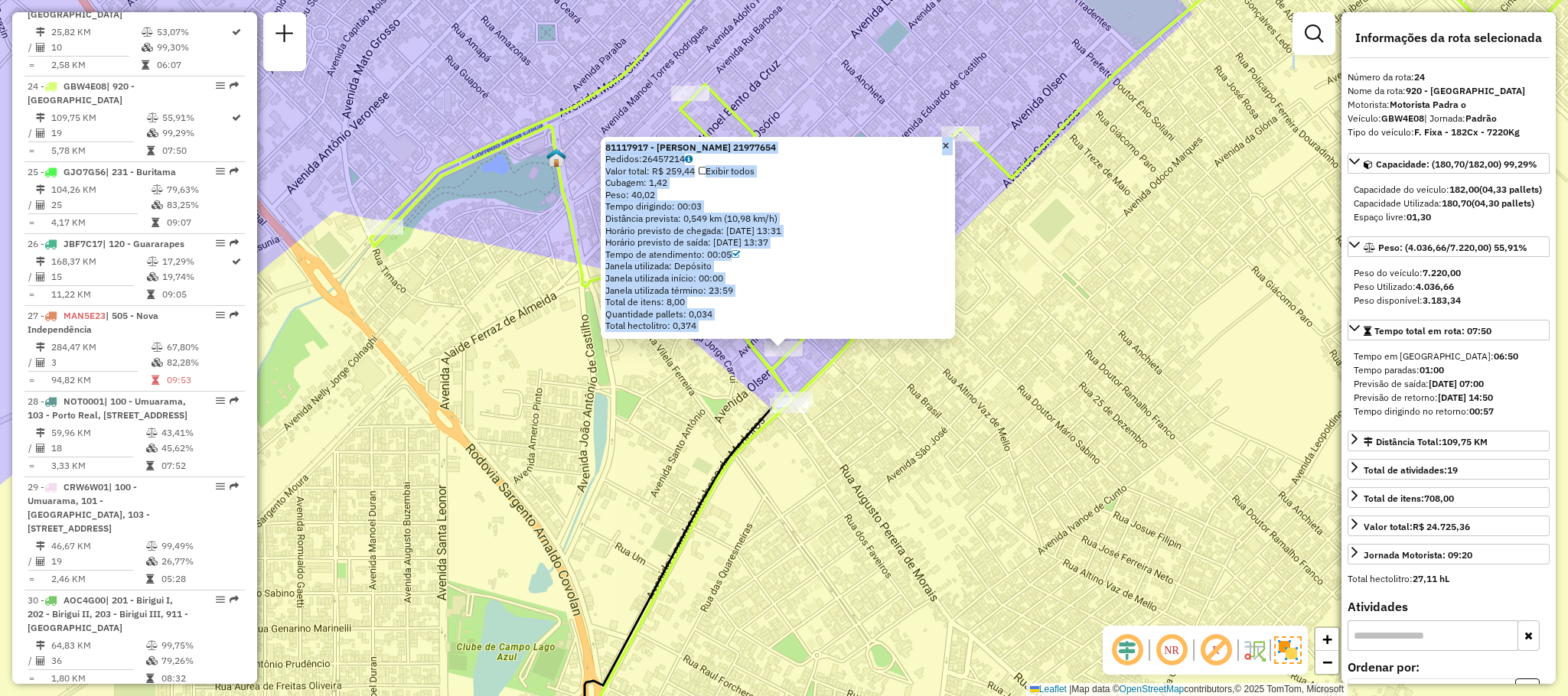
click at [997, 482] on div "81117917 - [PERSON_NAME] JUNIOR 21977654 Pedidos: 26457214 Valor total: R$ 259,…" at bounding box center [784, 348] width 1568 height 696
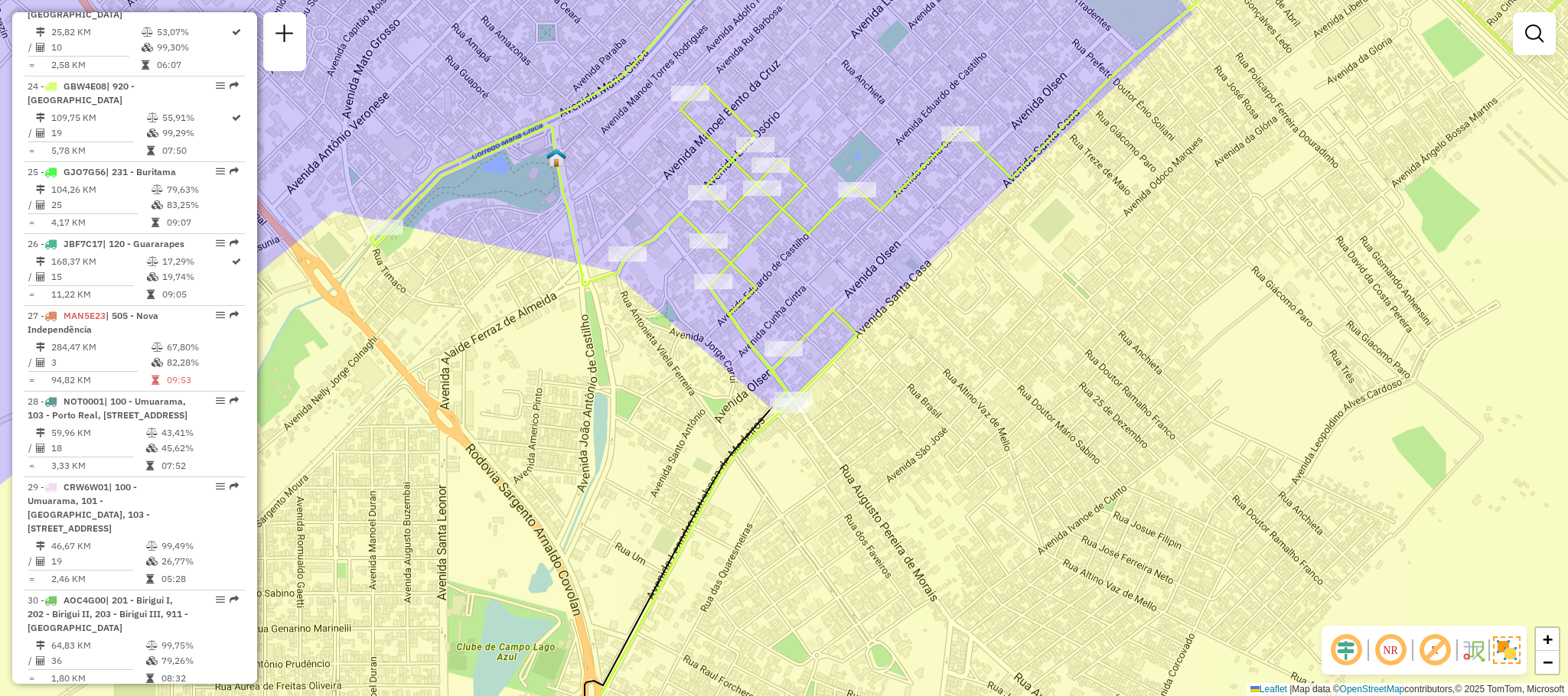
click at [792, 268] on div "Janela de atendimento Grade de atendimento Capacidade Transportadoras Veículos …" at bounding box center [784, 348] width 1568 height 696
select select "**********"
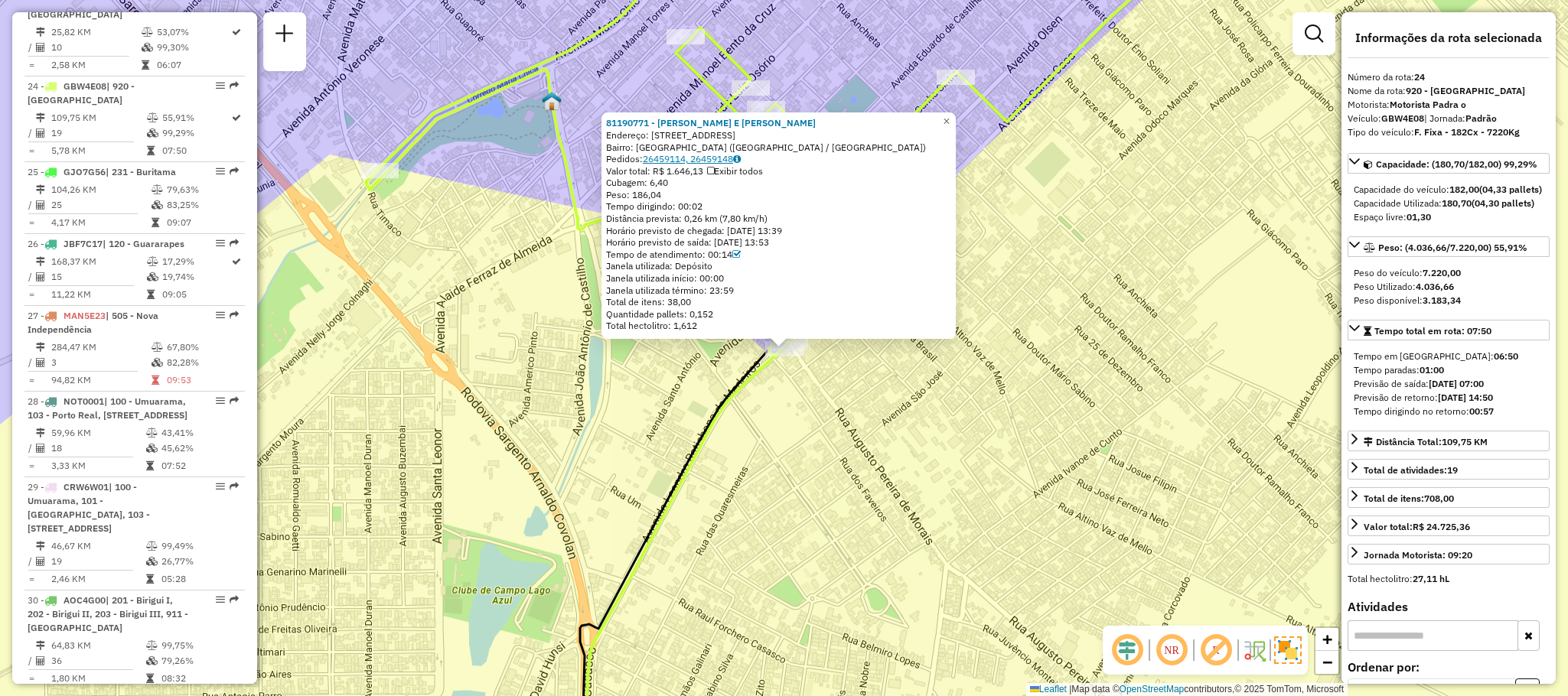
click at [715, 159] on link "26459114, 26459148" at bounding box center [692, 159] width 98 height 11
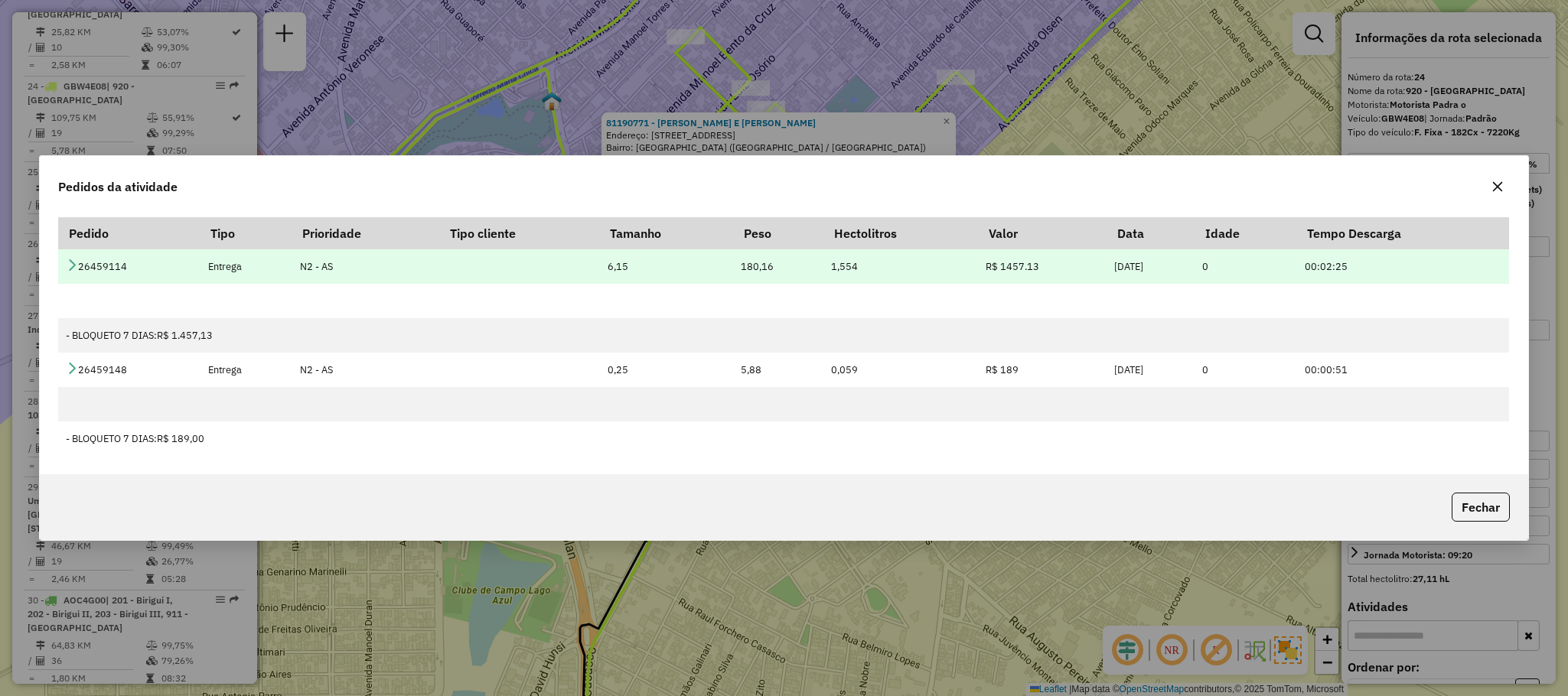
click at [71, 260] on icon at bounding box center [71, 264] width 12 height 12
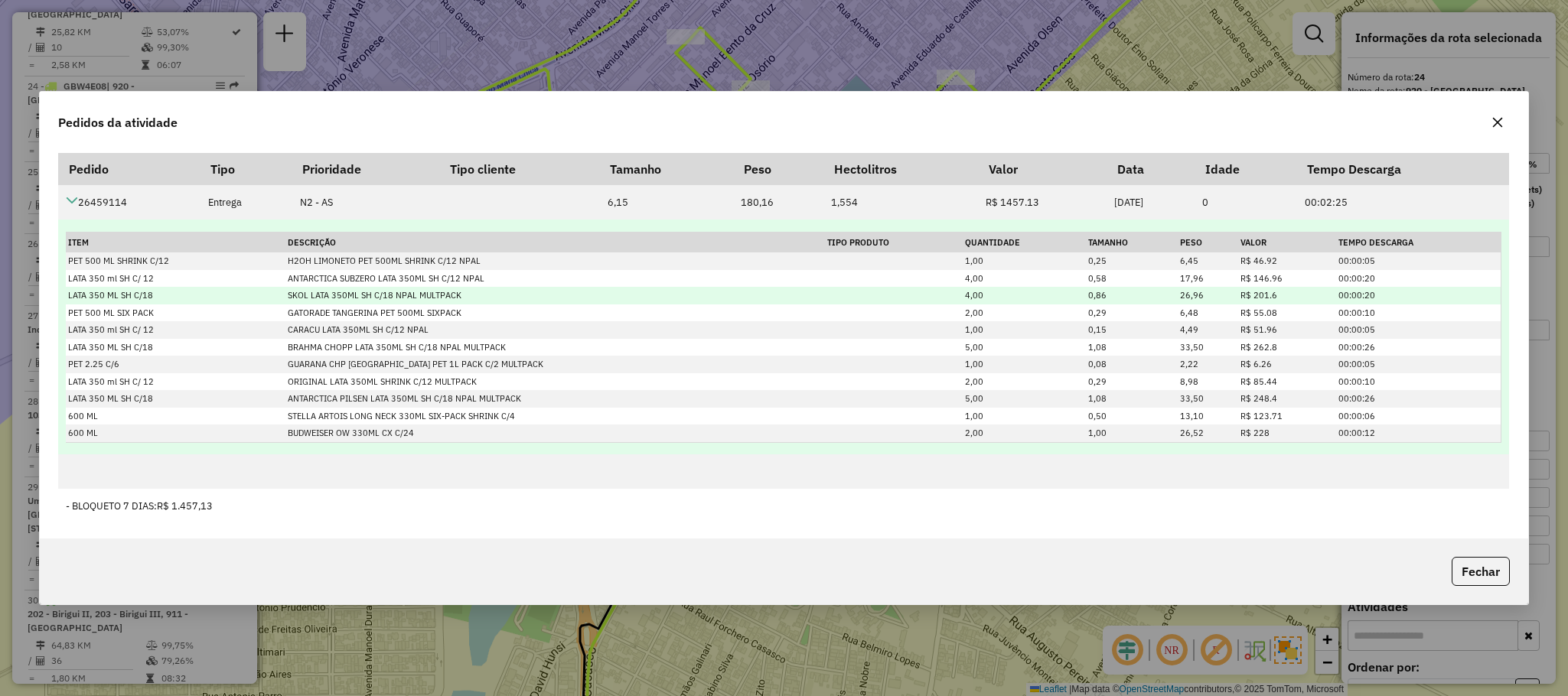
scroll to position [108, 0]
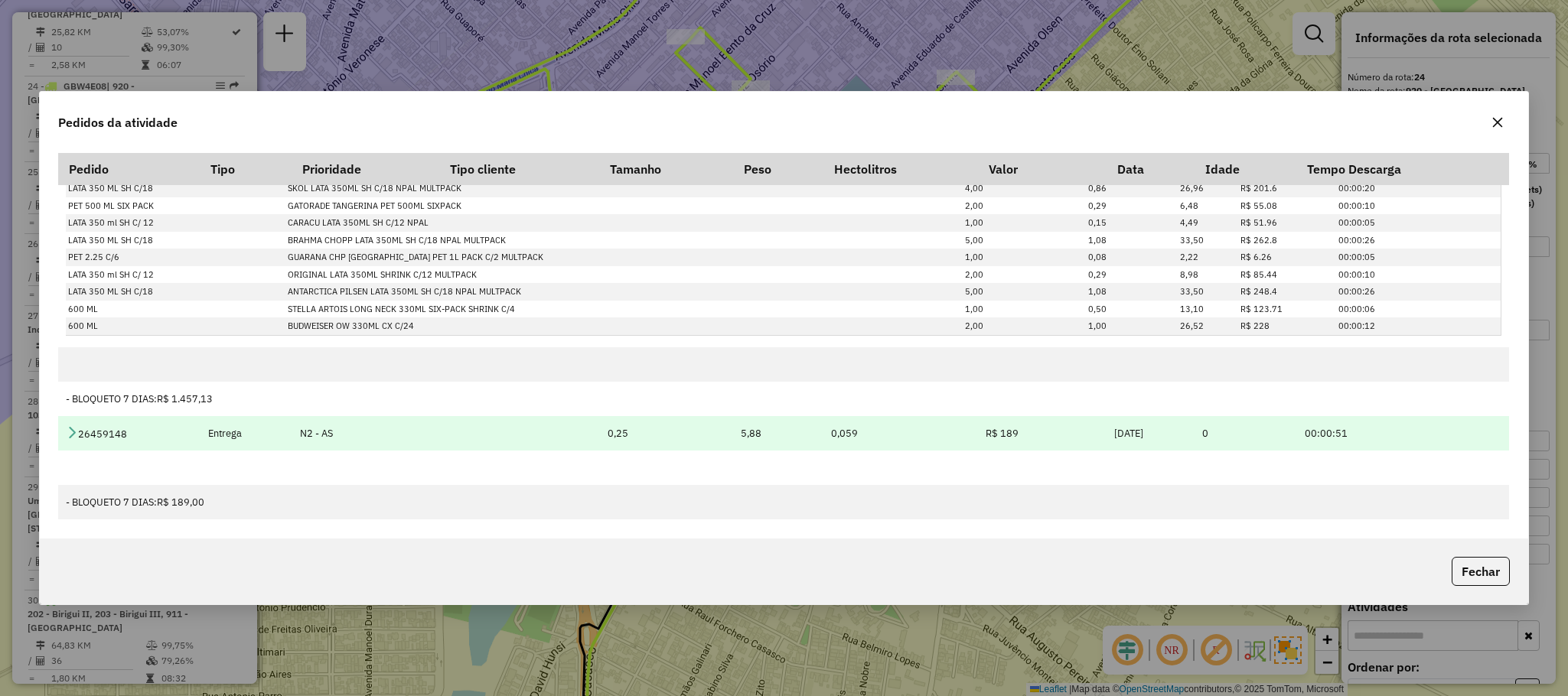
click at [70, 433] on icon at bounding box center [71, 432] width 12 height 12
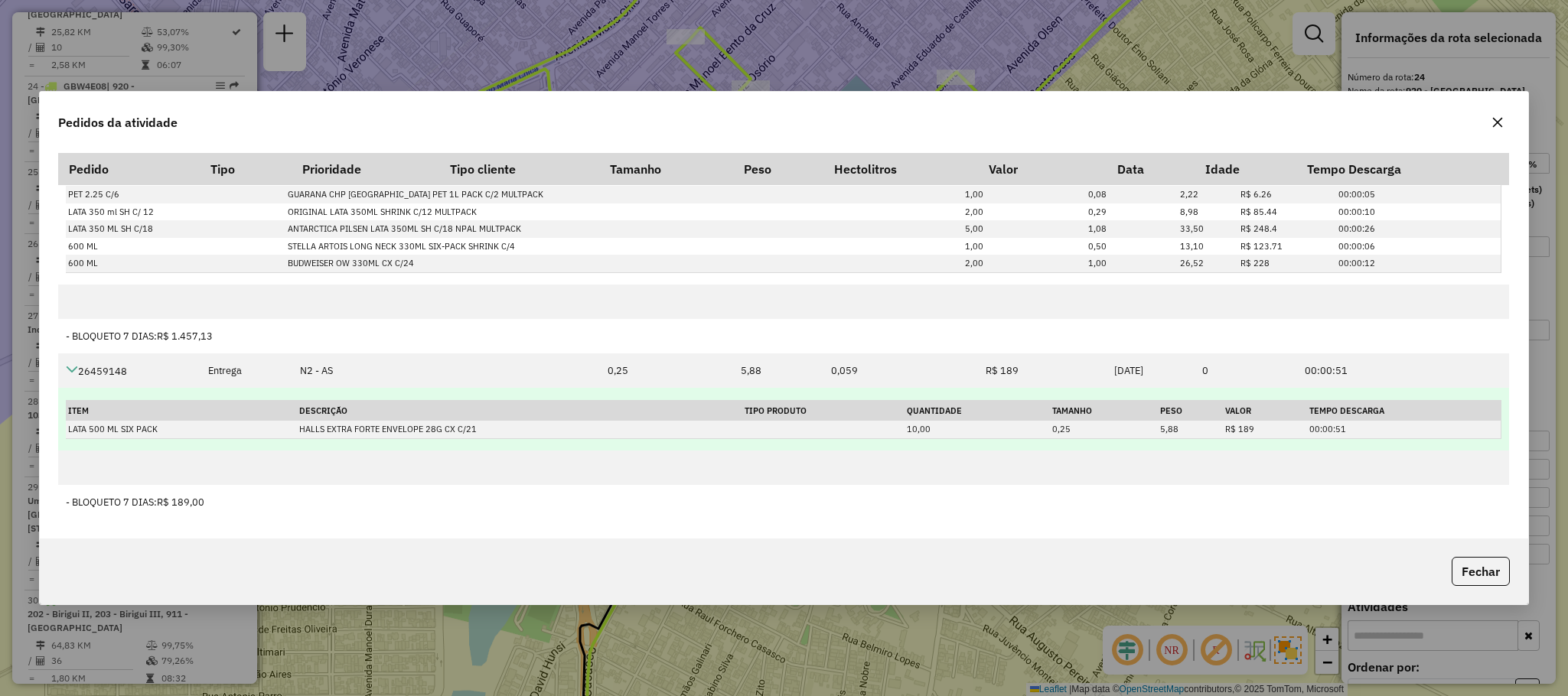
scroll to position [0, 0]
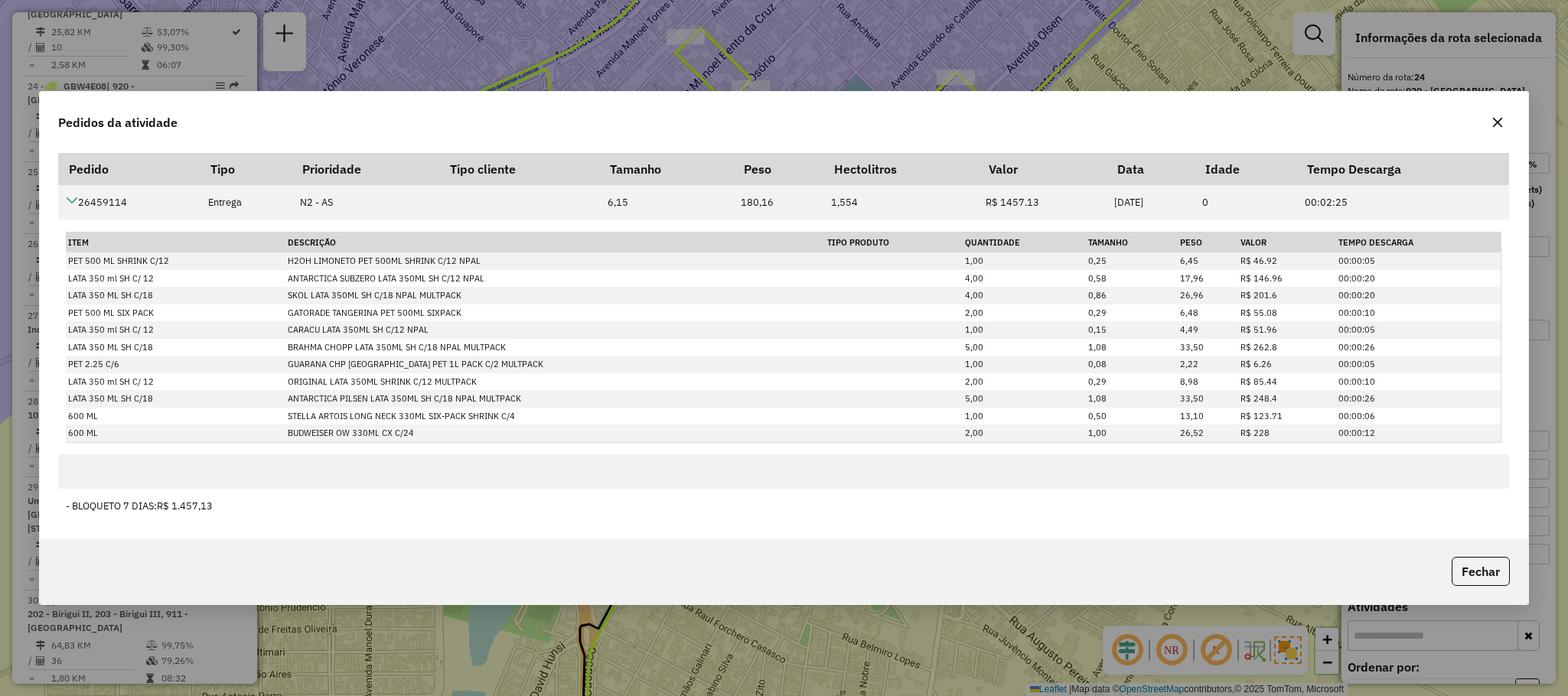
click at [1506, 113] on button "button" at bounding box center [1498, 123] width 25 height 25
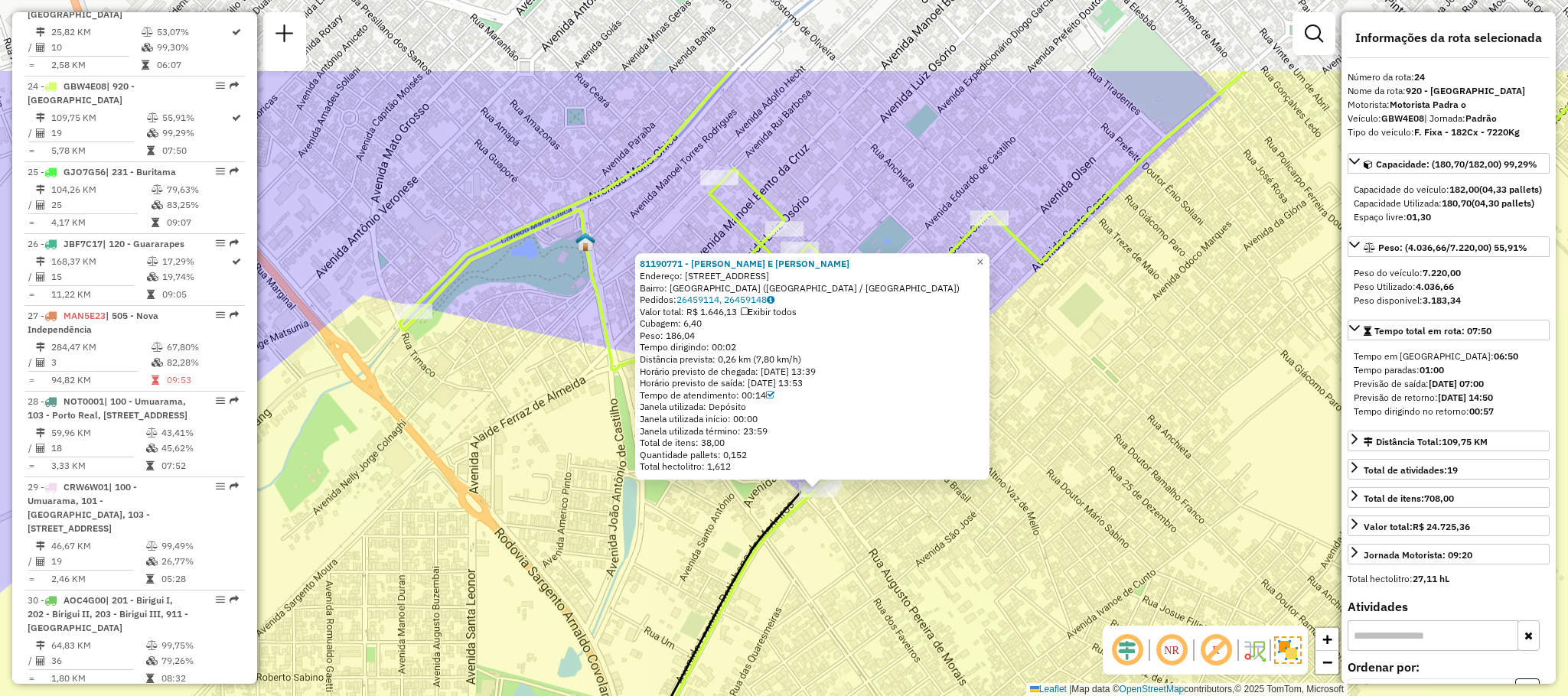
drag, startPoint x: 1005, startPoint y: 246, endPoint x: 1019, endPoint y: 381, distance: 135.7
click at [1019, 381] on div "81190771 - TONELLI E MARANGONI Endereço: [STREET_ADDRESS][GEOGRAPHIC_DATA]: [GE…" at bounding box center [784, 348] width 1568 height 696
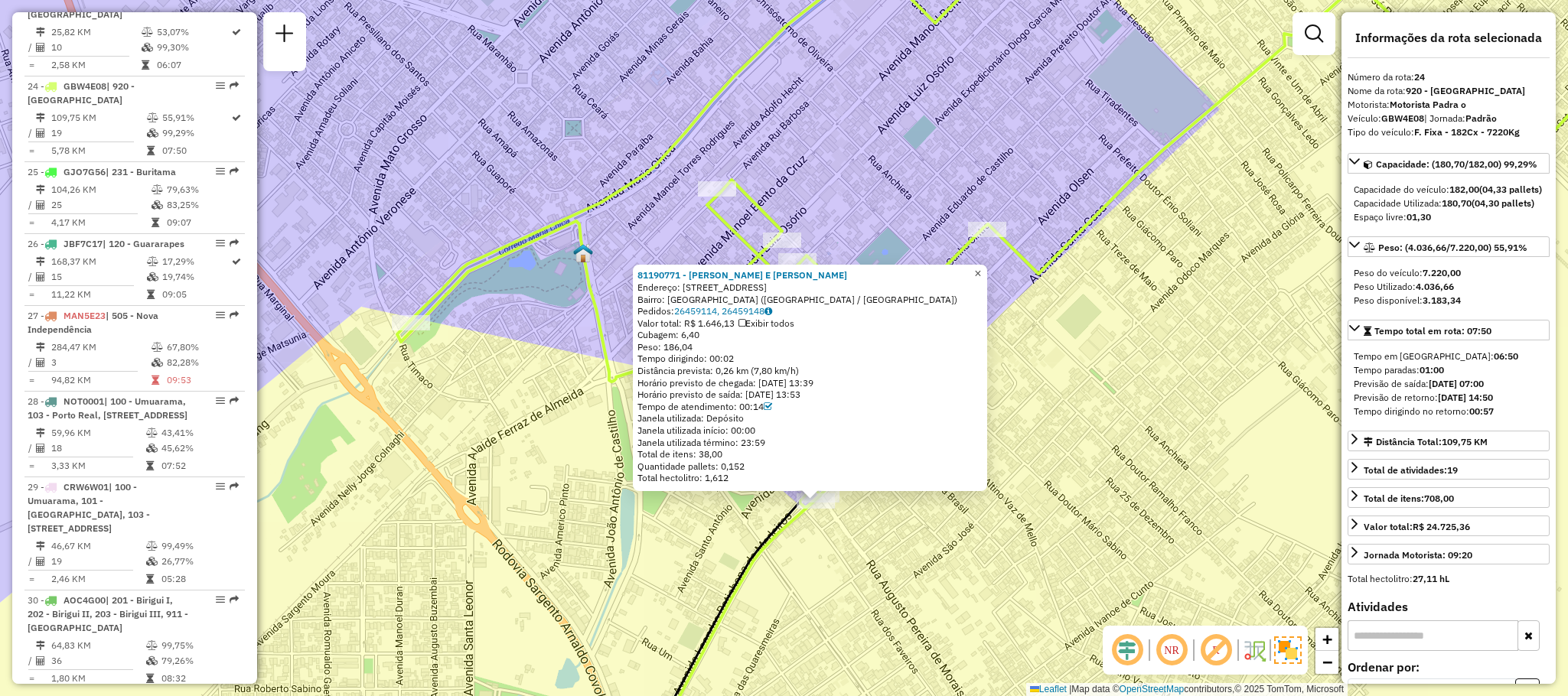
click at [981, 276] on span "×" at bounding box center [977, 274] width 7 height 13
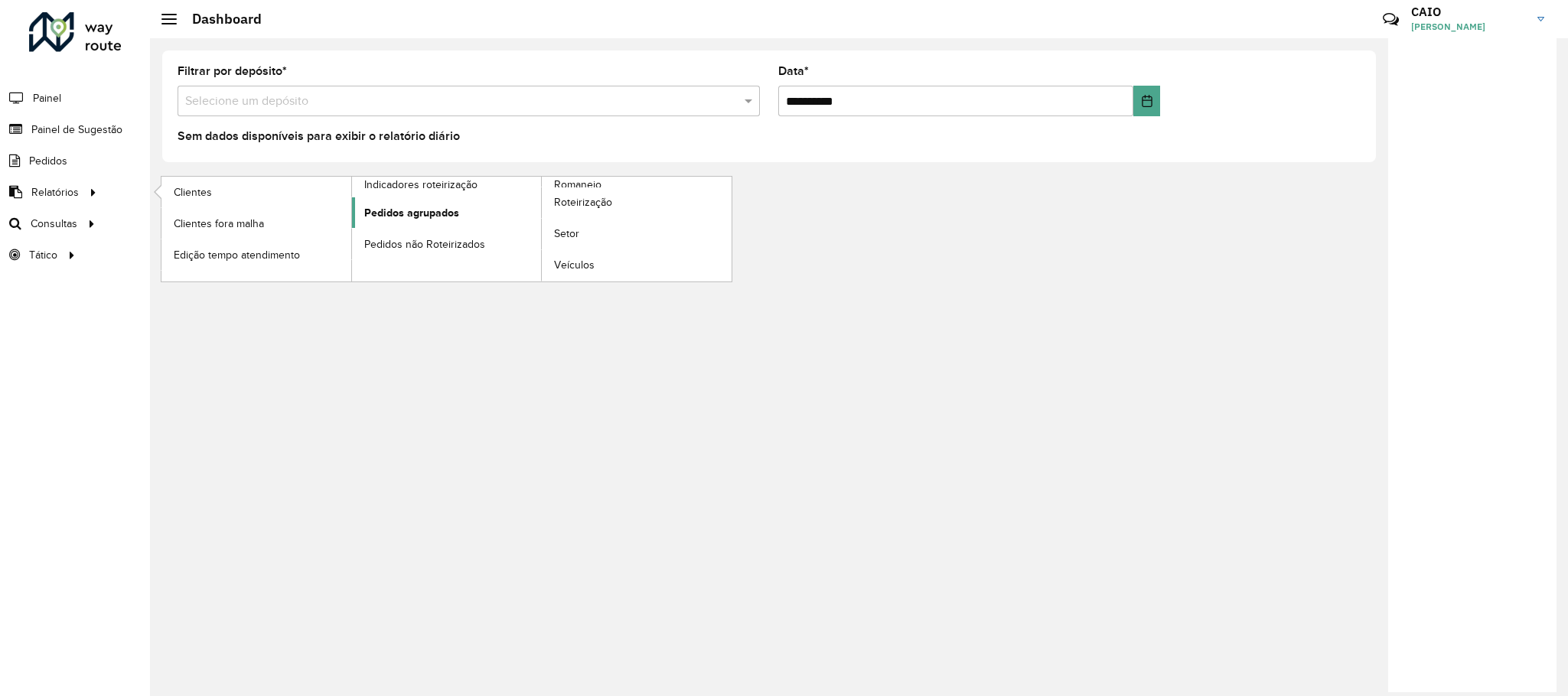
click at [414, 223] on link "Pedidos agrupados" at bounding box center [447, 212] width 190 height 30
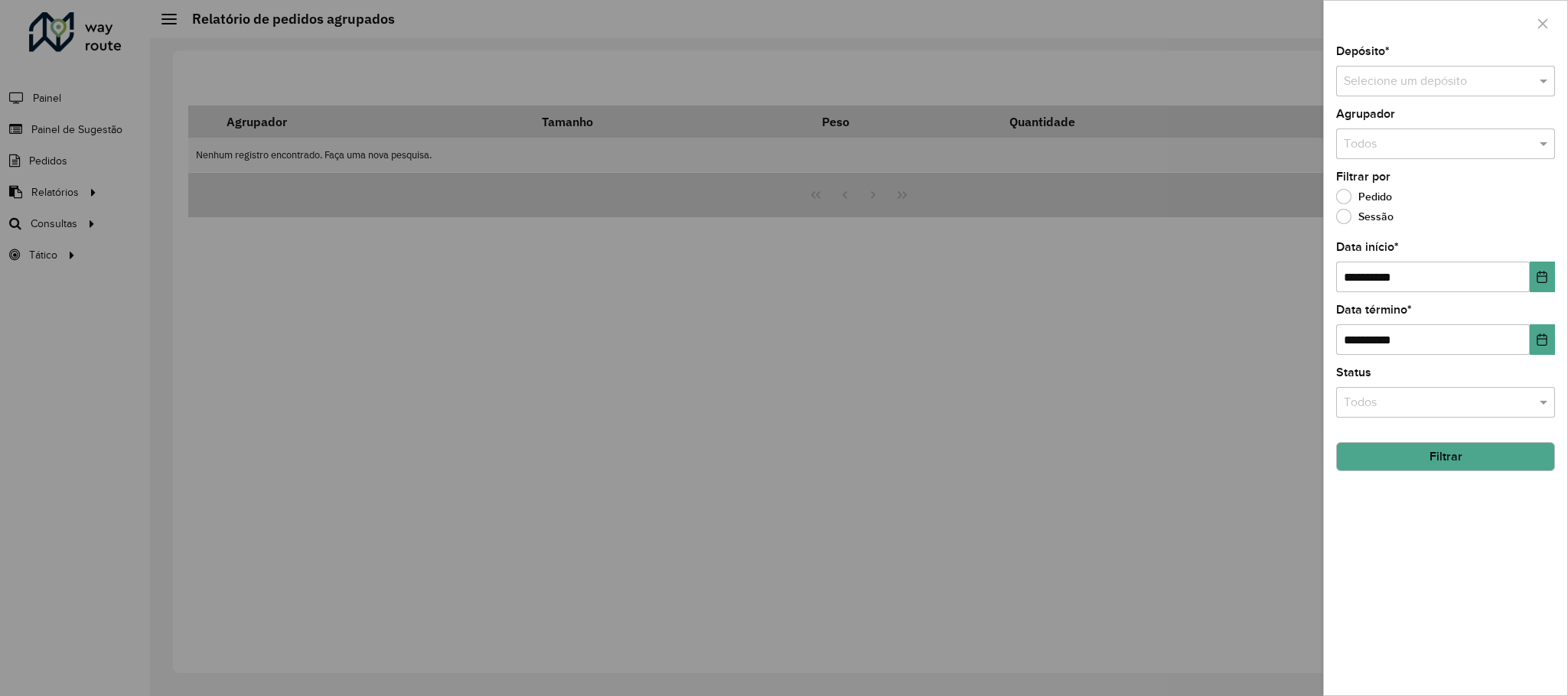
click at [1486, 450] on button "Filtrar" at bounding box center [1445, 457] width 219 height 29
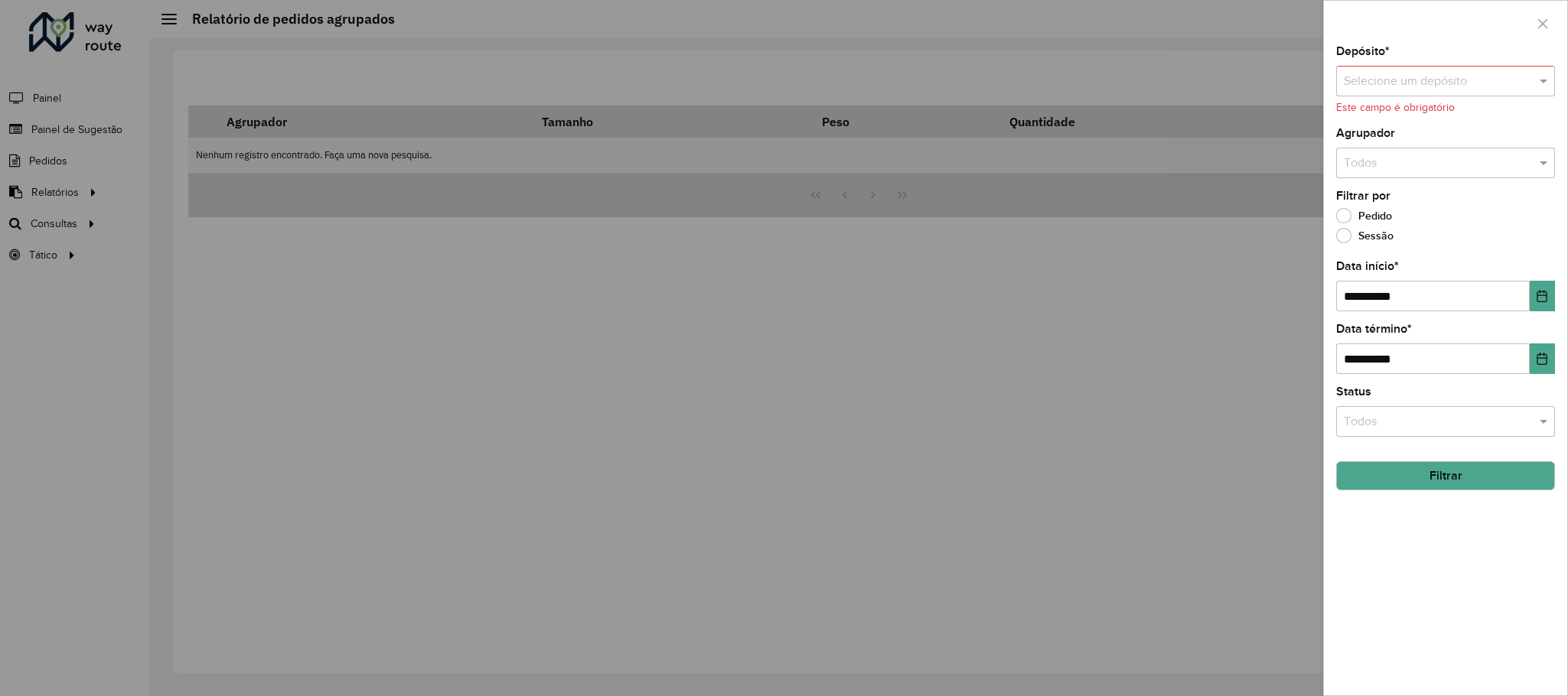
click at [1460, 63] on div "Depósito * Selecione um depósito Este campo é obrigatório" at bounding box center [1445, 80] width 219 height 70
click at [1460, 73] on input "text" at bounding box center [1430, 82] width 173 height 18
click at [1419, 149] on span "CDD Araçatuba" at bounding box center [1384, 152] width 83 height 13
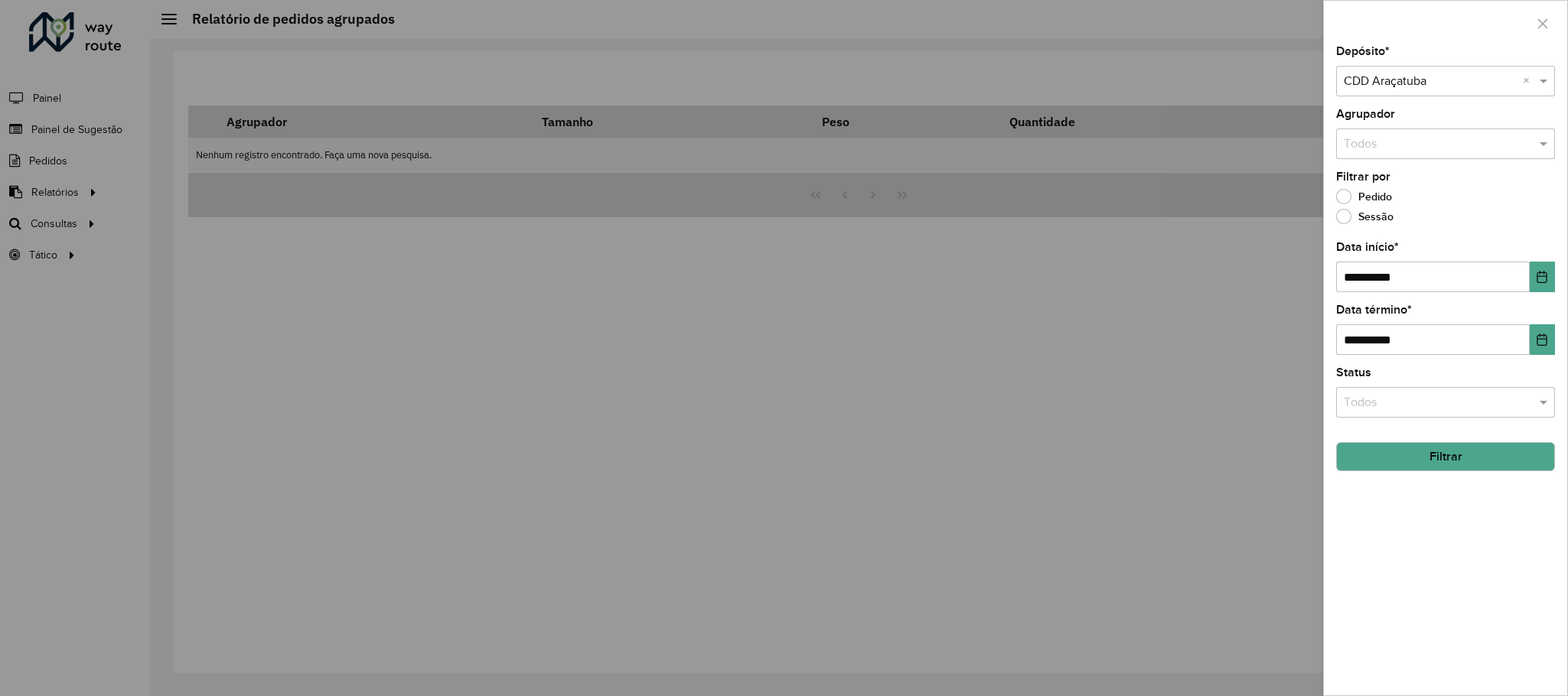
click at [1465, 484] on div "**********" at bounding box center [1446, 370] width 244 height 649
click at [1458, 470] on button "Filtrar" at bounding box center [1445, 457] width 219 height 29
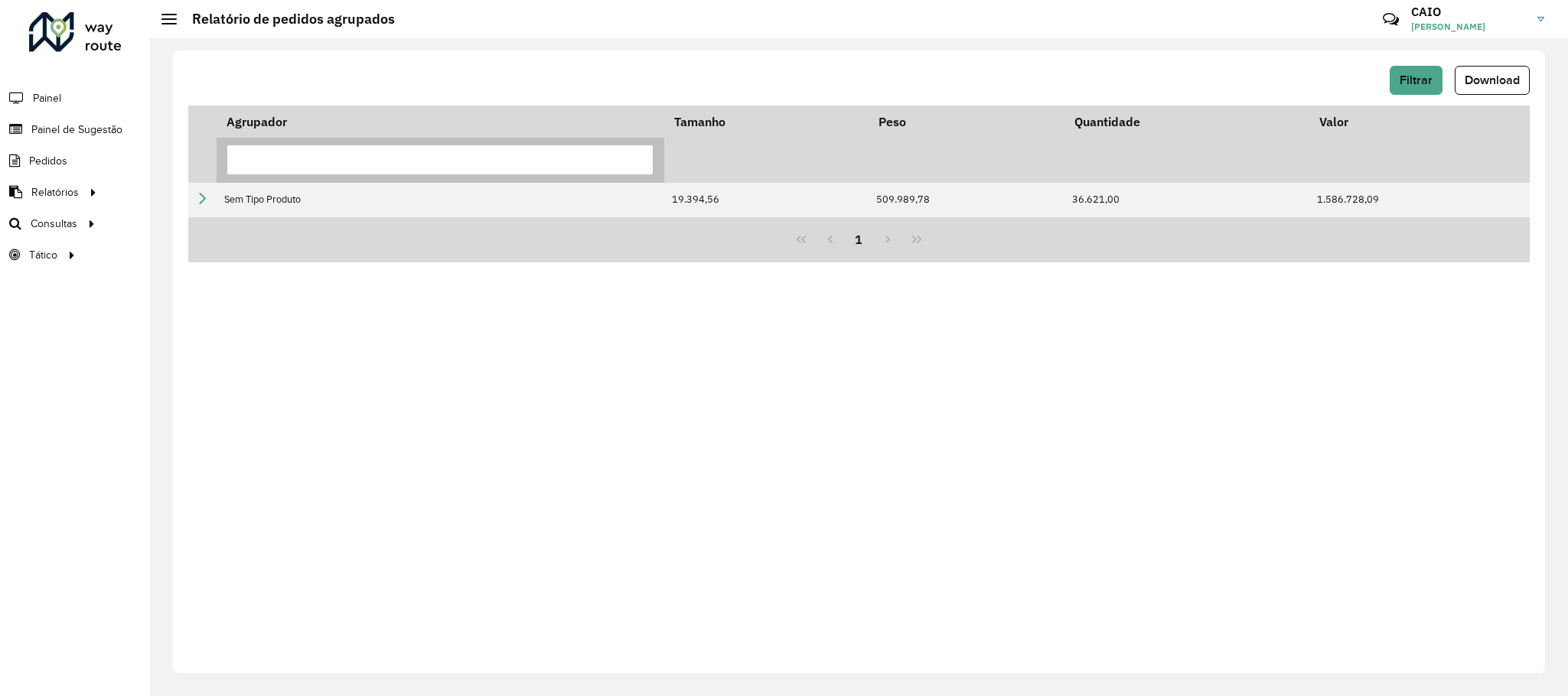
click at [581, 149] on input "text" at bounding box center [440, 159] width 427 height 30
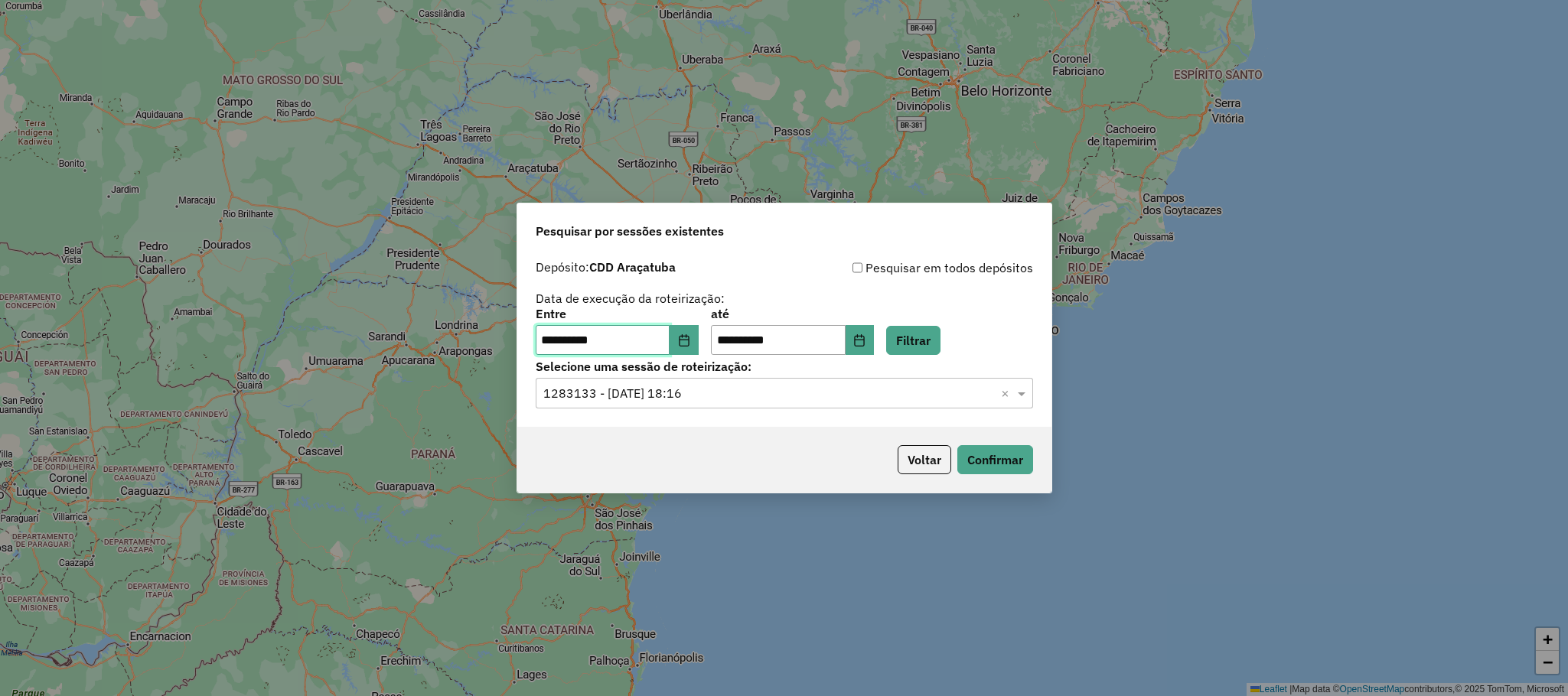
click at [671, 330] on input "**********" at bounding box center [603, 340] width 135 height 30
click at [686, 330] on button "Choose Date" at bounding box center [685, 340] width 29 height 30
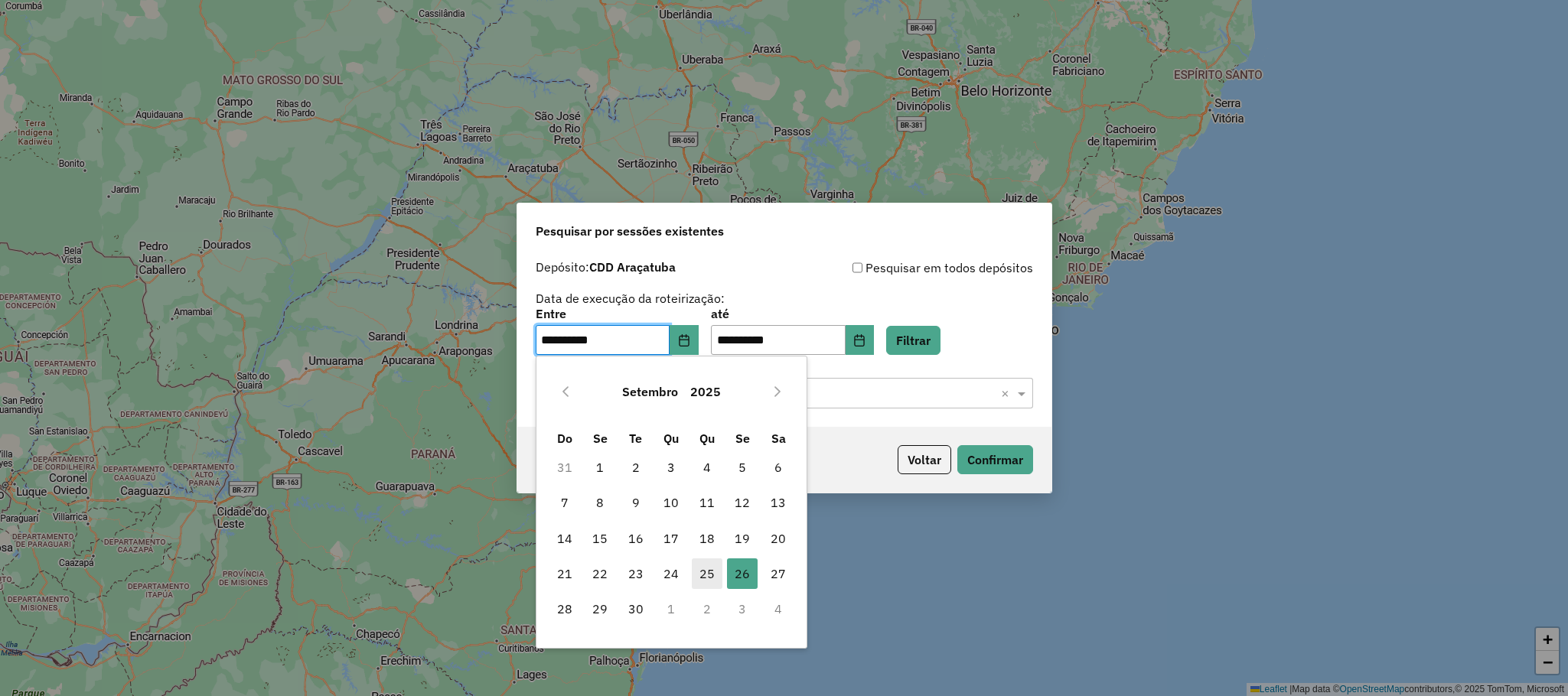
click at [714, 565] on span "25" at bounding box center [707, 573] width 30 height 30
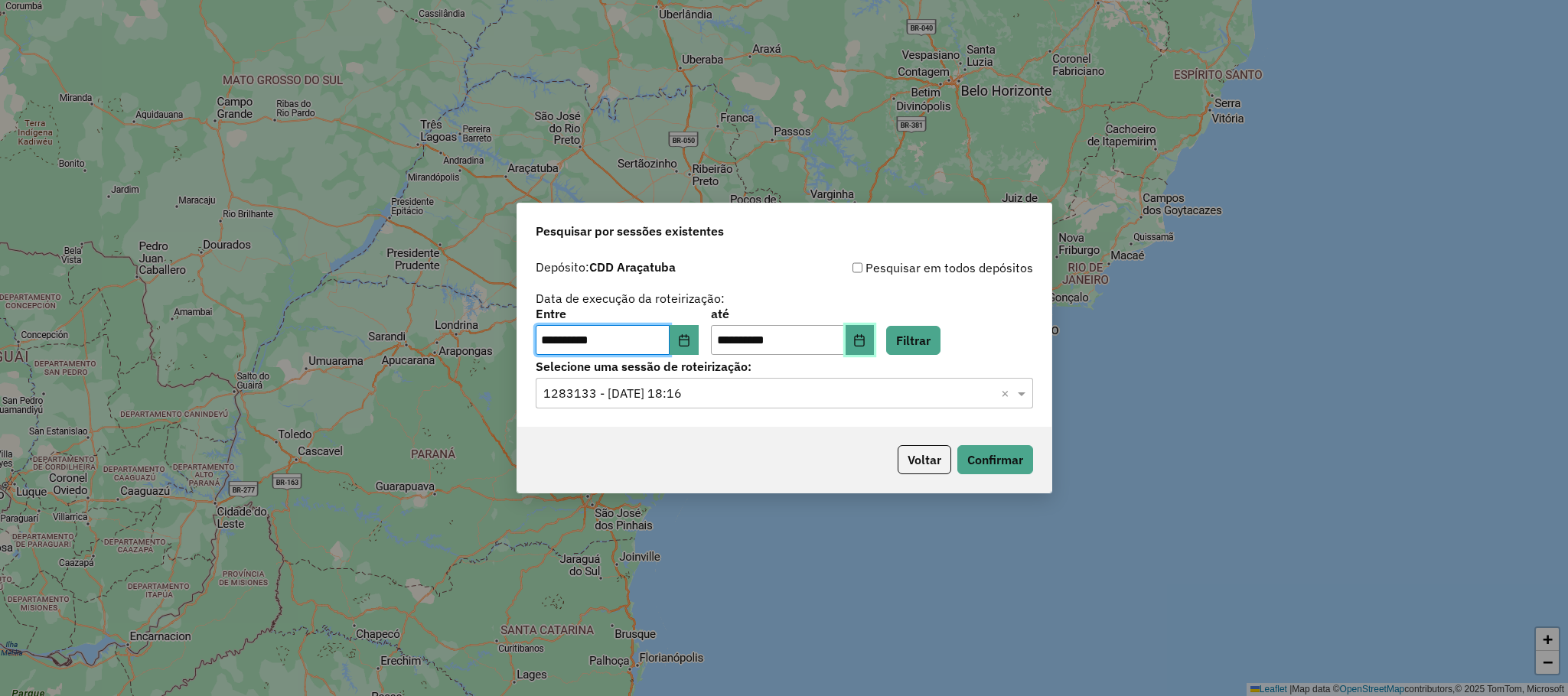
click at [865, 339] on icon "Choose Date" at bounding box center [859, 340] width 12 height 12
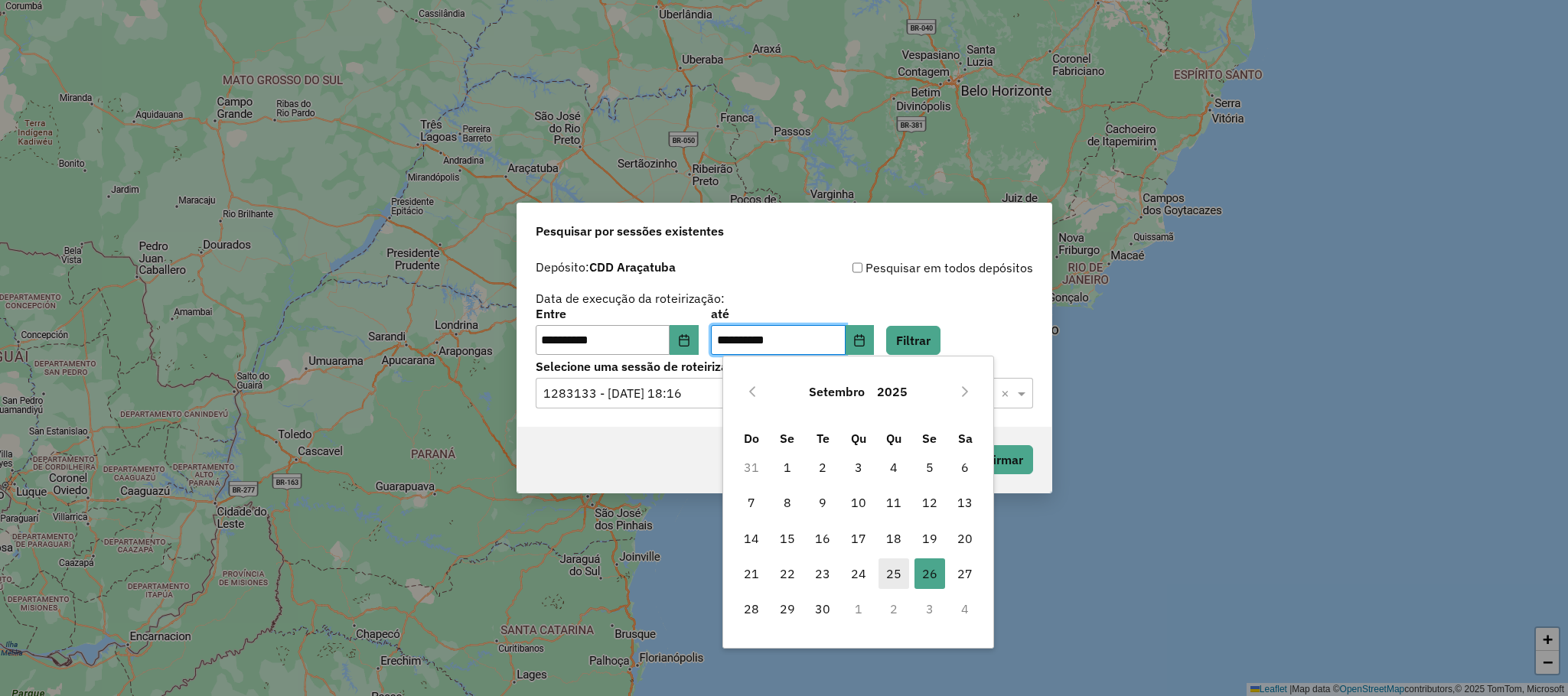
click at [896, 570] on span "25" at bounding box center [893, 573] width 30 height 30
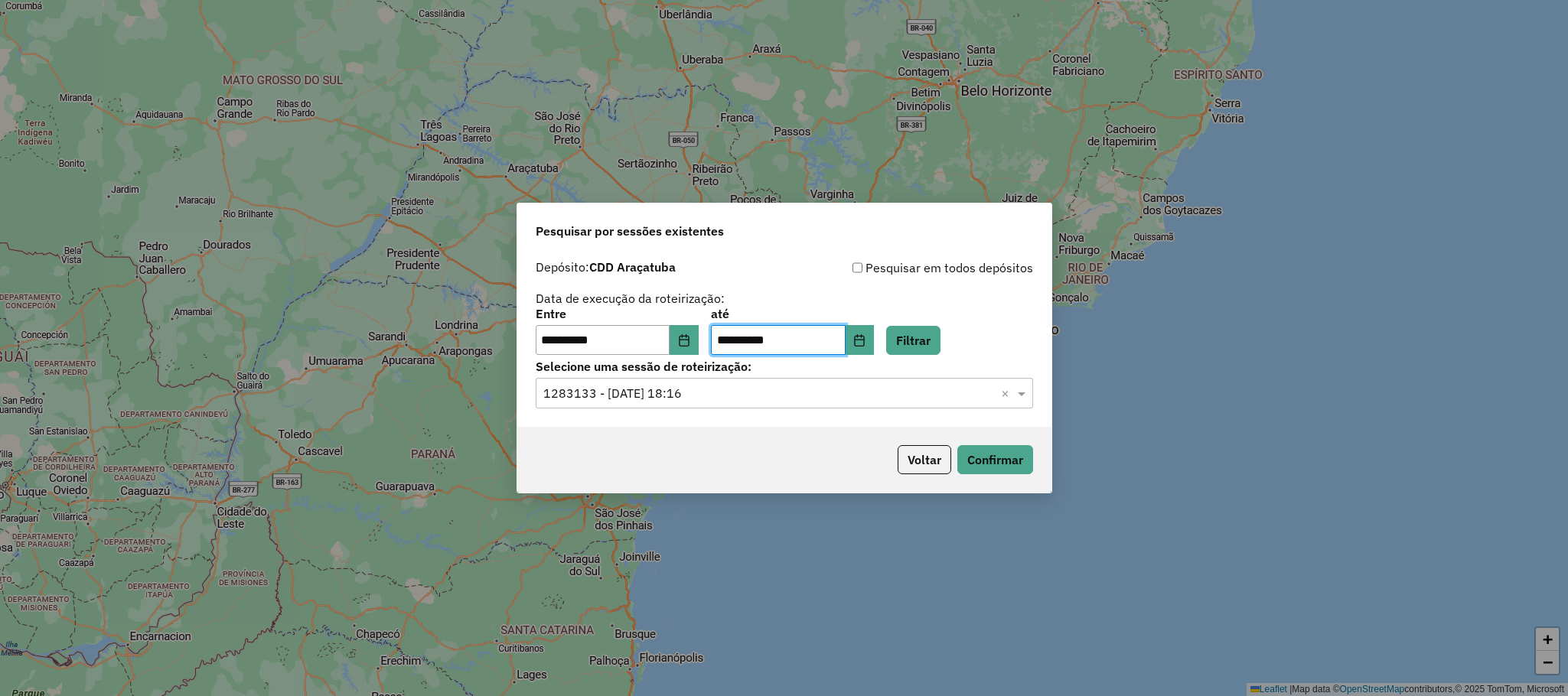
click at [944, 317] on div "**********" at bounding box center [784, 332] width 497 height 47
click at [941, 334] on button "Filtrar" at bounding box center [913, 341] width 54 height 29
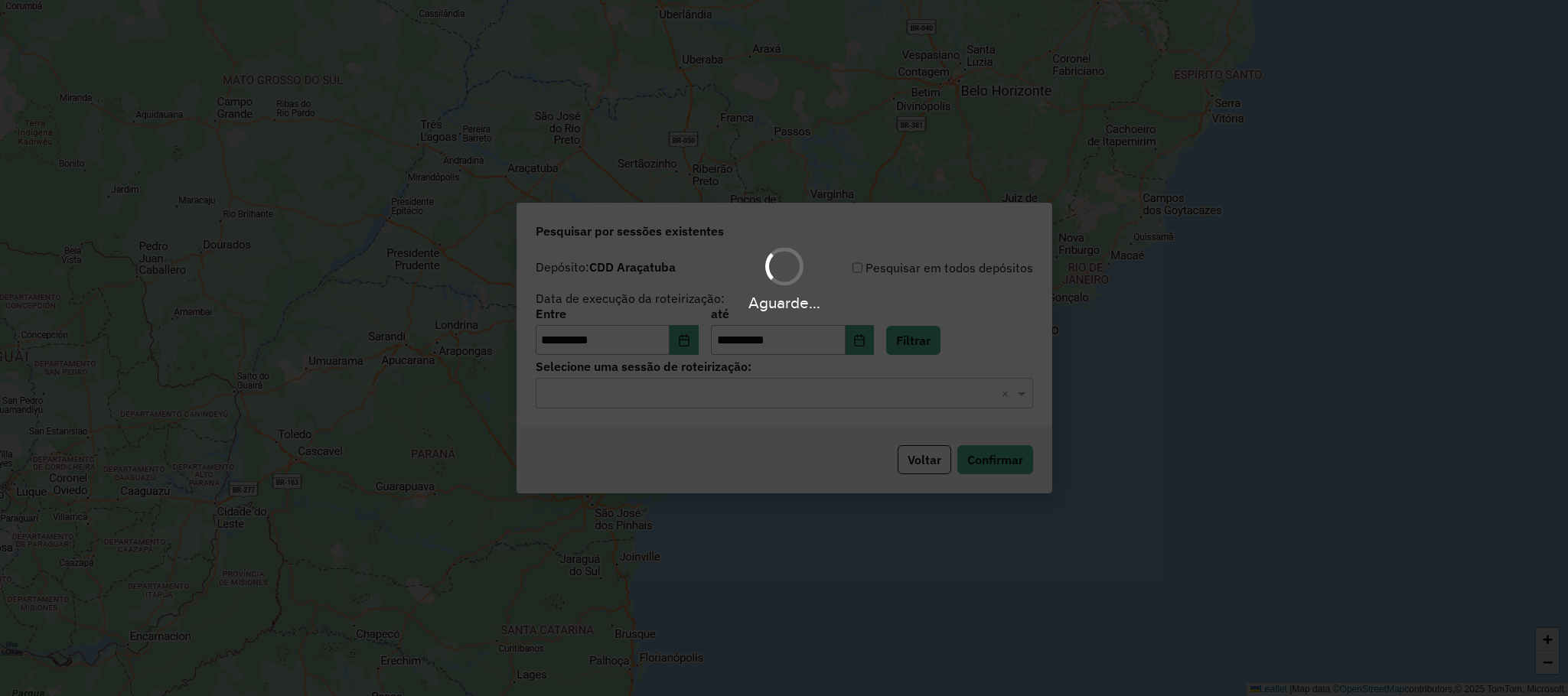
click at [723, 393] on div "Aguarde..." at bounding box center [784, 348] width 1568 height 696
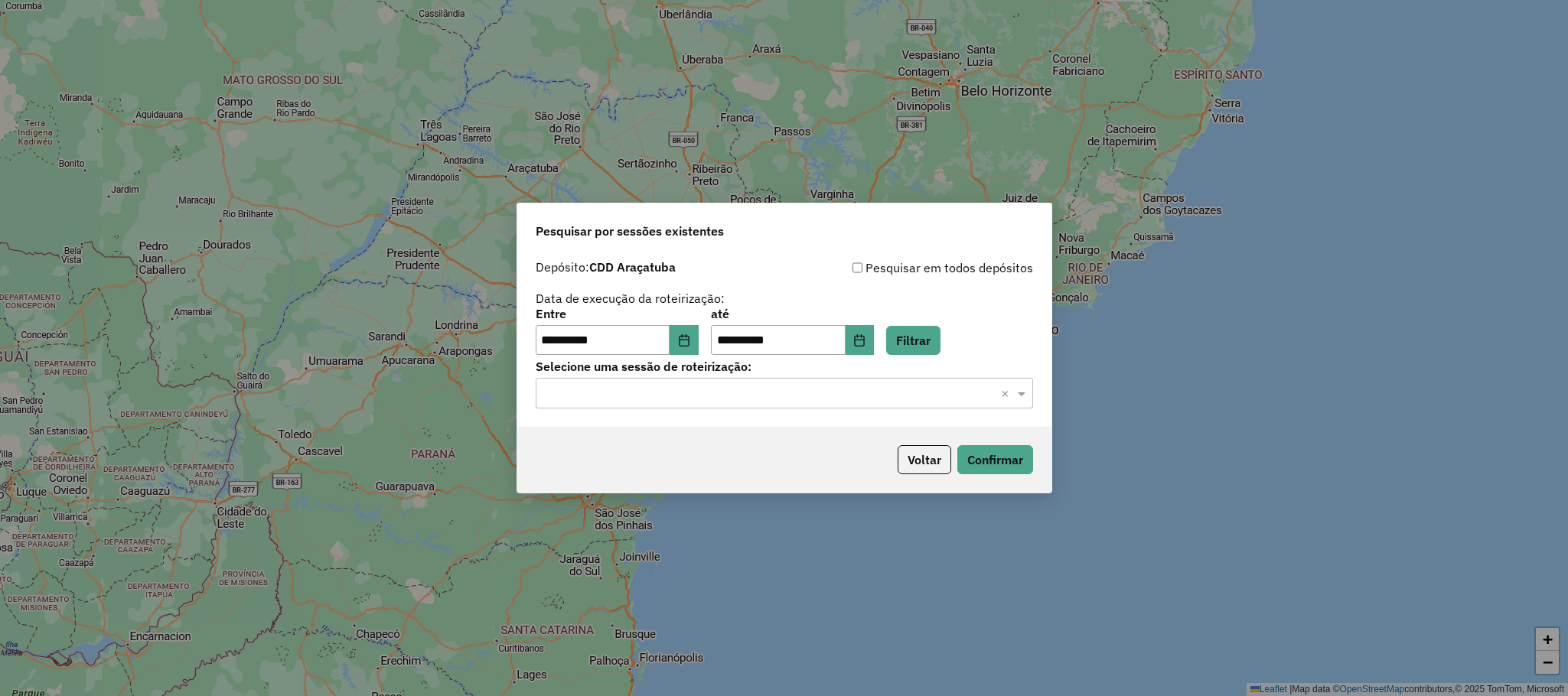
click at [719, 393] on input "text" at bounding box center [769, 394] width 452 height 18
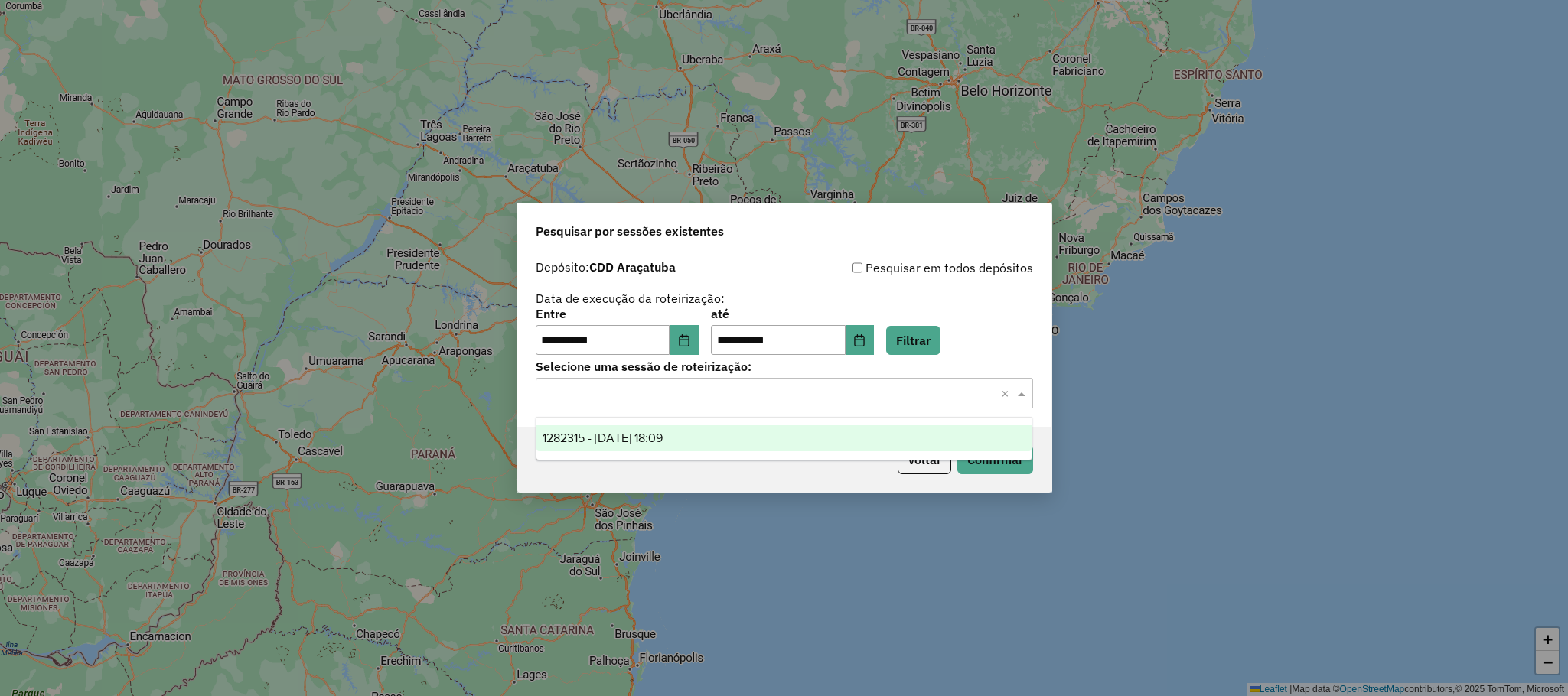
click at [694, 422] on ng-dropdown-panel "1282315 - 25/09/2025 18:09" at bounding box center [784, 438] width 496 height 43
click at [703, 437] on div "1282315 - 25/09/2025 18:09" at bounding box center [784, 438] width 495 height 26
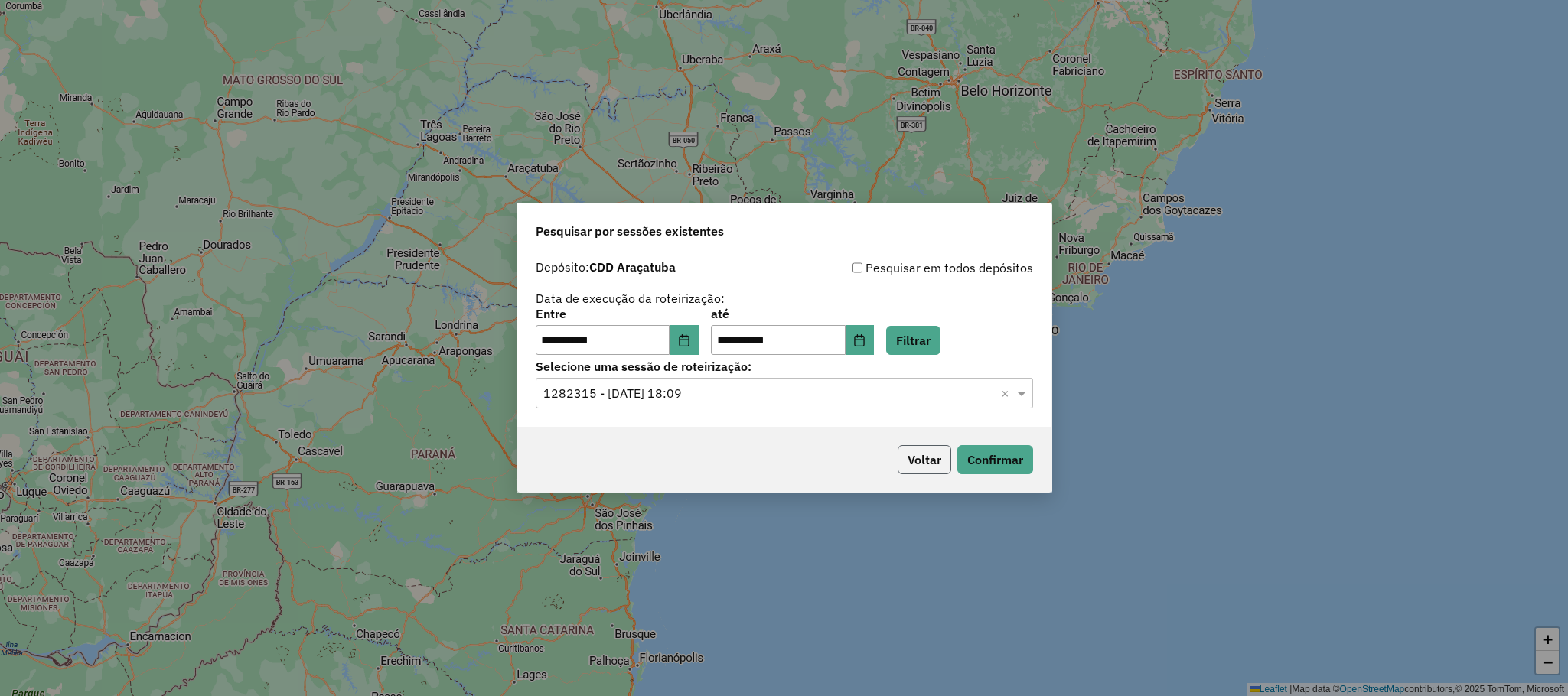
click at [940, 461] on button "Voltar" at bounding box center [923, 460] width 53 height 29
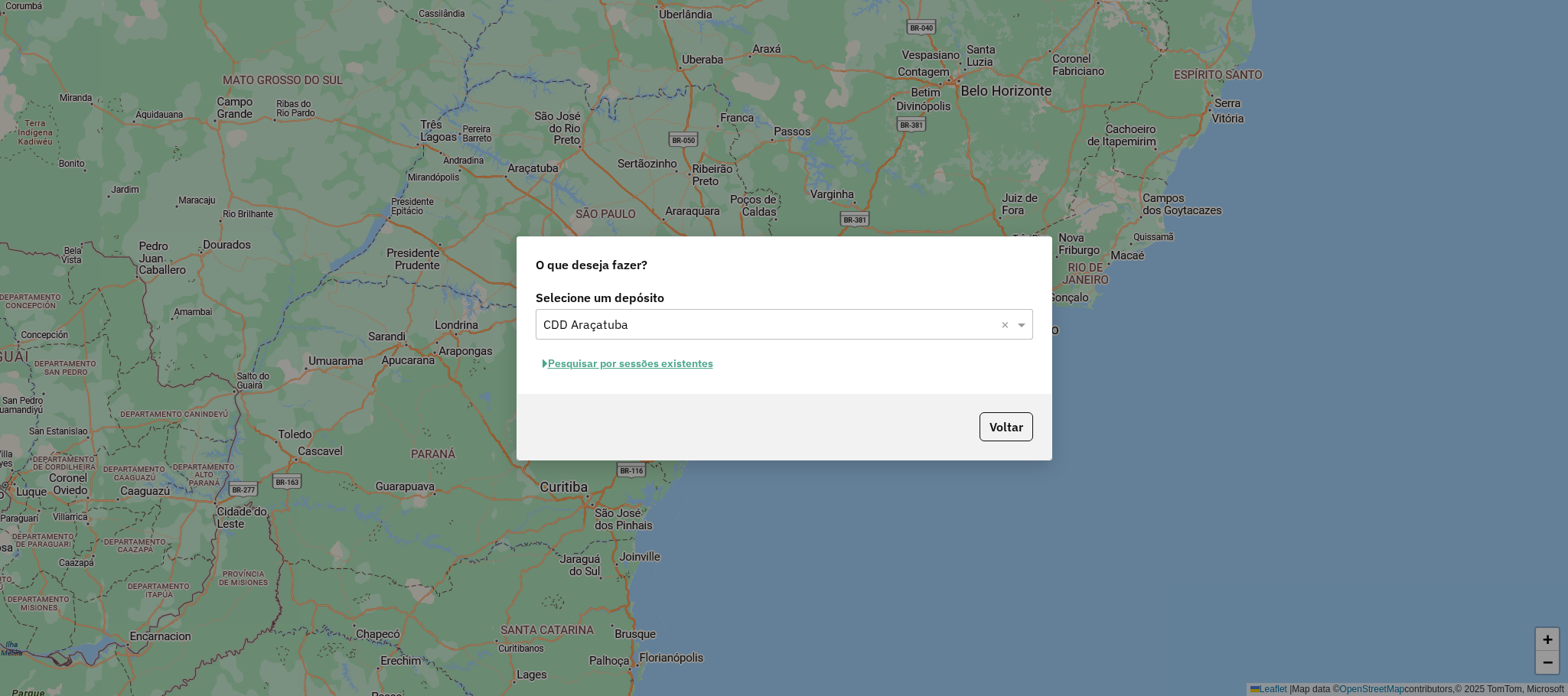
click at [815, 329] on input "text" at bounding box center [769, 325] width 452 height 18
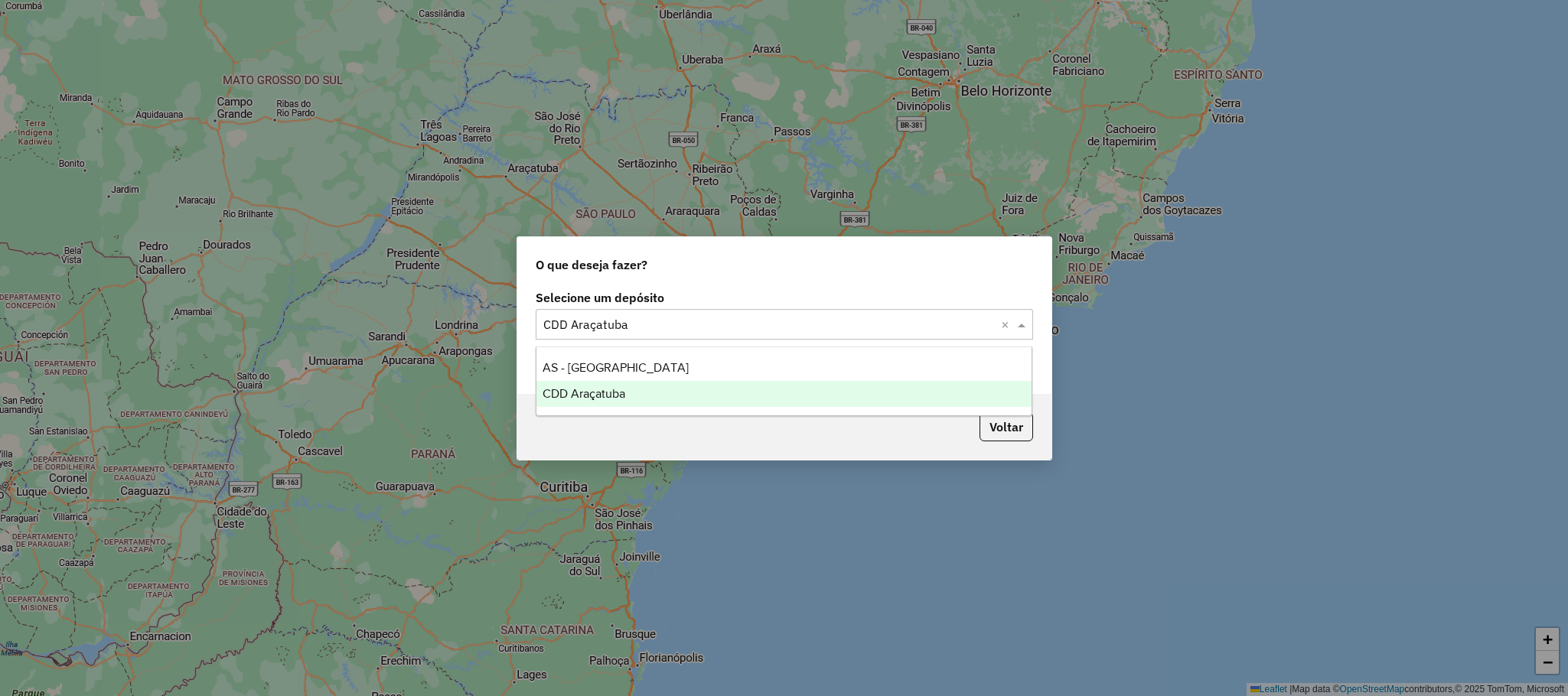
click at [744, 384] on div "CDD Araçatuba" at bounding box center [784, 394] width 495 height 26
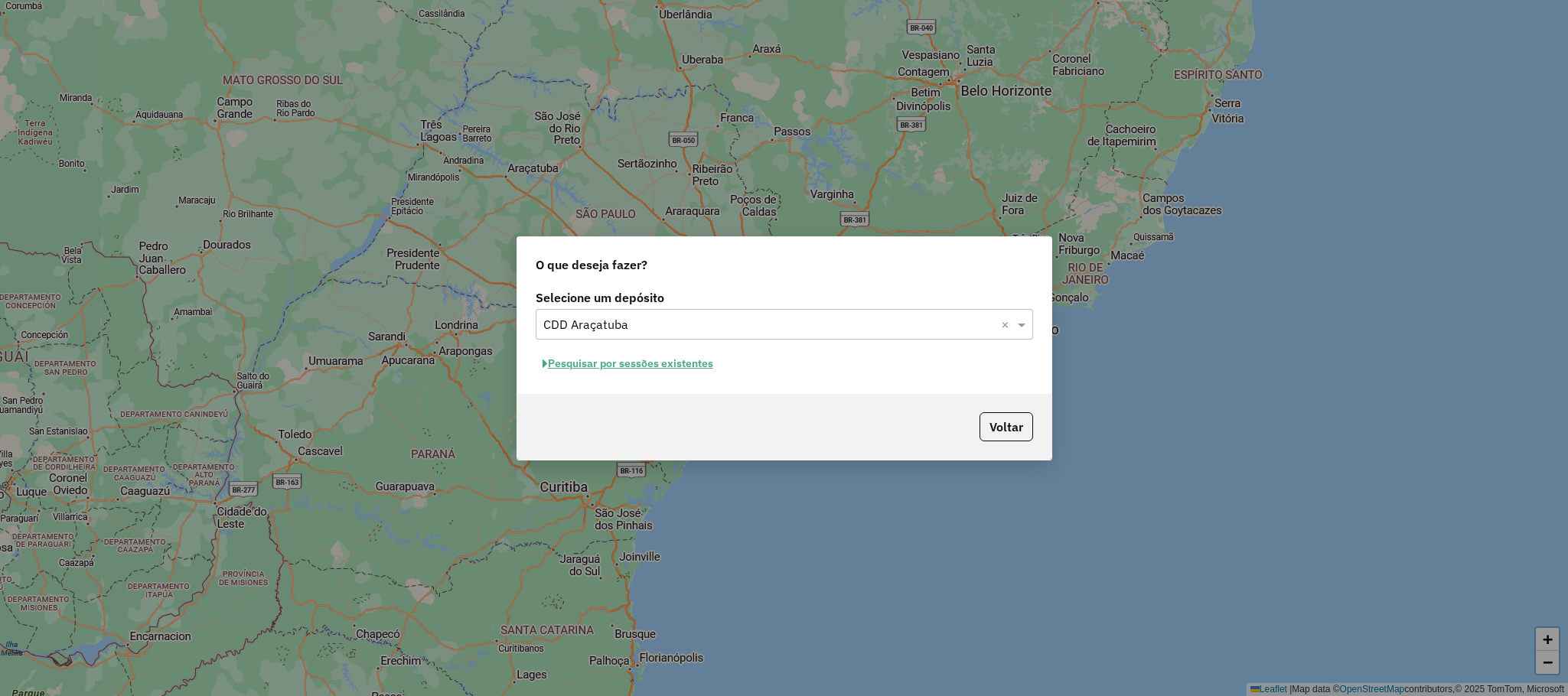
click at [696, 361] on button "Pesquisar por sessões existentes" at bounding box center [627, 363] width 184 height 24
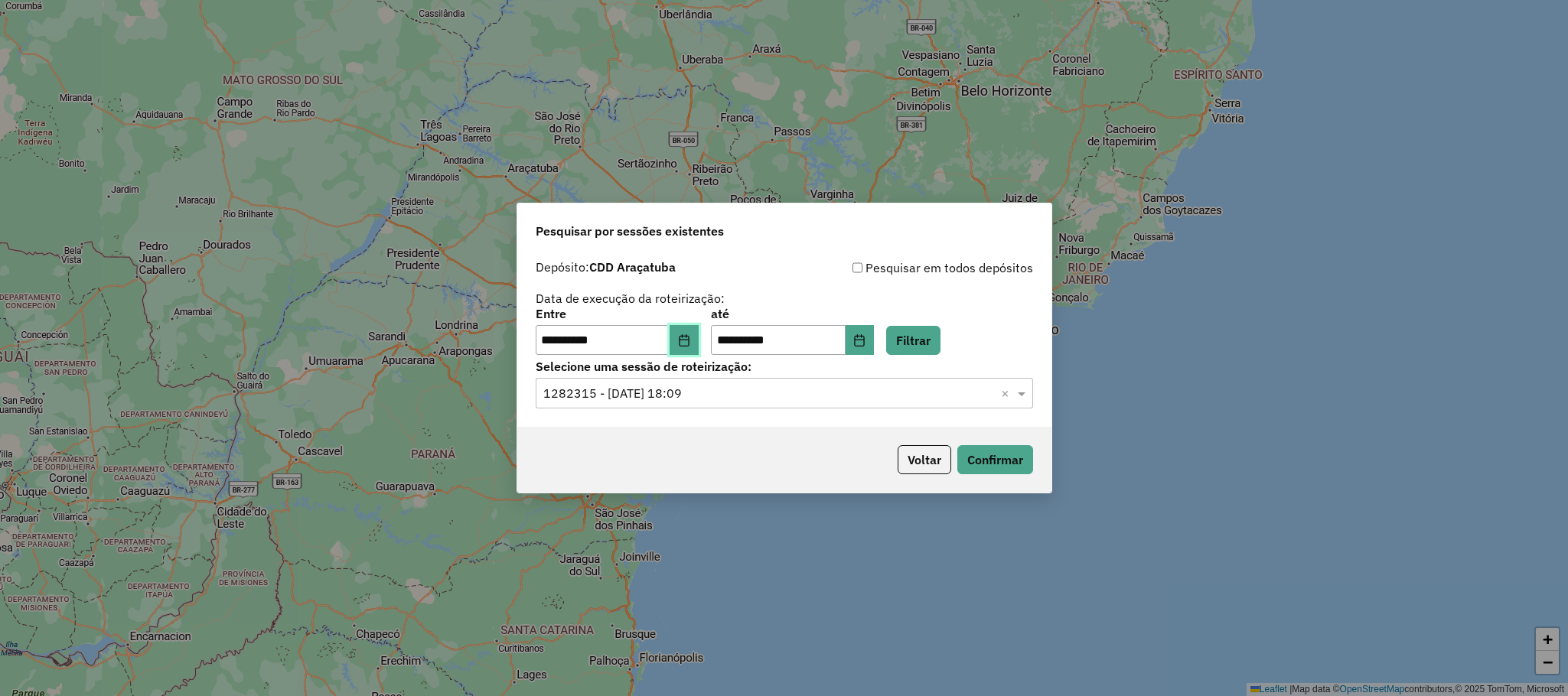
click at [689, 339] on icon "Choose Date" at bounding box center [684, 340] width 10 height 12
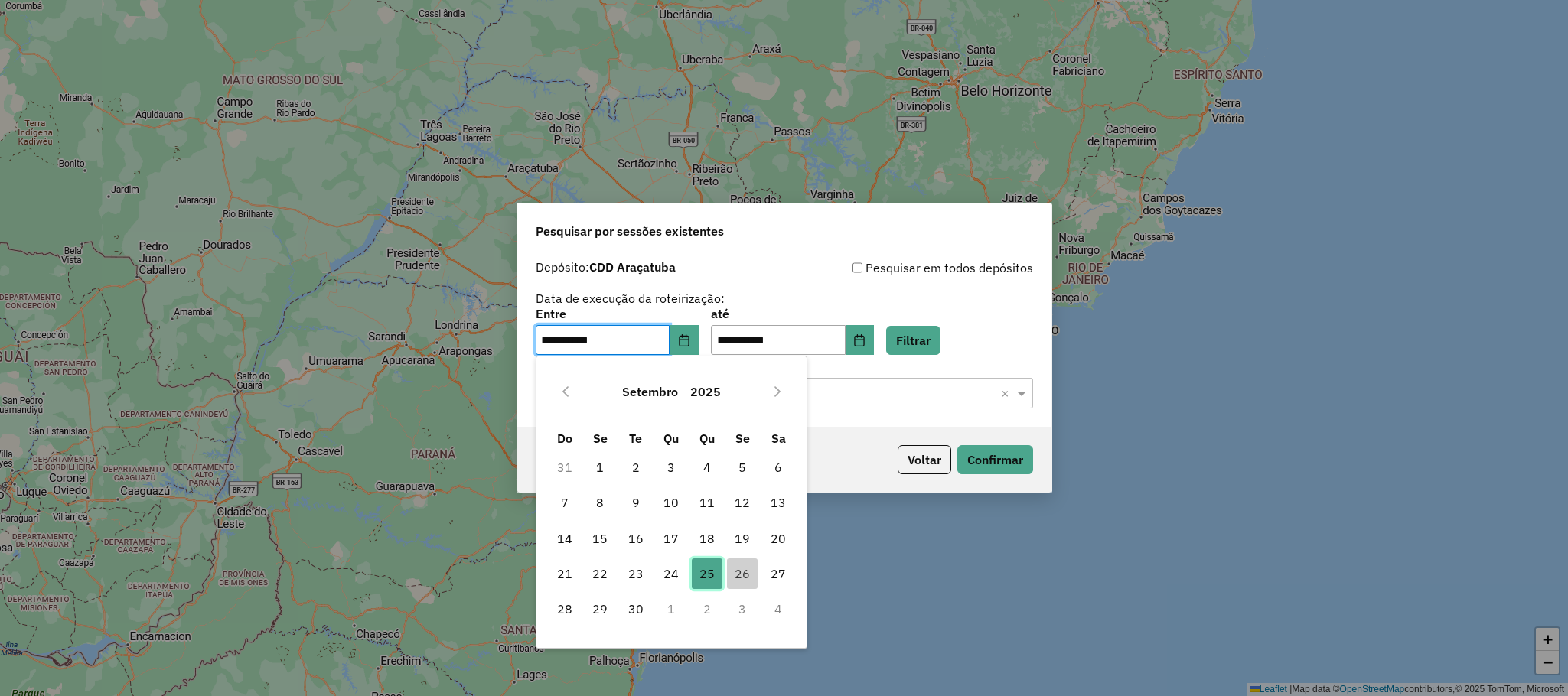
click at [708, 564] on span "25" at bounding box center [707, 573] width 30 height 30
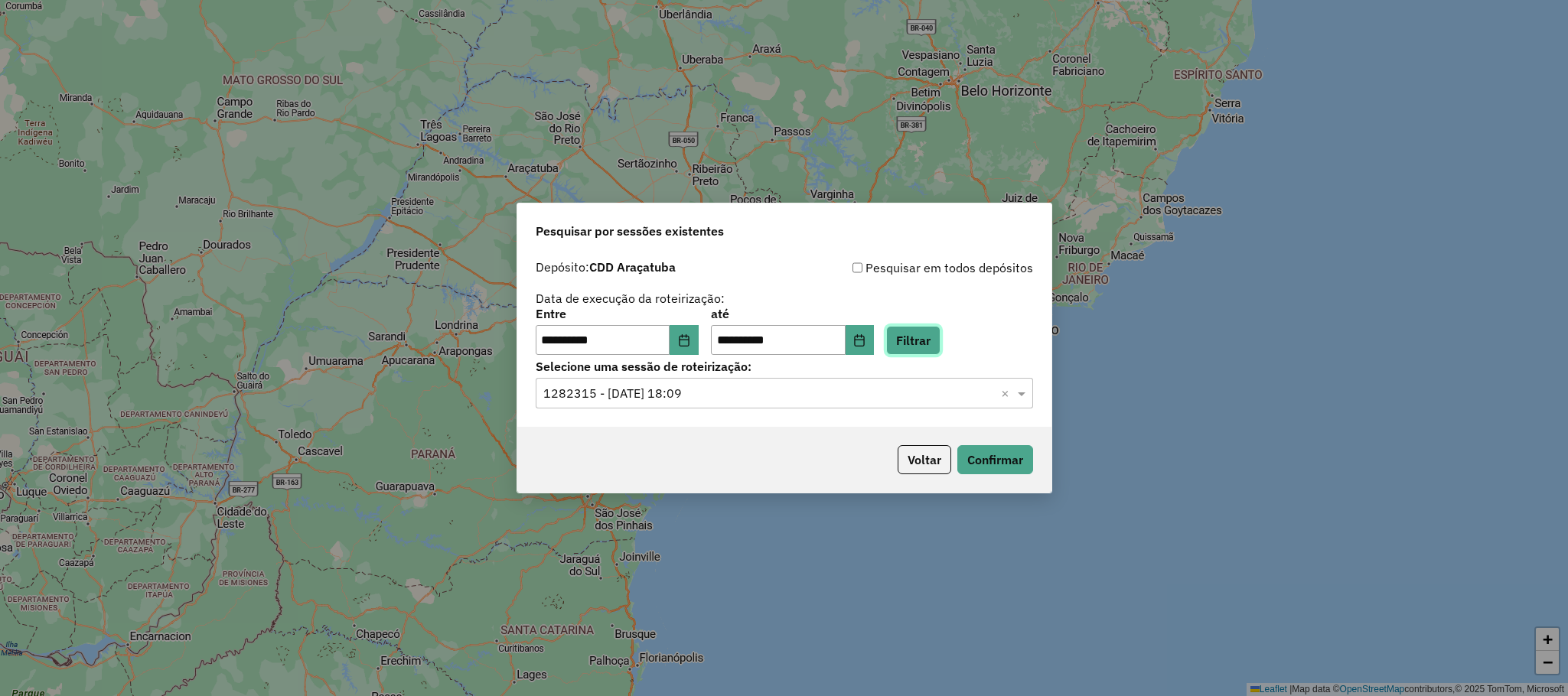
click at [937, 338] on button "Filtrar" at bounding box center [913, 341] width 54 height 29
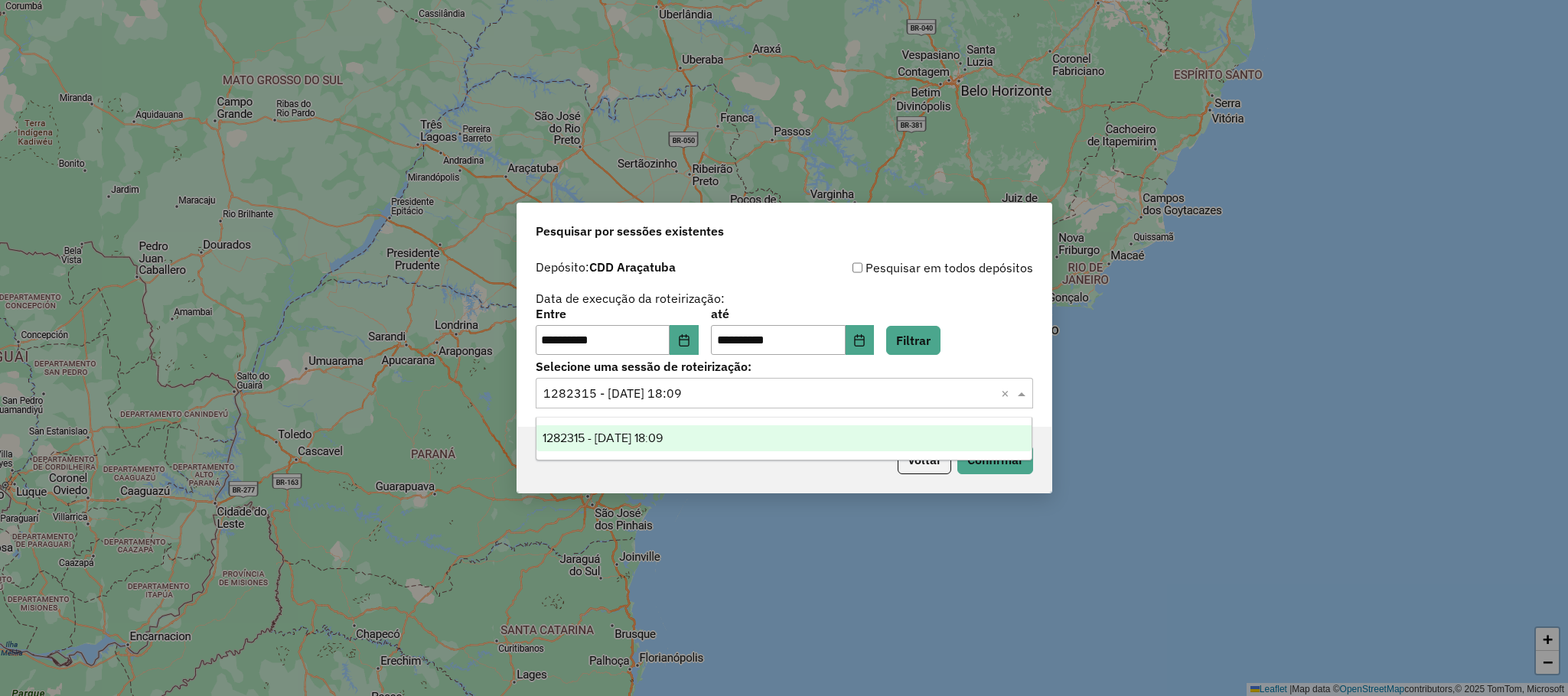
click at [726, 390] on input "text" at bounding box center [769, 394] width 452 height 18
click at [754, 432] on div "1282315 - 25/09/2025 18:09" at bounding box center [784, 438] width 495 height 26
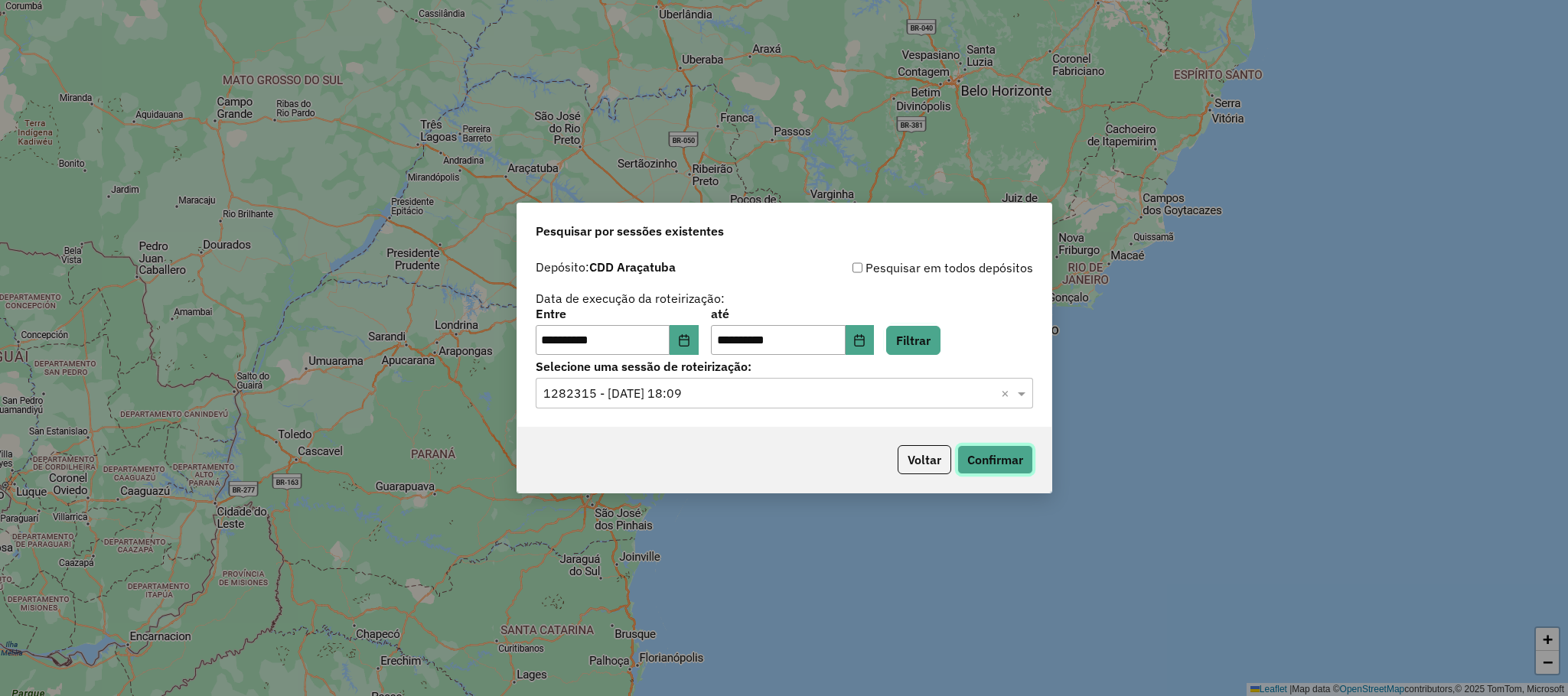
click at [973, 466] on button "Confirmar" at bounding box center [995, 460] width 76 height 29
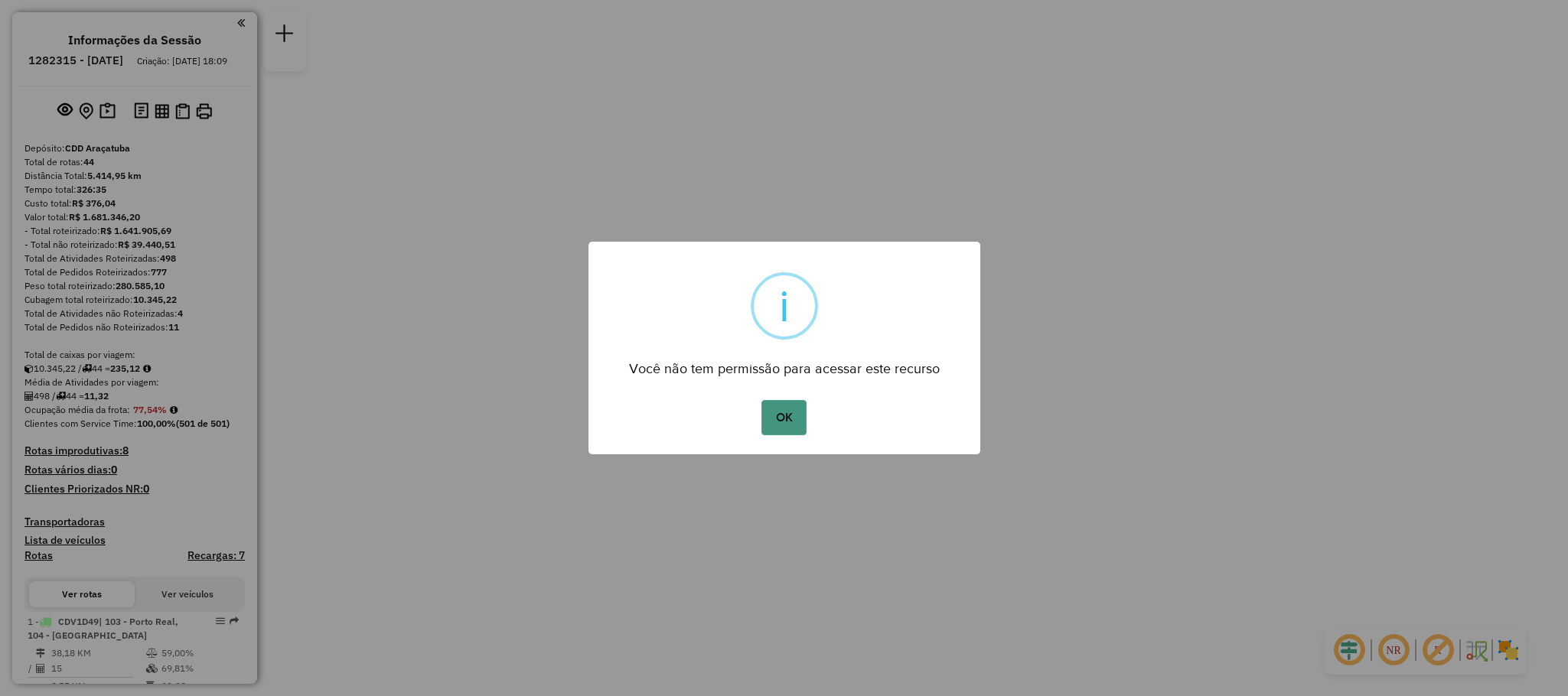
click at [774, 410] on button "OK" at bounding box center [784, 417] width 45 height 35
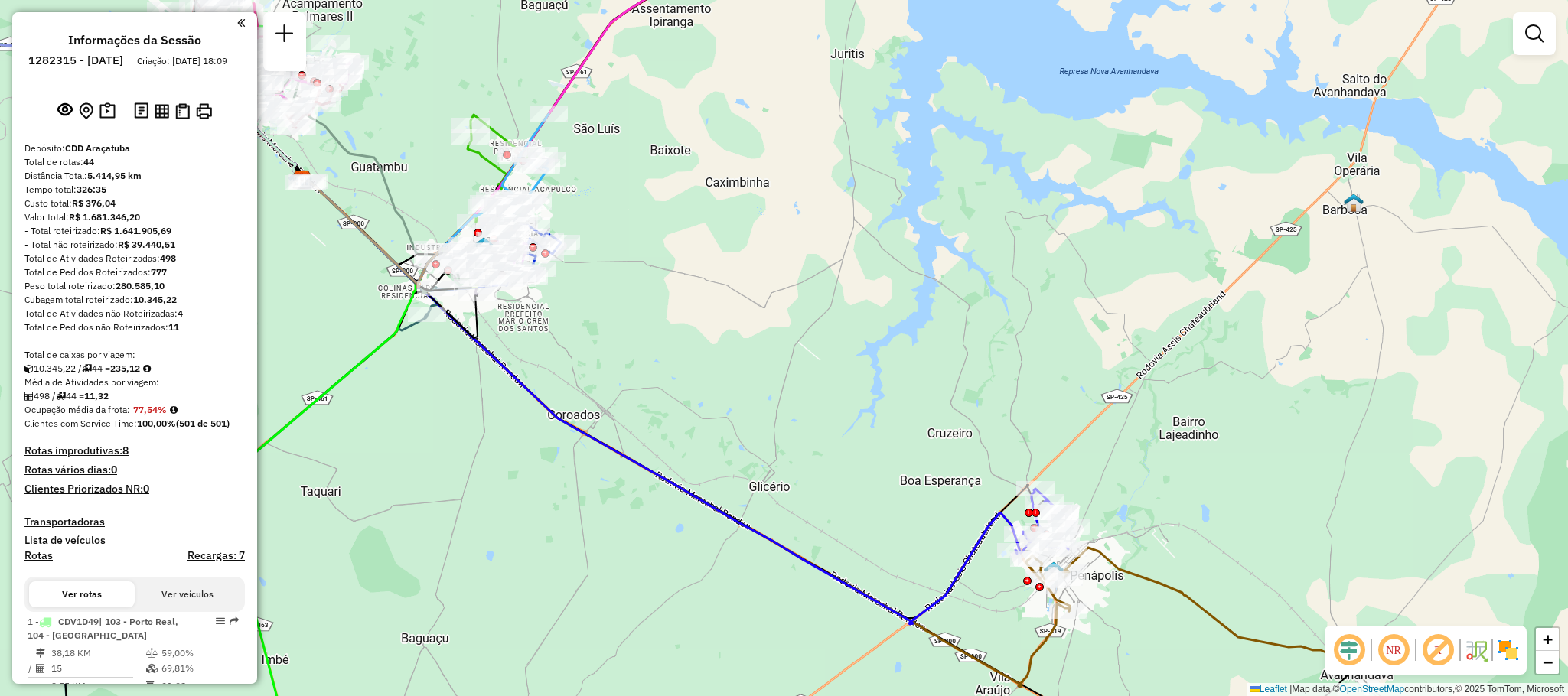
scroll to position [3799, 0]
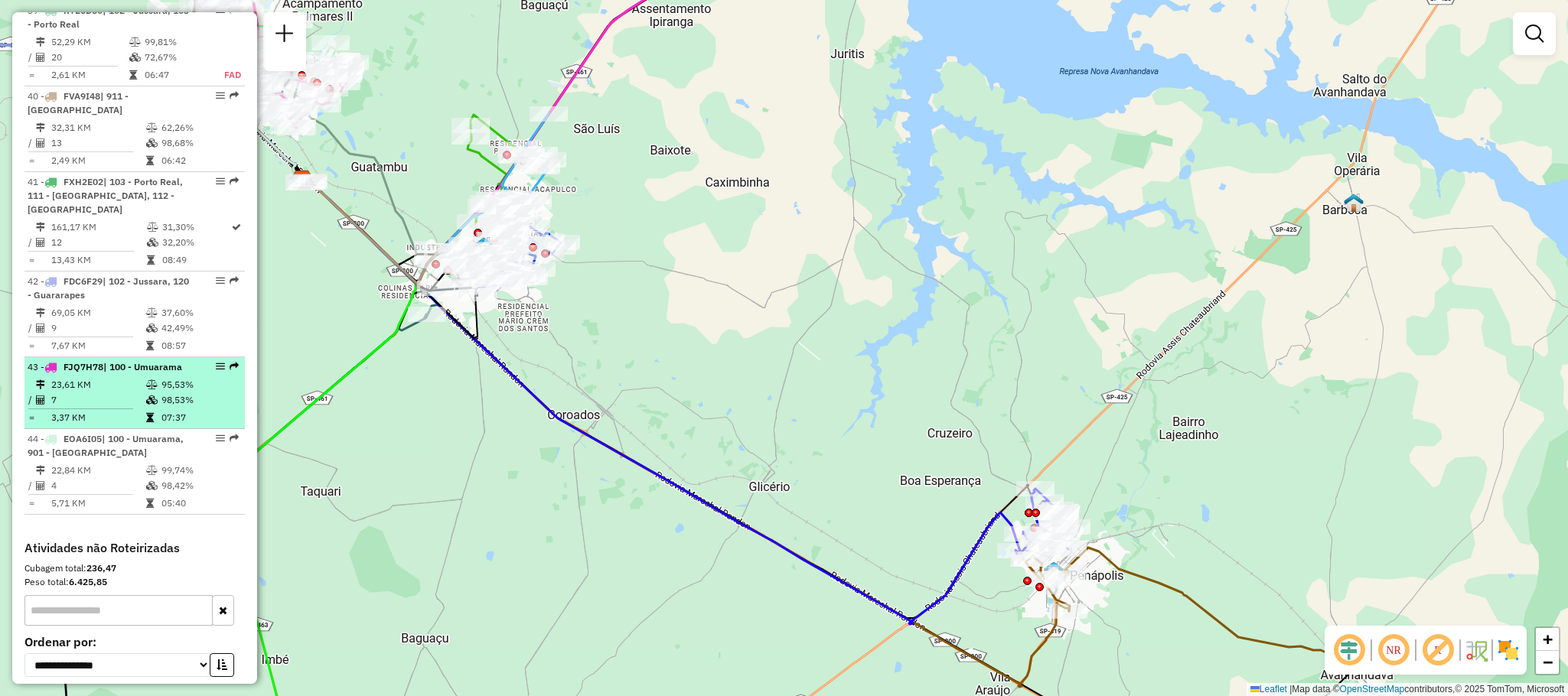
select select "**********"
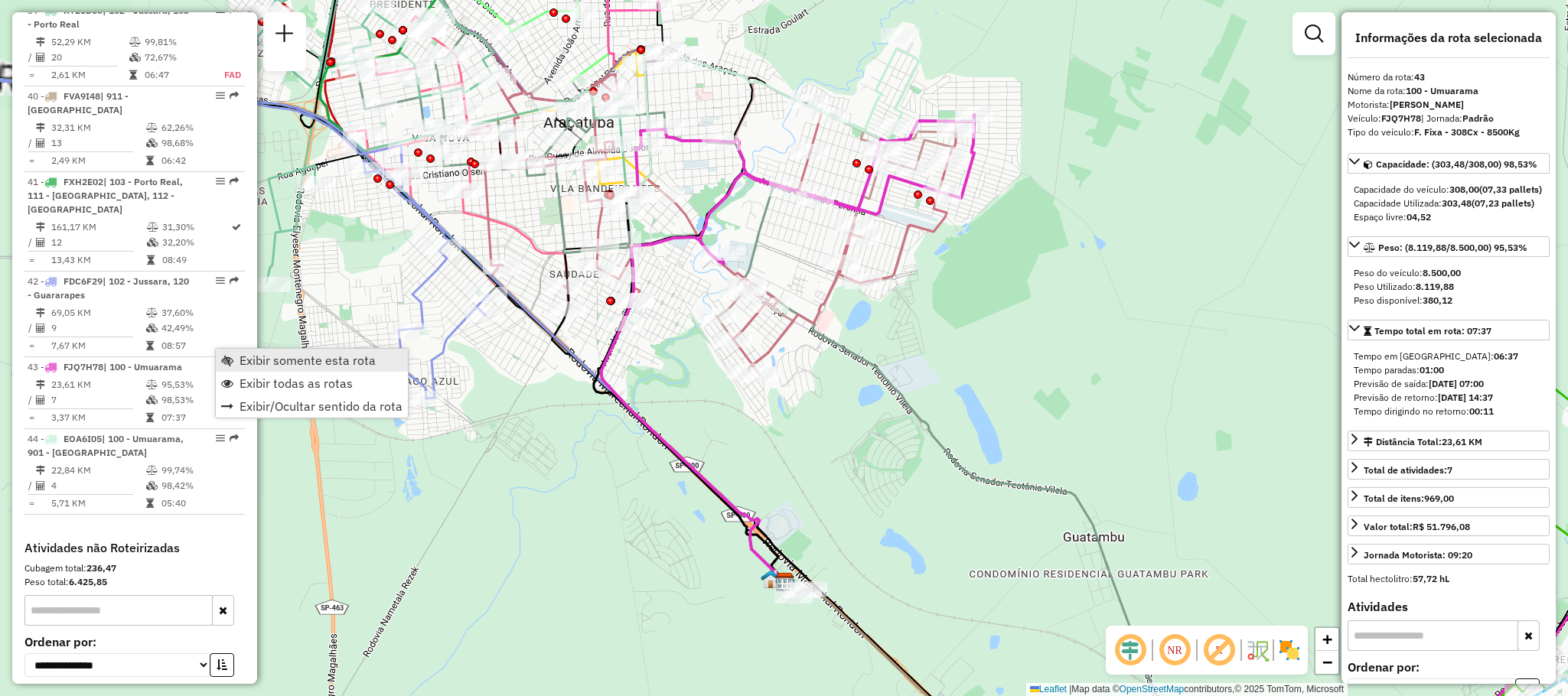
click at [257, 354] on span "Exibir somente esta rota" at bounding box center [308, 360] width 137 height 12
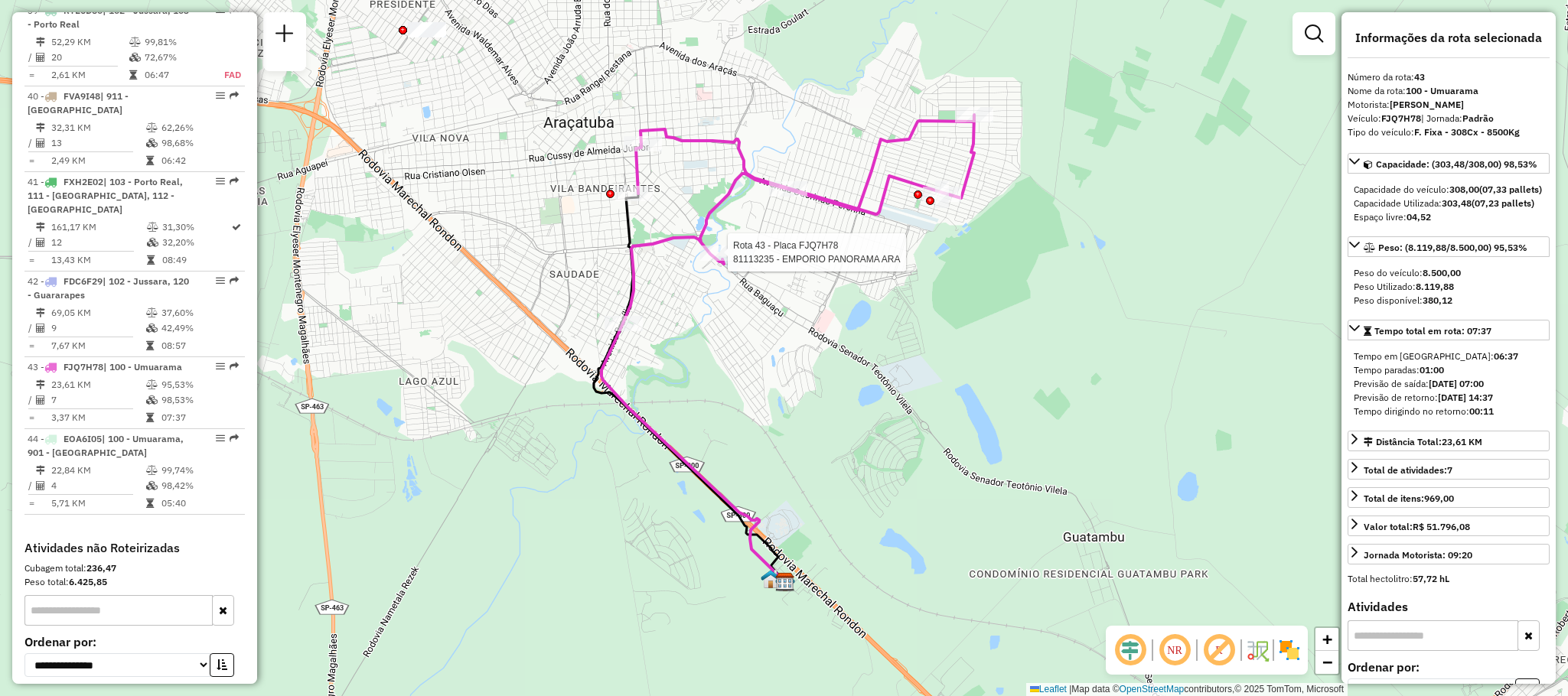
click at [723, 261] on div at bounding box center [723, 253] width 46 height 16
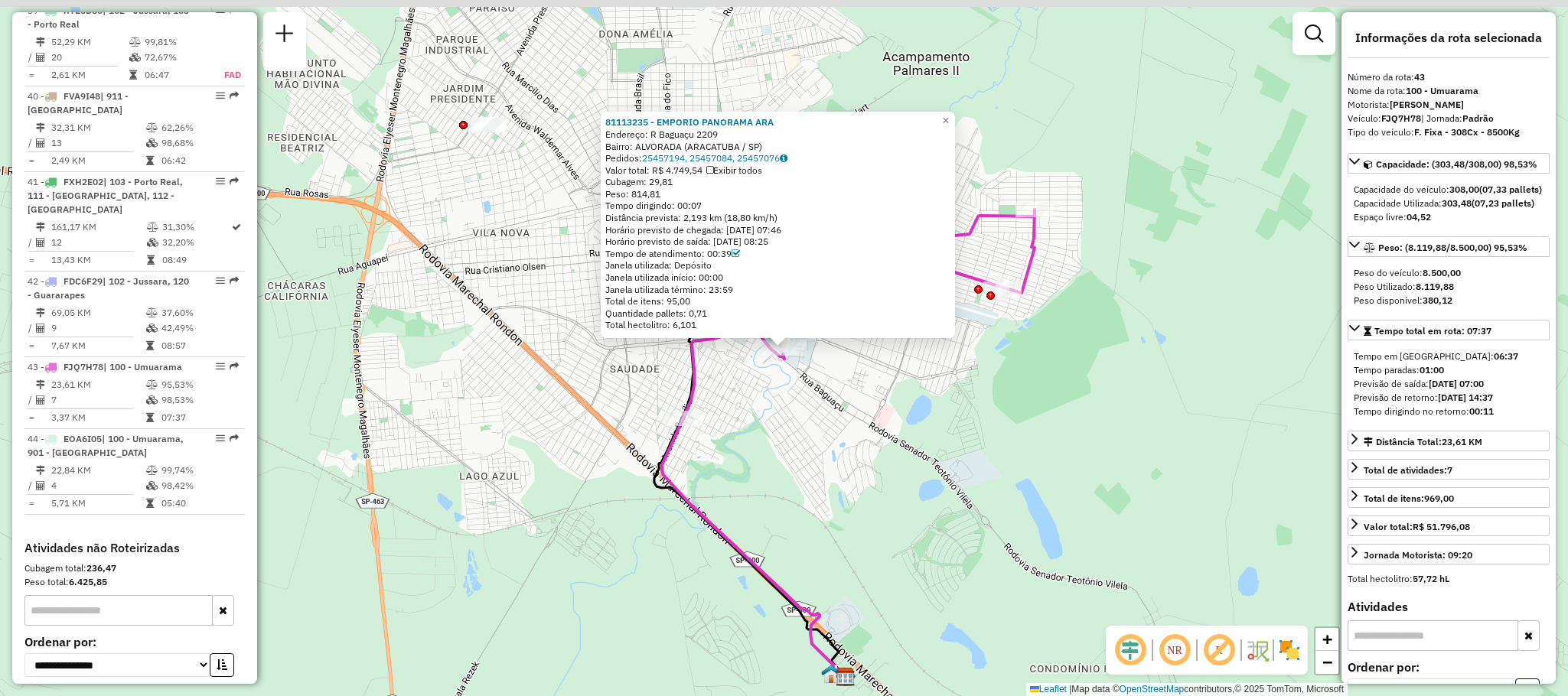
scroll to position [3893, 0]
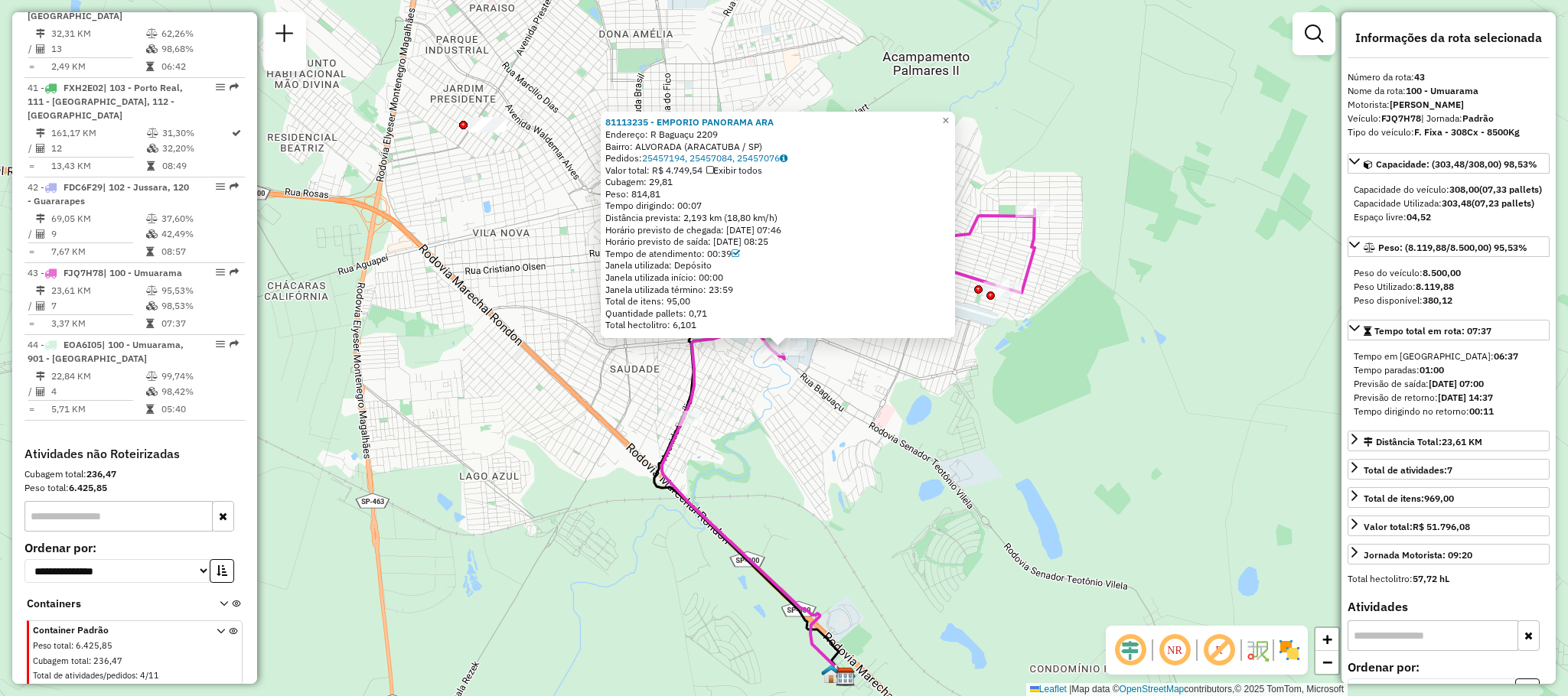
click at [813, 409] on div "Rota 43 - Placa FJQ7H78 81113235 - EMPORIO PANORAMA ARA 81113235 - EMPORIO PANO…" at bounding box center [784, 348] width 1568 height 696
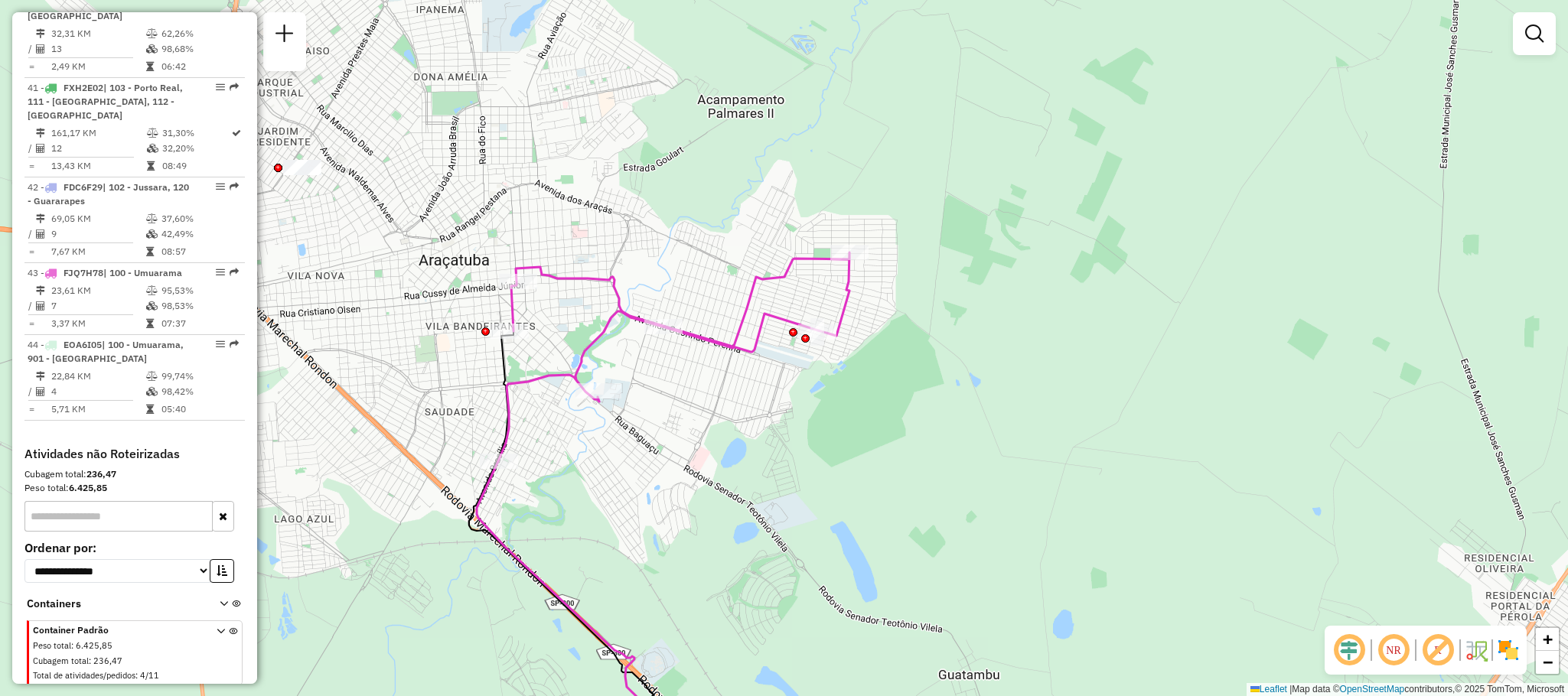
drag, startPoint x: 920, startPoint y: 350, endPoint x: 738, endPoint y: 404, distance: 189.8
click at [738, 404] on div "Janela de atendimento Grade de atendimento Capacidade Transportadoras Veículos …" at bounding box center [784, 348] width 1568 height 696
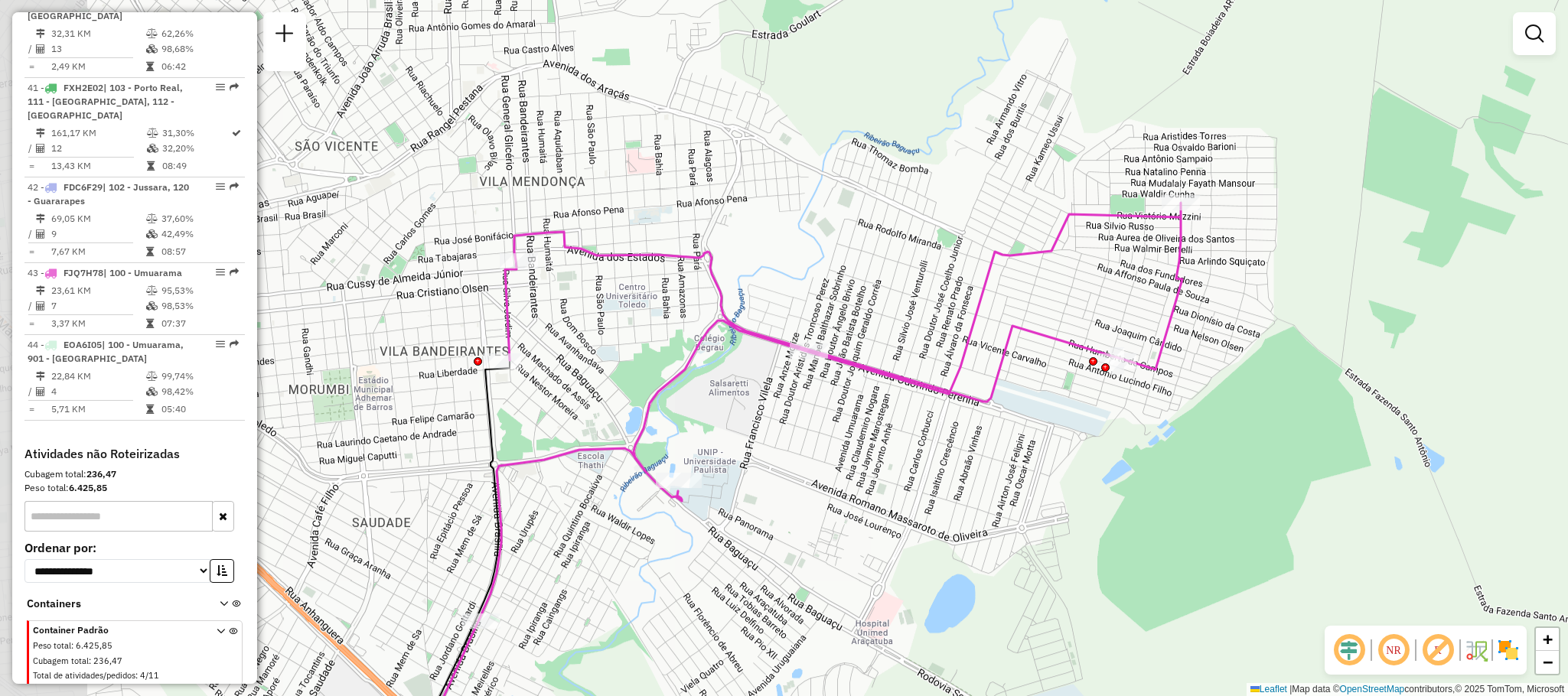
drag, startPoint x: 771, startPoint y: 390, endPoint x: 1039, endPoint y: 422, distance: 269.9
click at [1039, 422] on div "Janela de atendimento Grade de atendimento Capacidade Transportadoras Veículos …" at bounding box center [784, 348] width 1568 height 696
click at [476, 629] on div at bounding box center [481, 621] width 38 height 16
select select "**********"
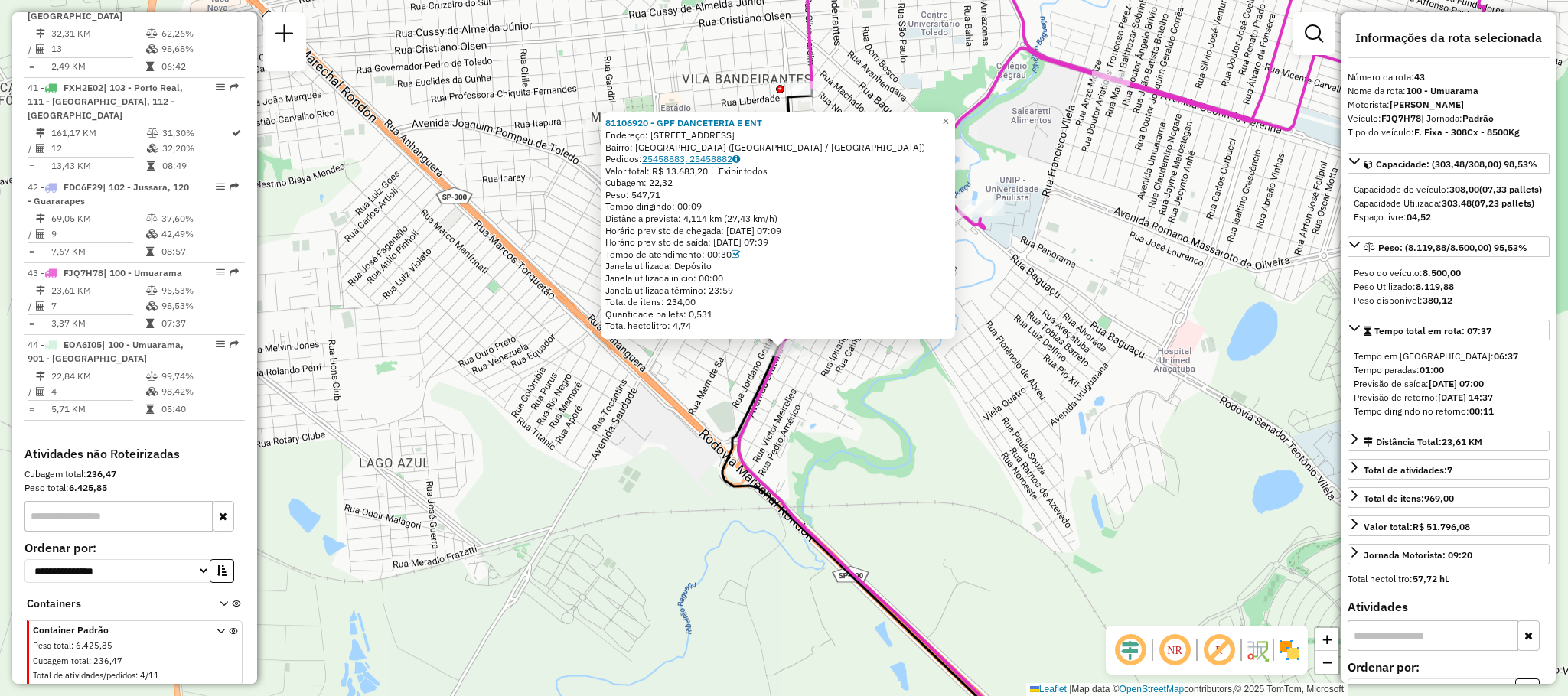
click at [712, 163] on link "25458883, 25458882" at bounding box center [691, 159] width 98 height 11
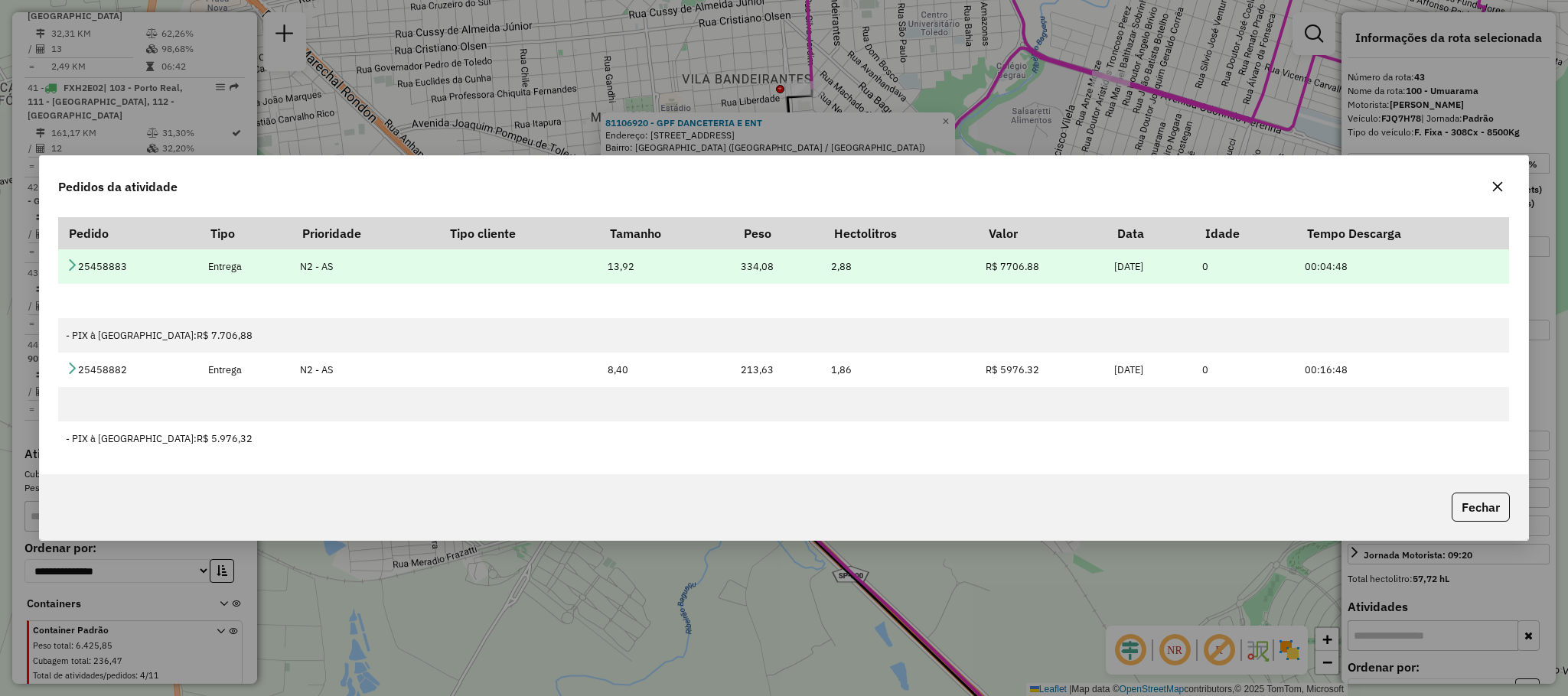
click at [72, 258] on icon at bounding box center [71, 264] width 12 height 12
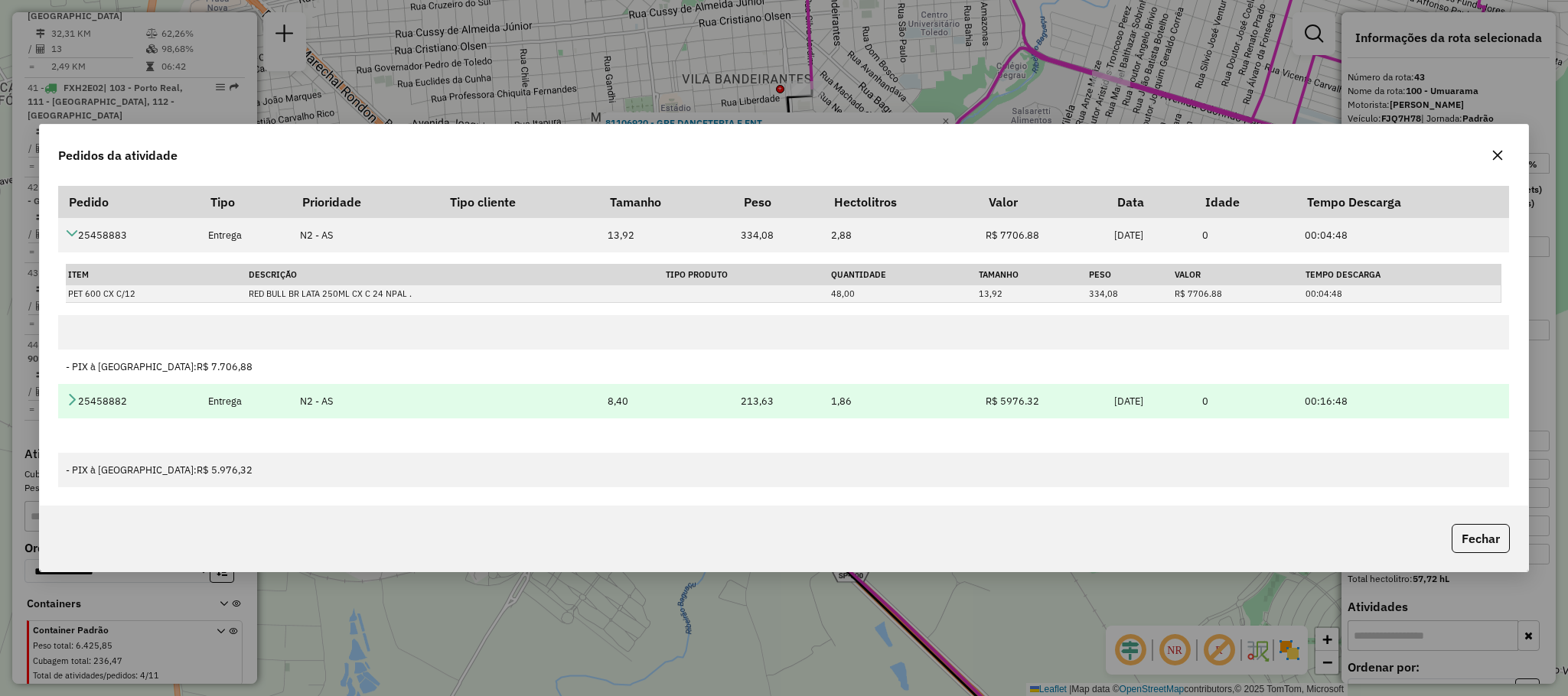
click at [76, 406] on icon at bounding box center [71, 399] width 12 height 12
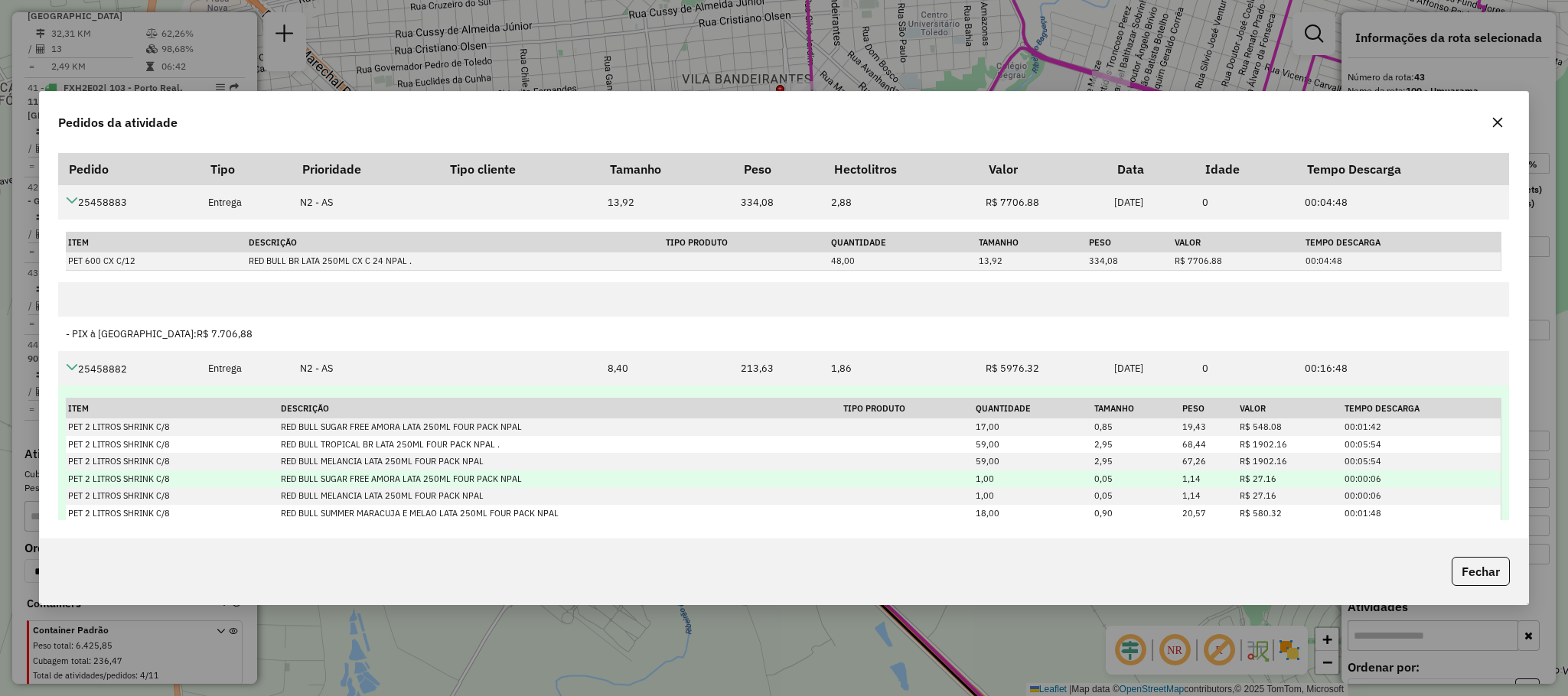
scroll to position [155, 0]
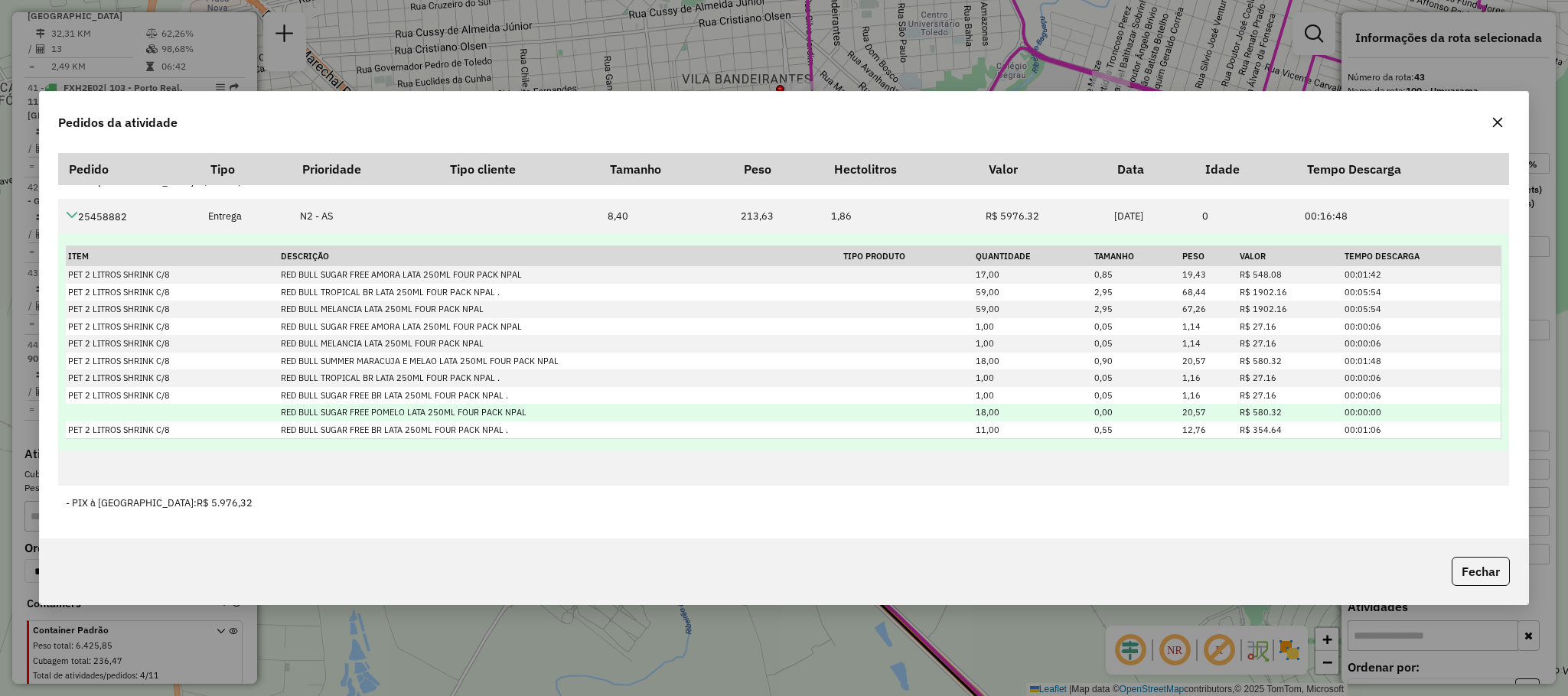
click at [990, 411] on td "18,00" at bounding box center [1032, 413] width 119 height 18
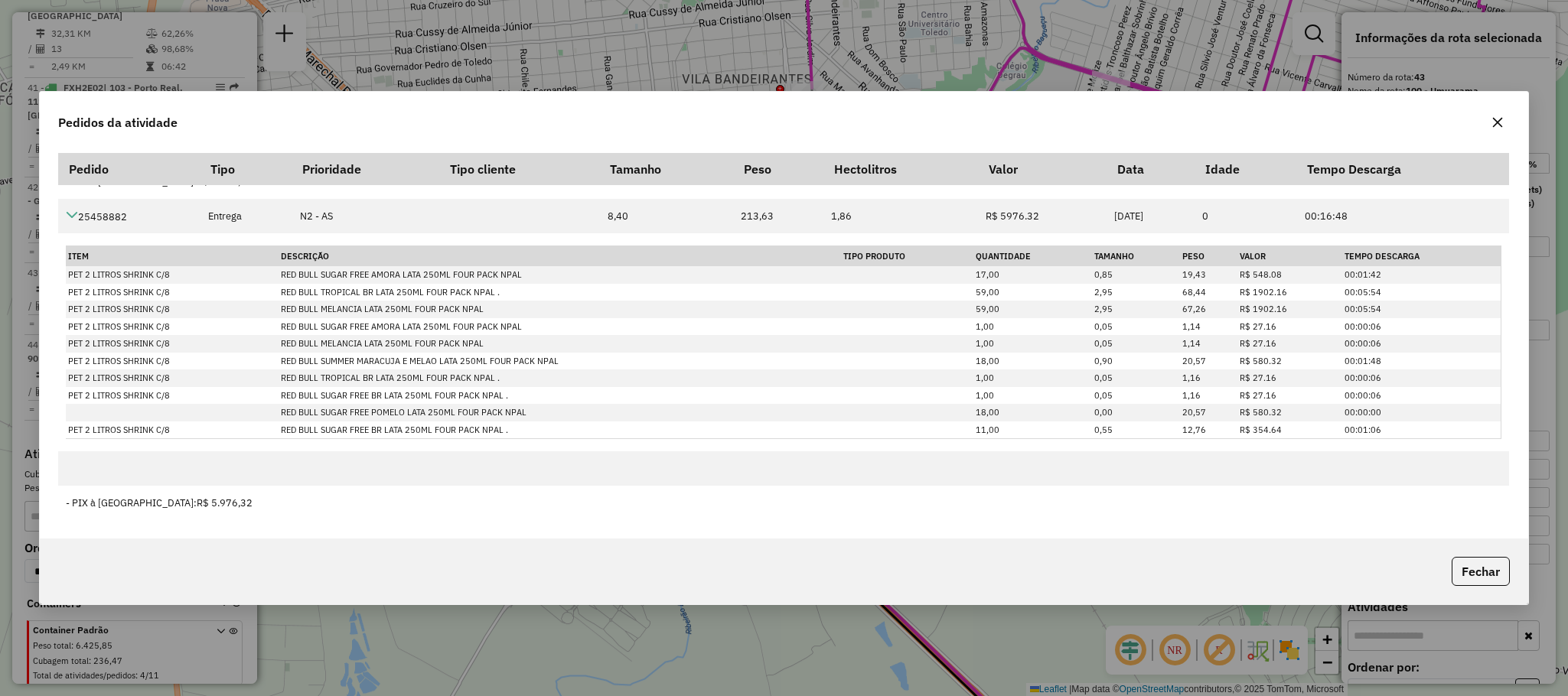
click at [912, 616] on div "Pedidos da atividade Pedido Tipo Prioridade Tipo cliente Tamanho Peso Hectolitr…" at bounding box center [784, 348] width 1568 height 696
click at [1485, 126] on button "button" at bounding box center [1498, 123] width 25 height 25
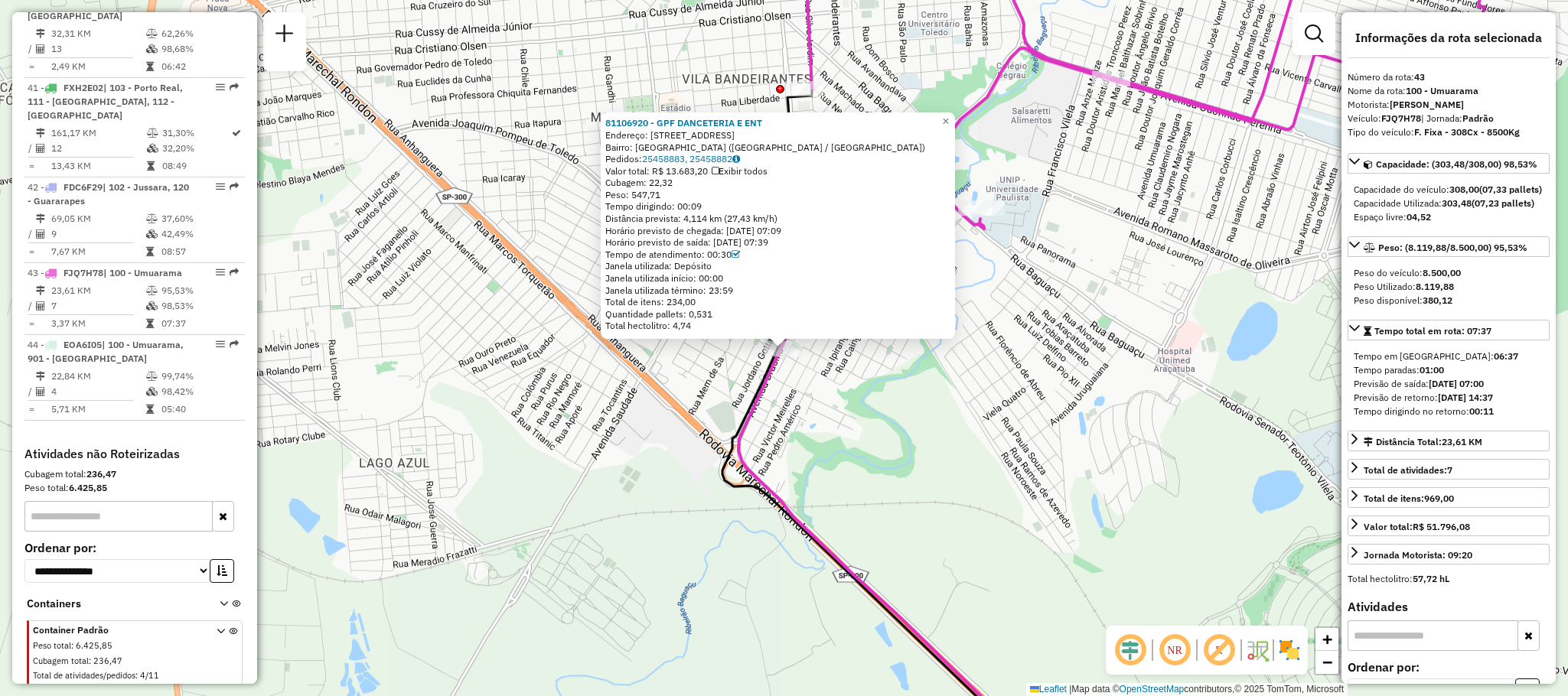
click at [980, 313] on div "81106920 - GPF DANCETERIA E ENT Endereço: AV BRASILIA 2401 Bairro: JARDIM NOVA …" at bounding box center [784, 348] width 1568 height 696
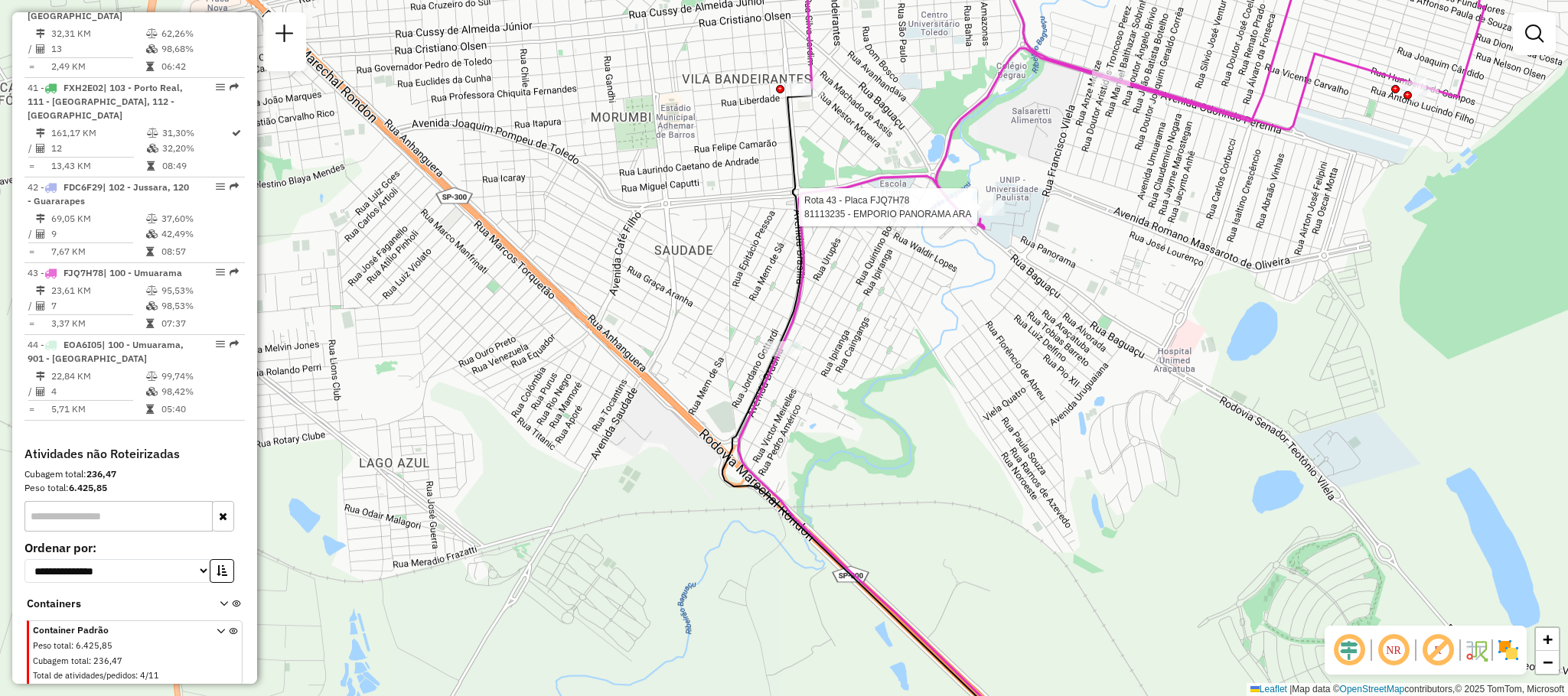
select select "**********"
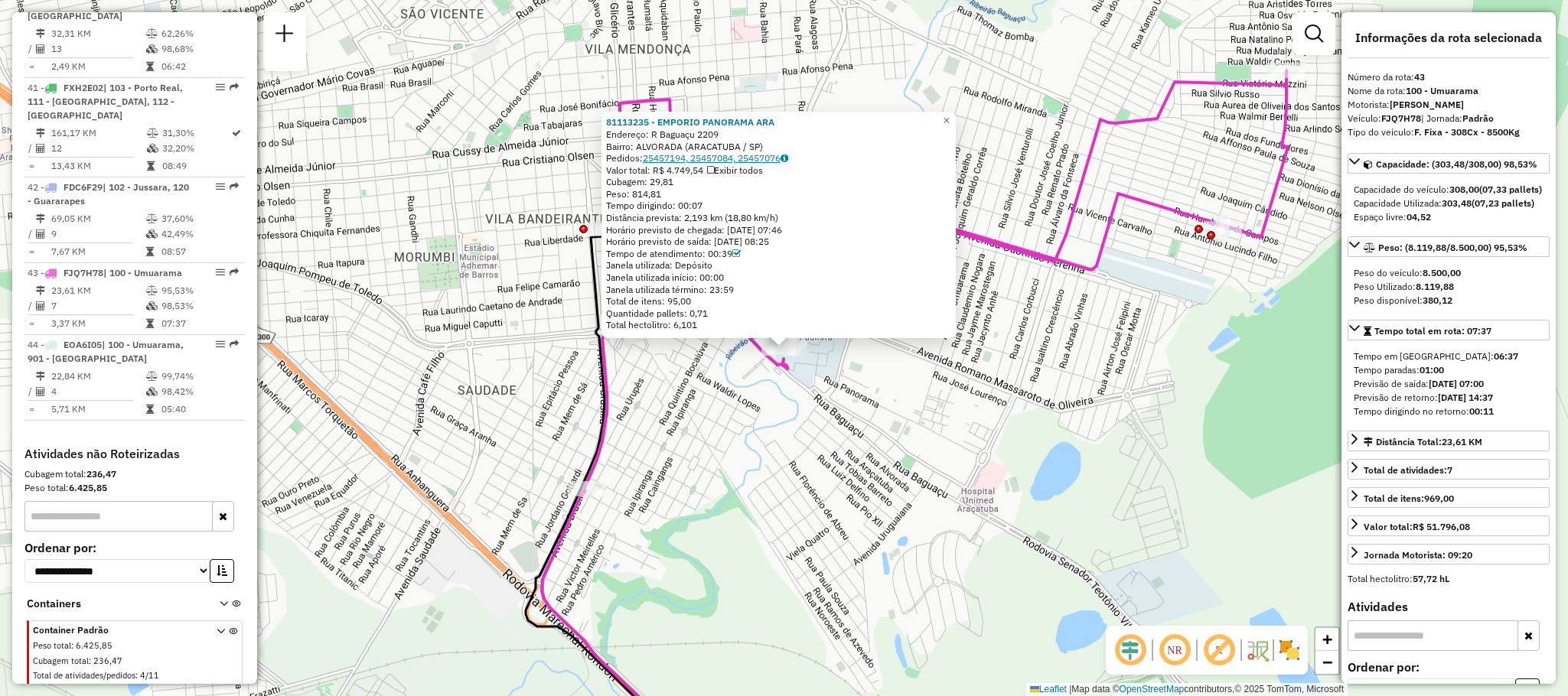
click at [765, 160] on link "25457194, 25457084, 25457076" at bounding box center [716, 158] width 146 height 11
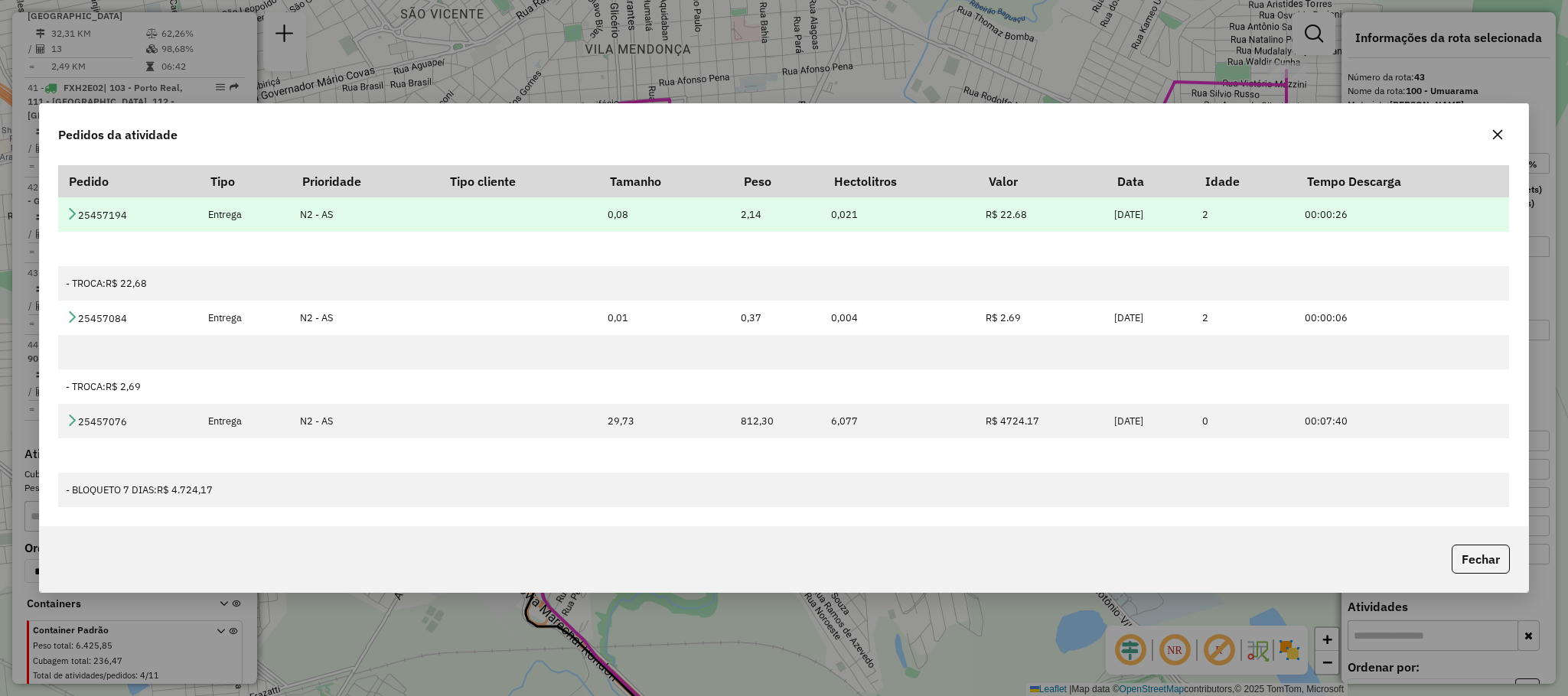
click at [781, 218] on td "2,14" at bounding box center [778, 214] width 90 height 34
click at [74, 208] on icon at bounding box center [71, 213] width 12 height 12
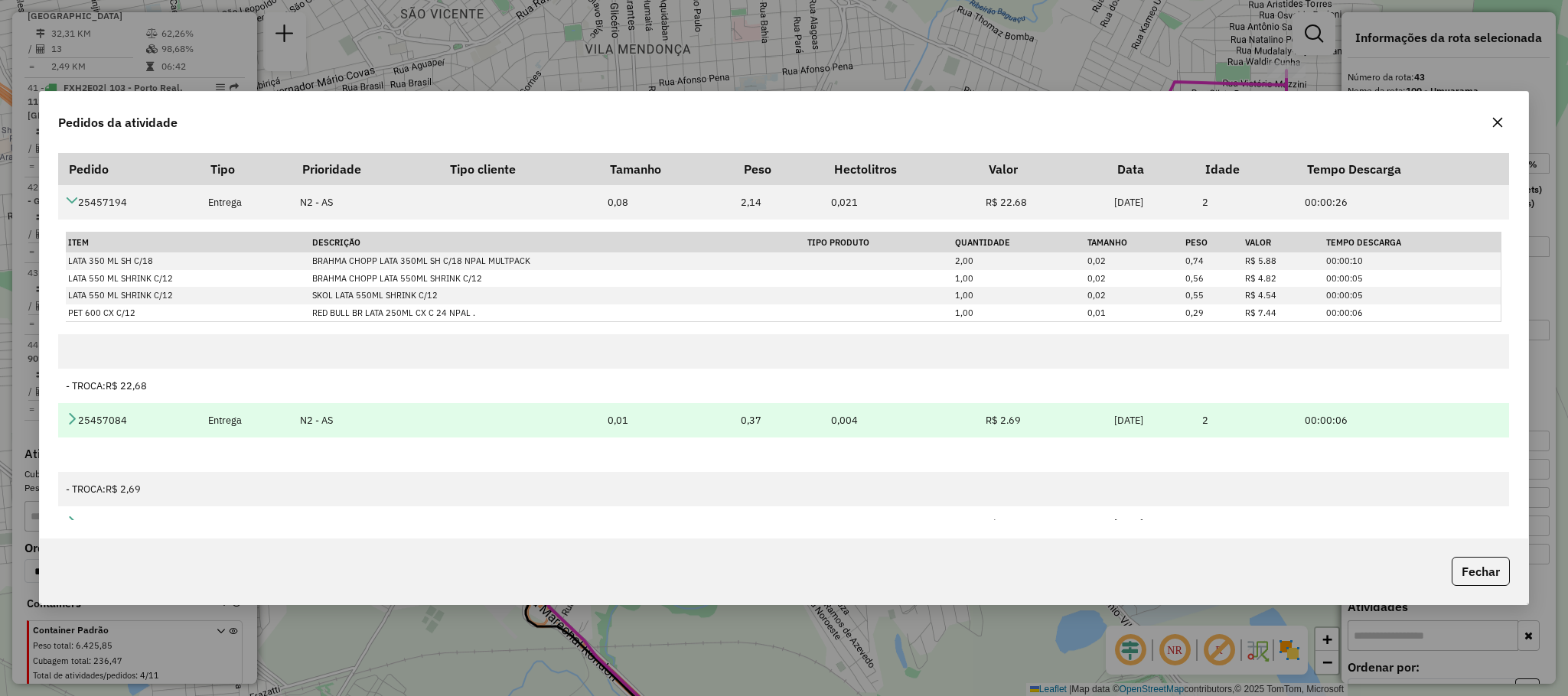
click at [76, 416] on icon at bounding box center [71, 418] width 12 height 12
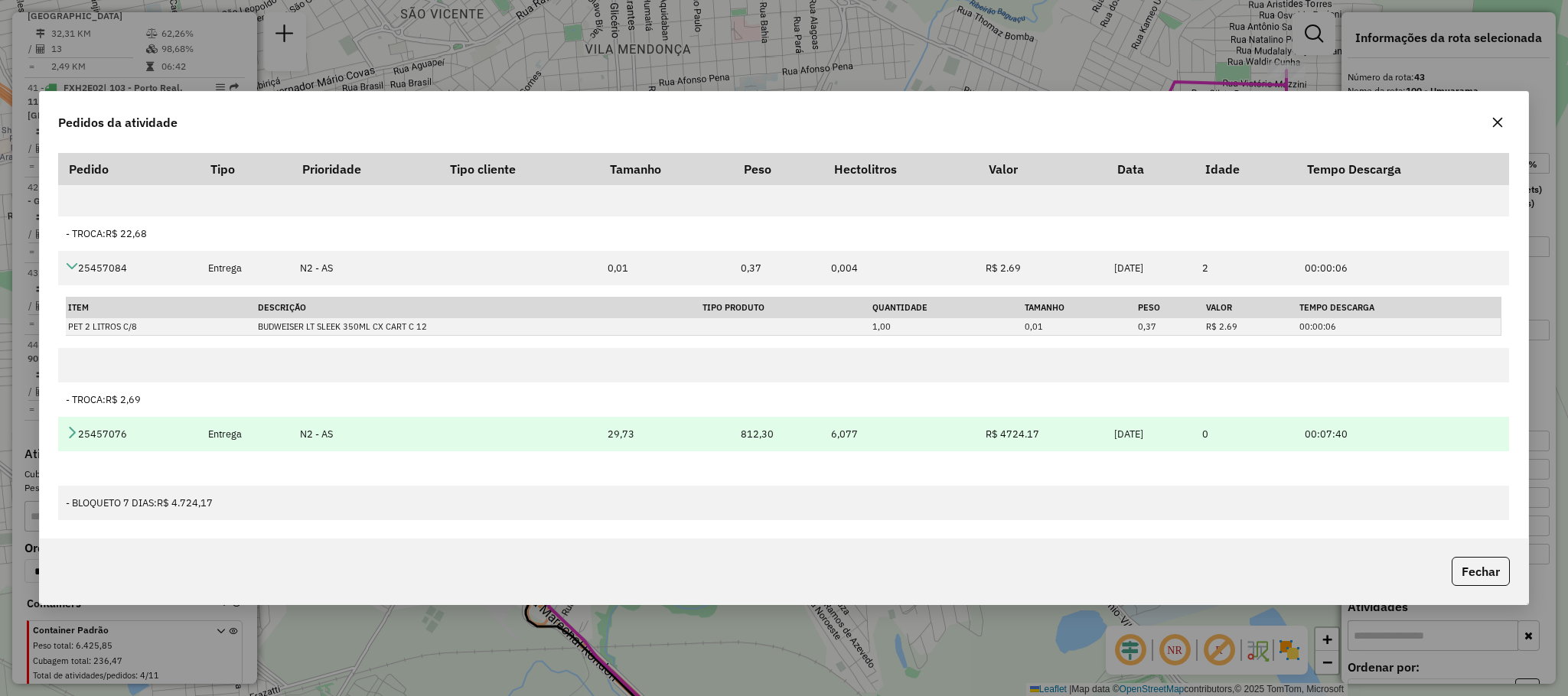
click at [72, 428] on icon at bounding box center [71, 432] width 12 height 12
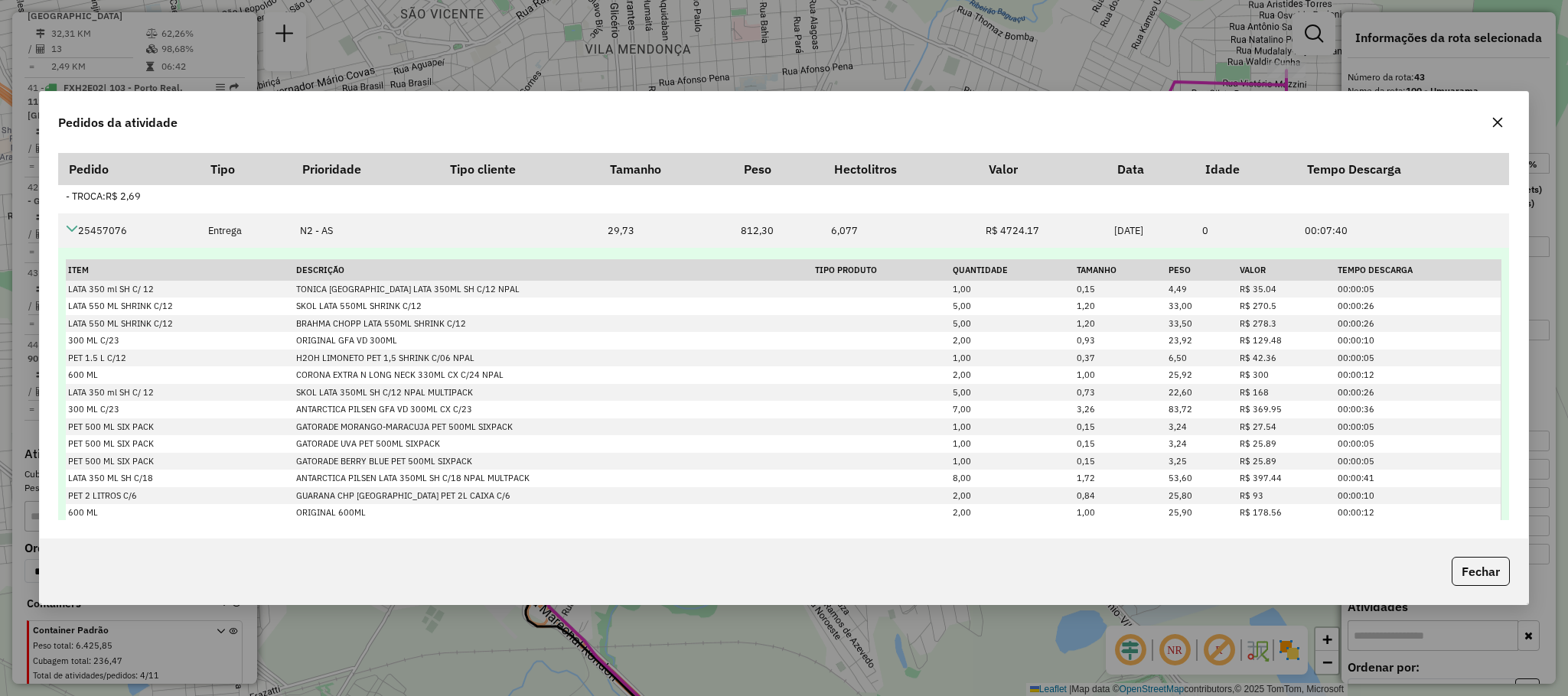
scroll to position [700, 0]
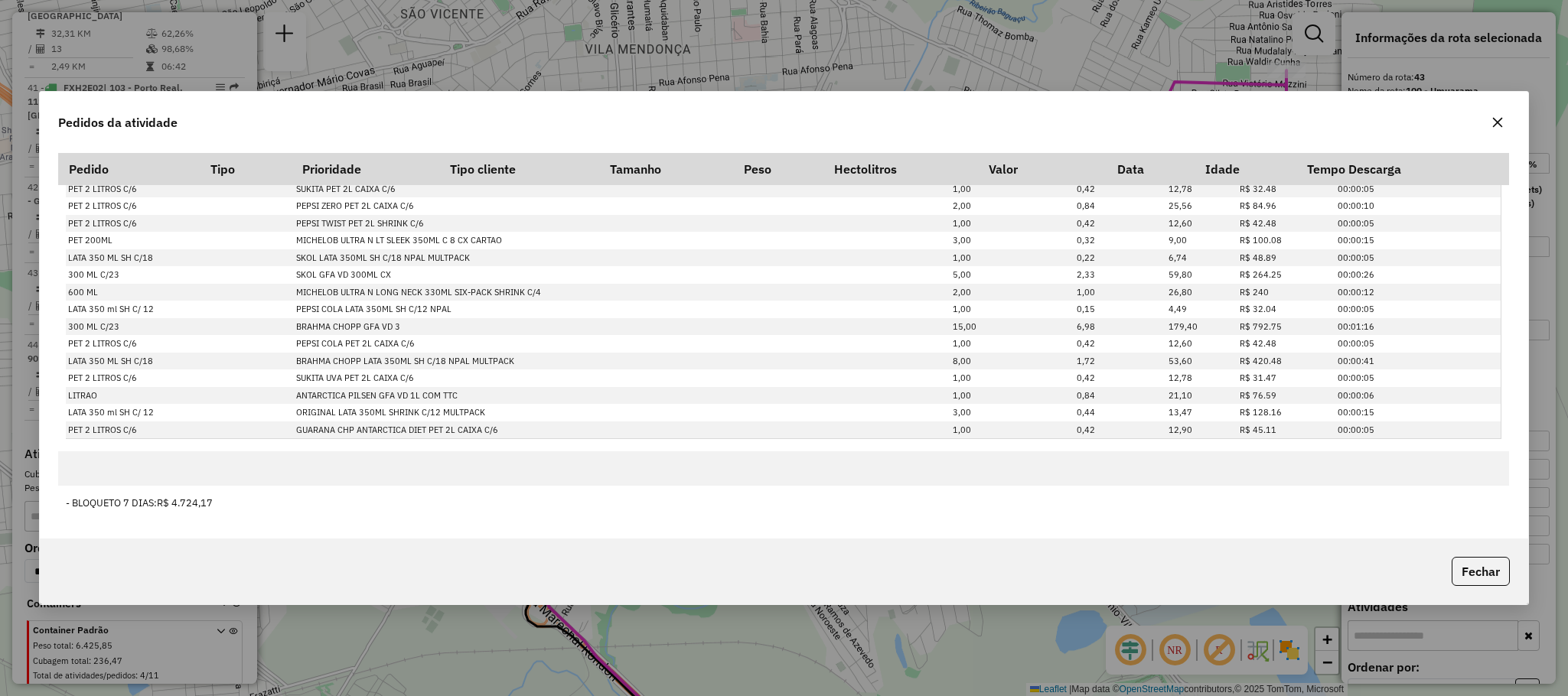
click at [1489, 118] on button "button" at bounding box center [1498, 123] width 25 height 25
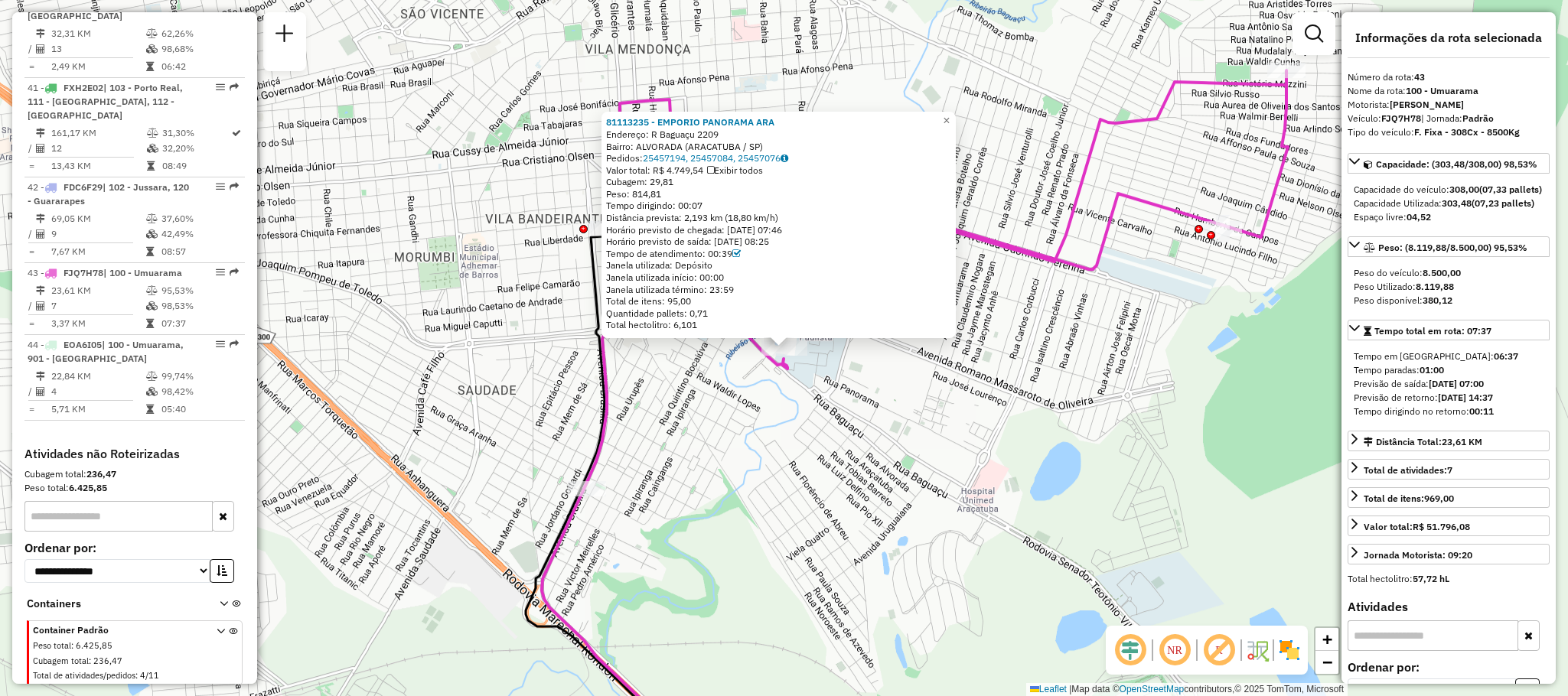
click at [850, 402] on div "81113235 - EMPORIO PANORAMA ARA Endereço: R Baguaçu 2209 Bairro: ALVORADA (ARAC…" at bounding box center [784, 348] width 1568 height 696
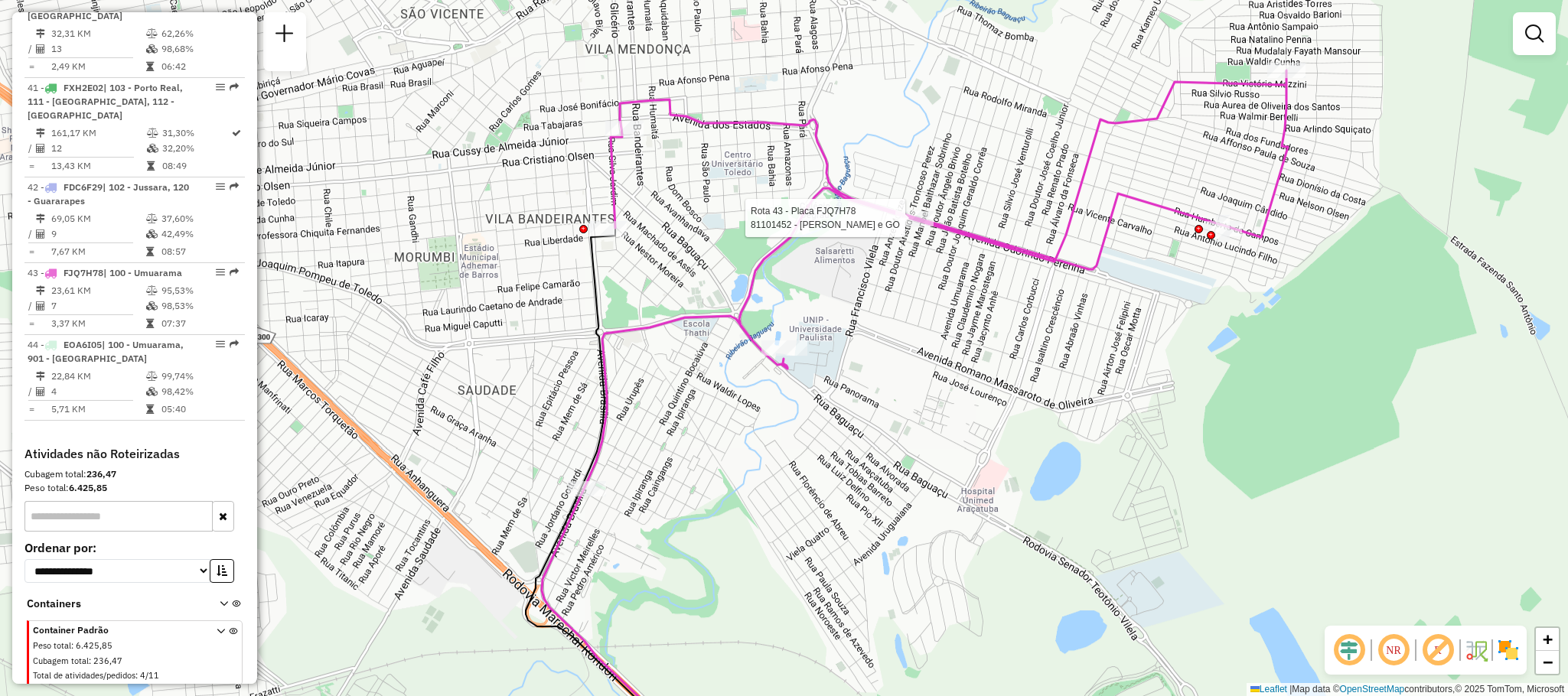
select select "**********"
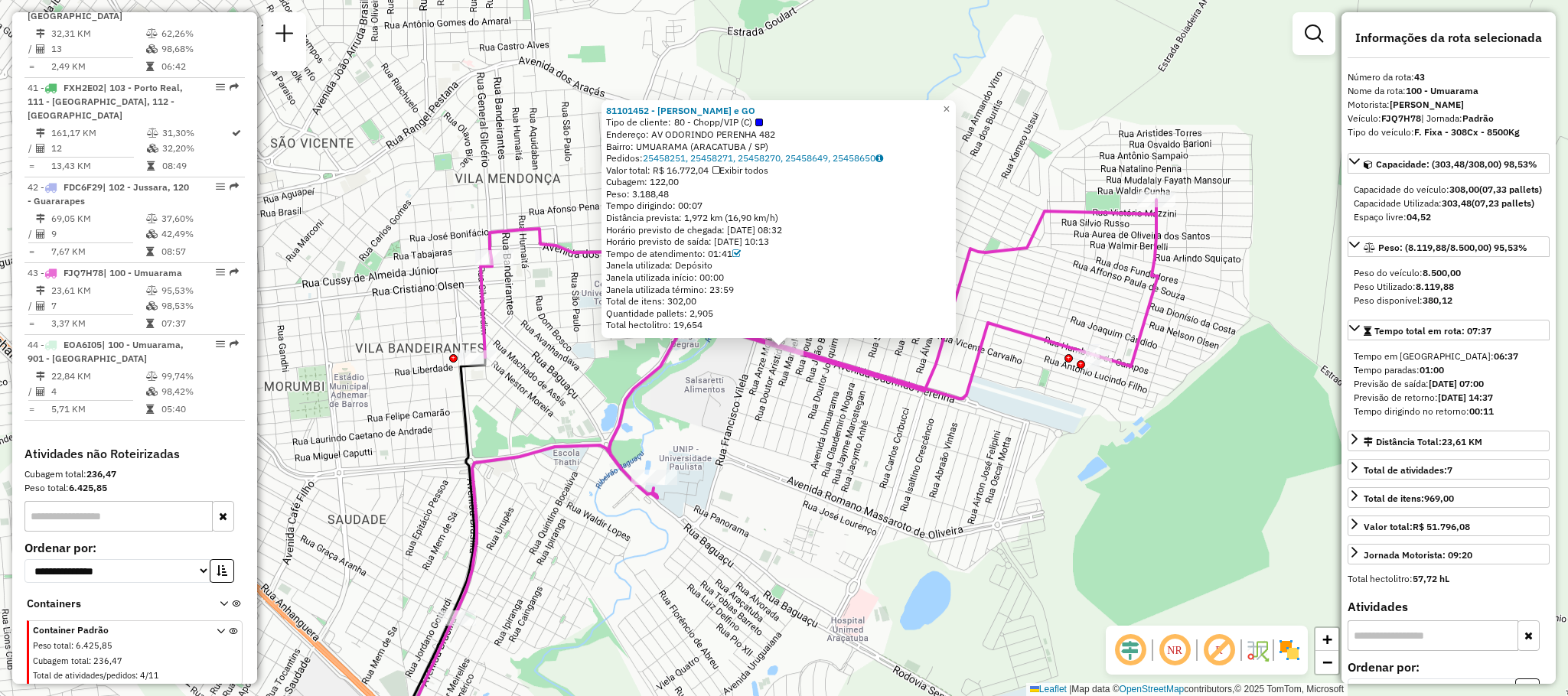
click at [754, 150] on div "Bairro: UMUARAMA (ARACATUBA / SP)" at bounding box center [779, 146] width 345 height 12
click at [761, 152] on link "25458251, 25458271, 25458270, 25458649, 25458650" at bounding box center [763, 158] width 240 height 11
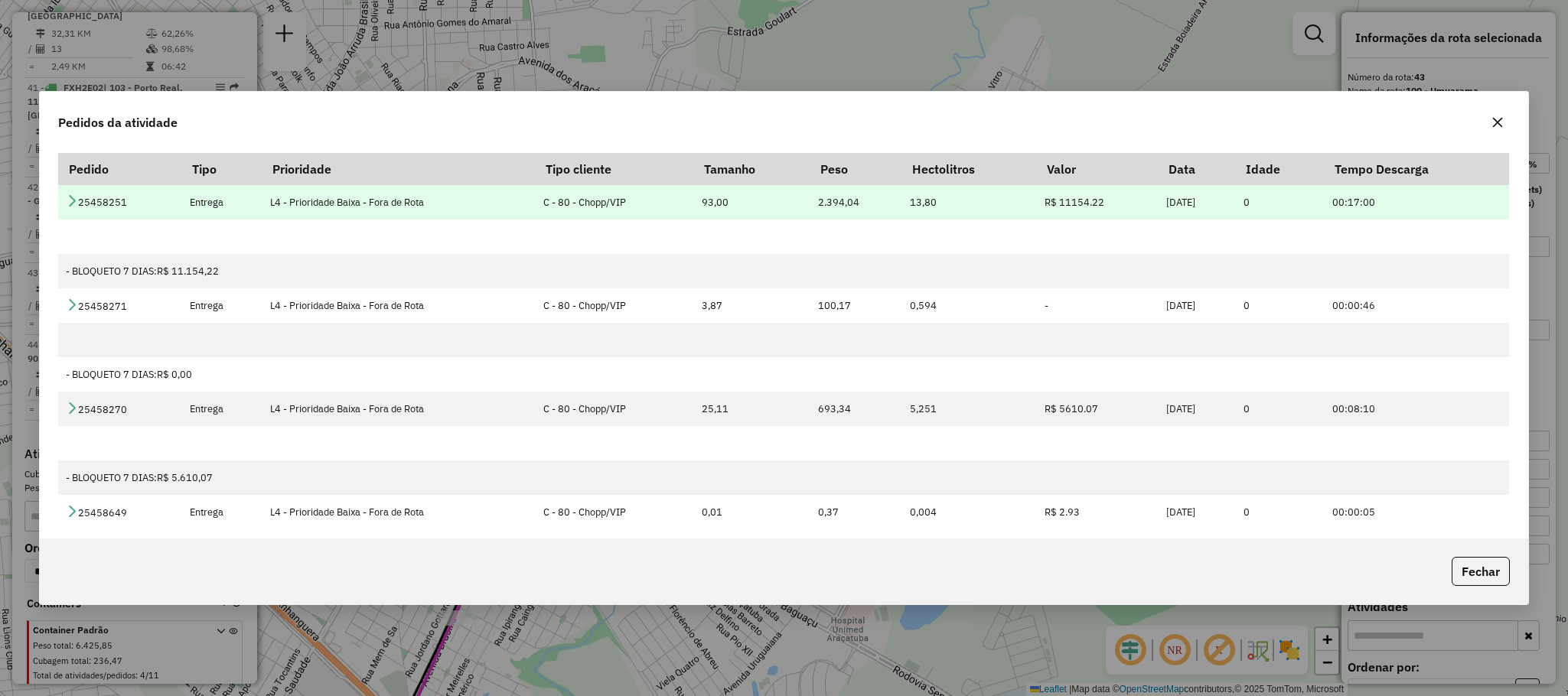
click at [65, 202] on icon at bounding box center [71, 200] width 12 height 12
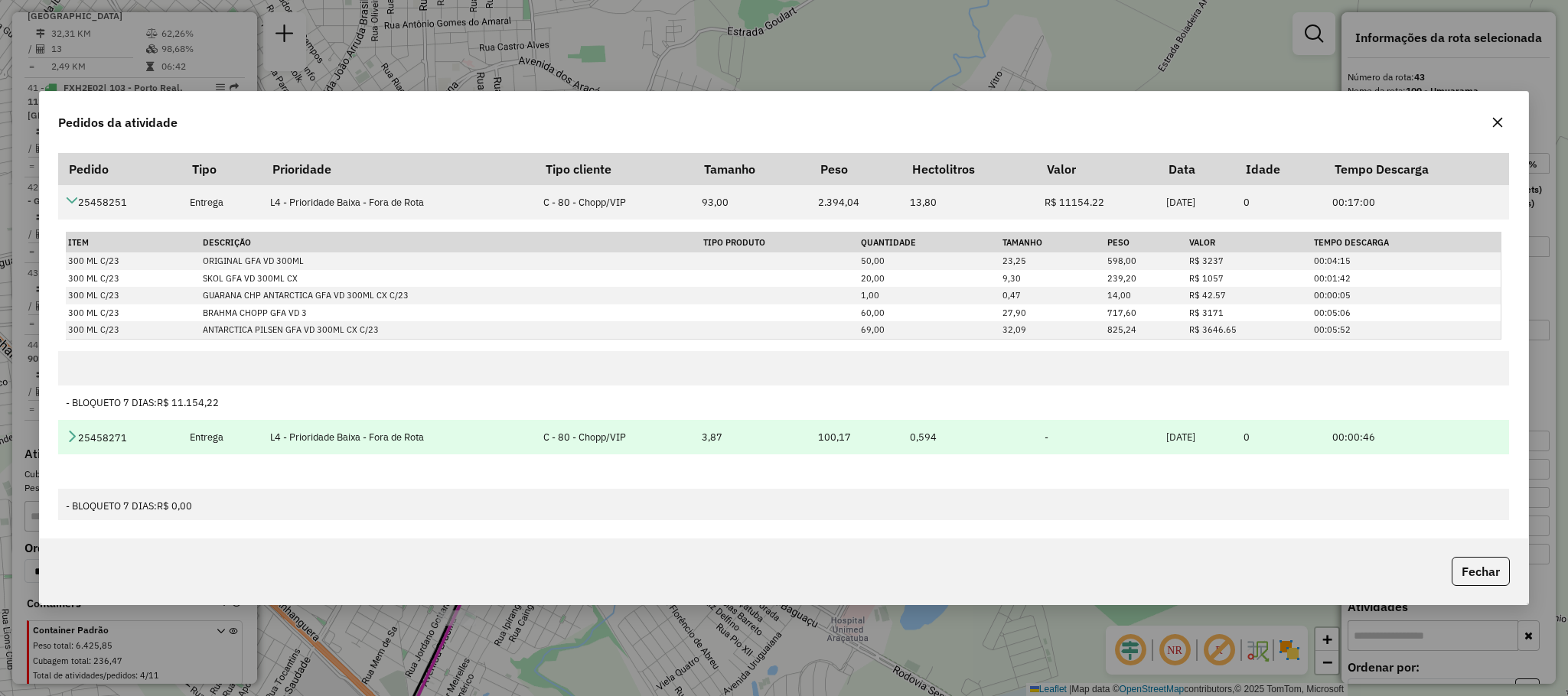
click at [67, 438] on icon at bounding box center [71, 436] width 12 height 12
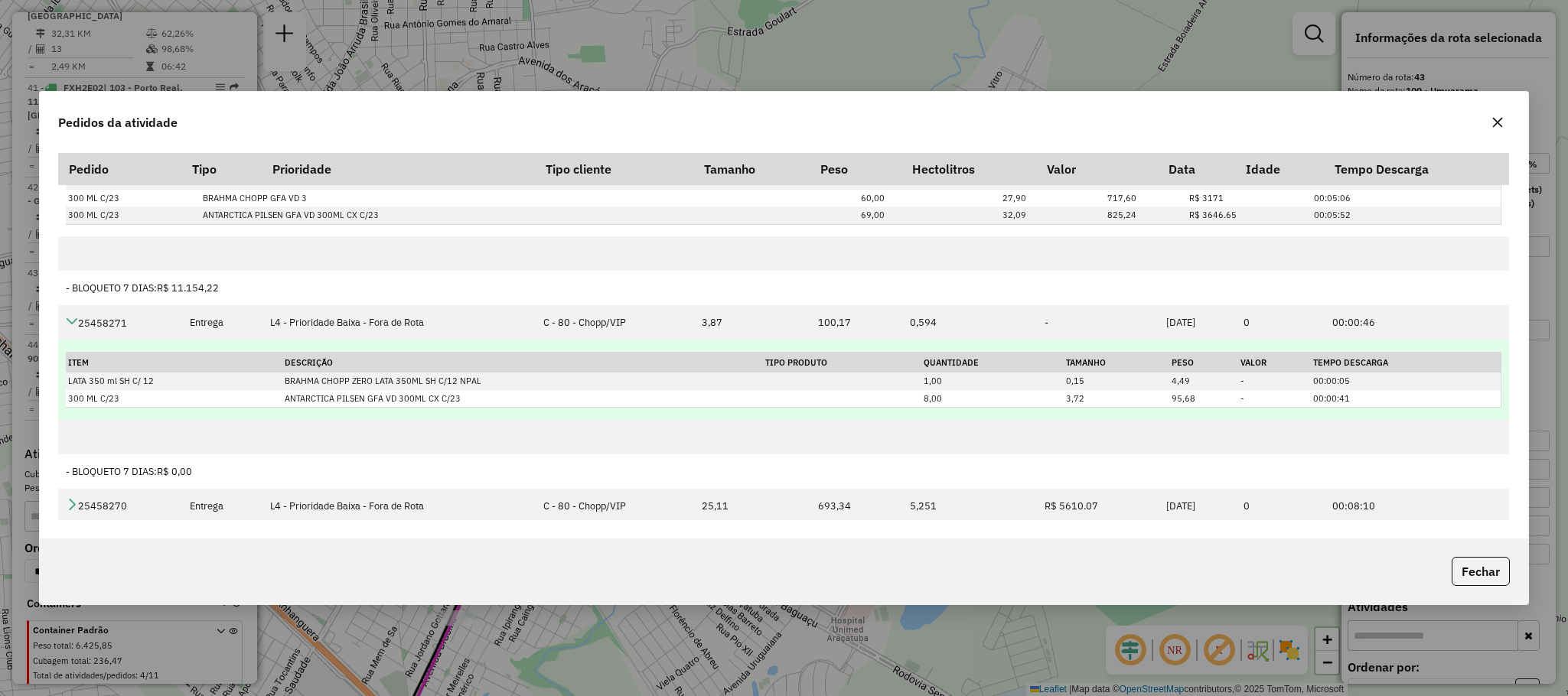
scroll to position [344, 0]
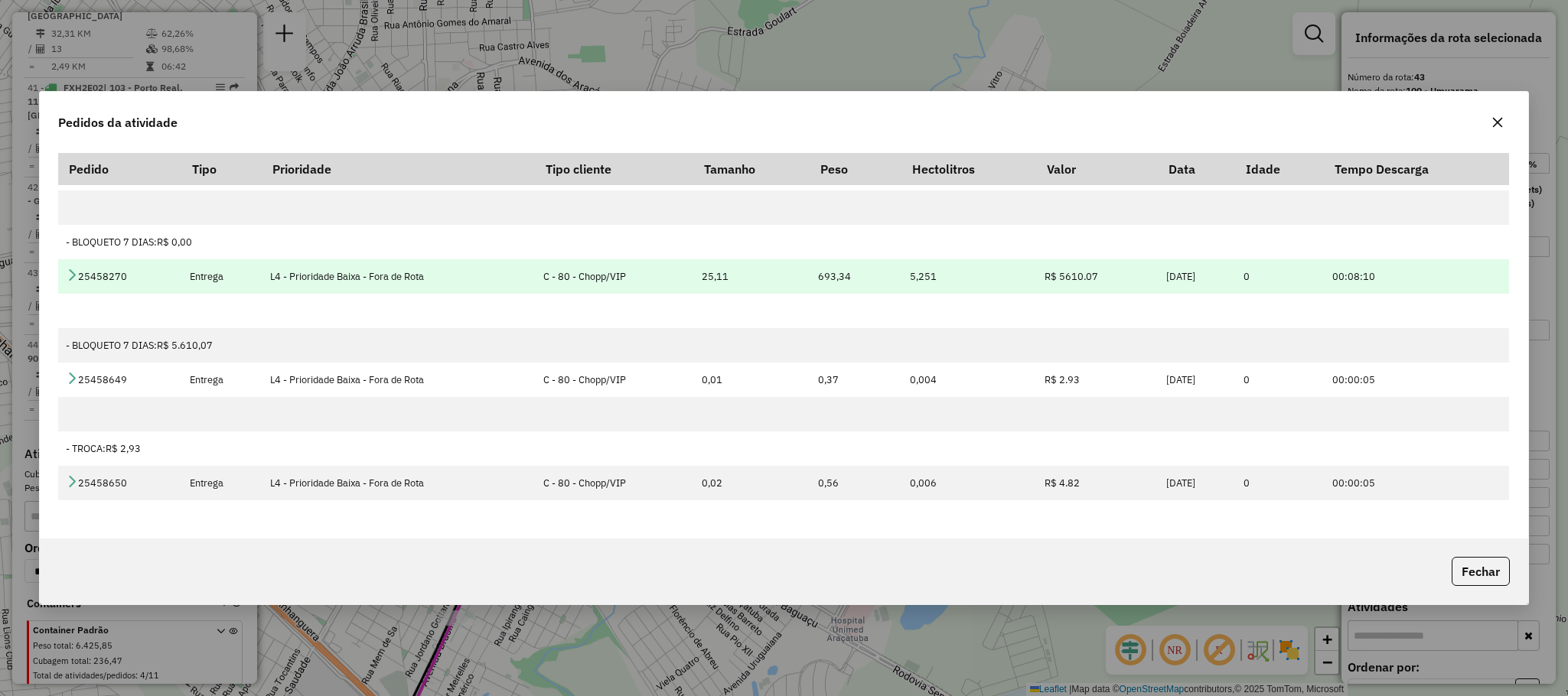
click at [76, 278] on icon at bounding box center [71, 274] width 12 height 12
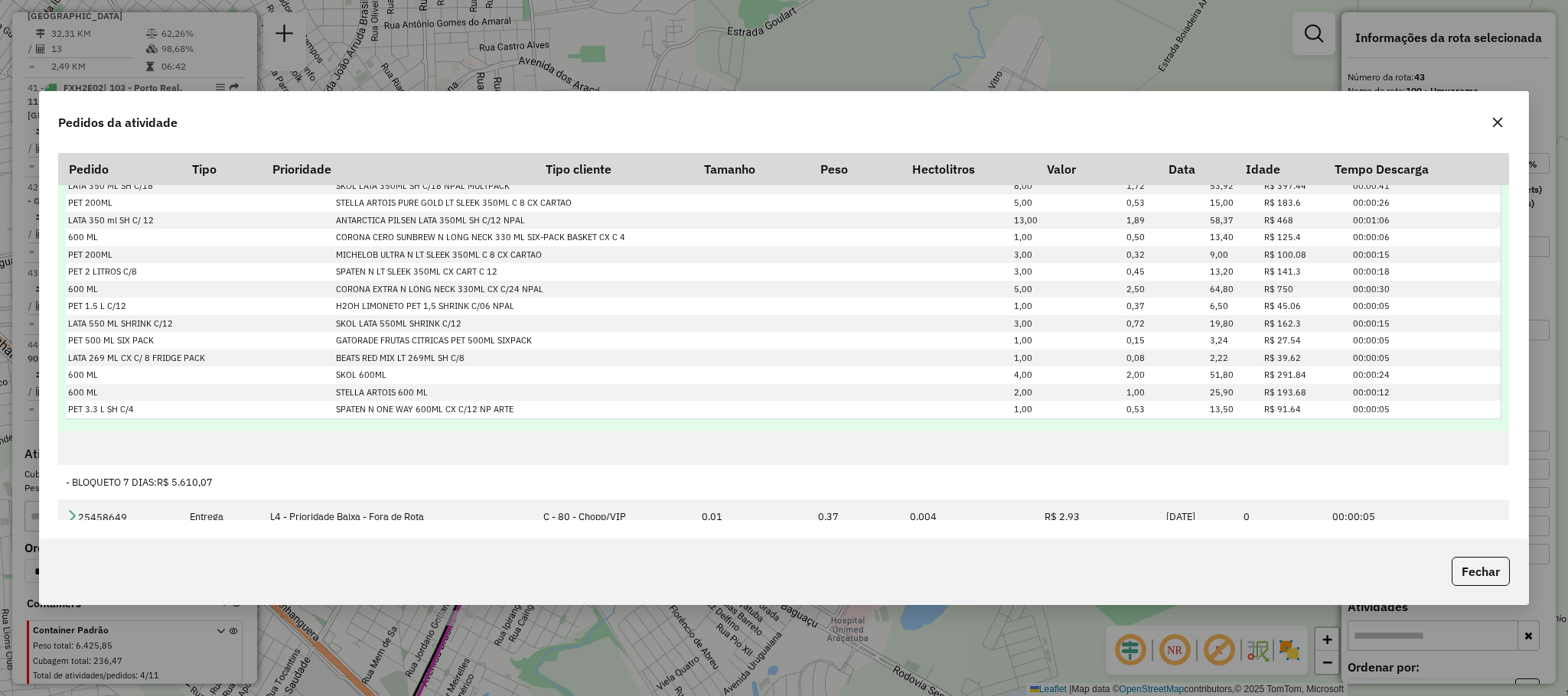
scroll to position [918, 0]
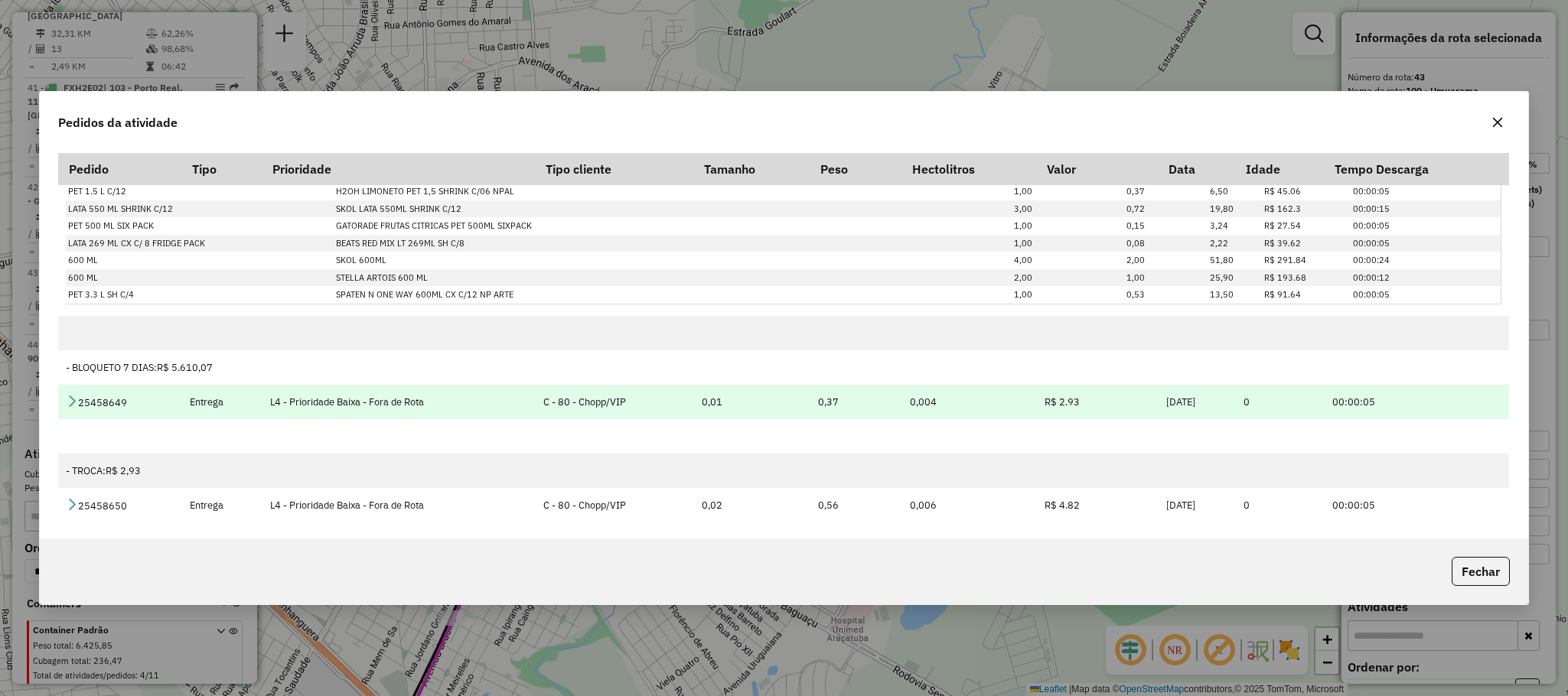
click at [67, 393] on td "25458649" at bounding box center [120, 402] width 124 height 34
click at [70, 393] on td "25458649" at bounding box center [120, 402] width 124 height 34
click at [74, 400] on icon at bounding box center [71, 401] width 12 height 12
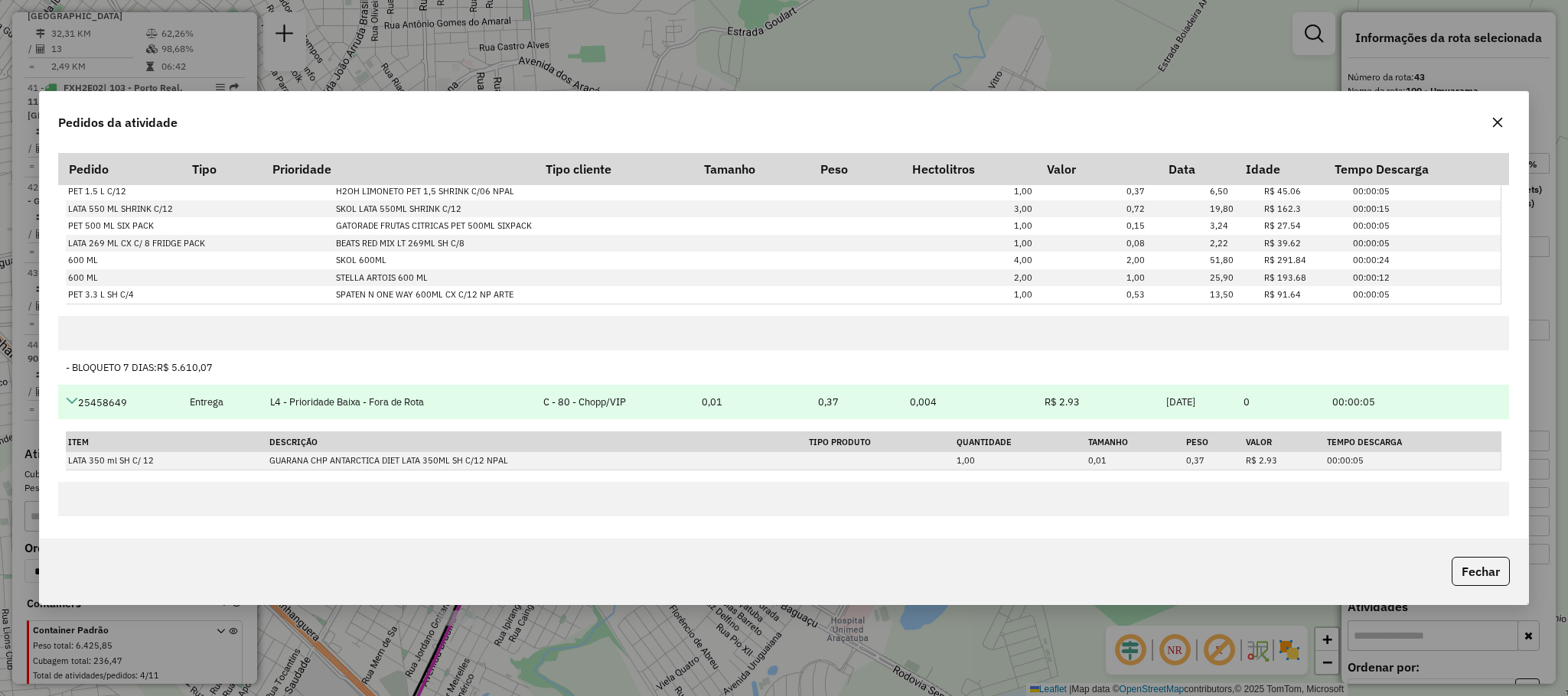
scroll to position [1033, 0]
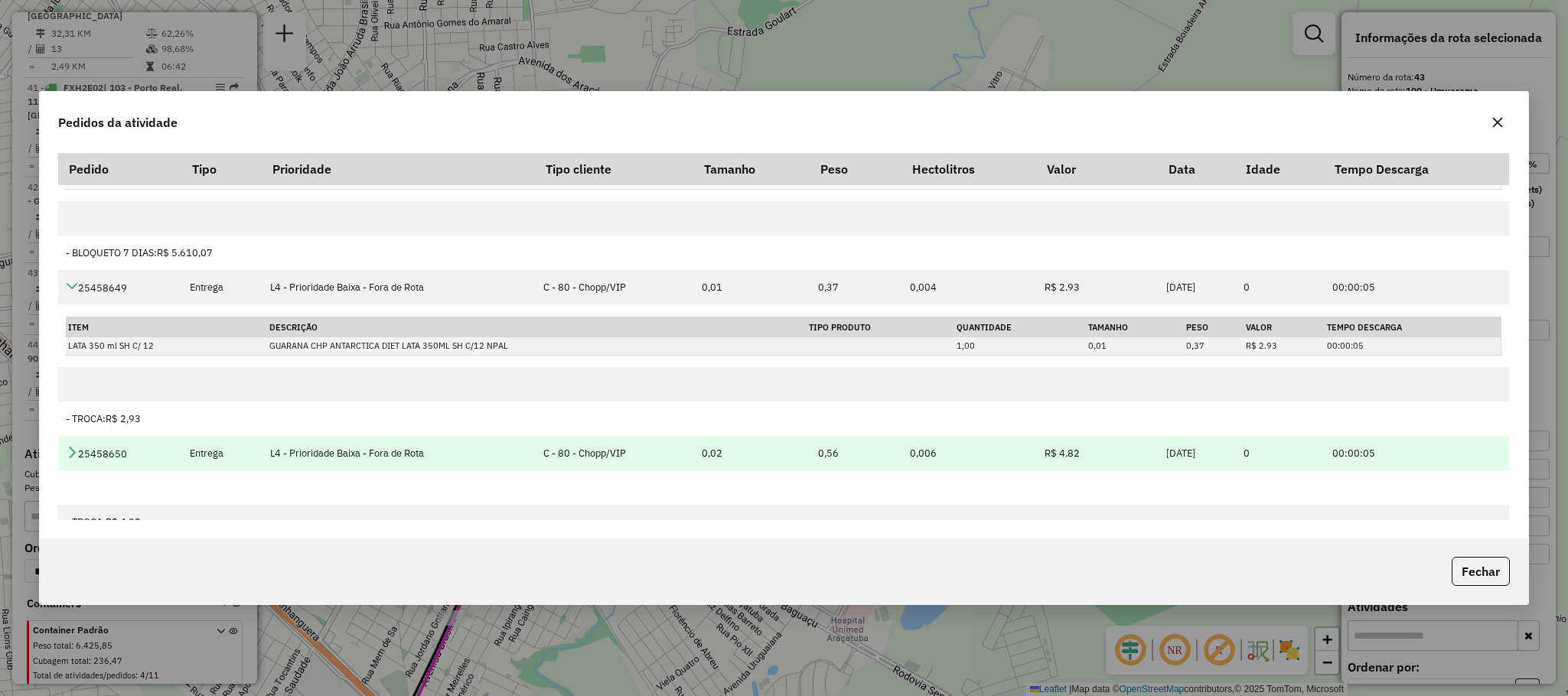
click at [70, 458] on icon at bounding box center [71, 451] width 12 height 12
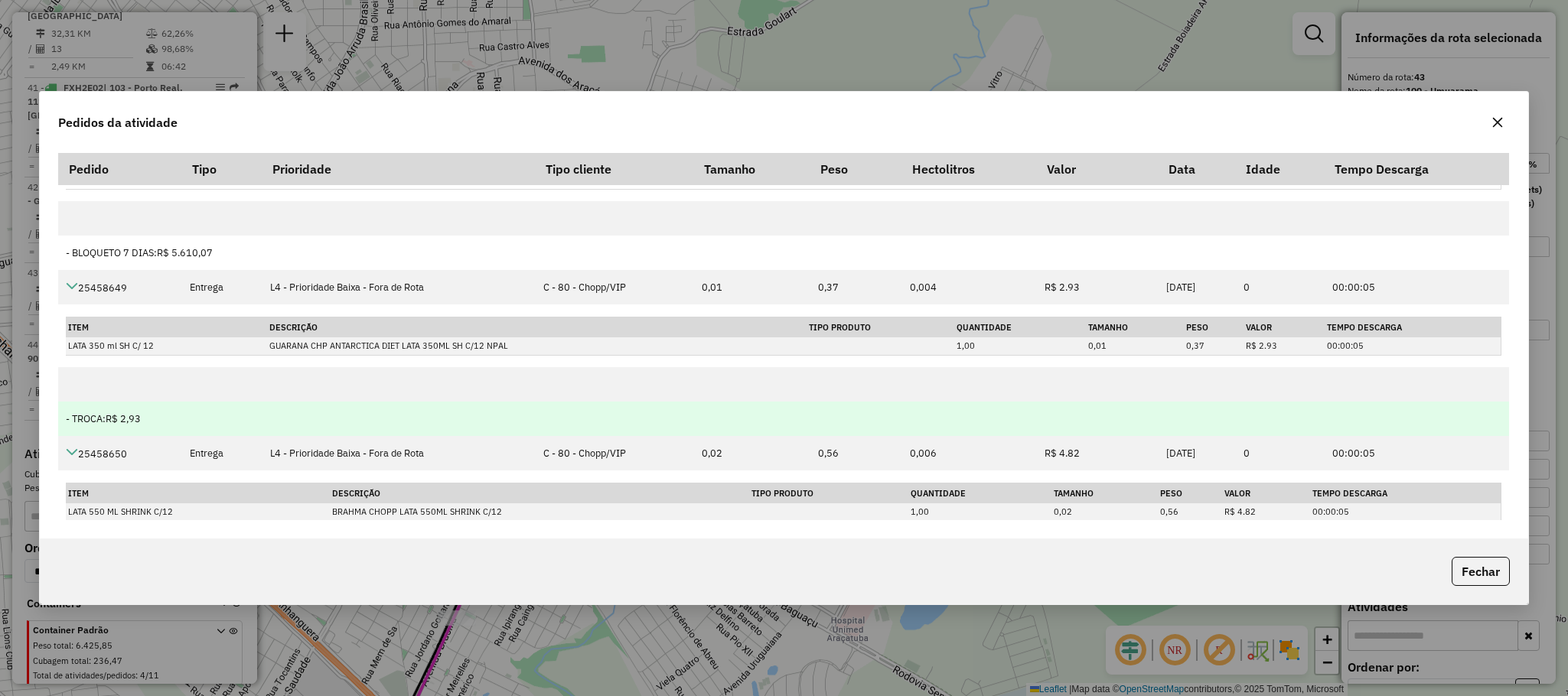
scroll to position [1120, 0]
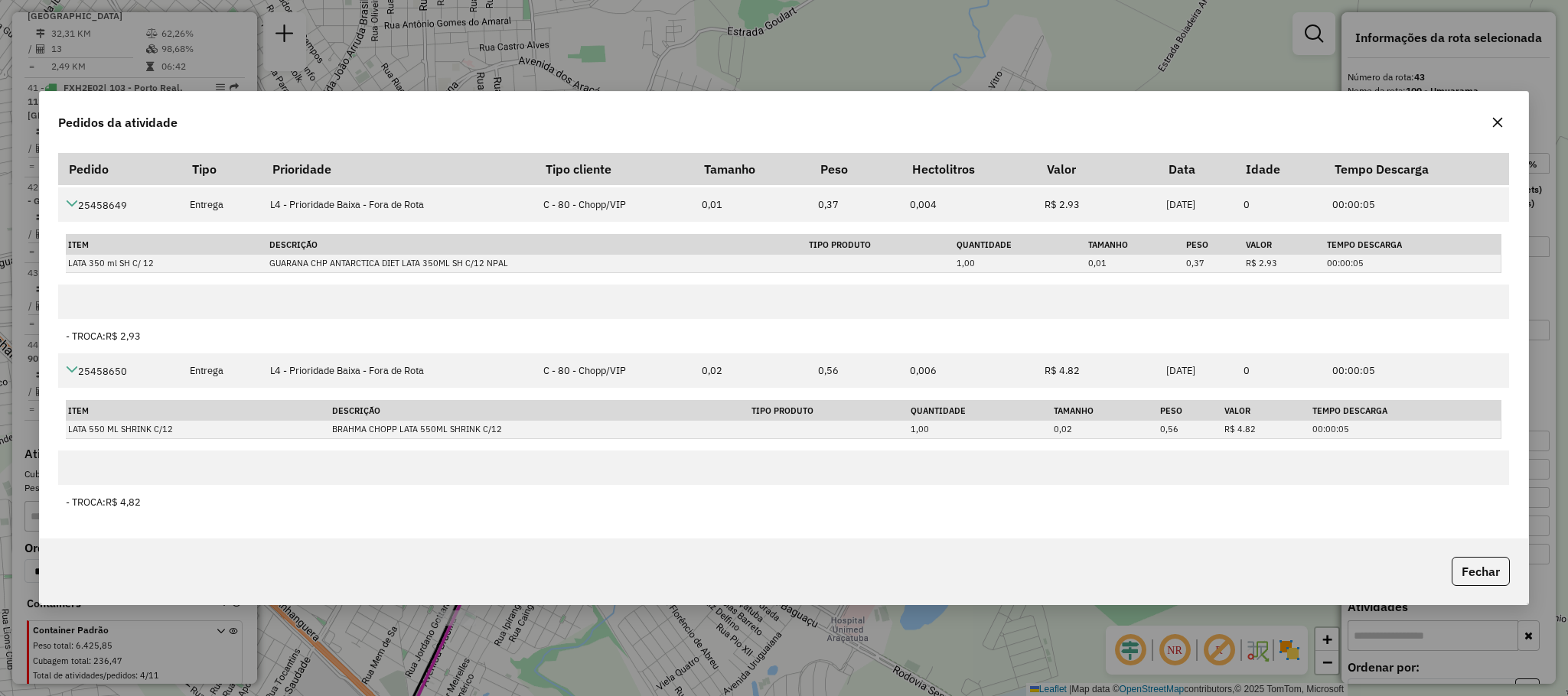
click at [1503, 120] on button "button" at bounding box center [1498, 123] width 25 height 25
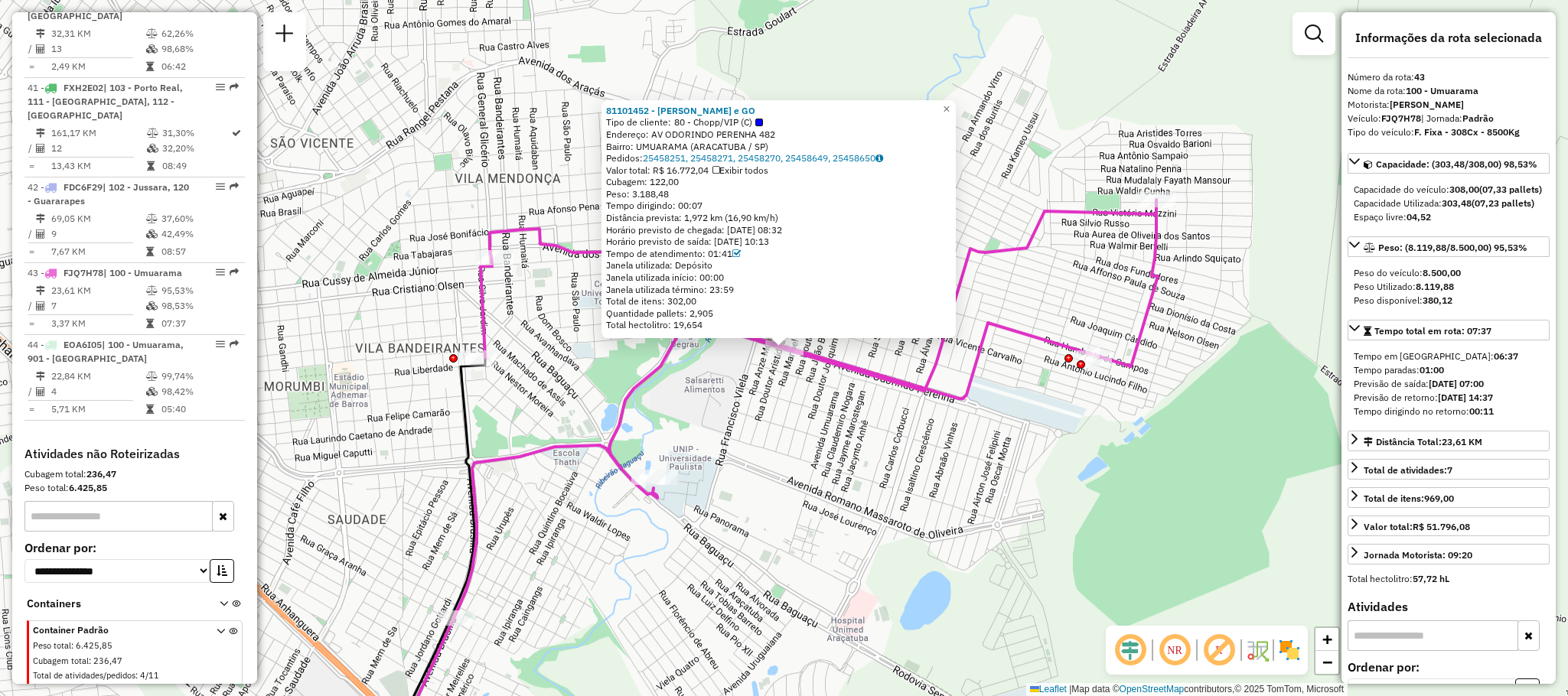
click at [1152, 182] on div "81101452 - C. H. GONCALVES e GO Tipo de cliente: 80 - Chopp/VIP (C) Endereço: A…" at bounding box center [784, 348] width 1568 height 696
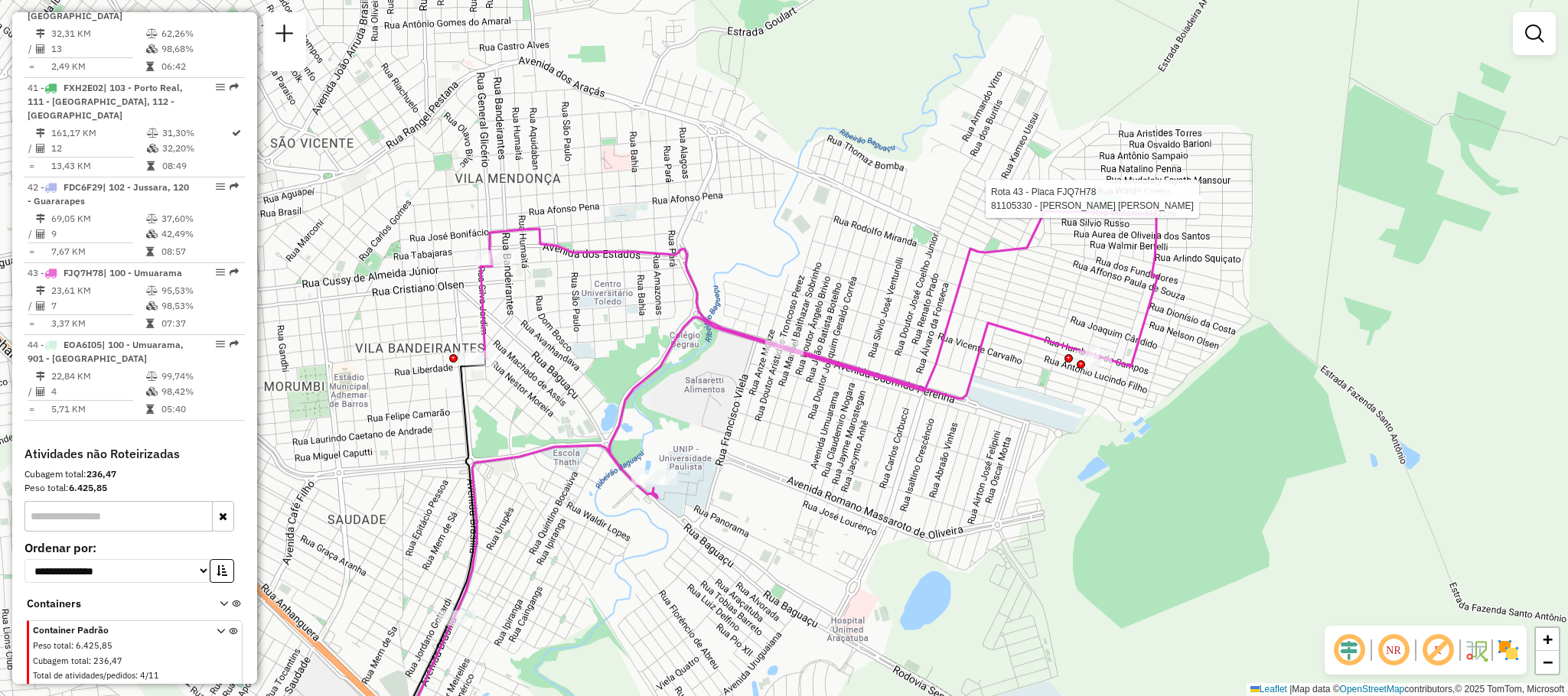
select select "**********"
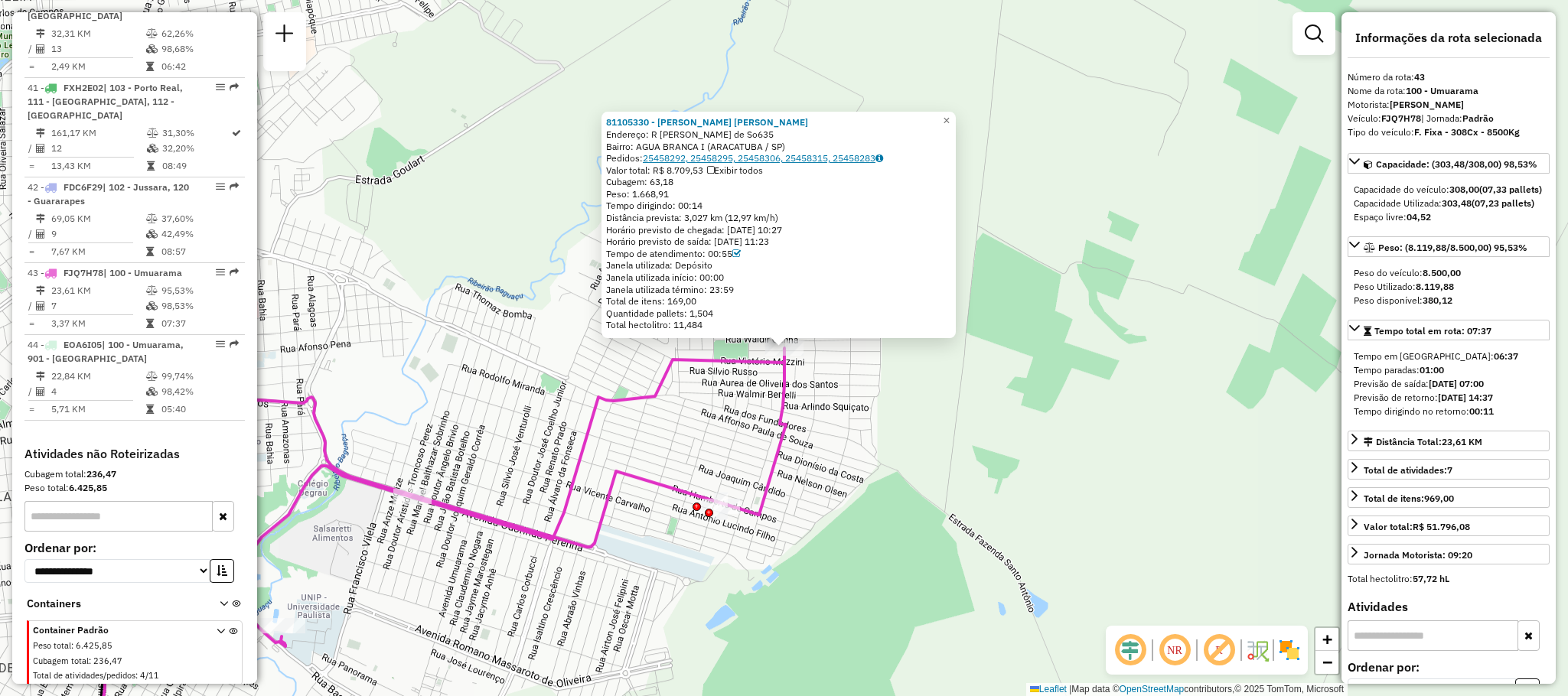
click at [698, 152] on link "25458292, 25458295, 25458306, 25458315, 25458283" at bounding box center [763, 158] width 240 height 11
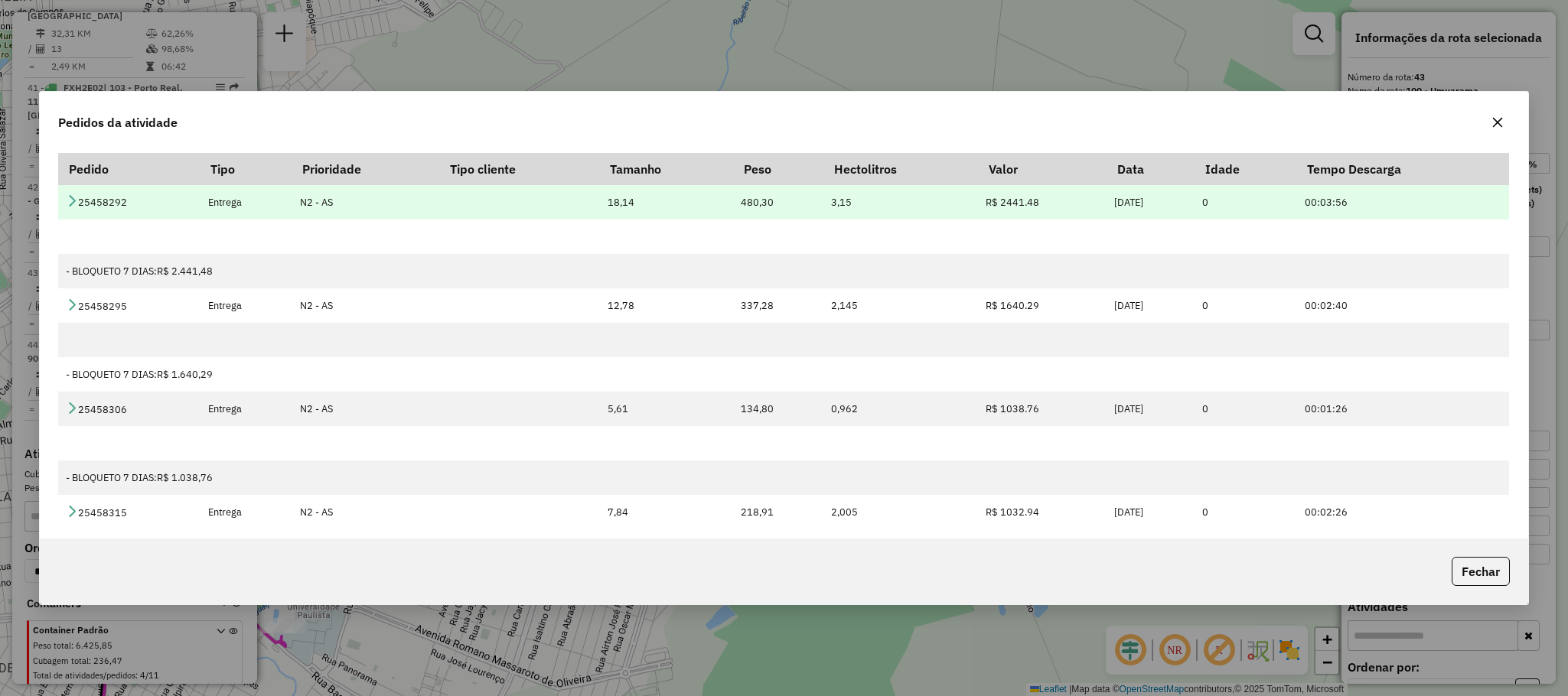
click at [439, 209] on td at bounding box center [519, 202] width 160 height 34
click at [81, 198] on td "25458292" at bounding box center [128, 202] width 142 height 34
click at [74, 195] on icon at bounding box center [71, 200] width 12 height 12
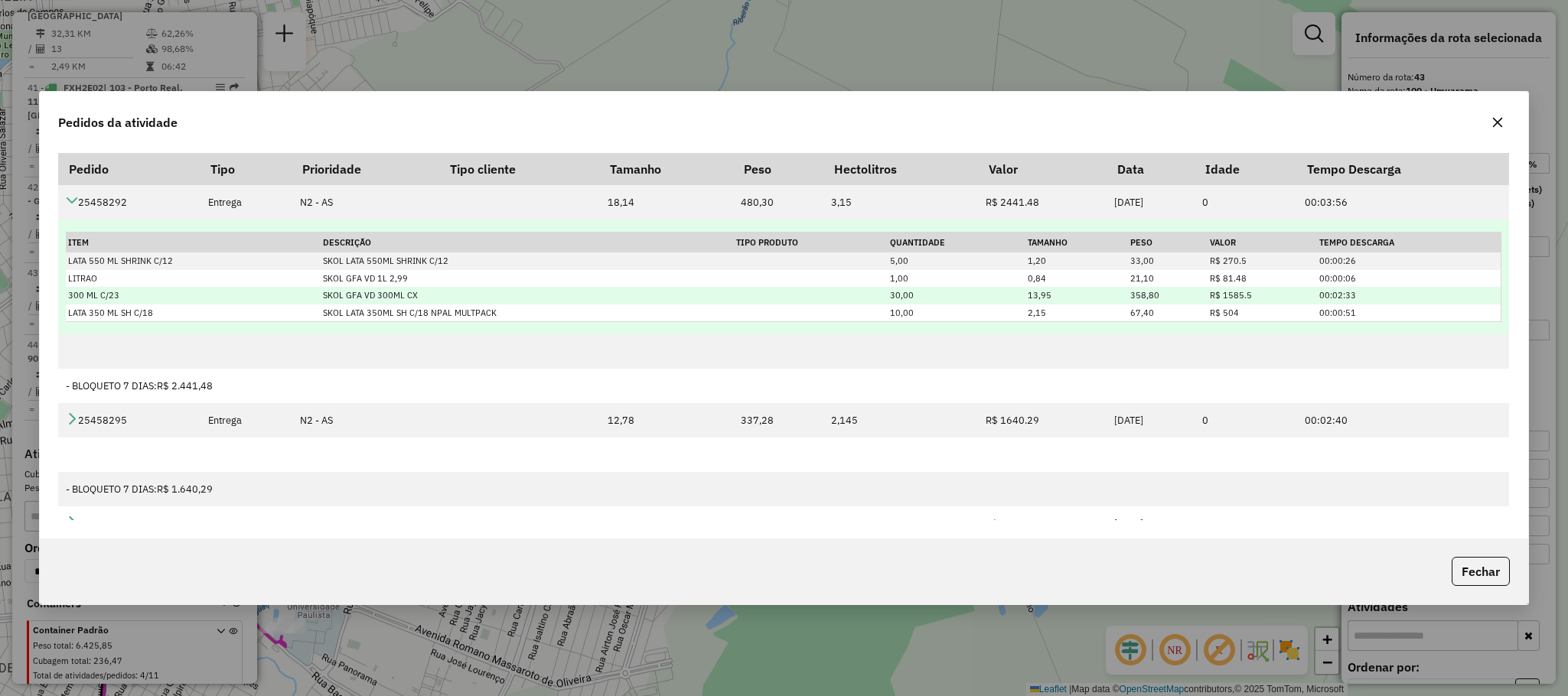
scroll to position [115, 0]
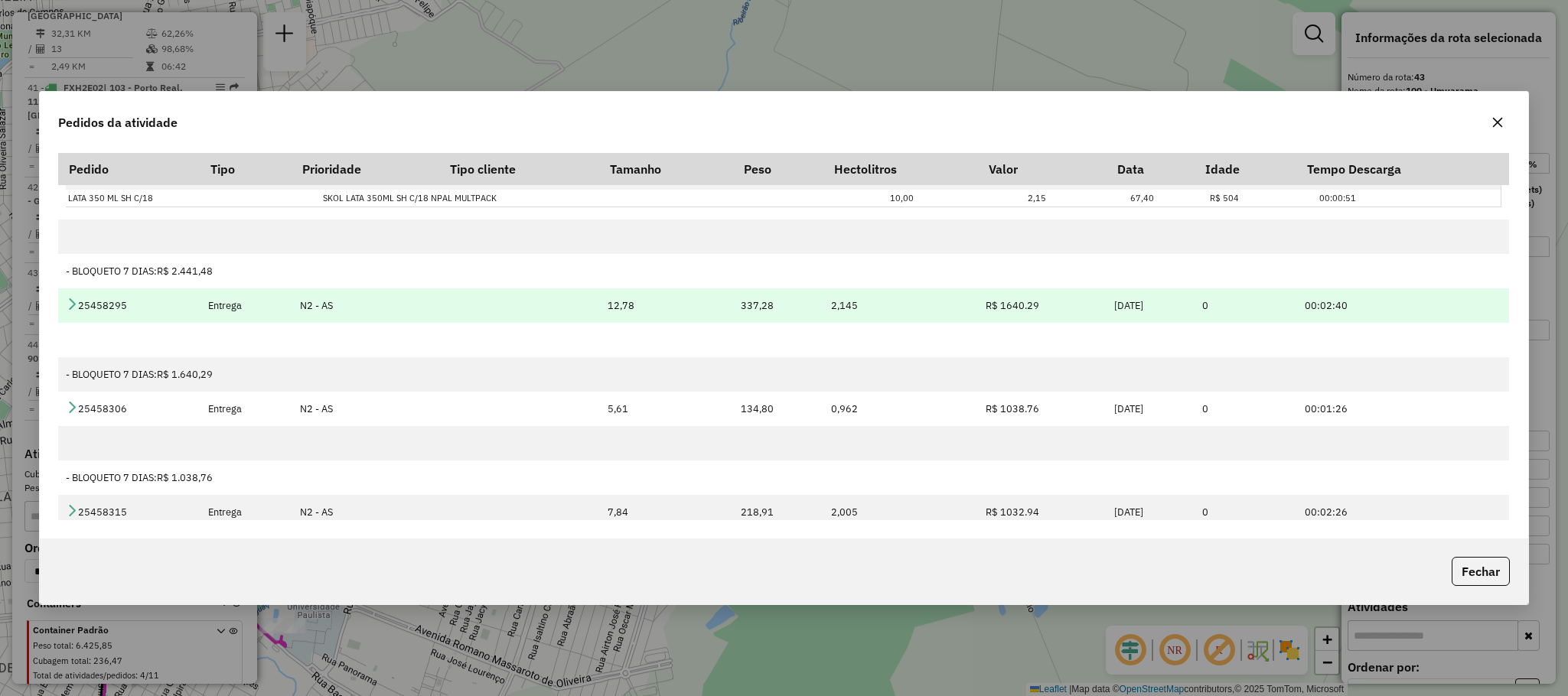
click at [61, 297] on td "25458295" at bounding box center [128, 306] width 142 height 34
click at [66, 298] on icon at bounding box center [71, 303] width 12 height 12
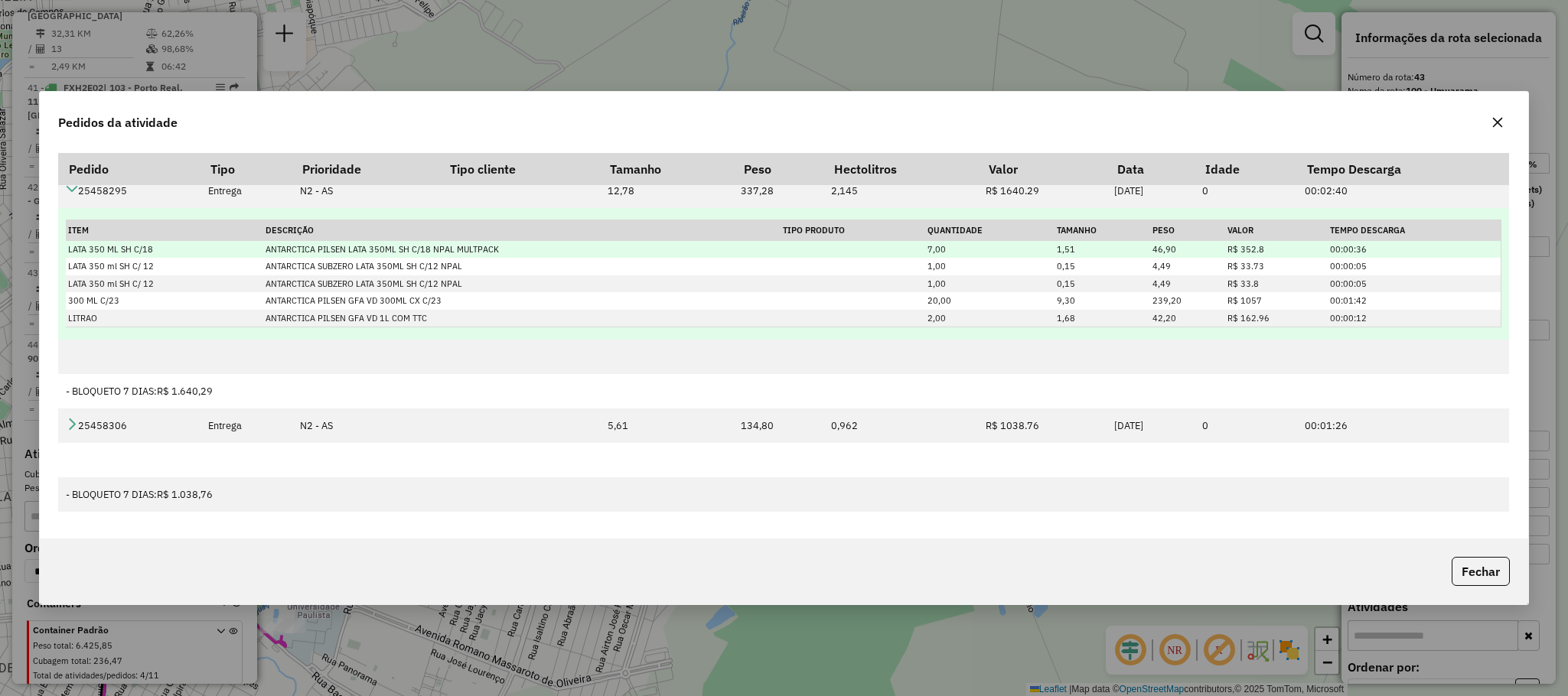
scroll to position [344, 0]
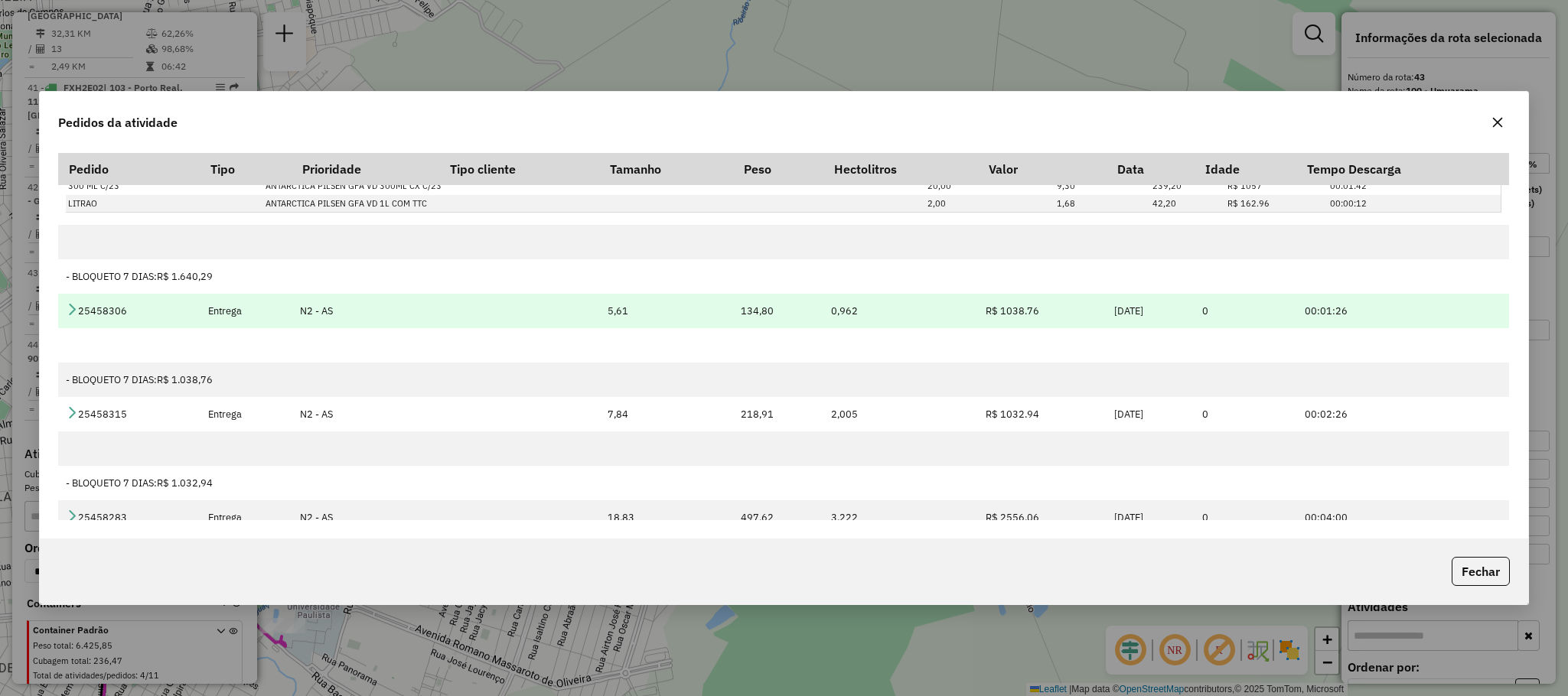
click at [65, 310] on icon at bounding box center [71, 308] width 12 height 12
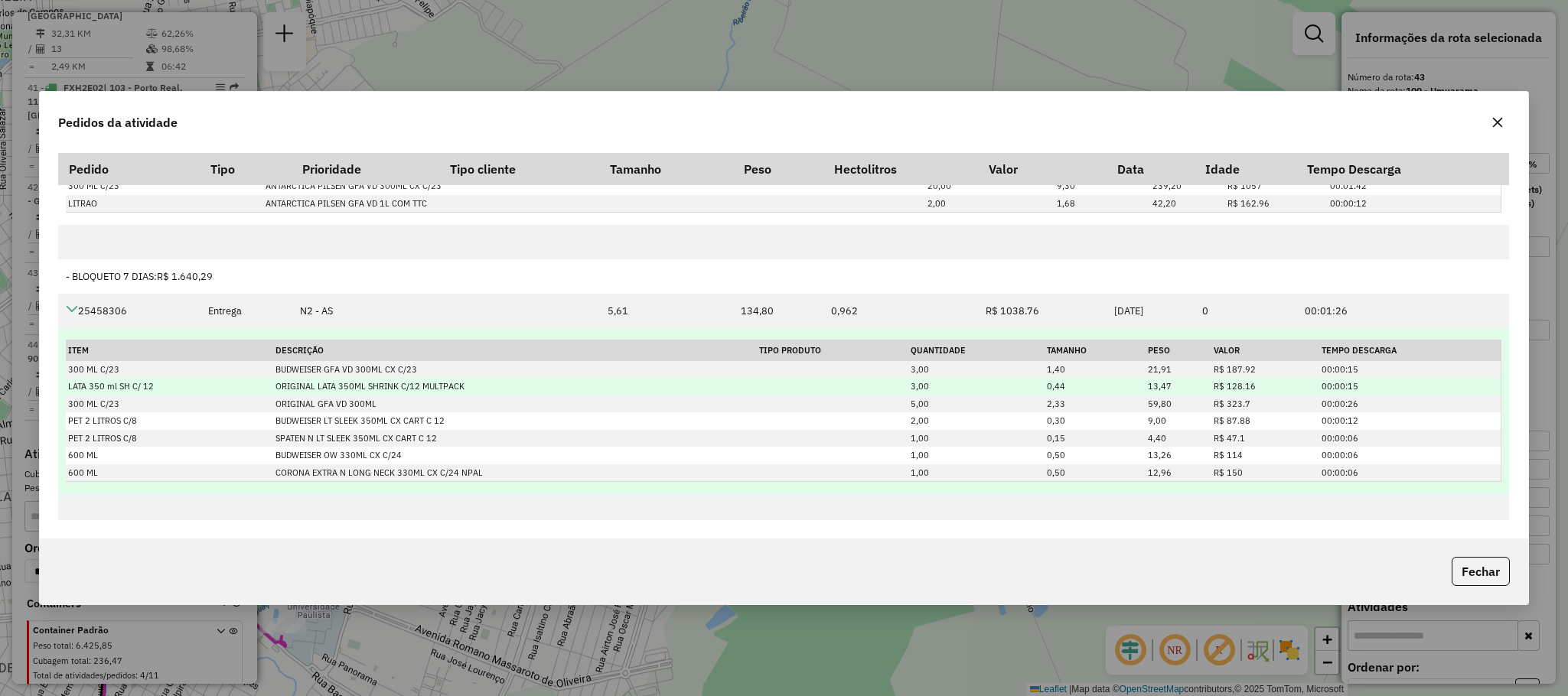
scroll to position [574, 0]
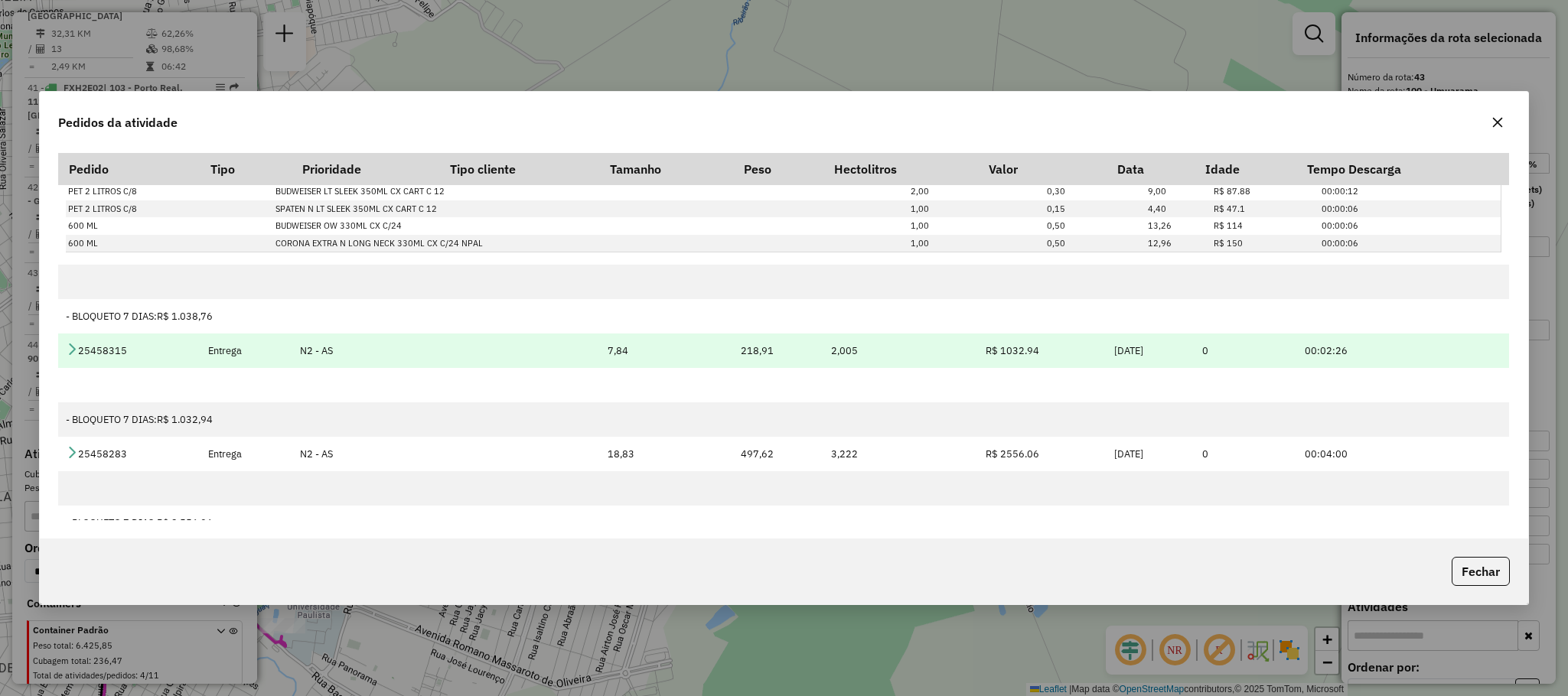
click at [76, 347] on icon at bounding box center [71, 348] width 12 height 12
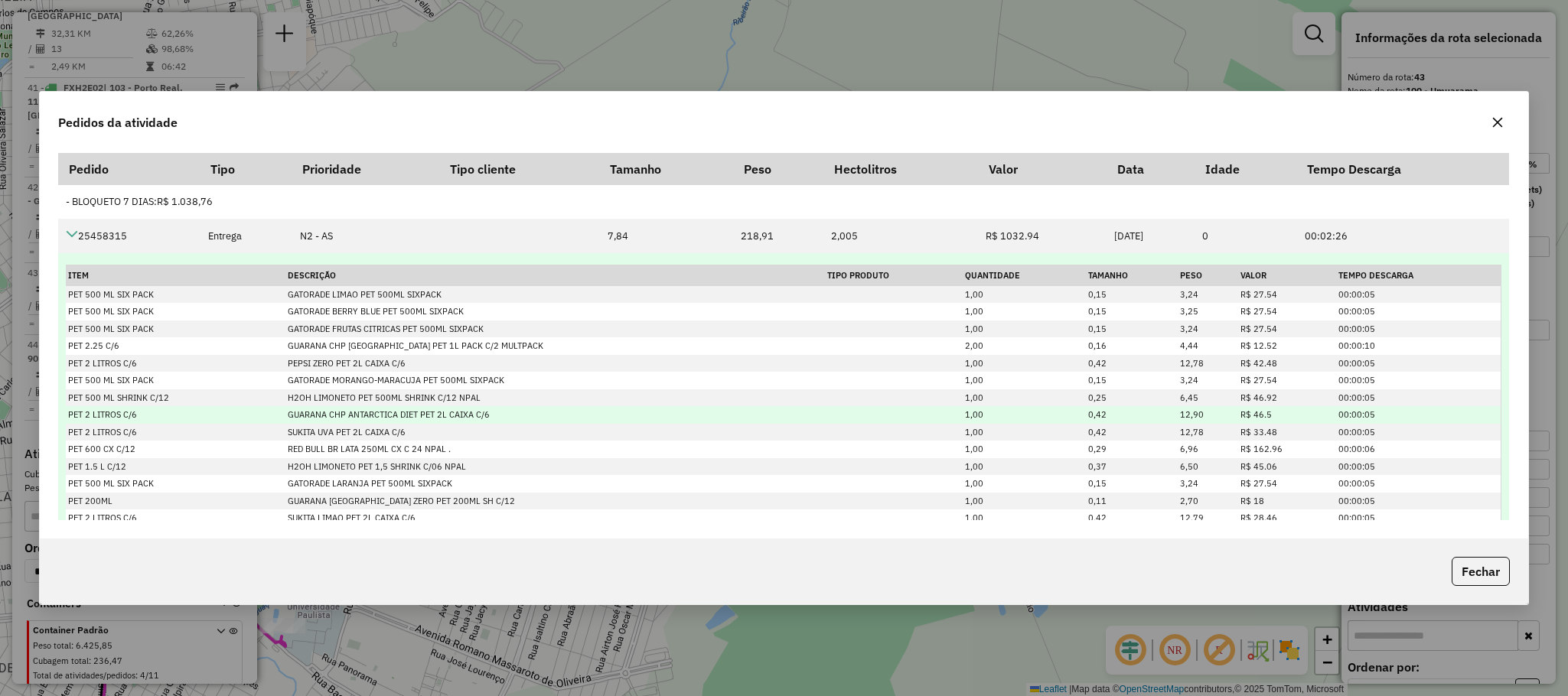
scroll to position [1073, 0]
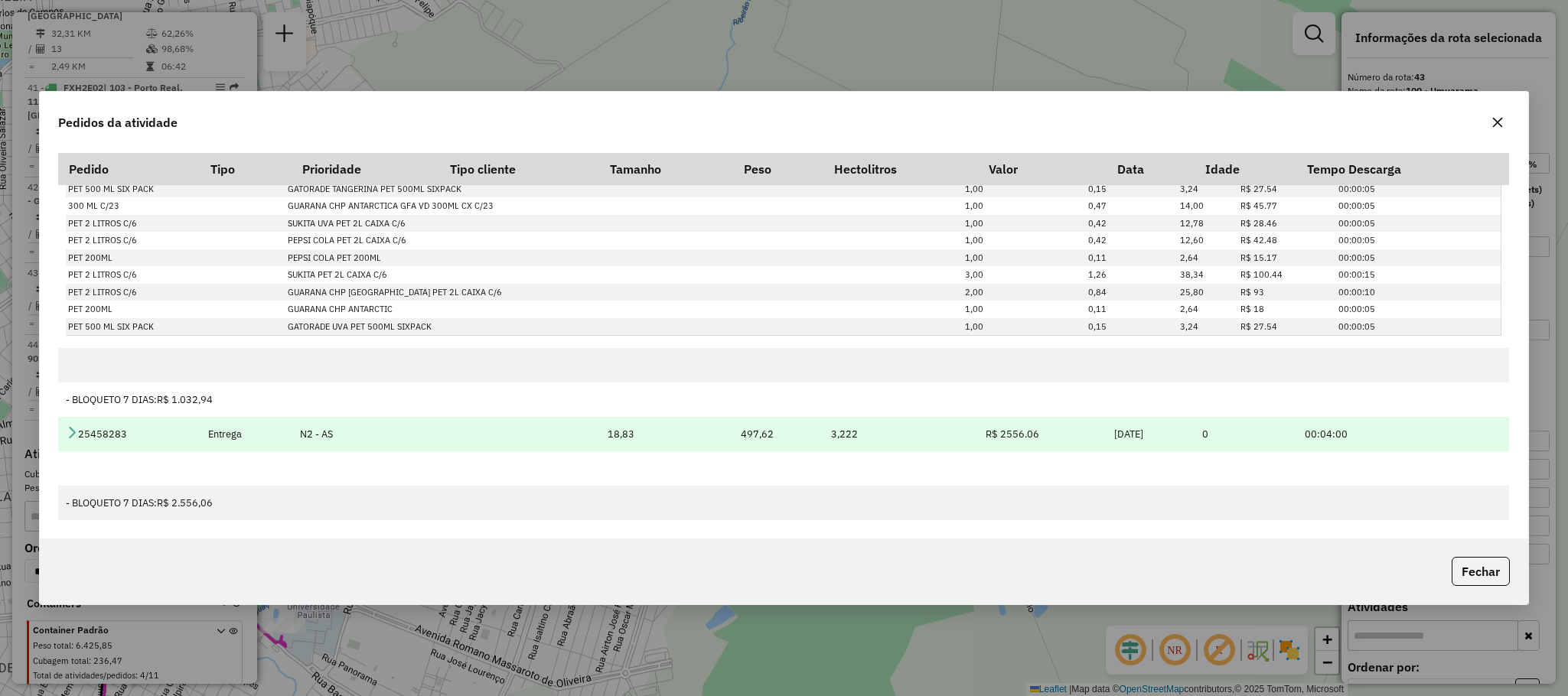
click at [70, 430] on icon at bounding box center [71, 432] width 12 height 12
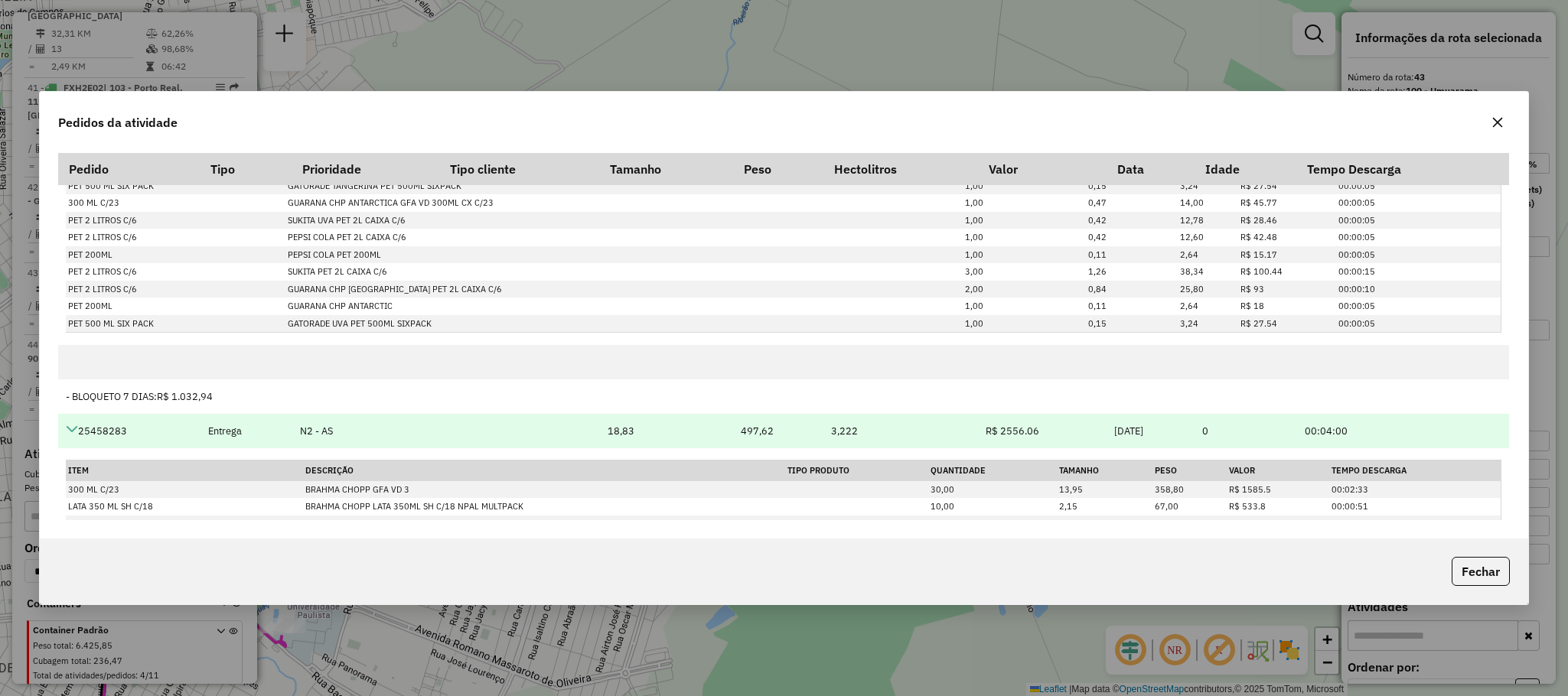
scroll to position [1206, 0]
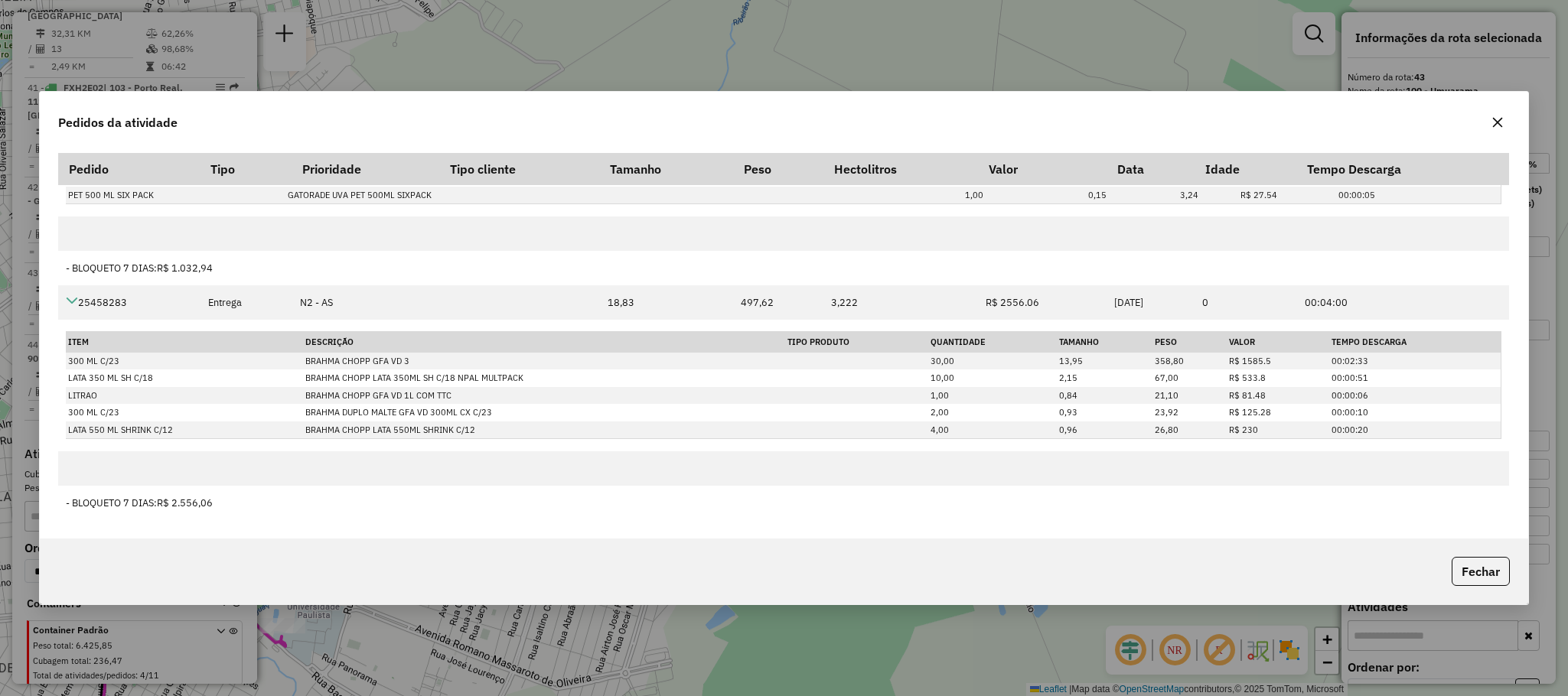
click at [616, 643] on div "Pedidos da atividade Pedido Tipo Prioridade Tipo cliente Tamanho Peso Hectolitr…" at bounding box center [784, 348] width 1568 height 696
